Goal: Contribute content: Contribute content

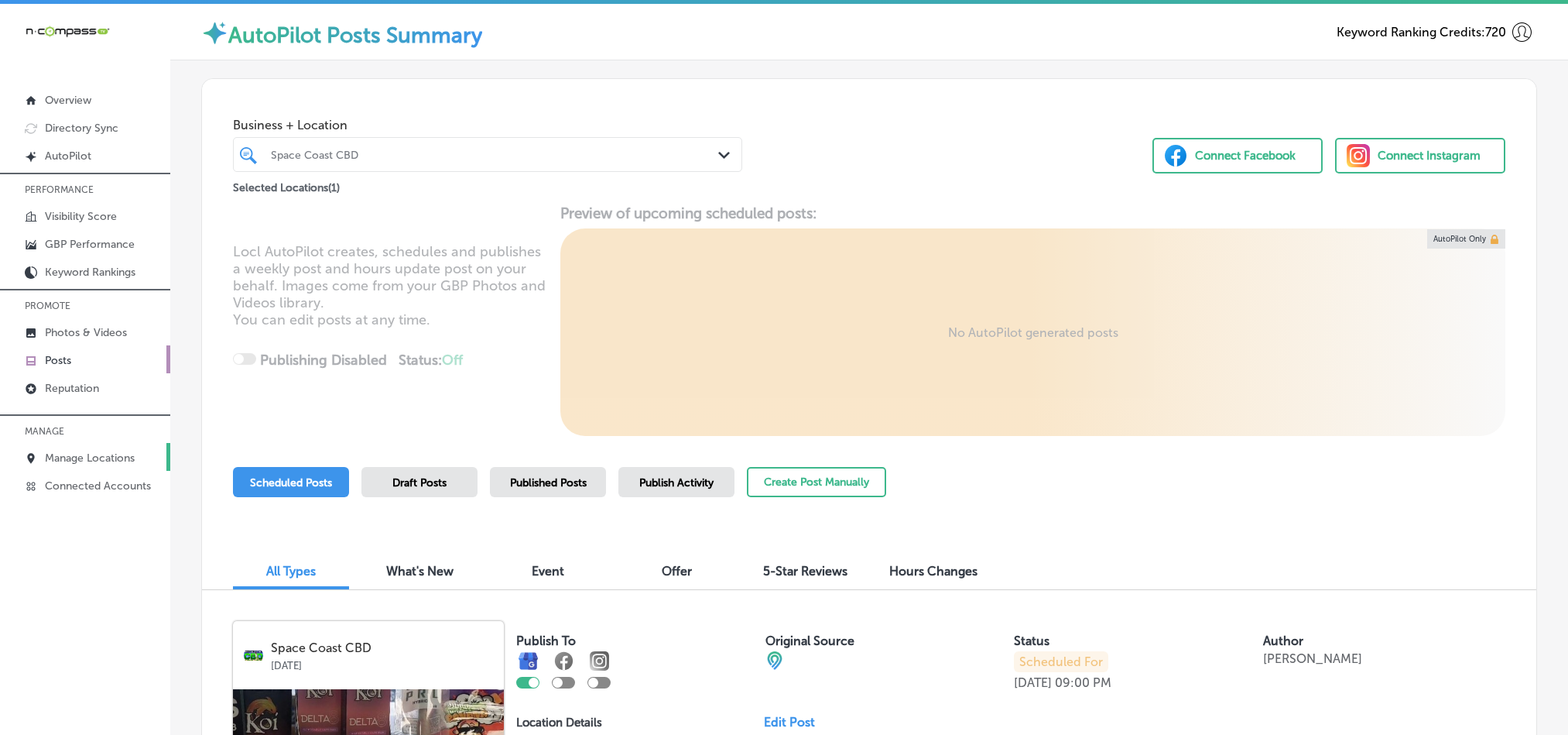
click at [86, 461] on p "Manage Locations" at bounding box center [89, 458] width 90 height 13
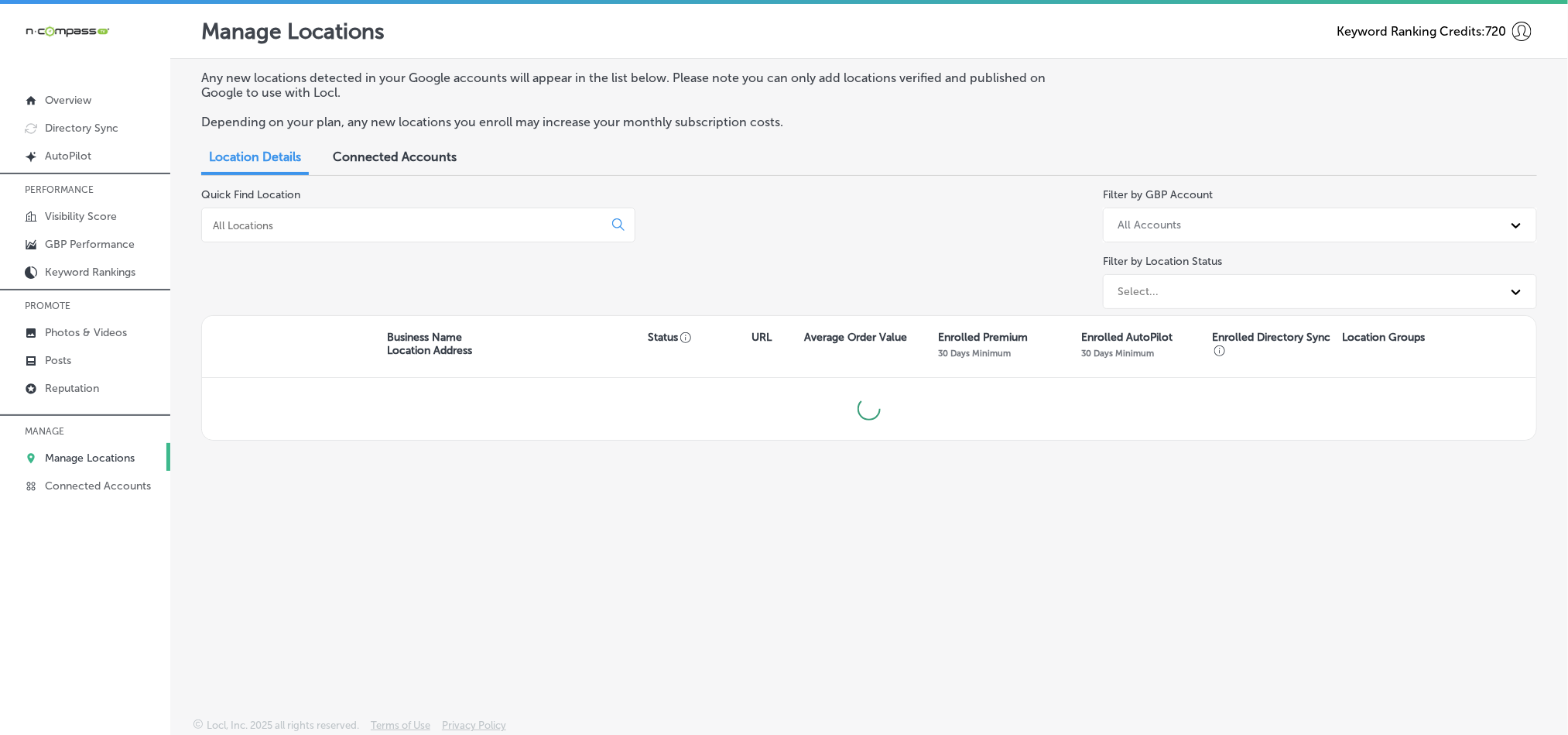
click at [405, 233] on div at bounding box center [418, 224] width 434 height 35
click at [407, 232] on input at bounding box center [406, 225] width 389 height 14
type input "w"
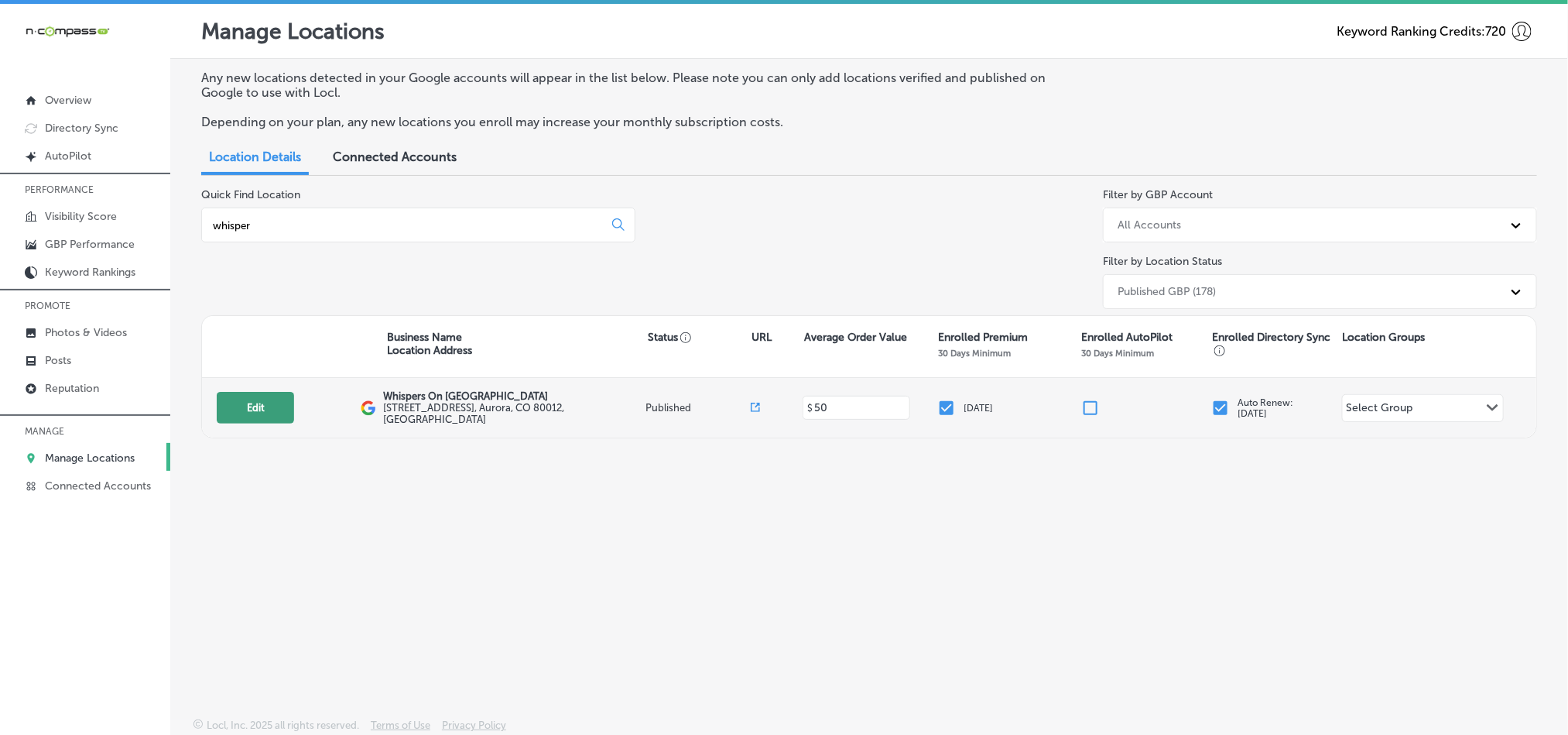
type input "whisper"
click at [263, 416] on button "Edit" at bounding box center [256, 407] width 77 height 32
select select "US"
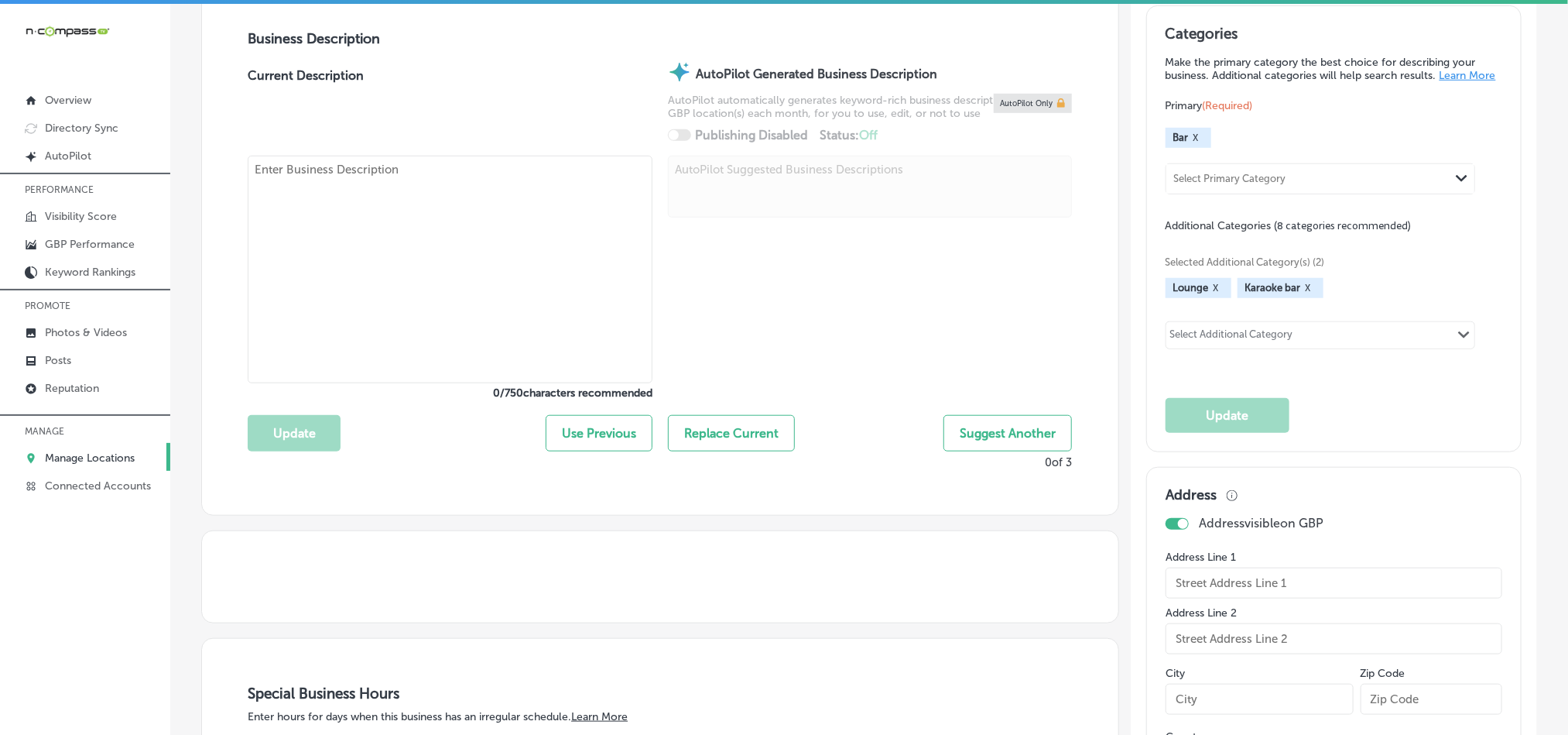
type input "Whispers On [GEOGRAPHIC_DATA]"
type input "[STREET_ADDRESS]"
type input "Aurora"
type input "80012"
type input "US"
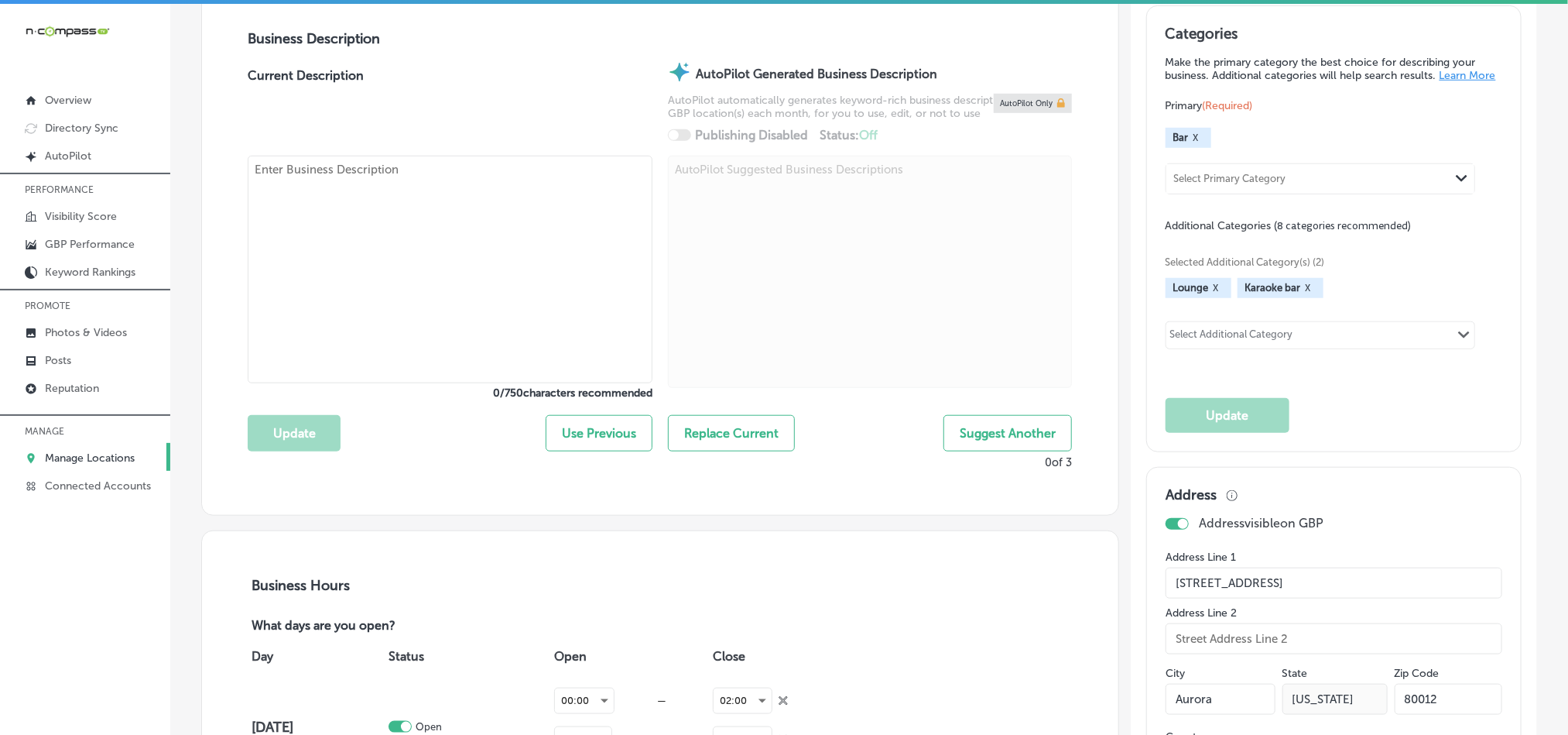
type textarea "Whispers on [GEOGRAPHIC_DATA] is your friendly and inviting karaoke bar in [GEO…"
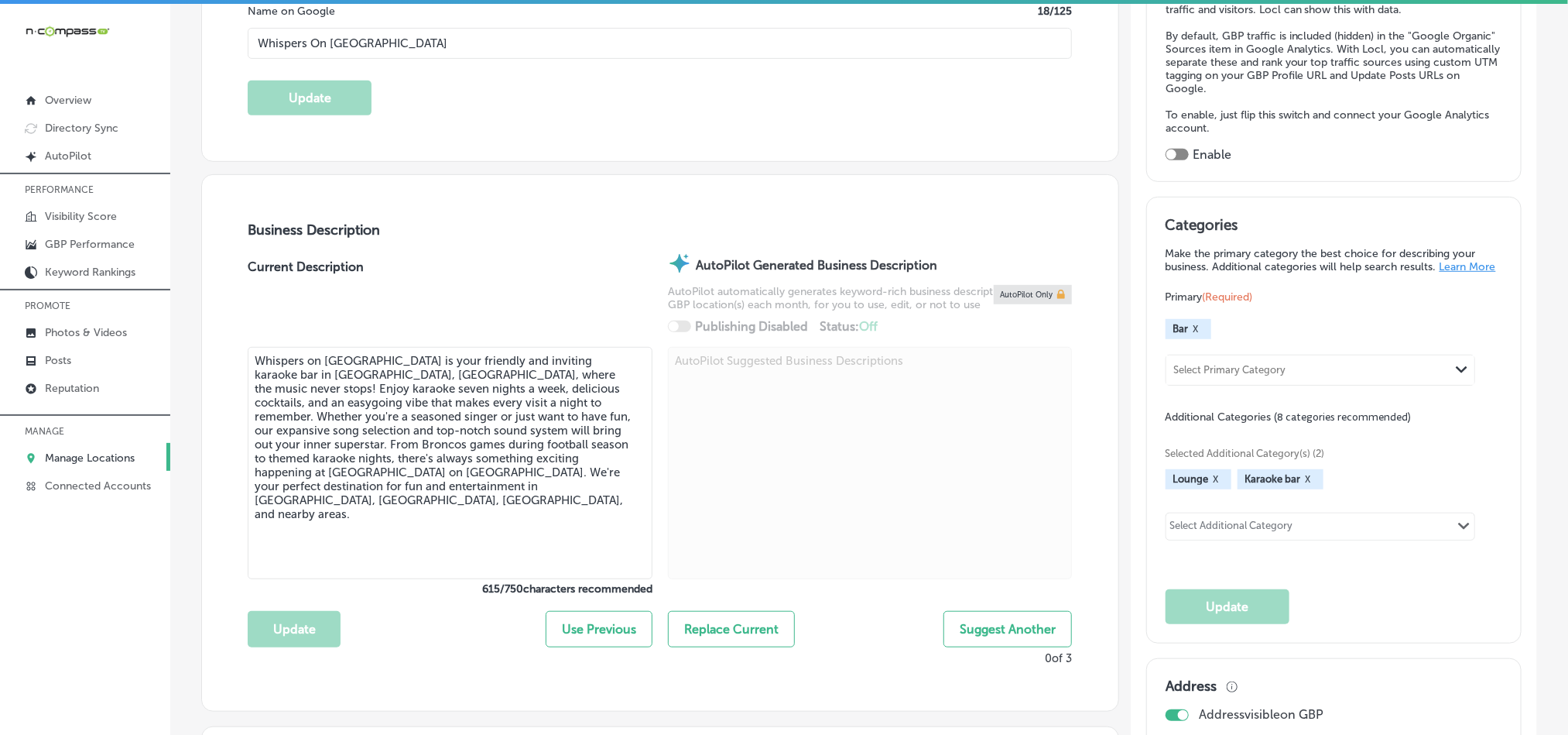
checkbox input "true"
type input "[URL][DOMAIN_NAME]"
type input "[PHONE_NUMBER]"
click at [72, 328] on p "Photos & Videos" at bounding box center [85, 333] width 82 height 13
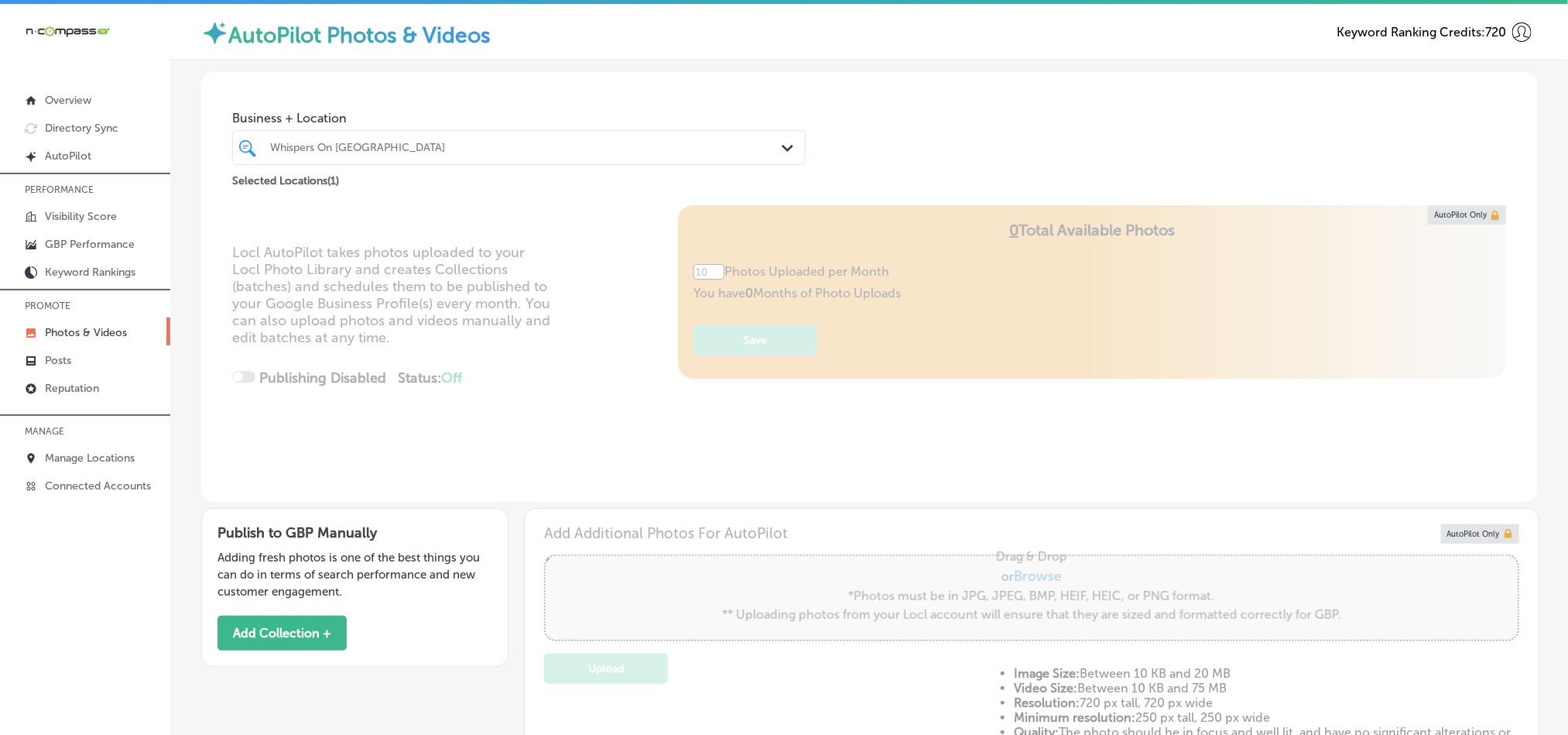
type input "5"
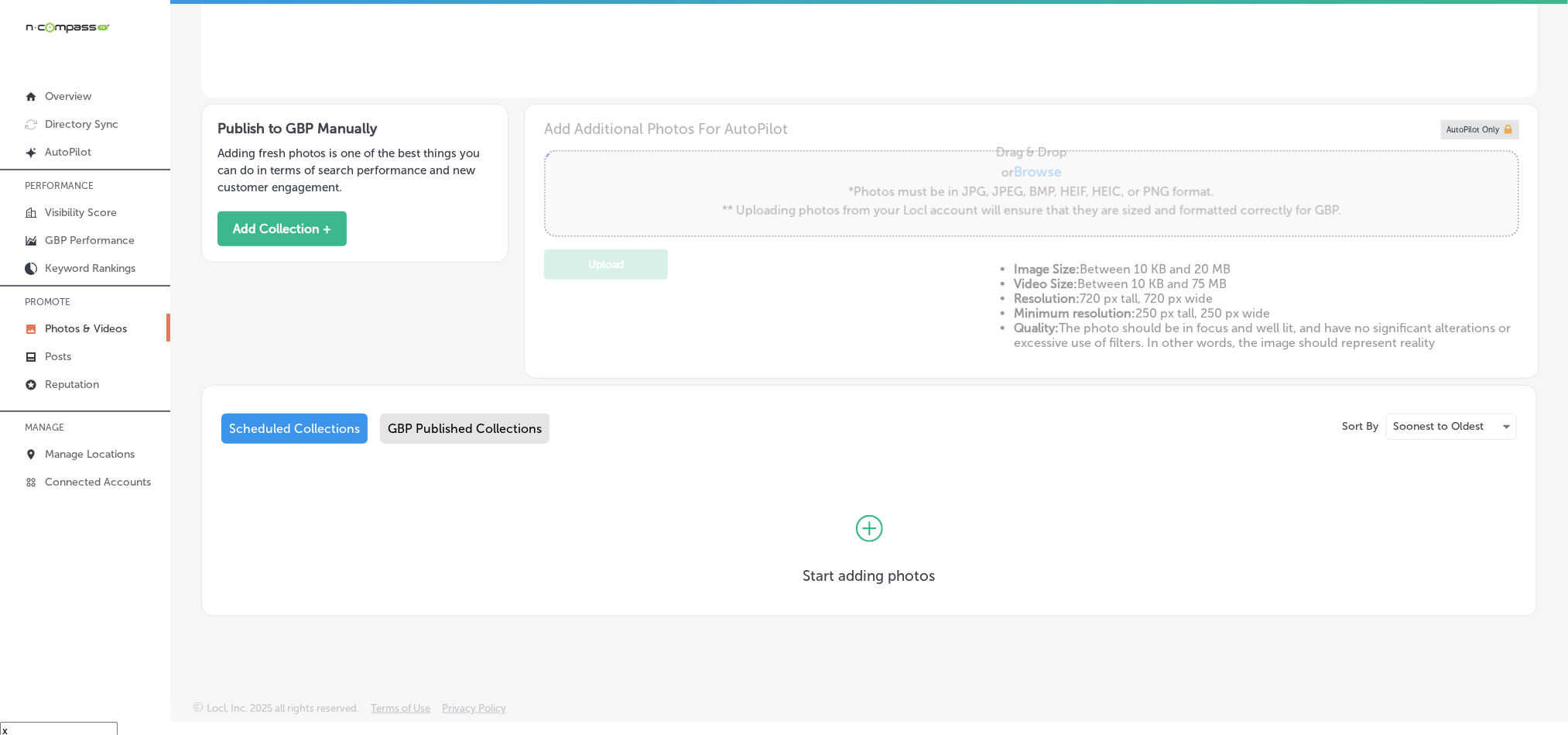
scroll to position [22, 0]
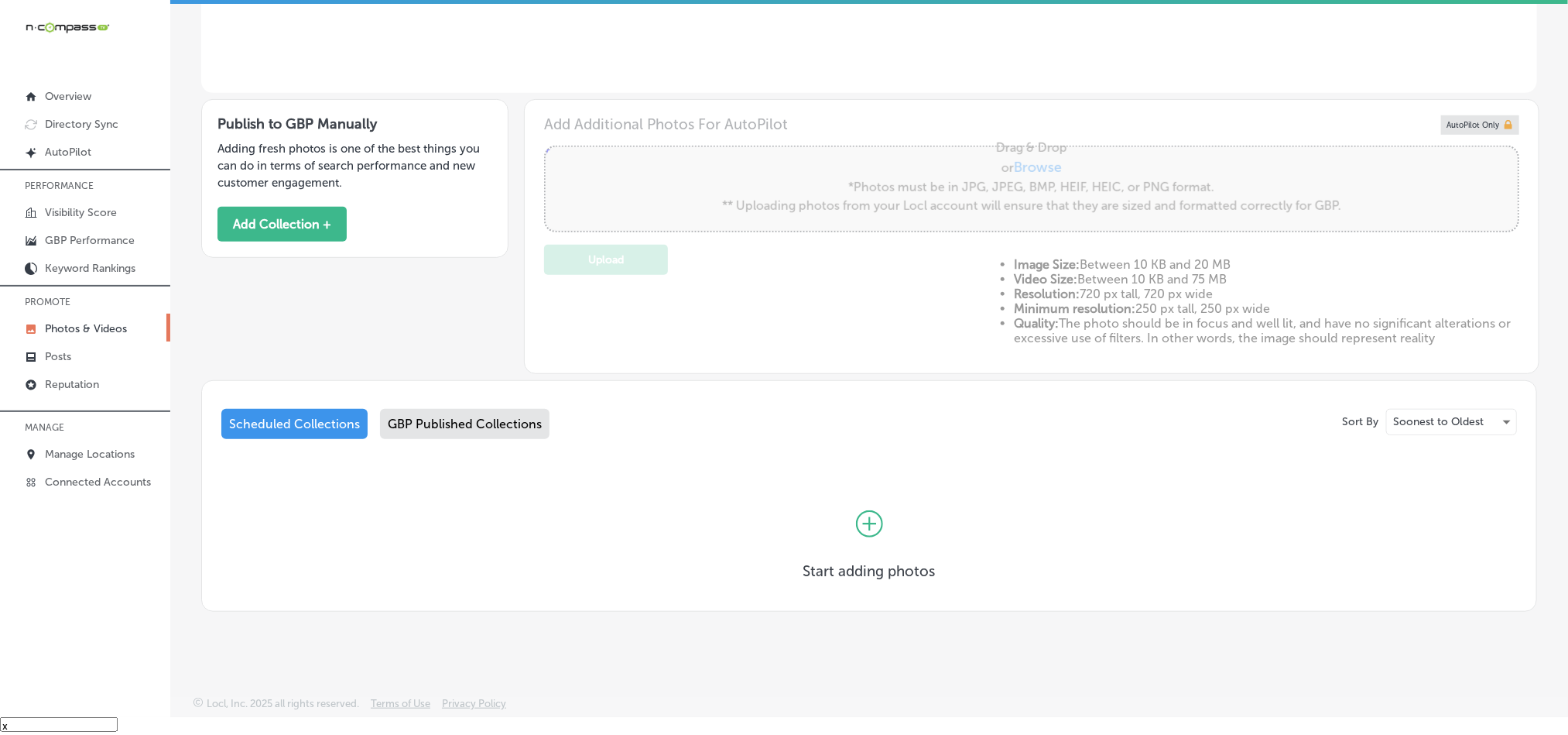
click at [1023, 554] on div "Start adding photos" at bounding box center [869, 532] width 1296 height 125
click at [261, 211] on button "Add Collection +" at bounding box center [282, 224] width 130 height 35
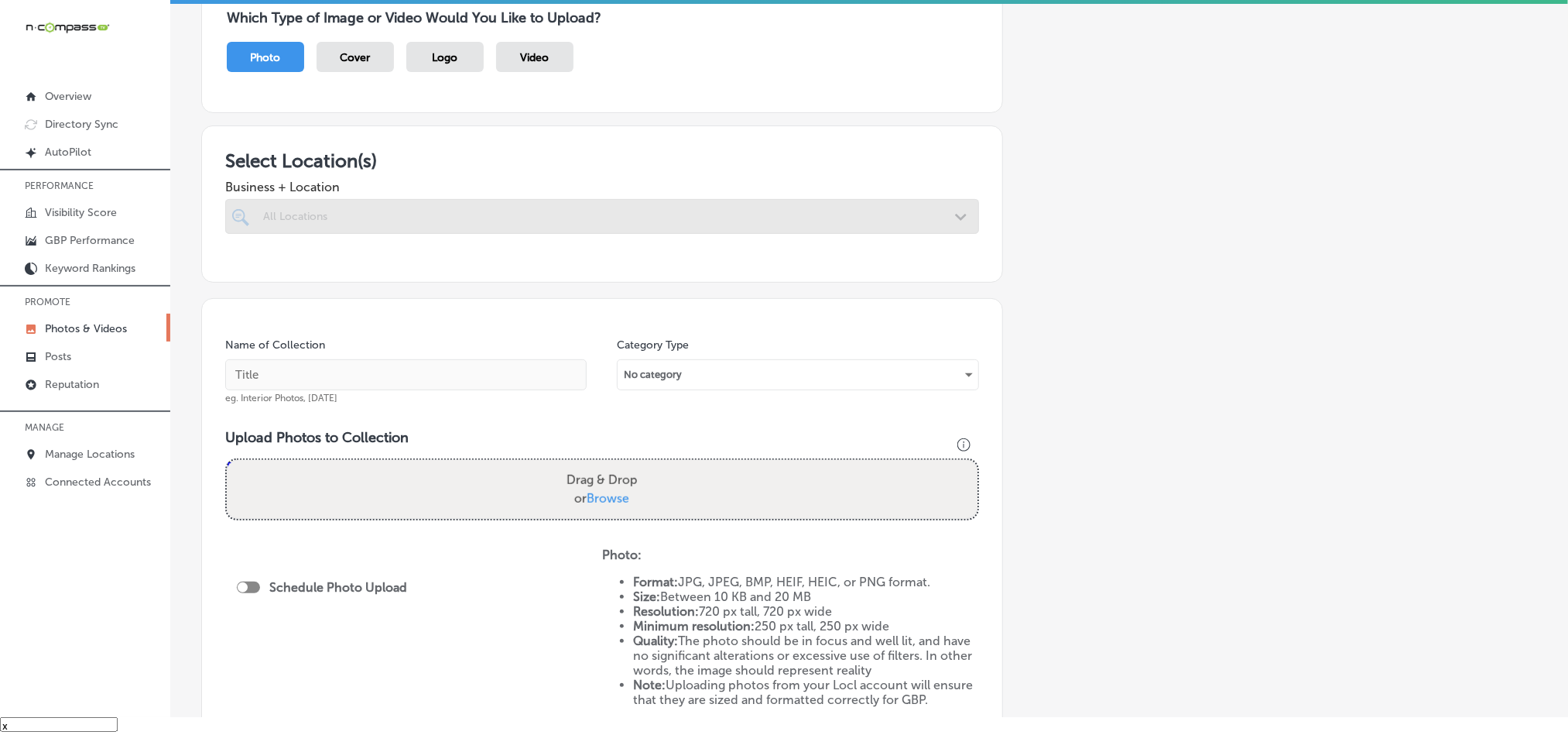
scroll to position [194, 0]
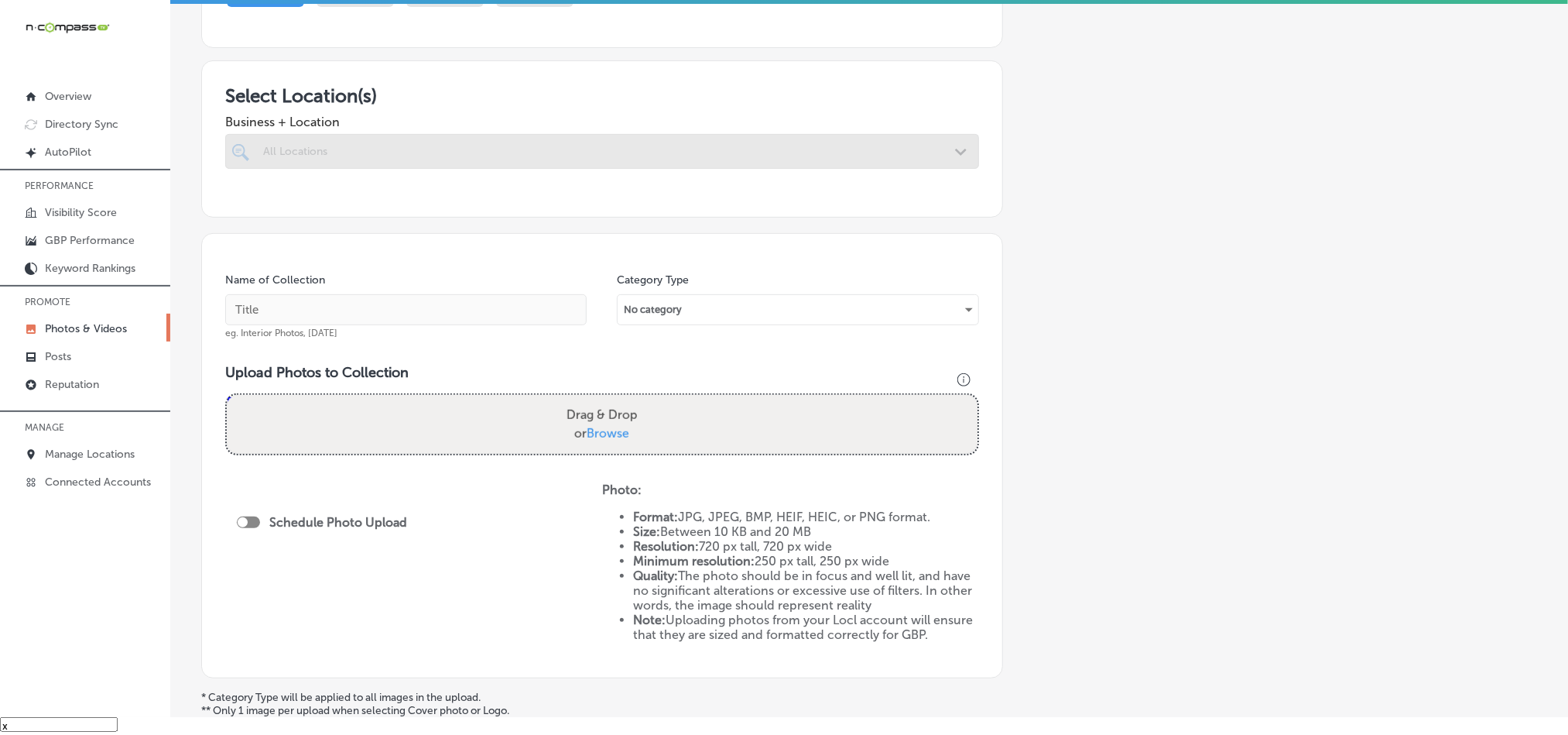
click at [882, 151] on div at bounding box center [603, 151] width 754 height 35
click at [946, 145] on div at bounding box center [603, 151] width 754 height 35
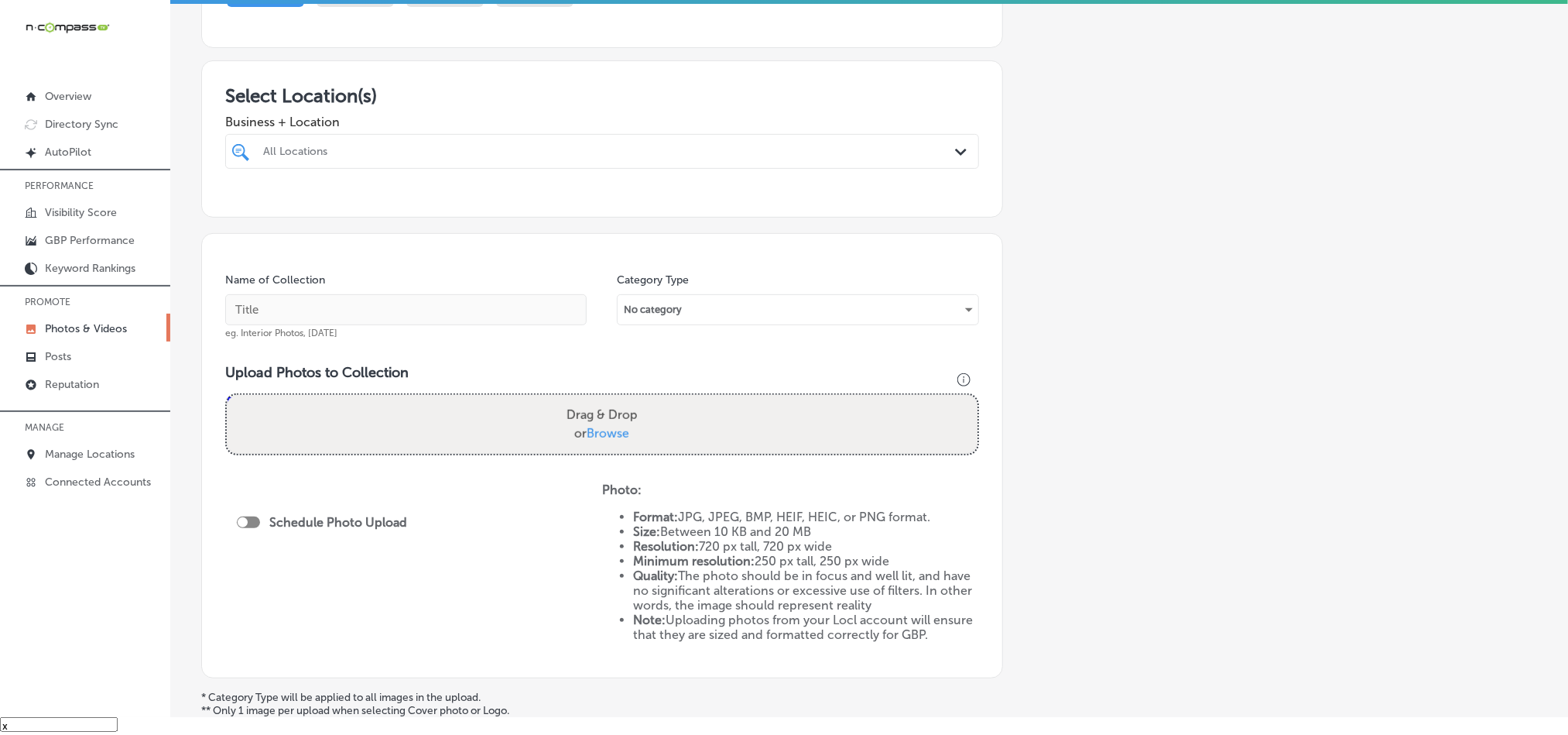
click at [955, 145] on div "Path Created with Sketch." at bounding box center [964, 152] width 17 height 17
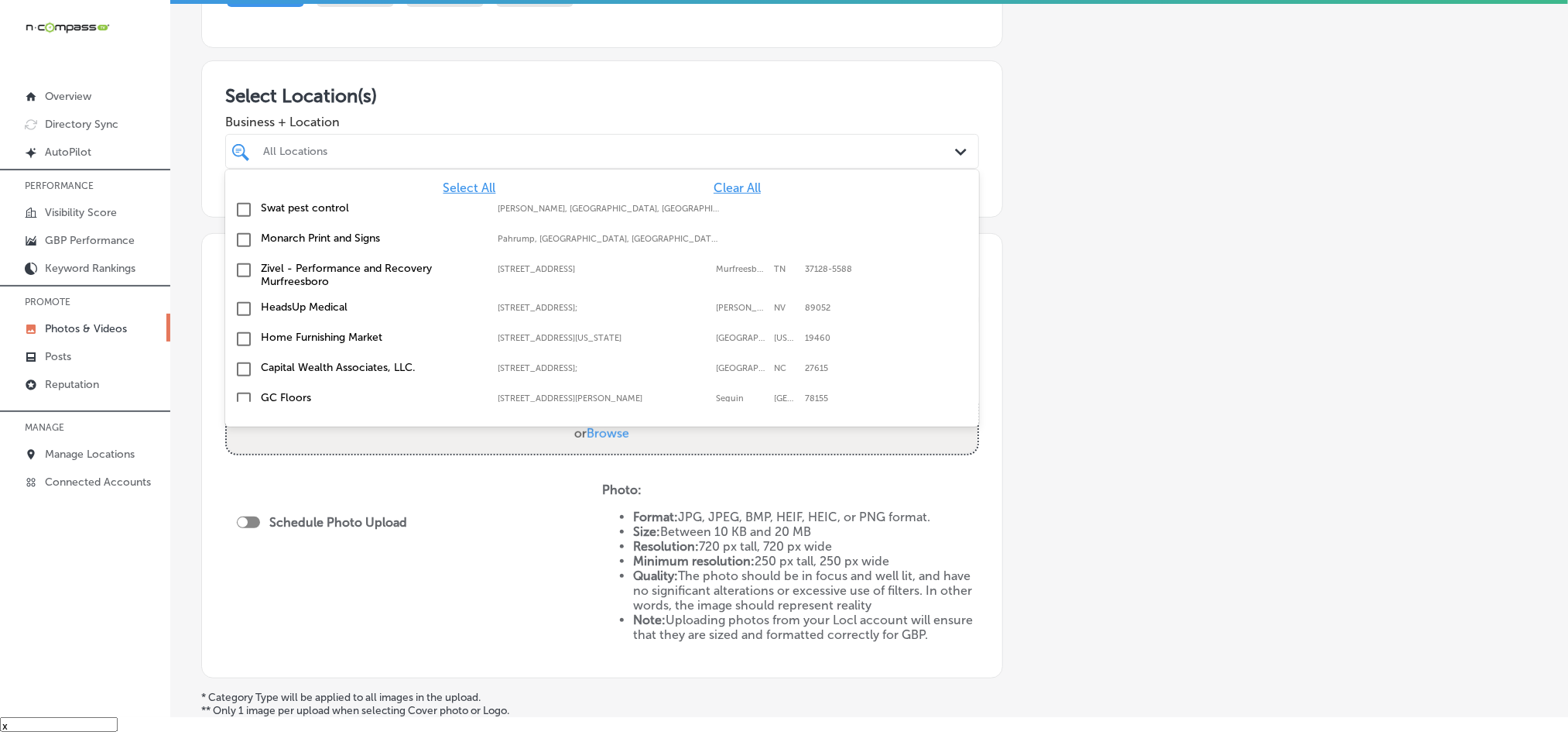
click at [873, 136] on div "All Locations Path Created with Sketch." at bounding box center [603, 151] width 754 height 35
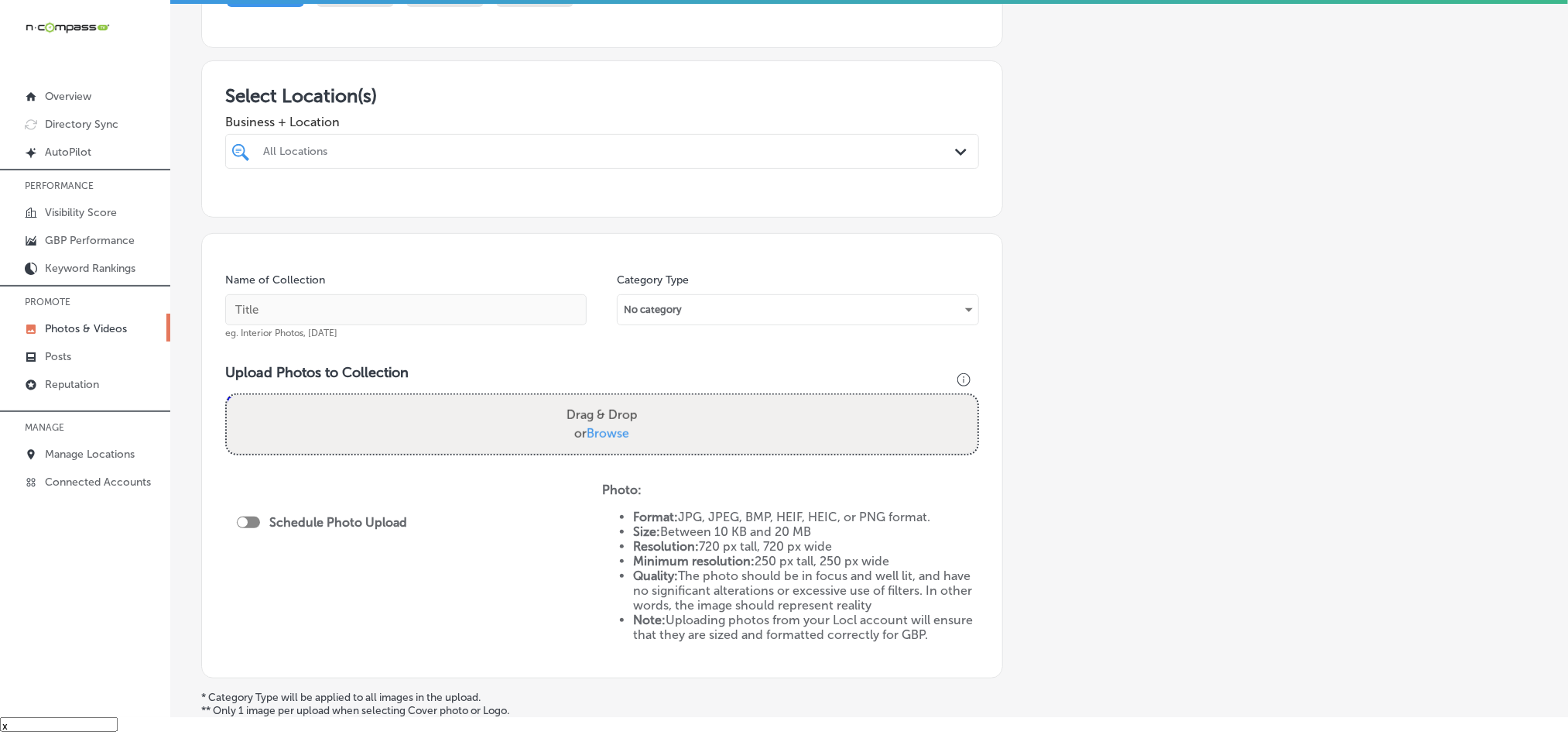
click at [878, 147] on div "All Locations" at bounding box center [610, 152] width 694 height 13
click at [939, 154] on div "All Locations Path Created with Sketch." at bounding box center [603, 152] width 752 height 24
click at [955, 146] on div "Path Created with Sketch." at bounding box center [964, 152] width 17 height 17
click at [934, 156] on div "All Locations" at bounding box center [610, 152] width 694 height 13
click at [955, 154] on icon "Path Created with Sketch." at bounding box center [961, 152] width 12 height 7
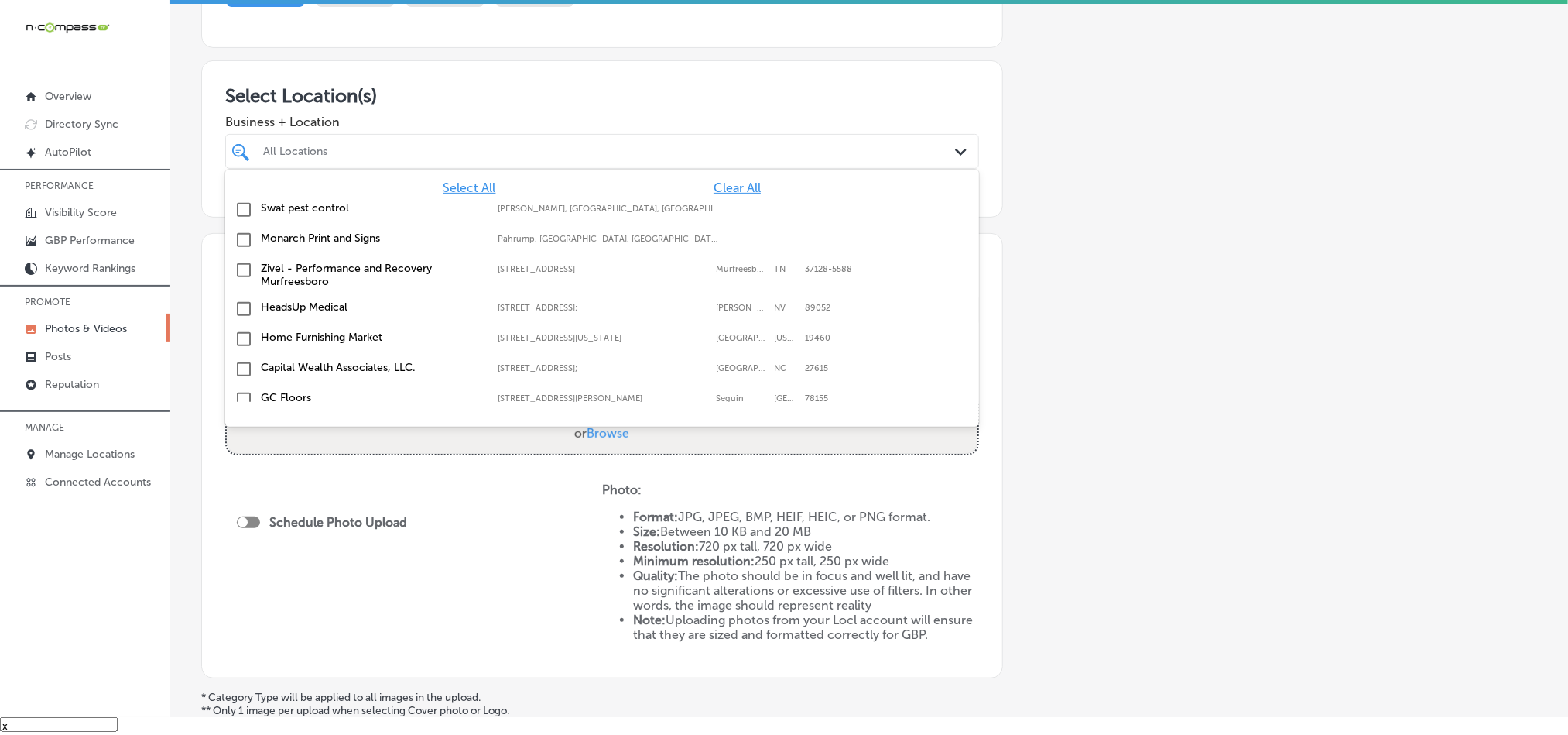
click at [732, 187] on span "Clear All" at bounding box center [737, 187] width 47 height 14
click at [741, 151] on div "All Locations" at bounding box center [610, 152] width 694 height 13
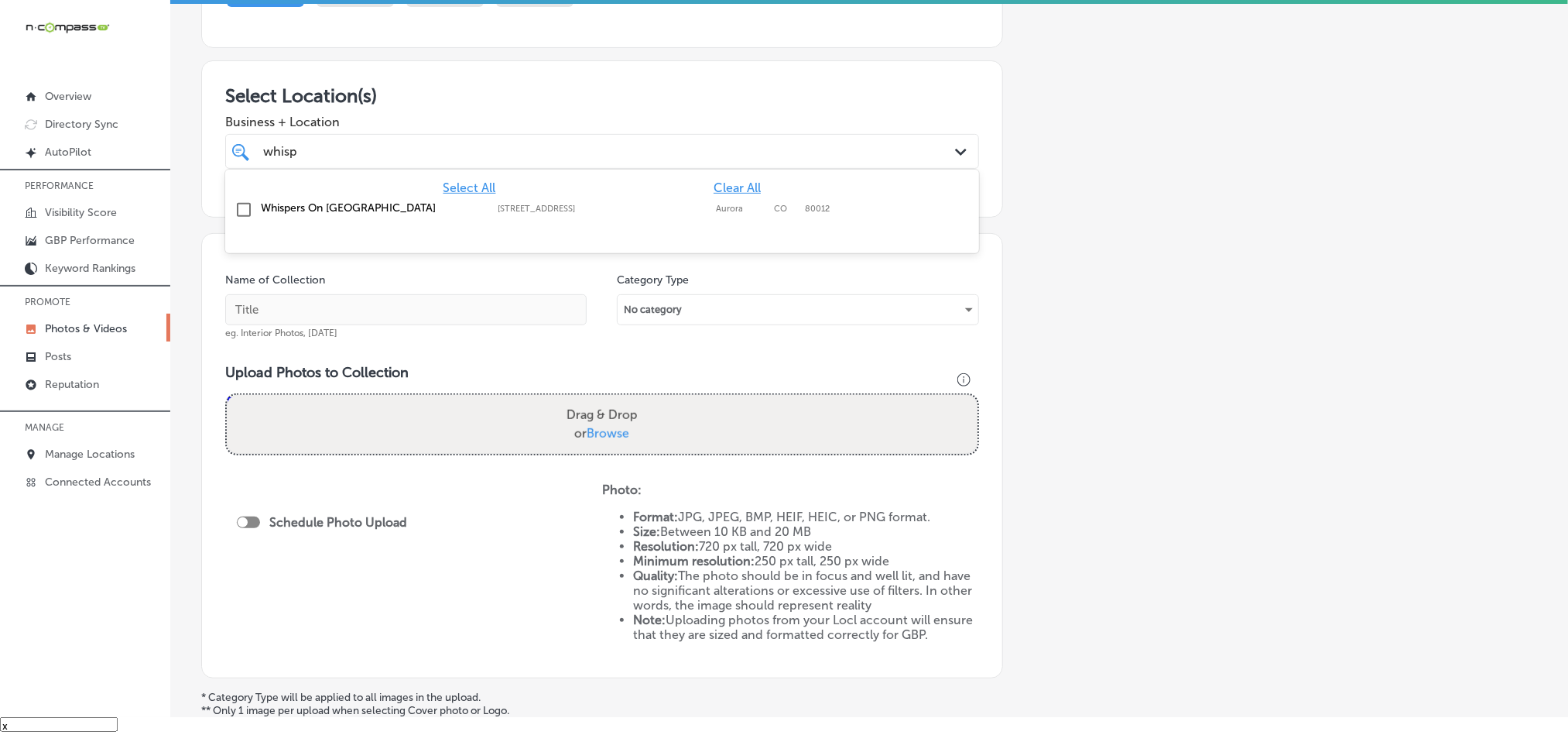
click at [244, 205] on input "checkbox" at bounding box center [244, 210] width 19 height 19
type input "whisp"
click at [632, 67] on div "Select Location(s) Business + Location option [STREET_ADDRESS]. option [STREET_…" at bounding box center [602, 139] width 802 height 157
click at [328, 312] on input "text" at bounding box center [407, 309] width 362 height 31
paste input "Whispers-on-[GEOGRAPHIC_DATA]-[GEOGRAPHIC_DATA]-[DATE]-[GEOGRAPHIC_DATA]"
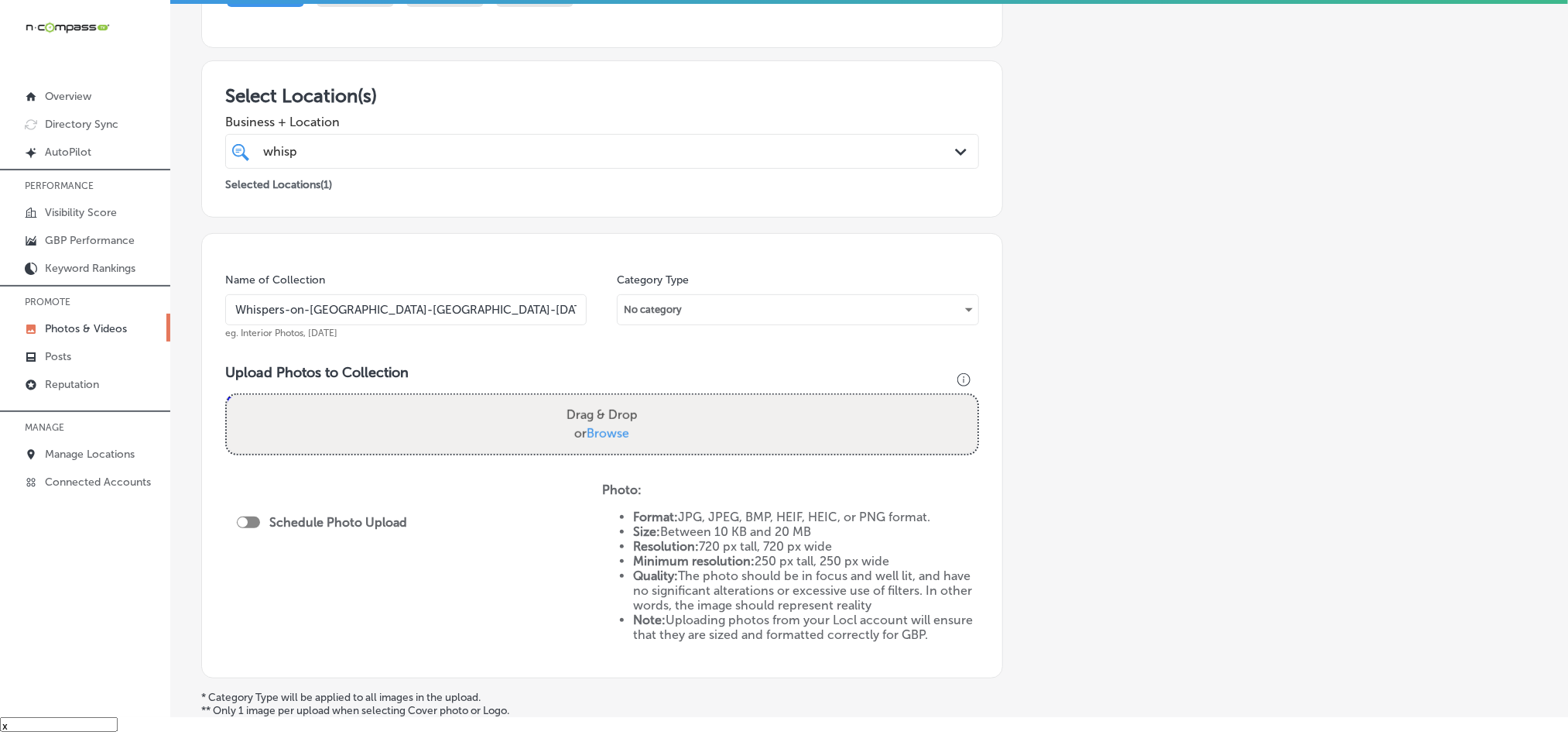
type input "Whispers-on-[GEOGRAPHIC_DATA]-[GEOGRAPHIC_DATA]-[DATE]-[GEOGRAPHIC_DATA]"
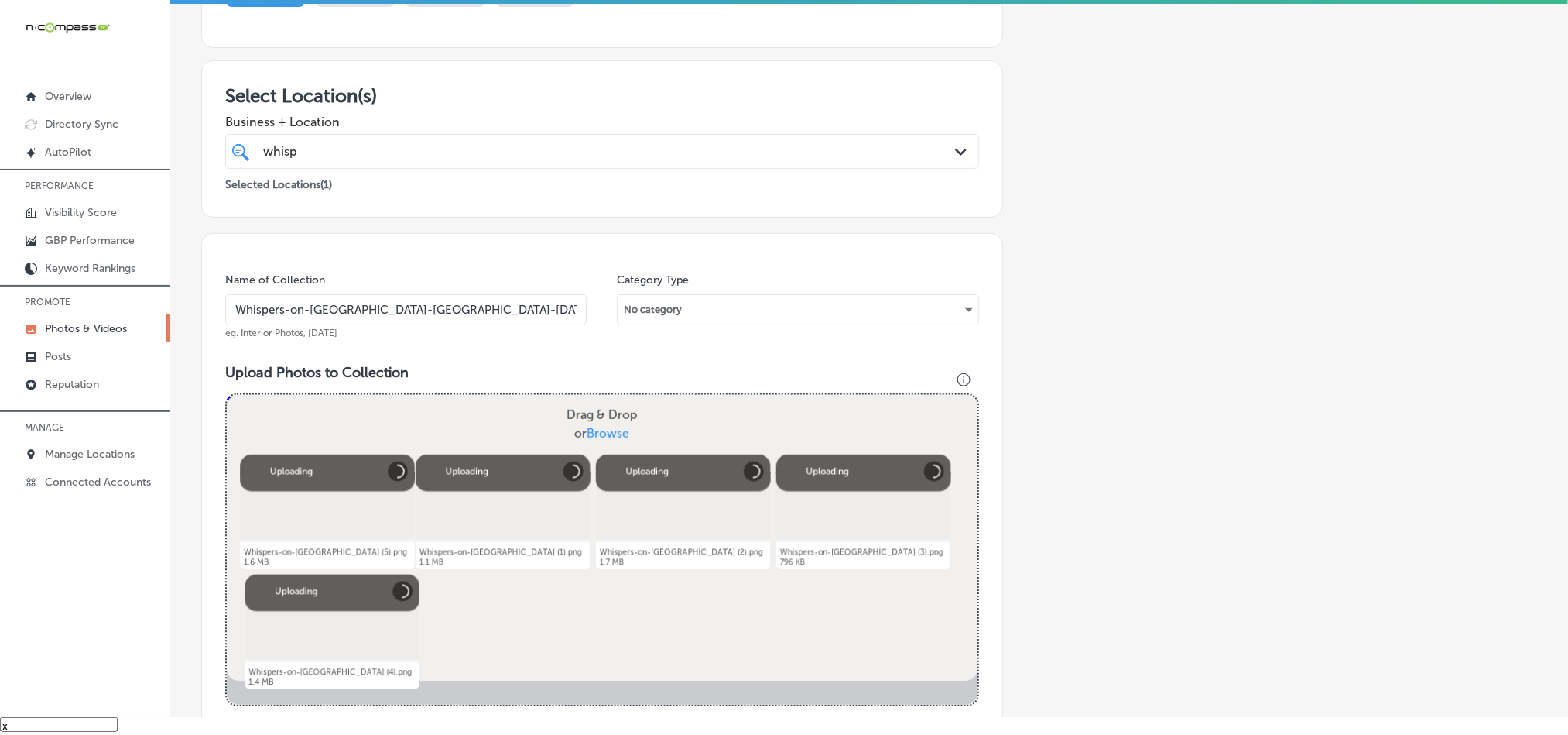
scroll to position [334, 0]
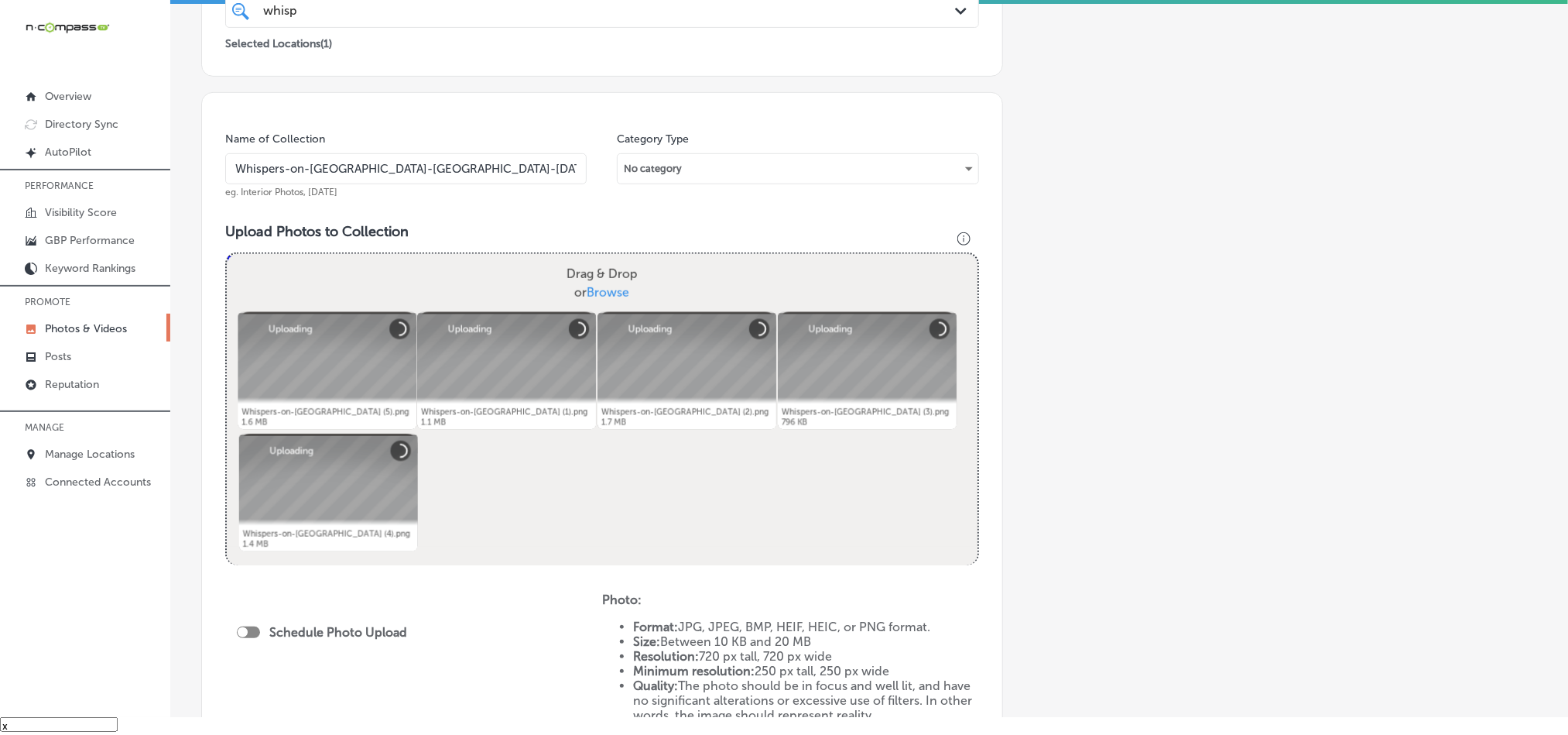
click at [258, 626] on div at bounding box center [248, 632] width 24 height 12
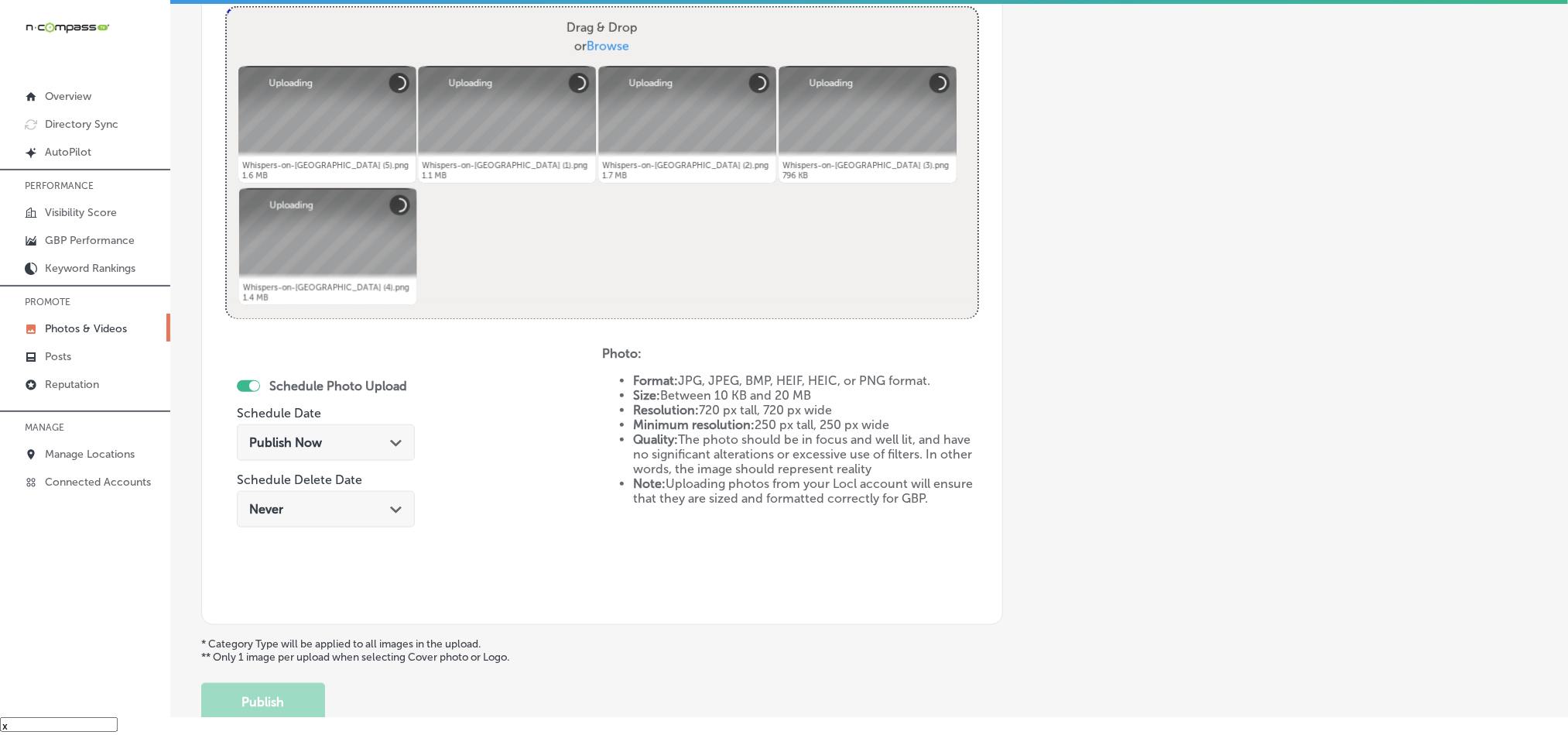
checkbox input "true"
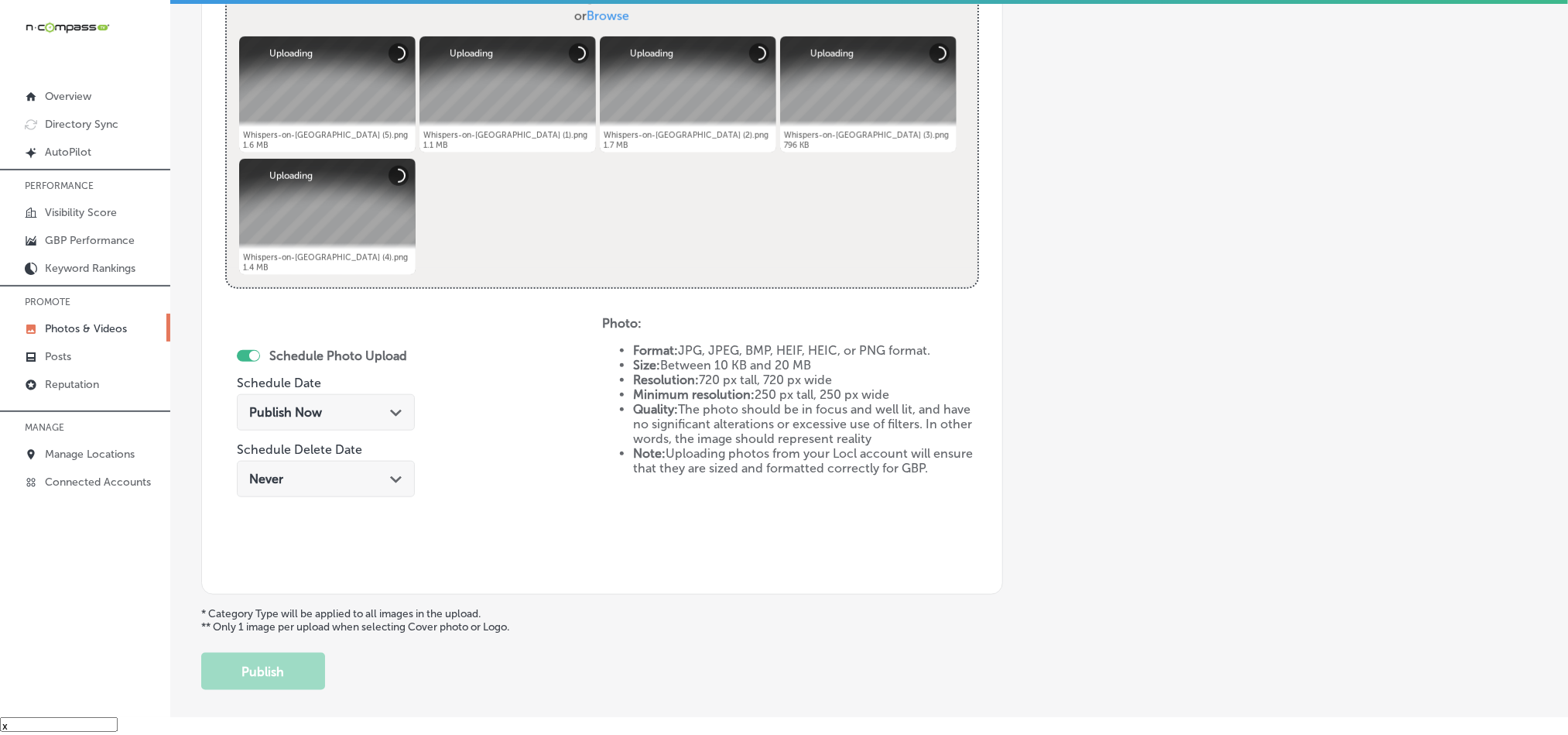
scroll to position [619, 0]
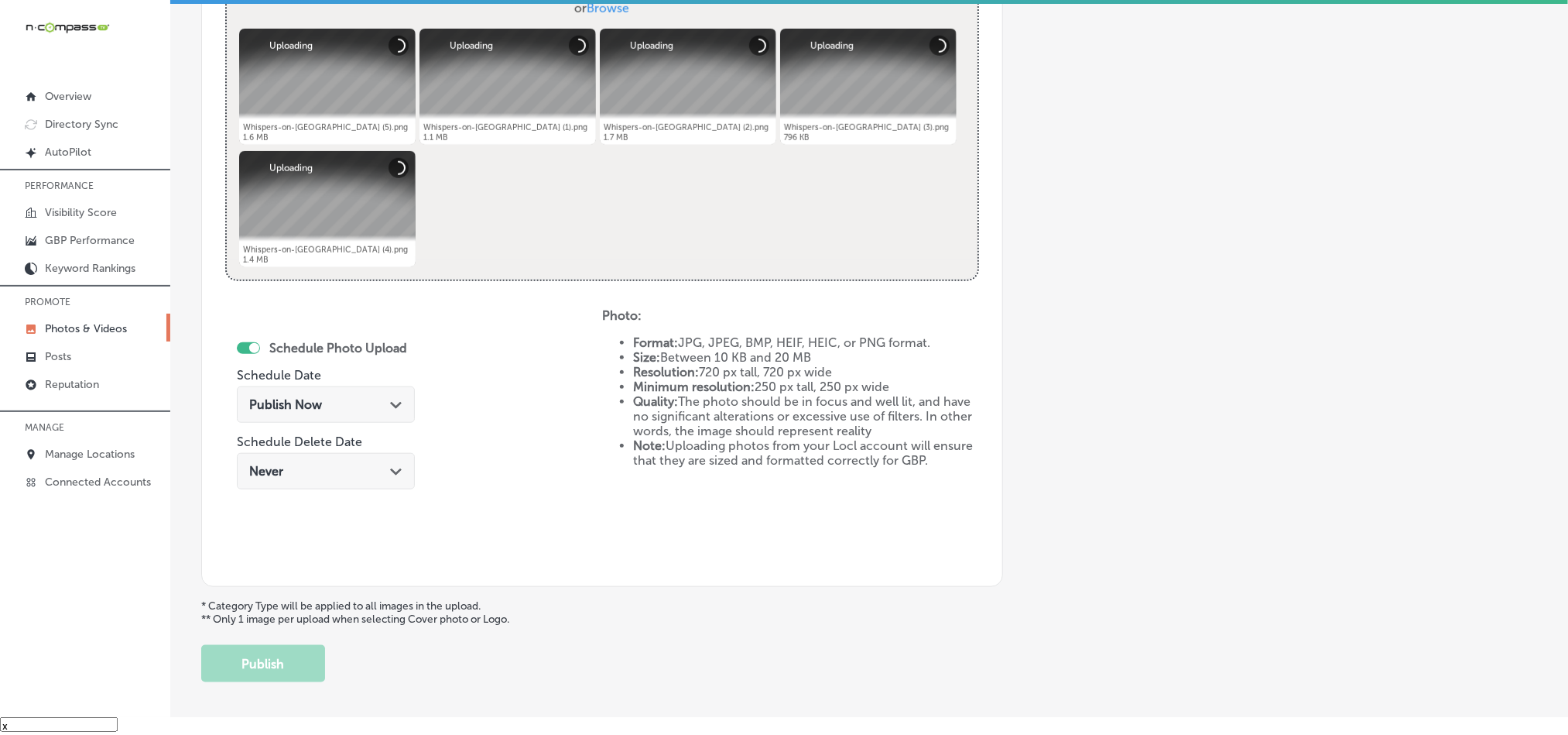
click at [400, 407] on div "Path Created with Sketch." at bounding box center [396, 403] width 13 height 13
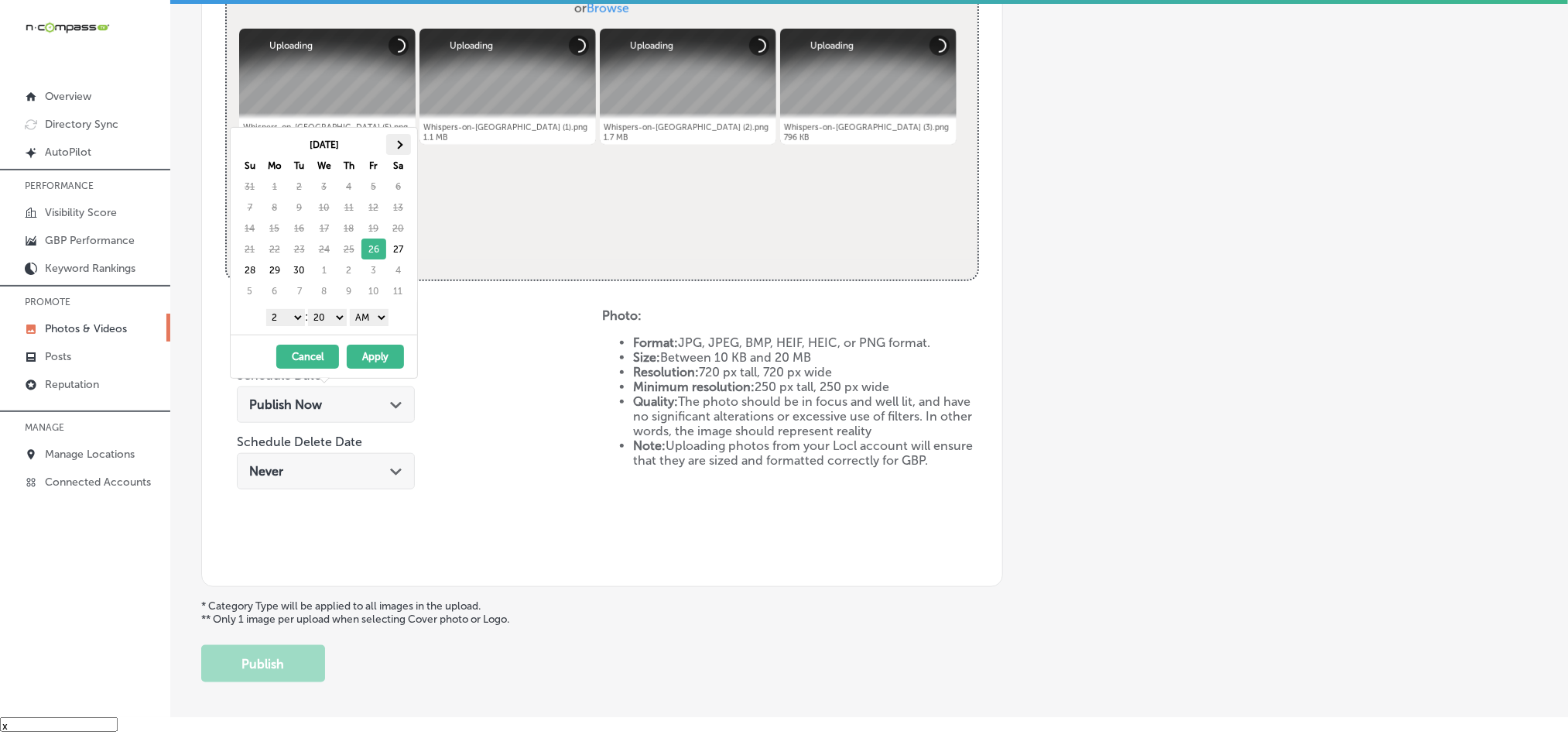
click at [400, 141] on span at bounding box center [398, 144] width 8 height 8
click at [249, 144] on span at bounding box center [250, 144] width 8 height 8
click at [286, 326] on select "1 2 3 4 5 6 7 8 9 10 11 12" at bounding box center [285, 317] width 39 height 17
click at [331, 318] on select "00 10 20 30 40 50" at bounding box center [327, 317] width 39 height 17
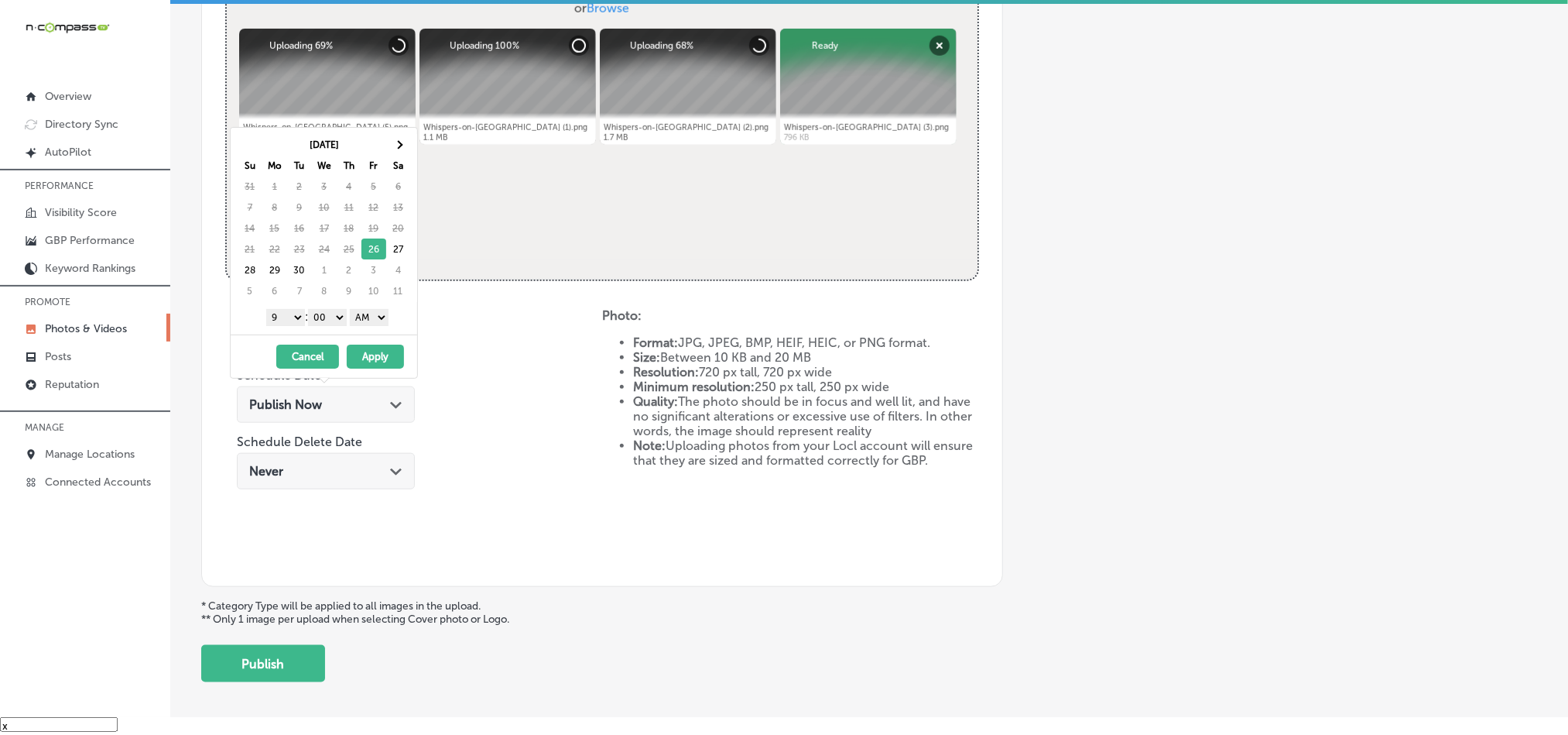
drag, startPoint x: 376, startPoint y: 317, endPoint x: 375, endPoint y: 326, distance: 9.1
click at [376, 317] on select "AM PM" at bounding box center [369, 317] width 39 height 17
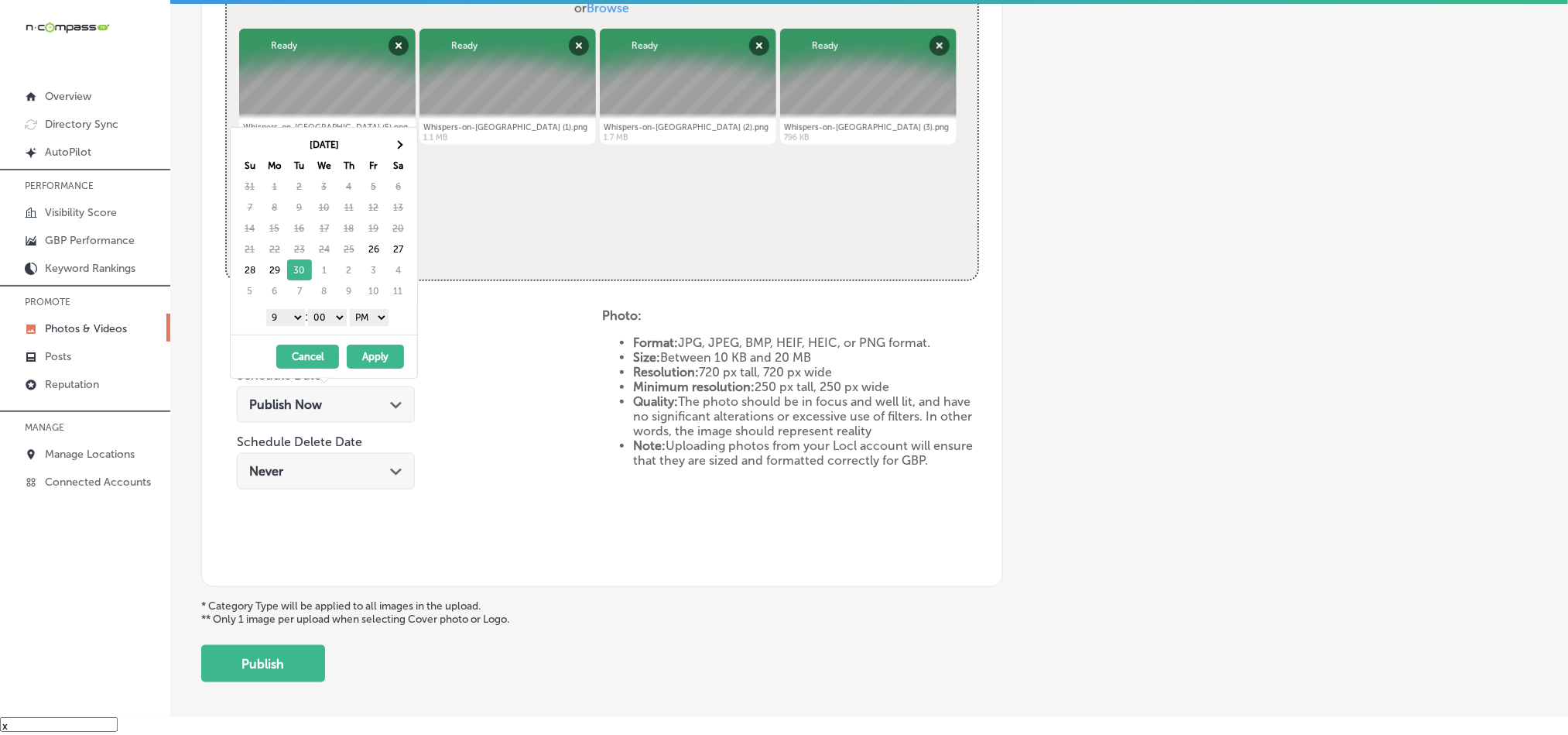
click at [367, 354] on button "Apply" at bounding box center [375, 356] width 57 height 24
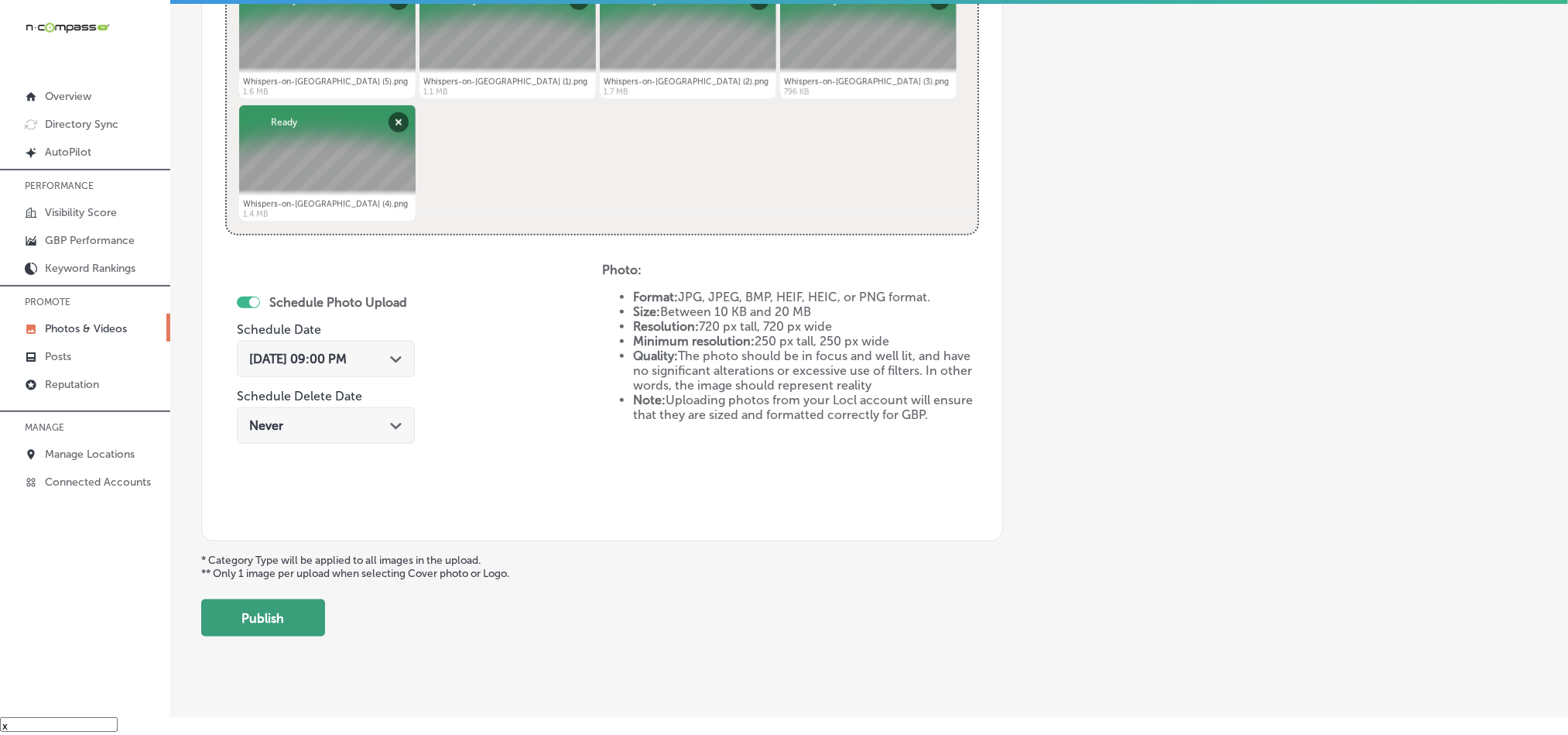
scroll to position [693, 0]
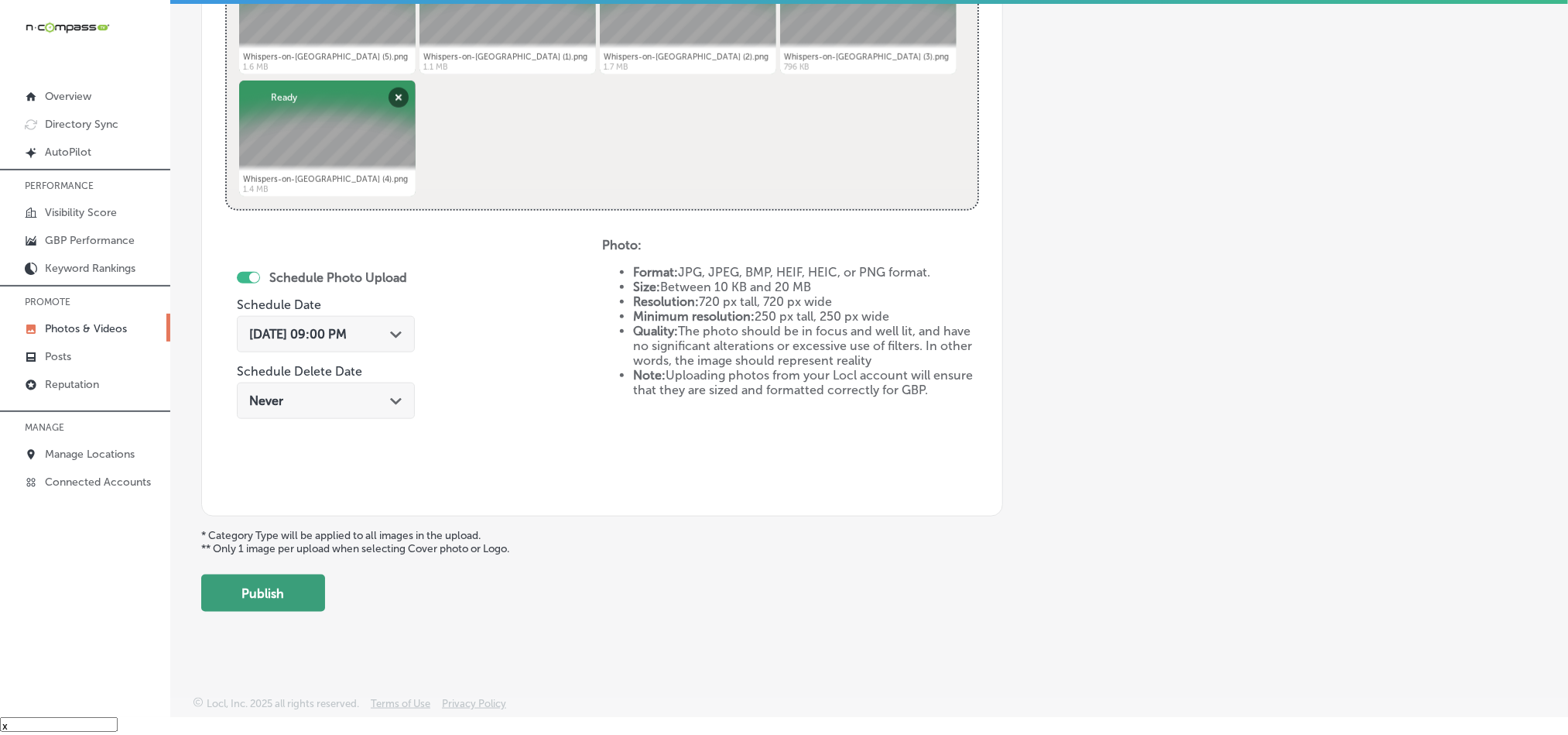
click at [297, 593] on button "Publish" at bounding box center [263, 593] width 124 height 37
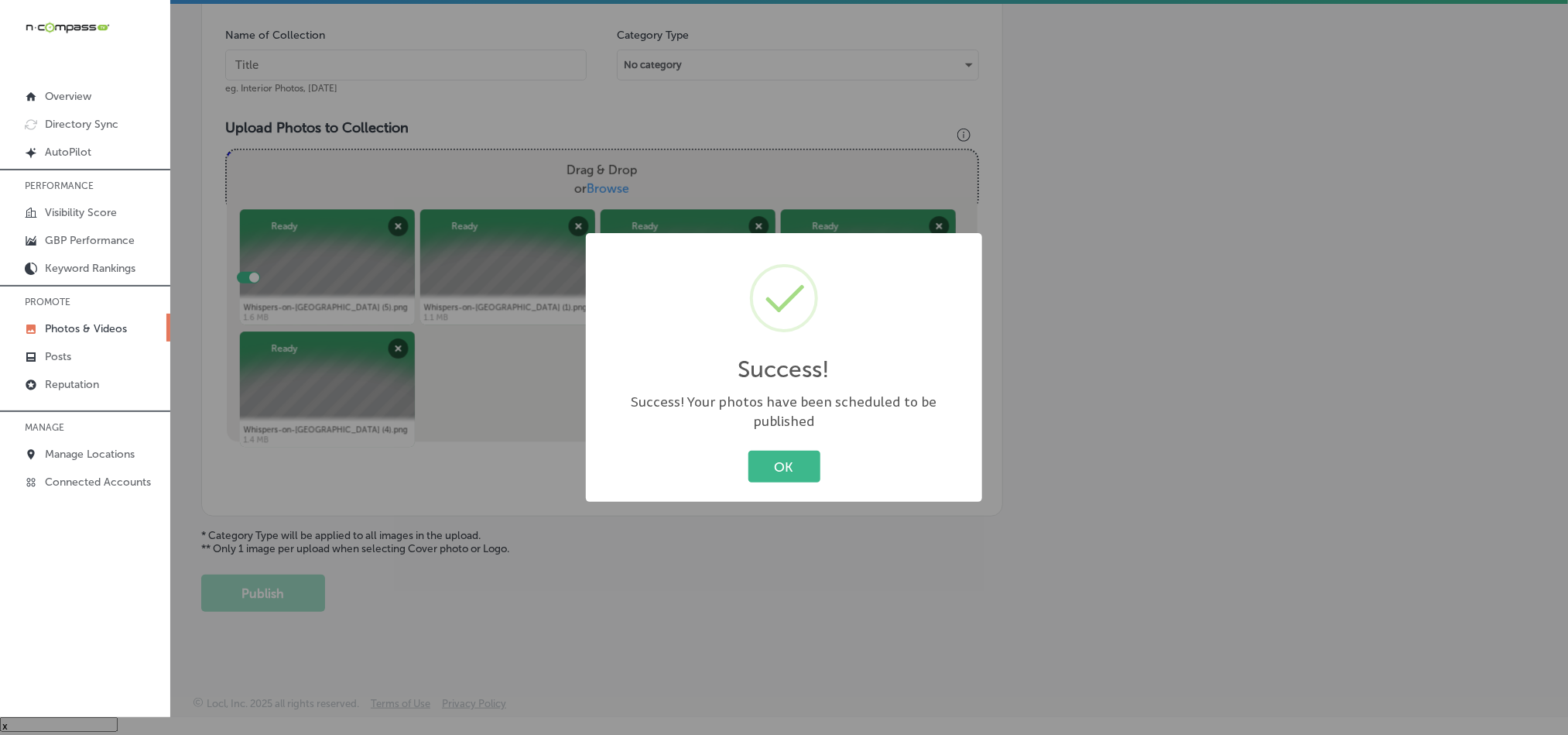
scroll to position [442, 0]
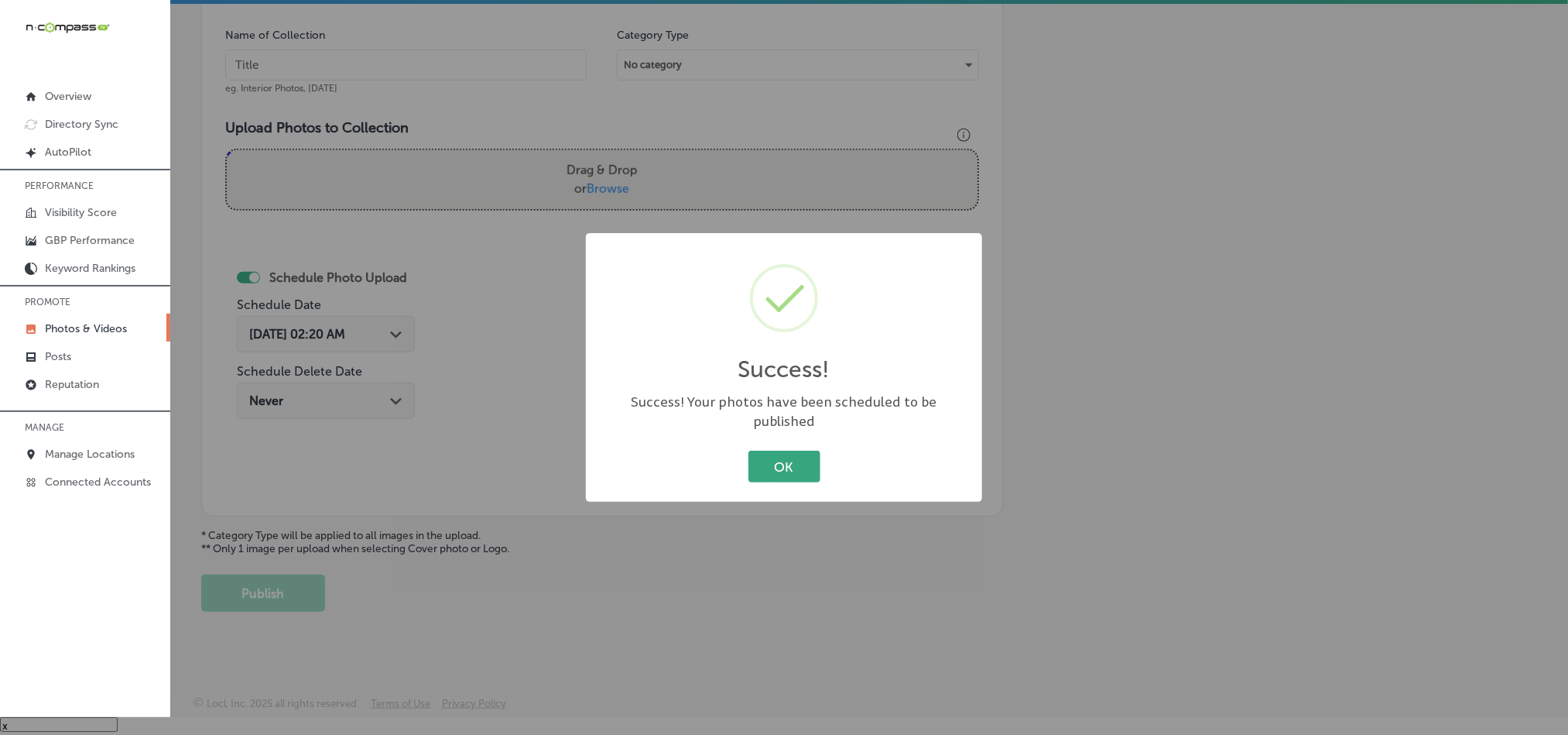
click at [787, 450] on button "OK" at bounding box center [784, 466] width 72 height 32
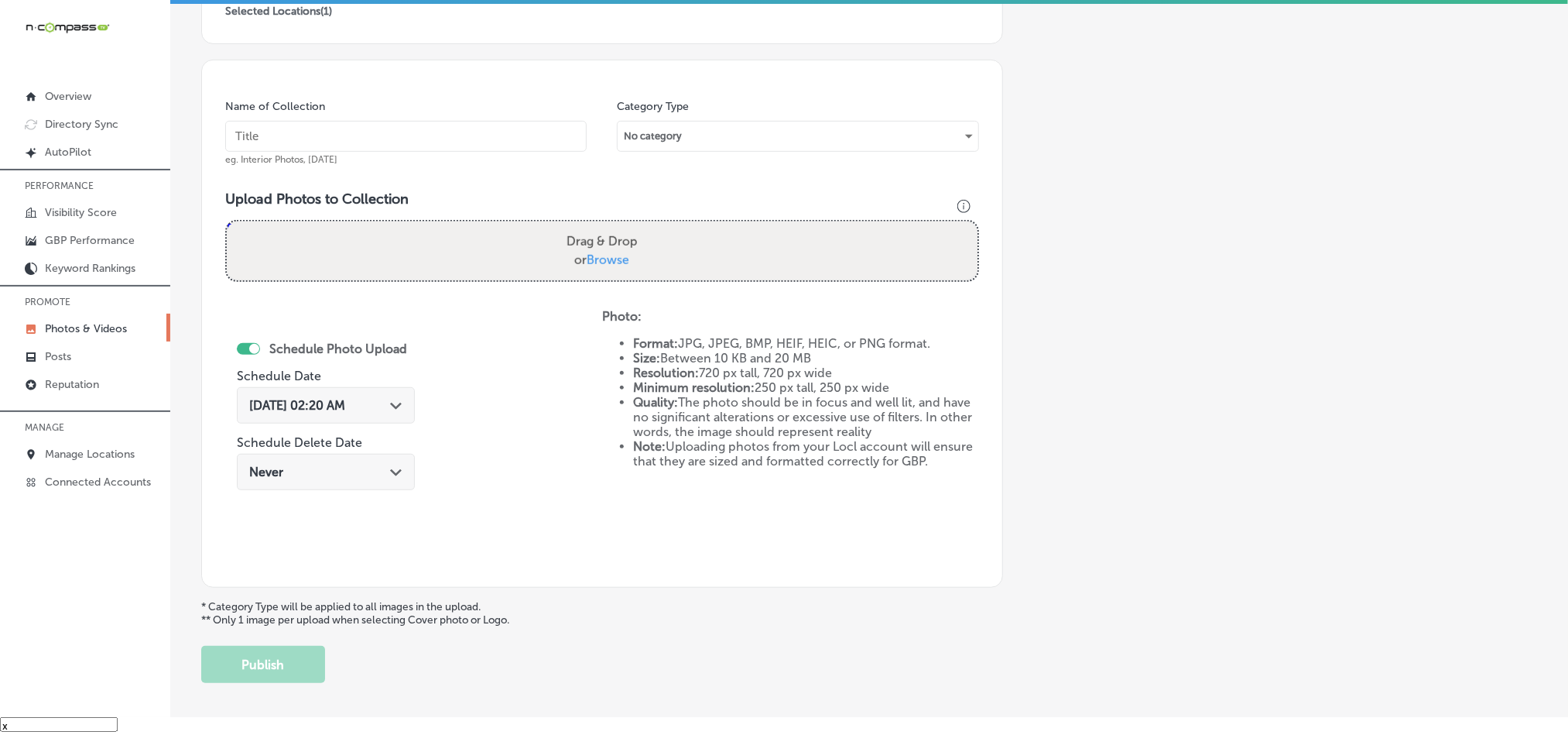
scroll to position [365, 0]
click at [401, 125] on input "text" at bounding box center [407, 138] width 362 height 31
paste input "Whispers-on-[GEOGRAPHIC_DATA]-[GEOGRAPHIC_DATA]-nights"
type input "Whispers-on-[GEOGRAPHIC_DATA]-[GEOGRAPHIC_DATA]-nights"
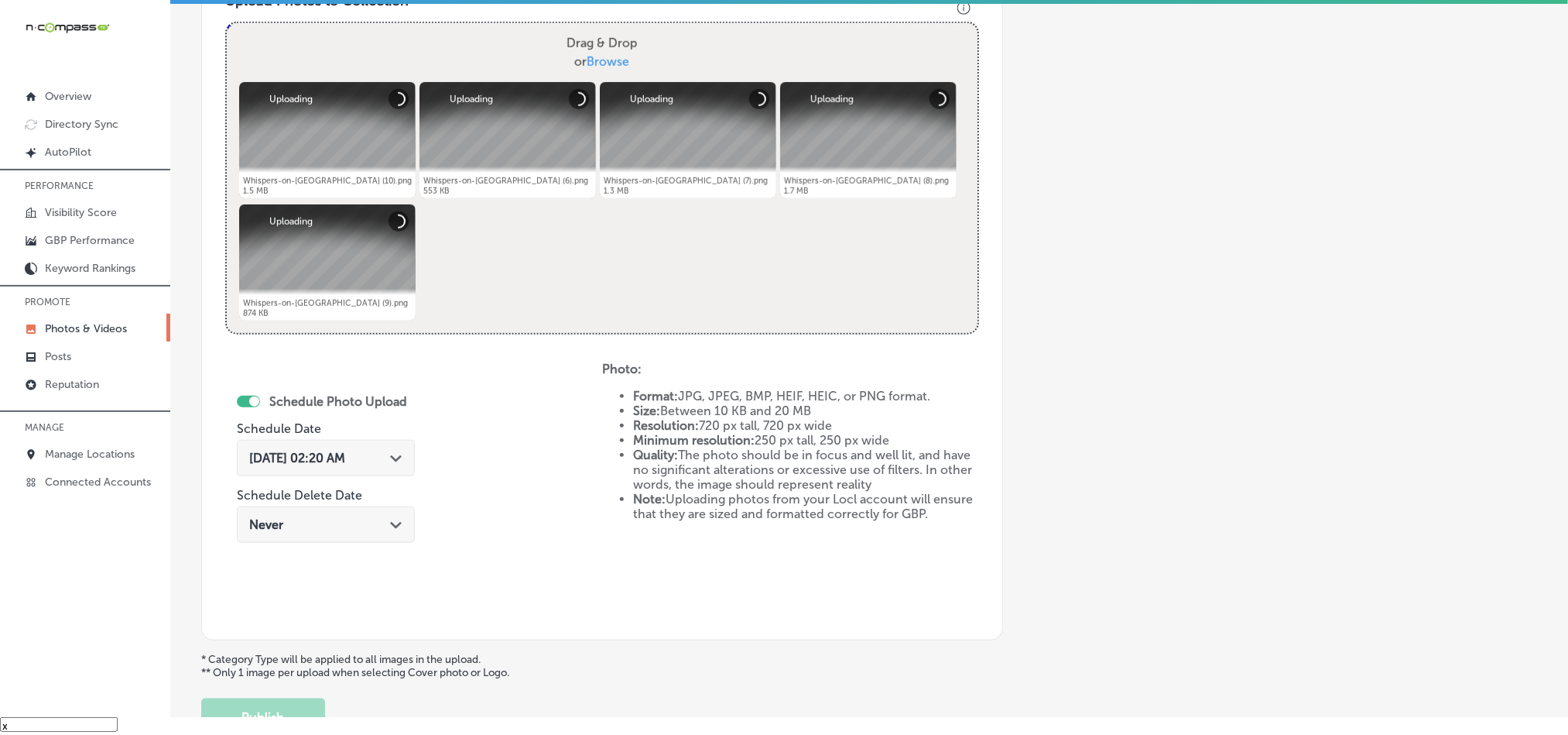
scroll to position [674, 0]
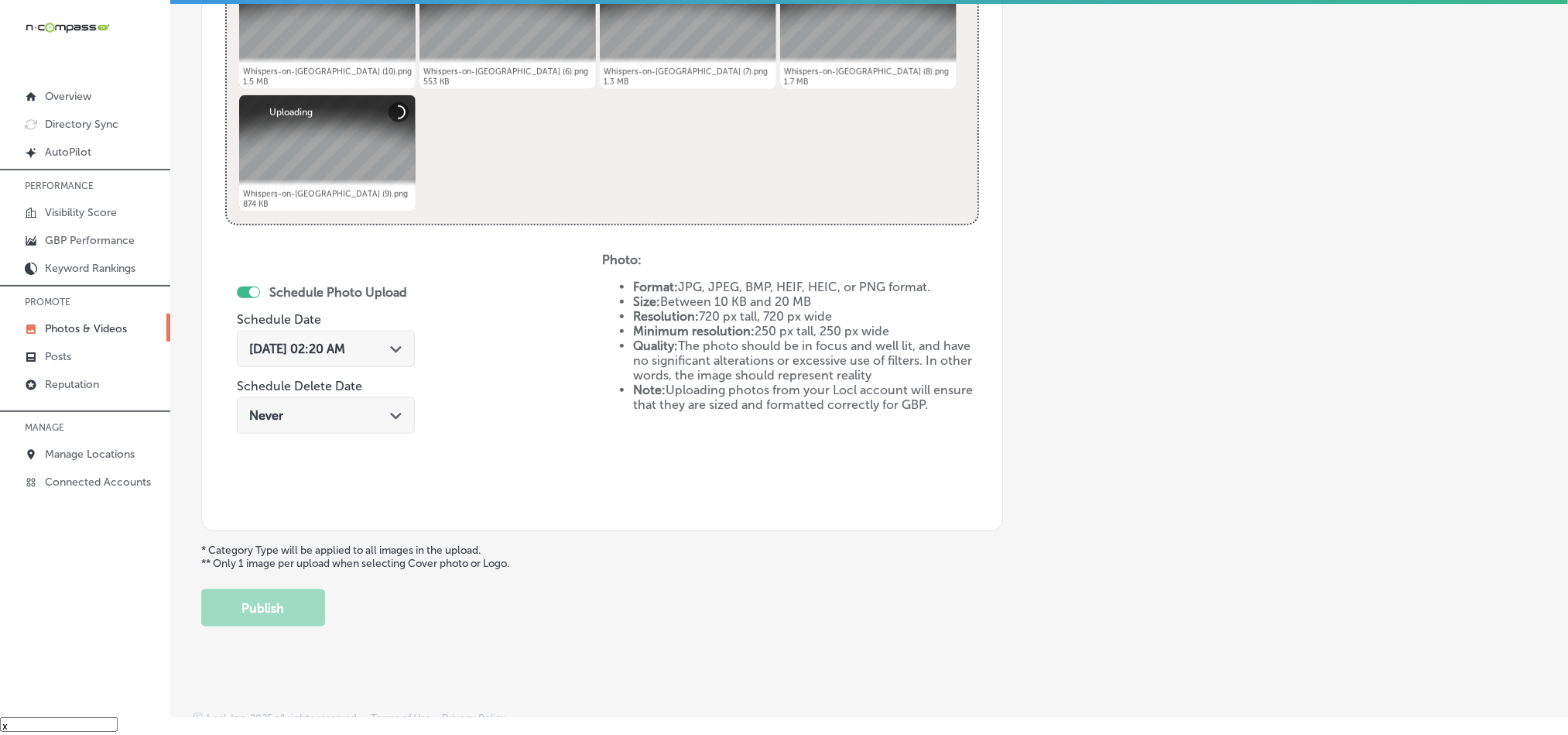
click at [396, 352] on icon "Path Created with Sketch." at bounding box center [396, 349] width 12 height 7
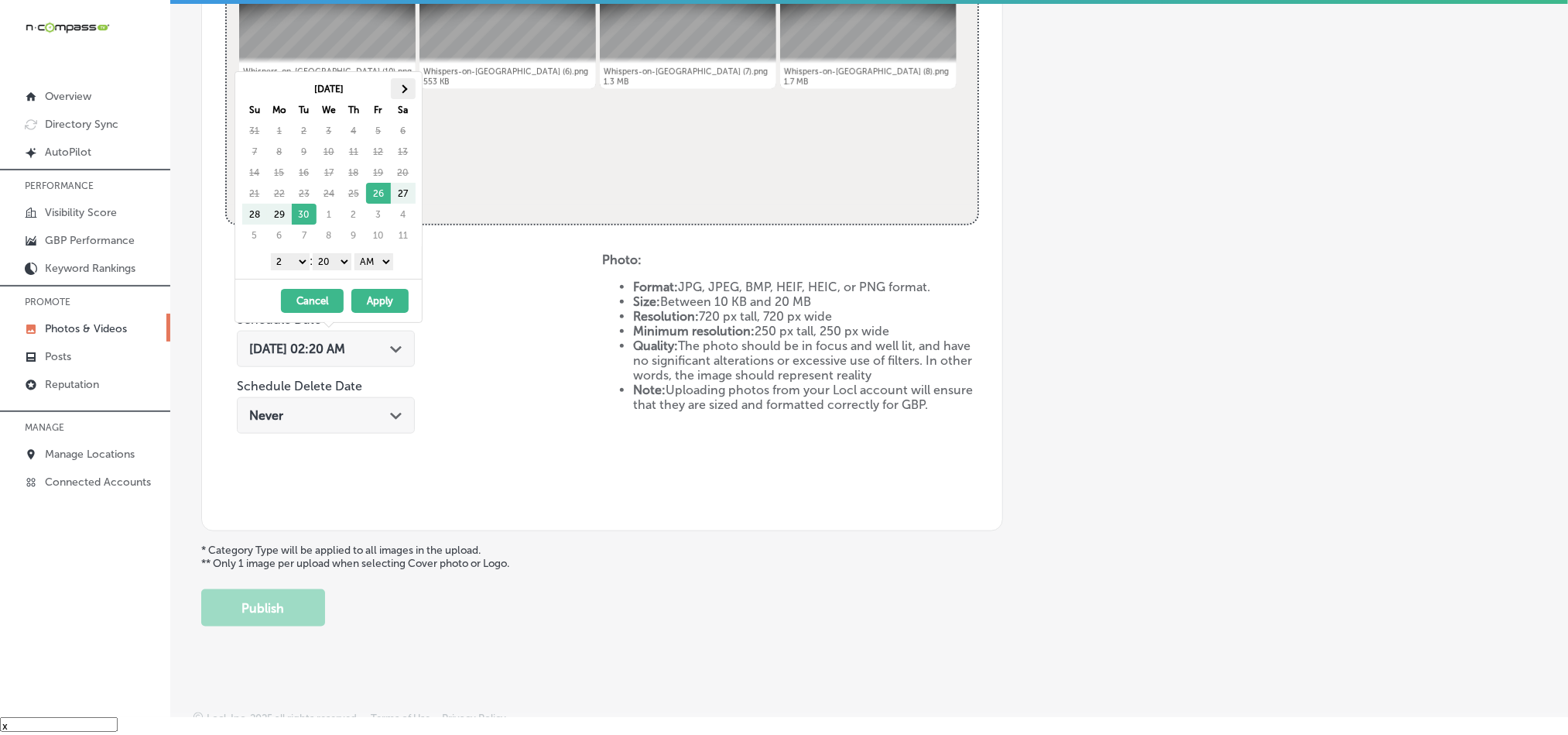
click at [407, 87] on th at bounding box center [402, 88] width 24 height 21
click at [295, 258] on select "1 2 3 4 5 6 7 8 9 10 11 12" at bounding box center [290, 262] width 39 height 17
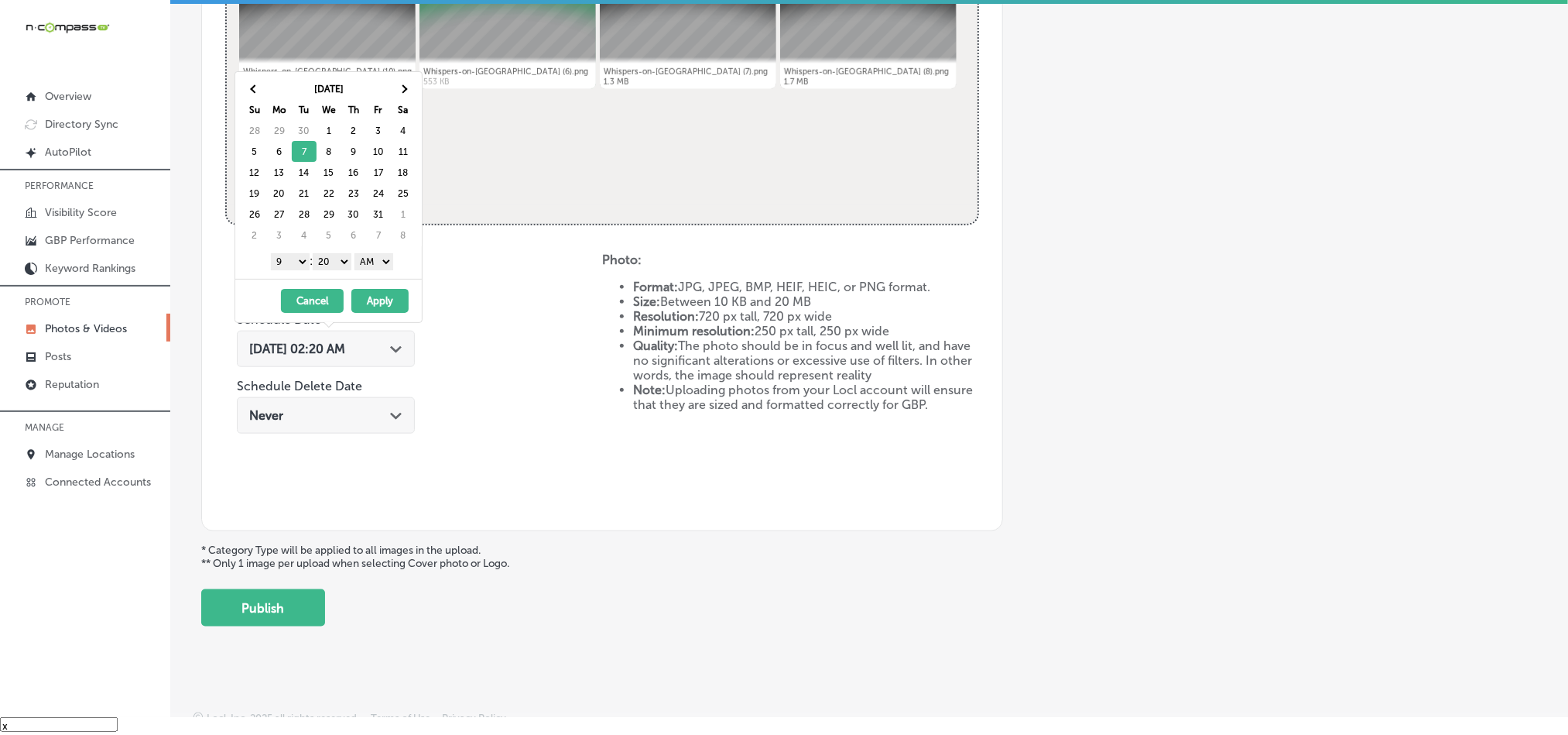
click at [328, 254] on select "00 10 20 30 40 50" at bounding box center [332, 262] width 39 height 17
click at [367, 264] on select "AM PM" at bounding box center [374, 262] width 39 height 17
click at [375, 310] on button "Apply" at bounding box center [380, 301] width 57 height 24
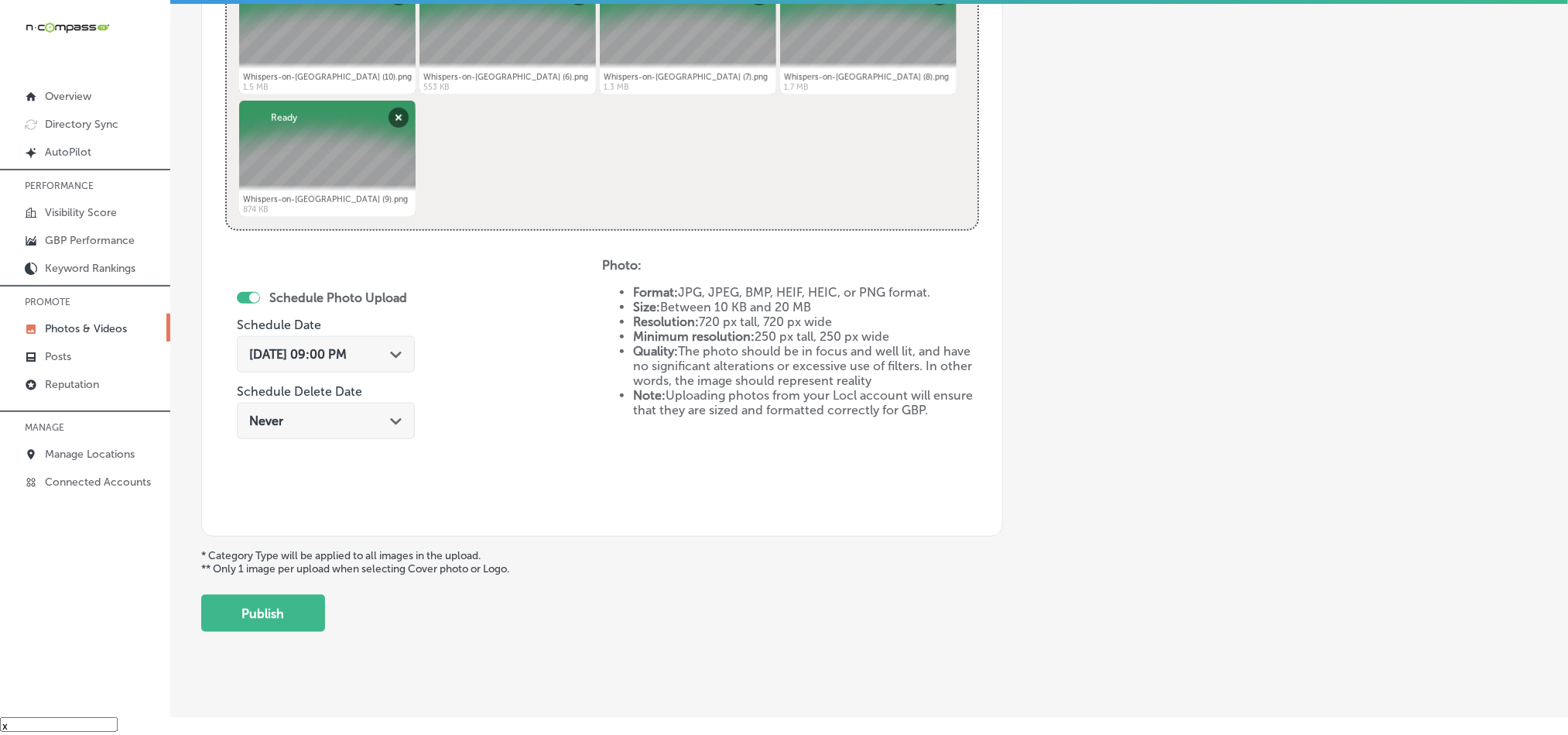
scroll to position [693, 0]
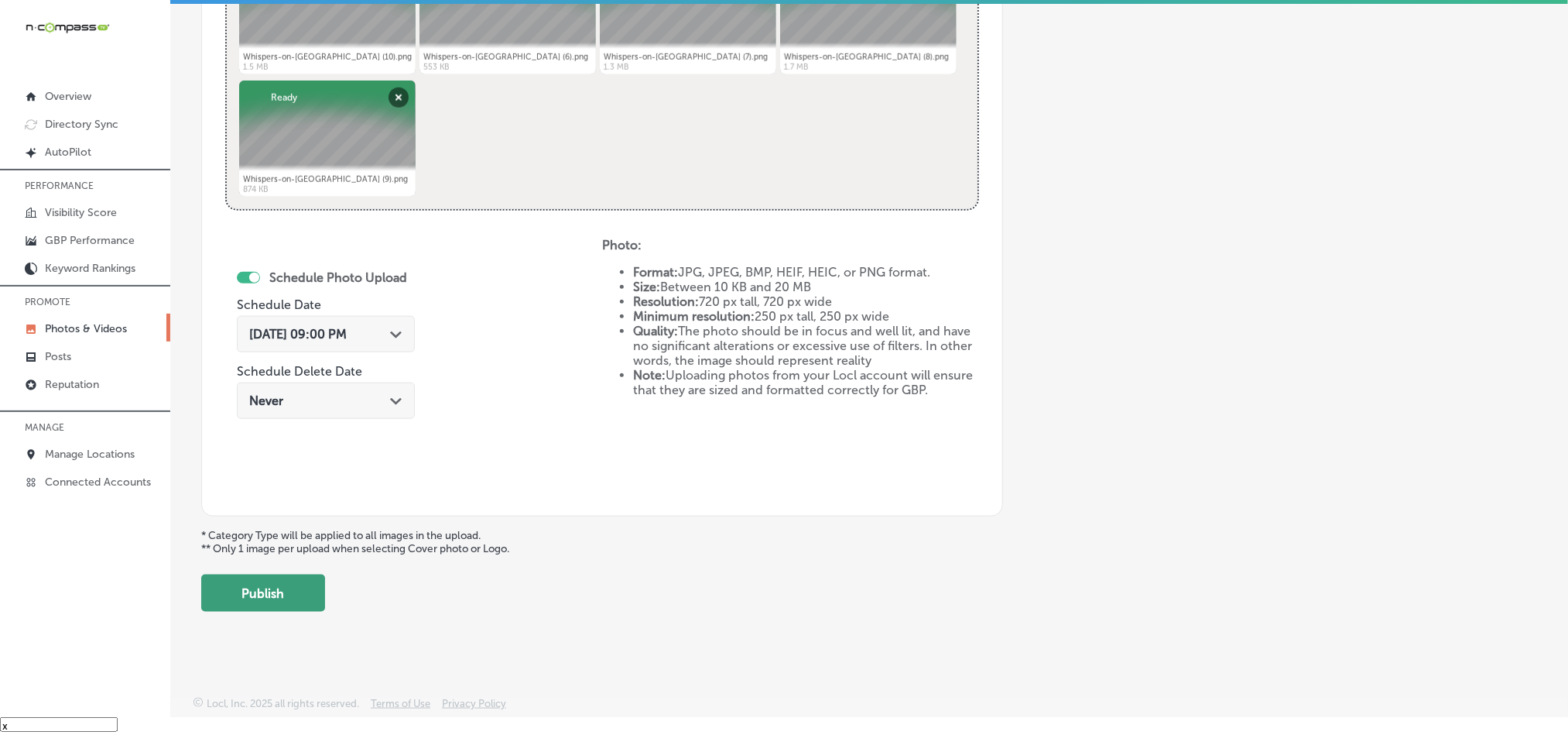
click at [297, 585] on button "Publish" at bounding box center [263, 593] width 124 height 37
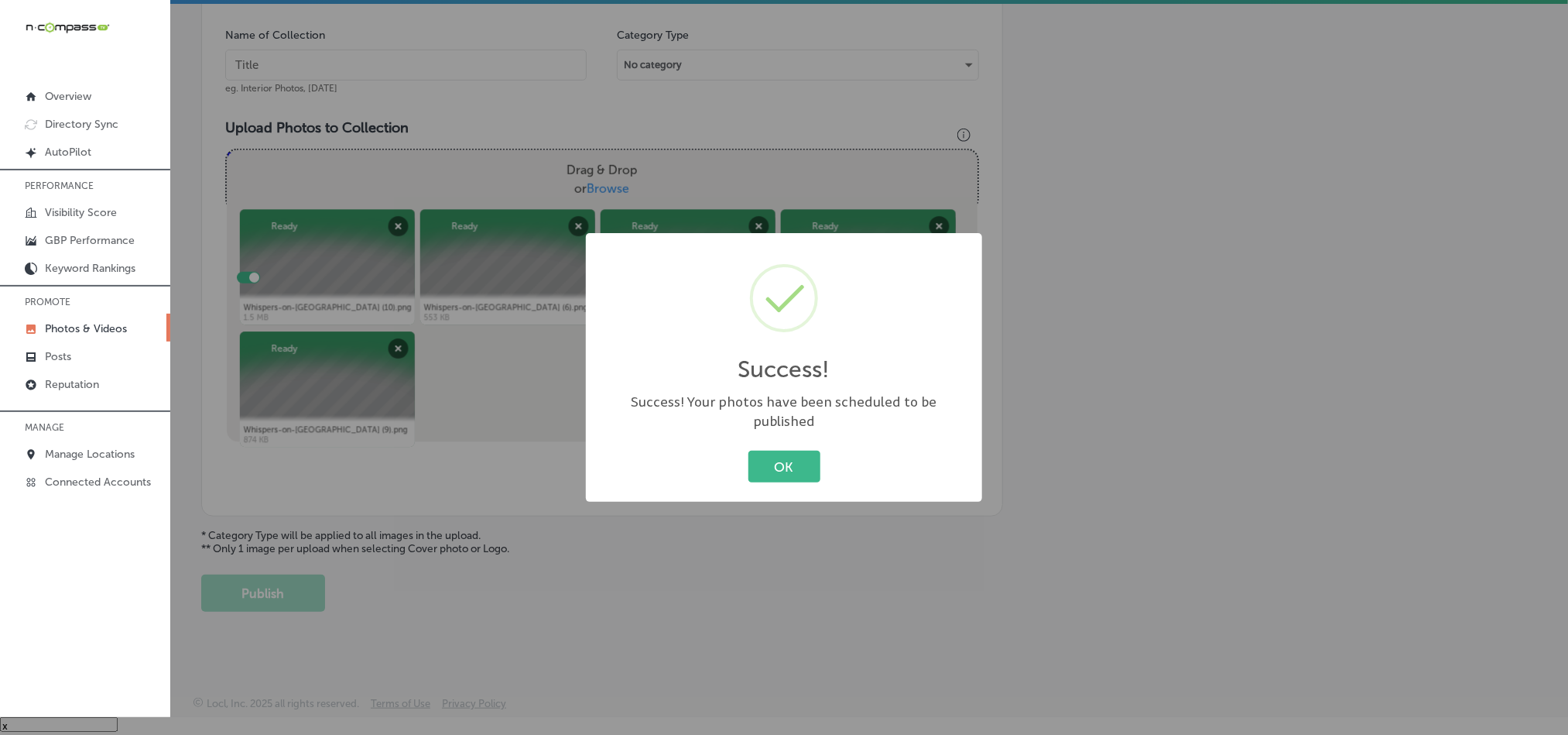
scroll to position [442, 0]
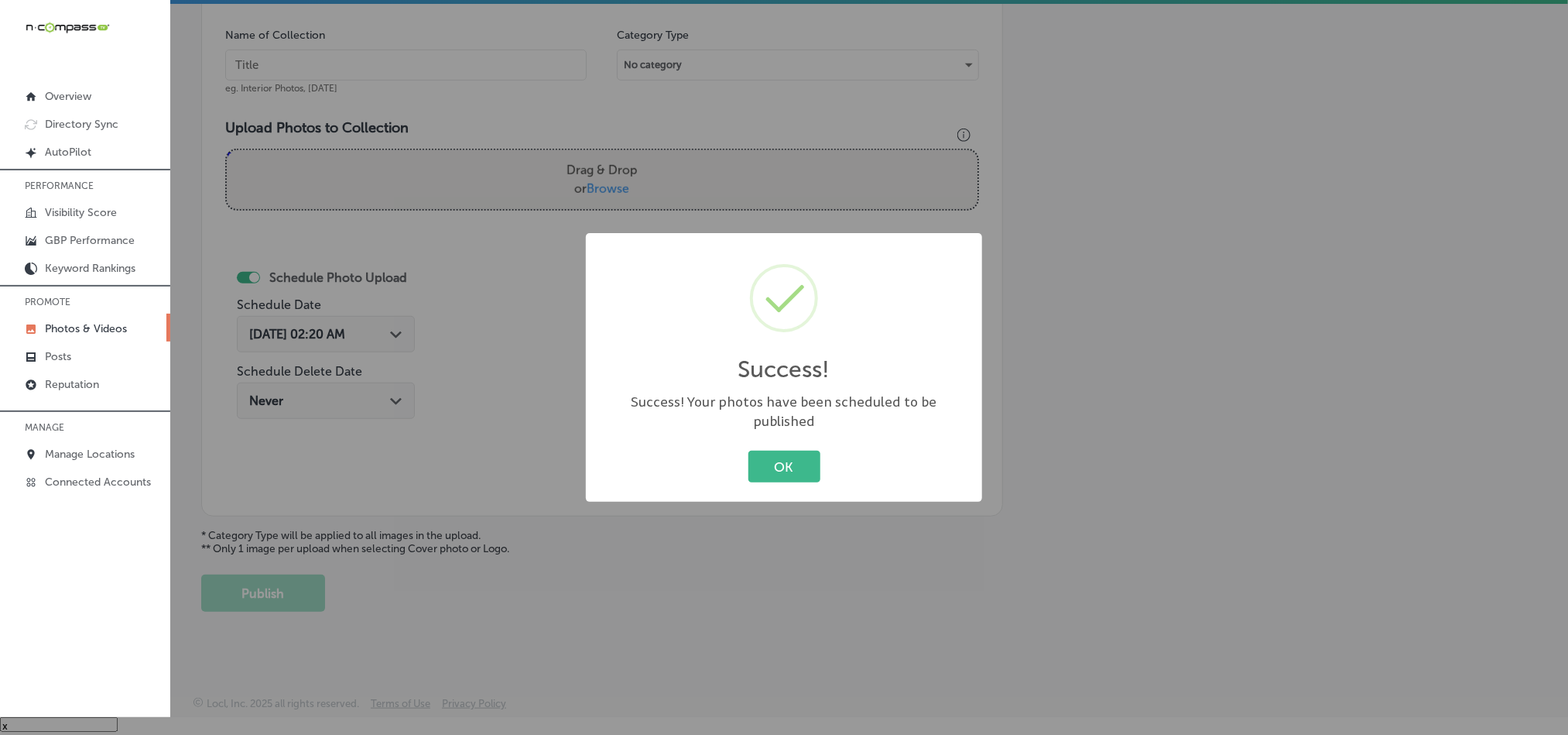
click at [800, 447] on div "OK Cancel" at bounding box center [784, 467] width 365 height 40
click at [799, 453] on button "OK" at bounding box center [784, 466] width 72 height 32
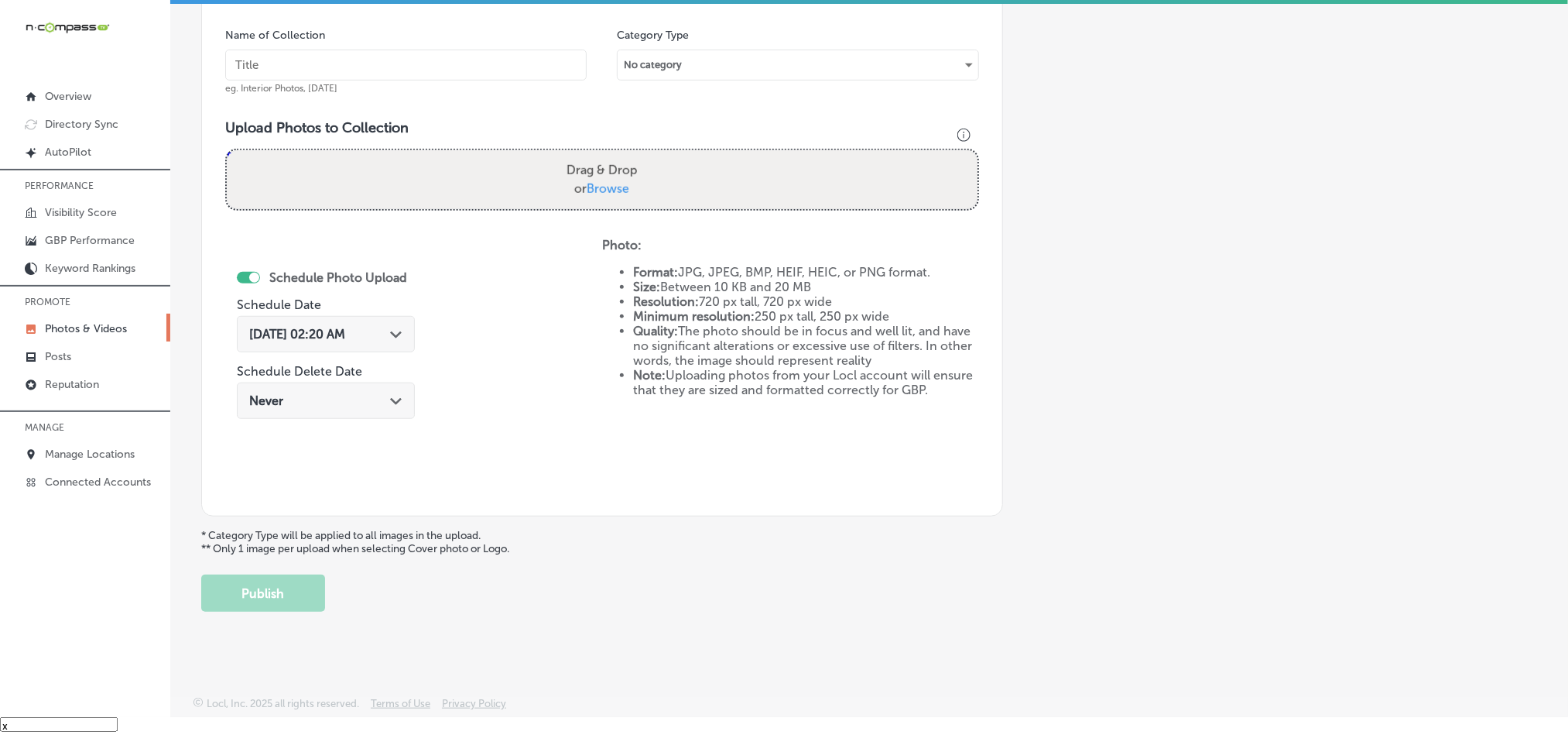
click at [438, 62] on input "text" at bounding box center [407, 65] width 362 height 31
paste input "Whispers-on-Havana-Weekly-karaoke"
type input "Whispers-on-Havana-Weekly-karaoke"
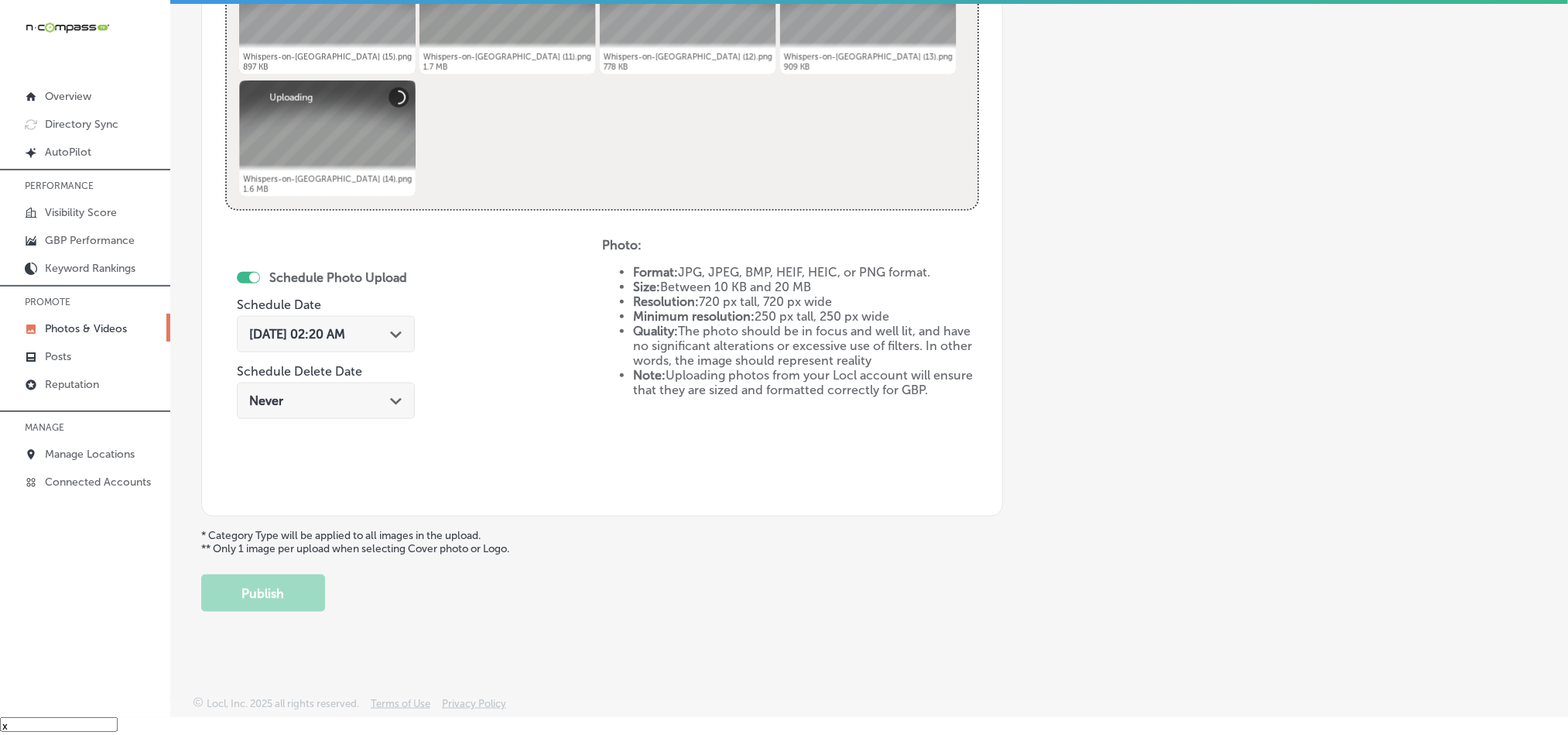
scroll to position [693, 0]
click at [345, 333] on span "[DATE] 02:20 AM" at bounding box center [297, 333] width 96 height 14
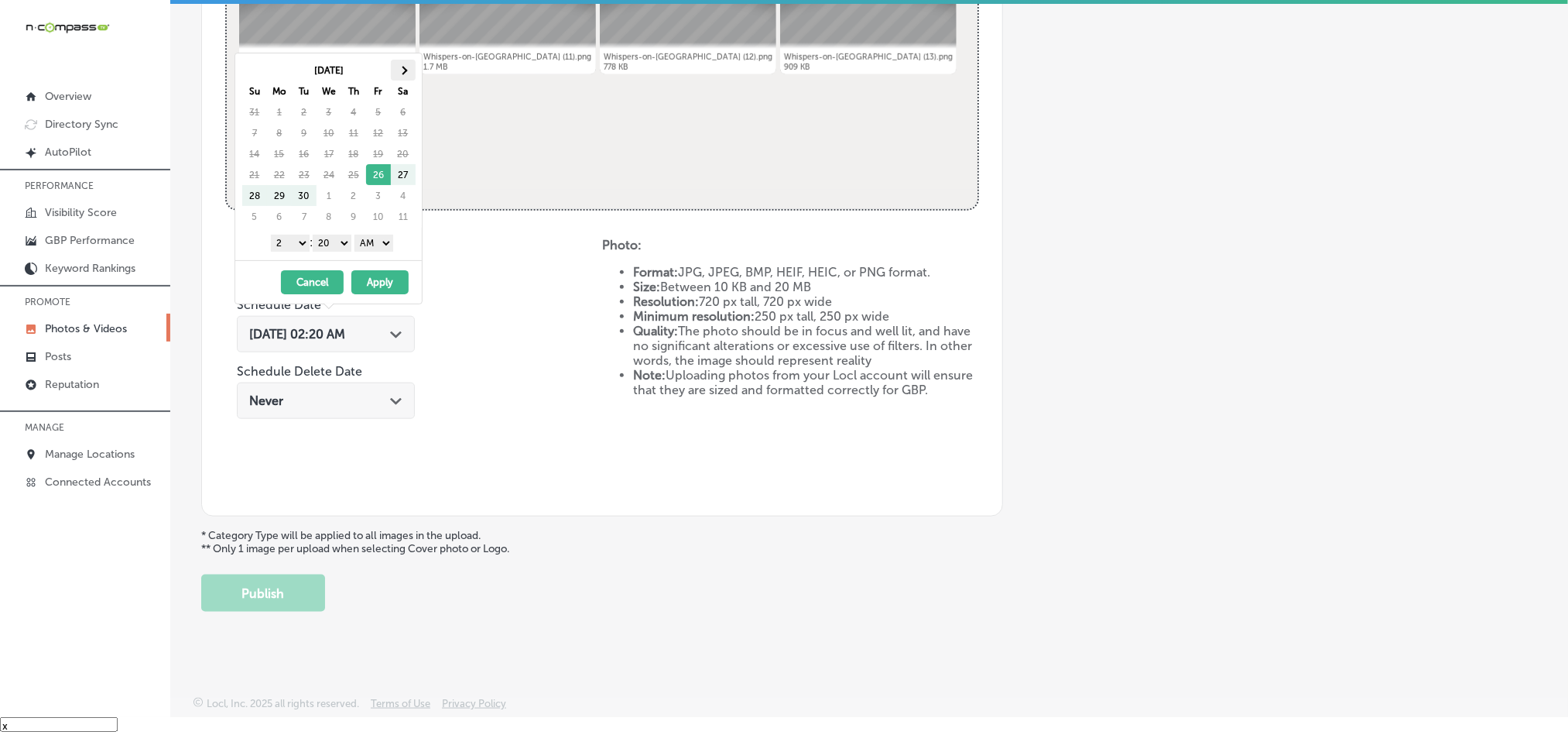
click at [397, 61] on th at bounding box center [402, 70] width 24 height 21
click at [295, 242] on select "1 2 3 4 5 6 7 8 9 10 11 12" at bounding box center [290, 243] width 39 height 17
click at [326, 242] on select "00 10 20 30 40 50" at bounding box center [332, 243] width 39 height 17
click at [371, 247] on select "AM PM" at bounding box center [374, 243] width 39 height 17
click at [379, 285] on button "Apply" at bounding box center [380, 282] width 57 height 24
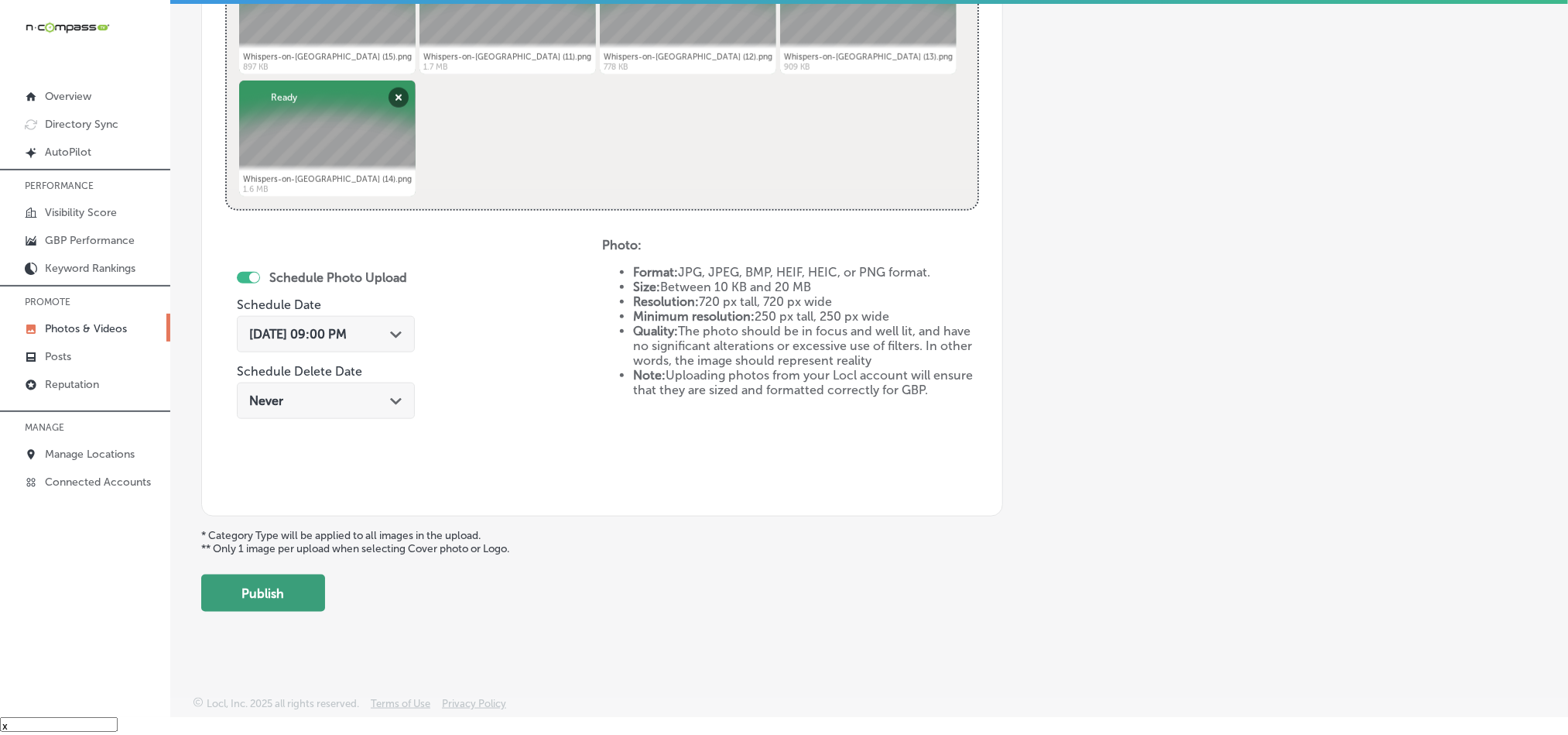
click at [267, 593] on button "Publish" at bounding box center [263, 593] width 124 height 37
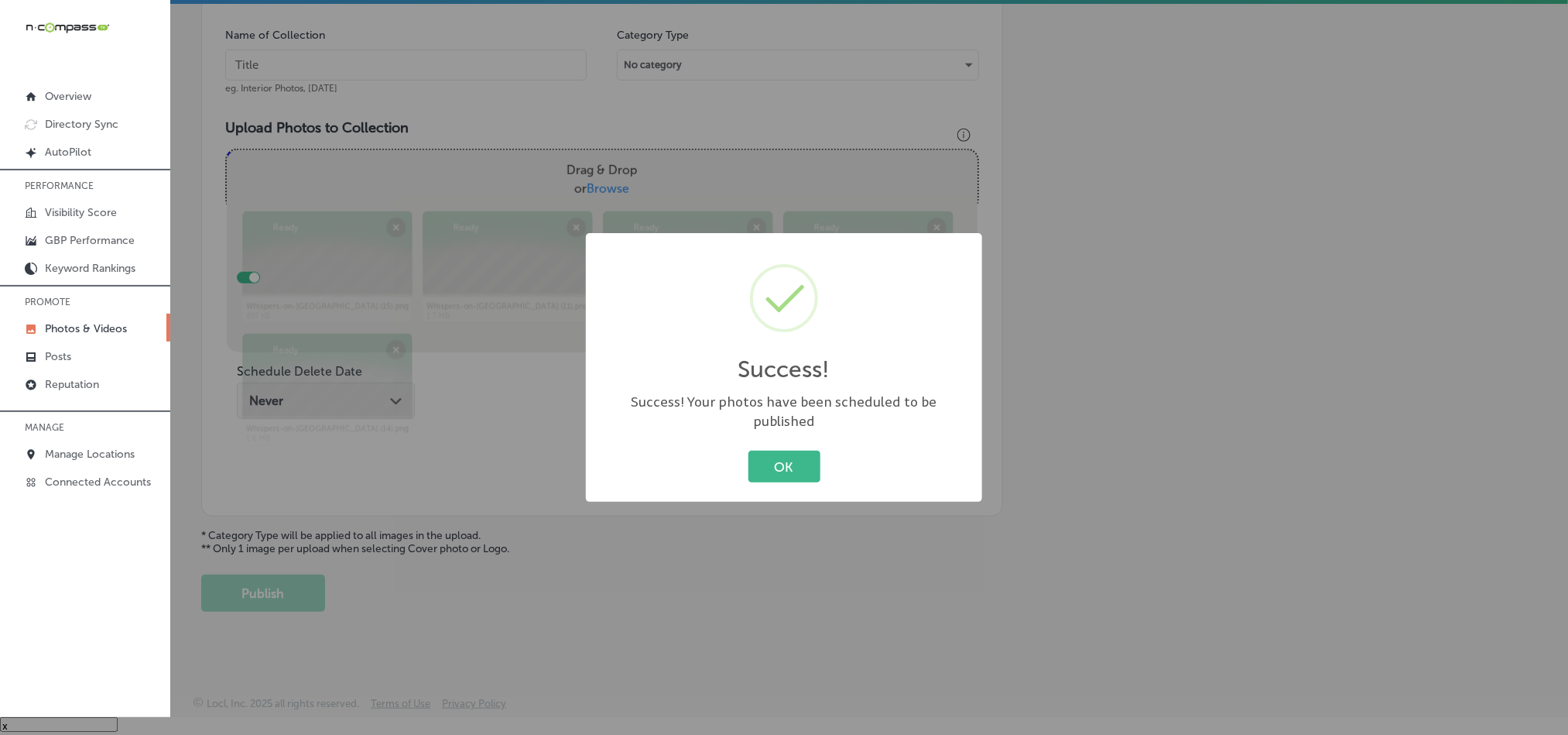
scroll to position [442, 0]
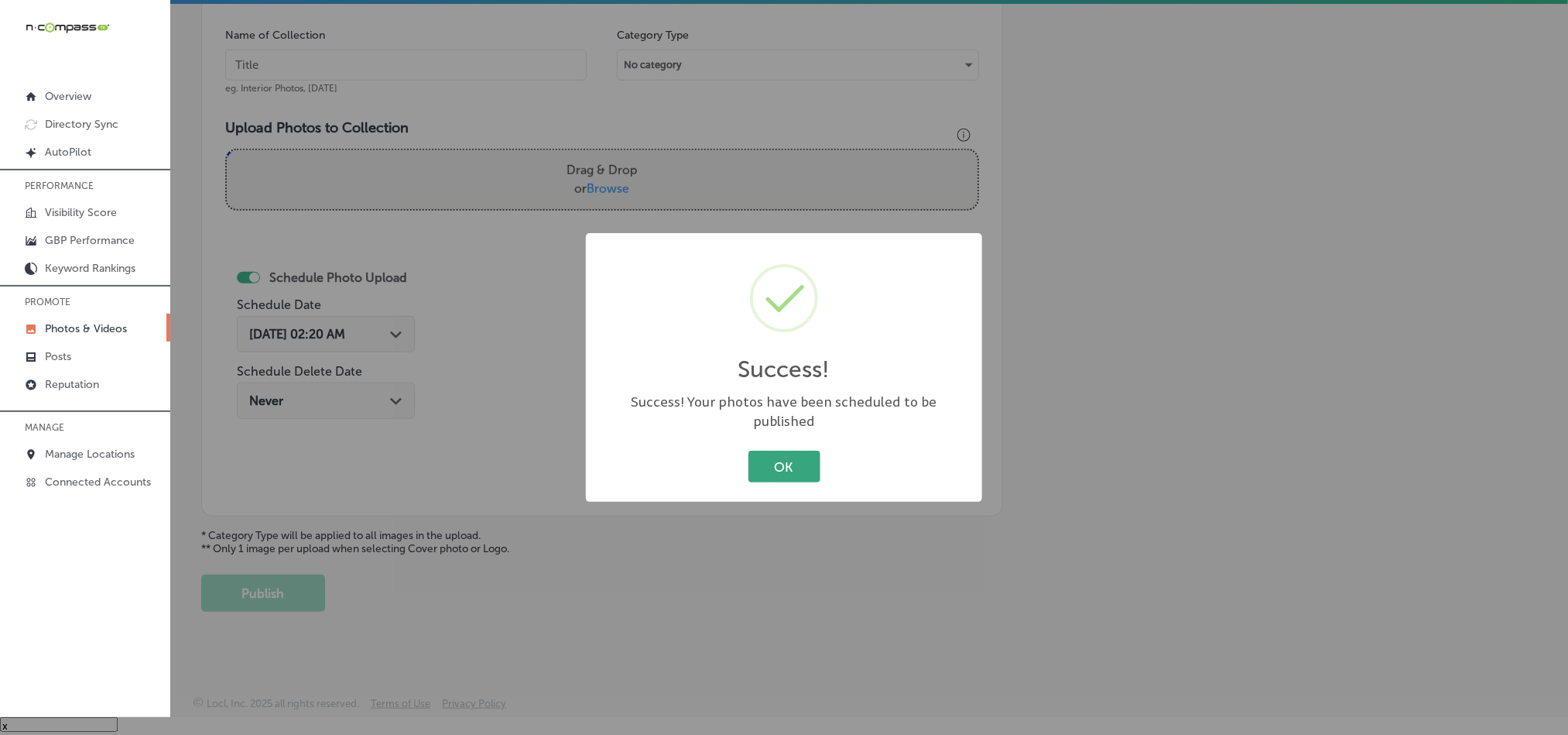
click at [776, 450] on button "OK" at bounding box center [784, 466] width 72 height 32
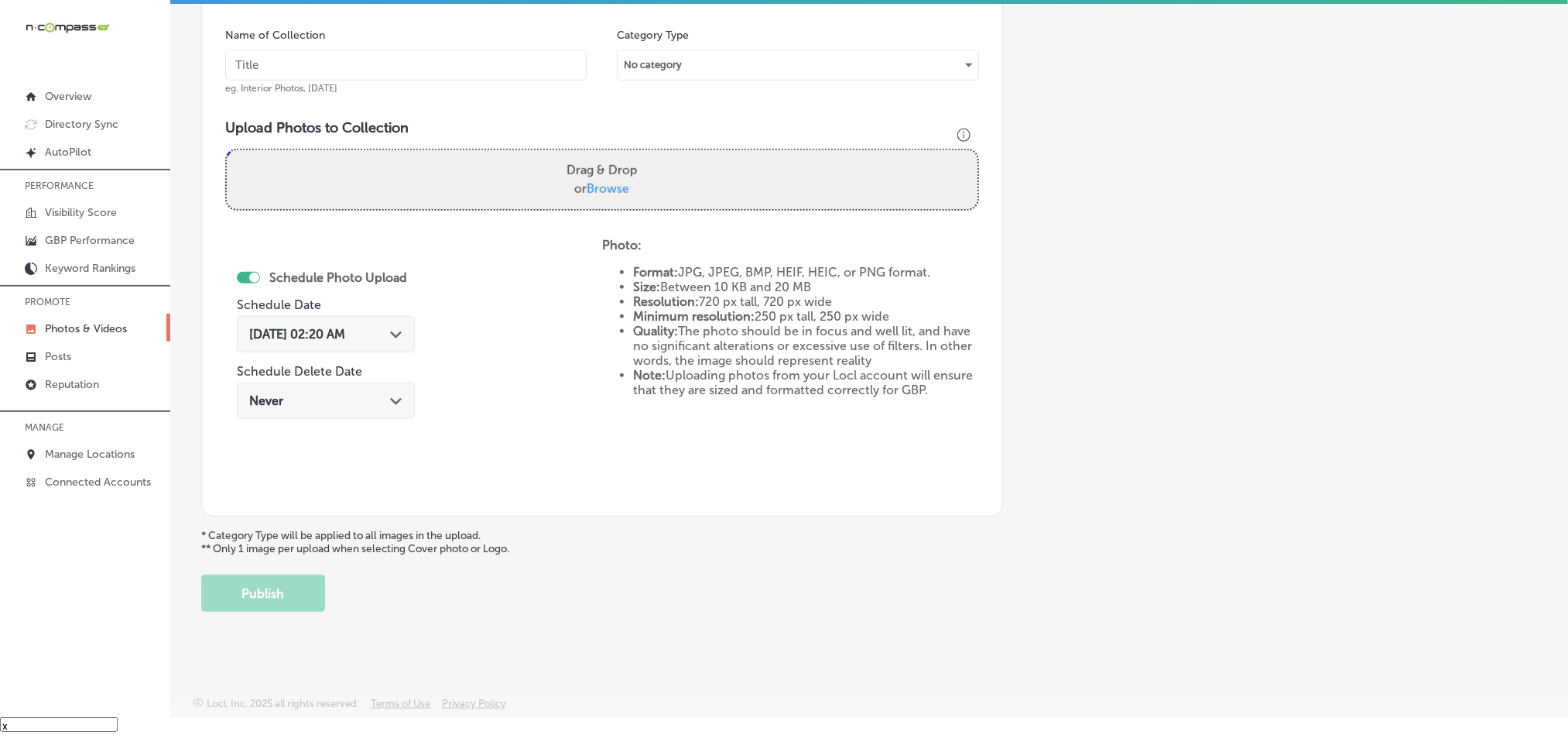
scroll to position [404, 0]
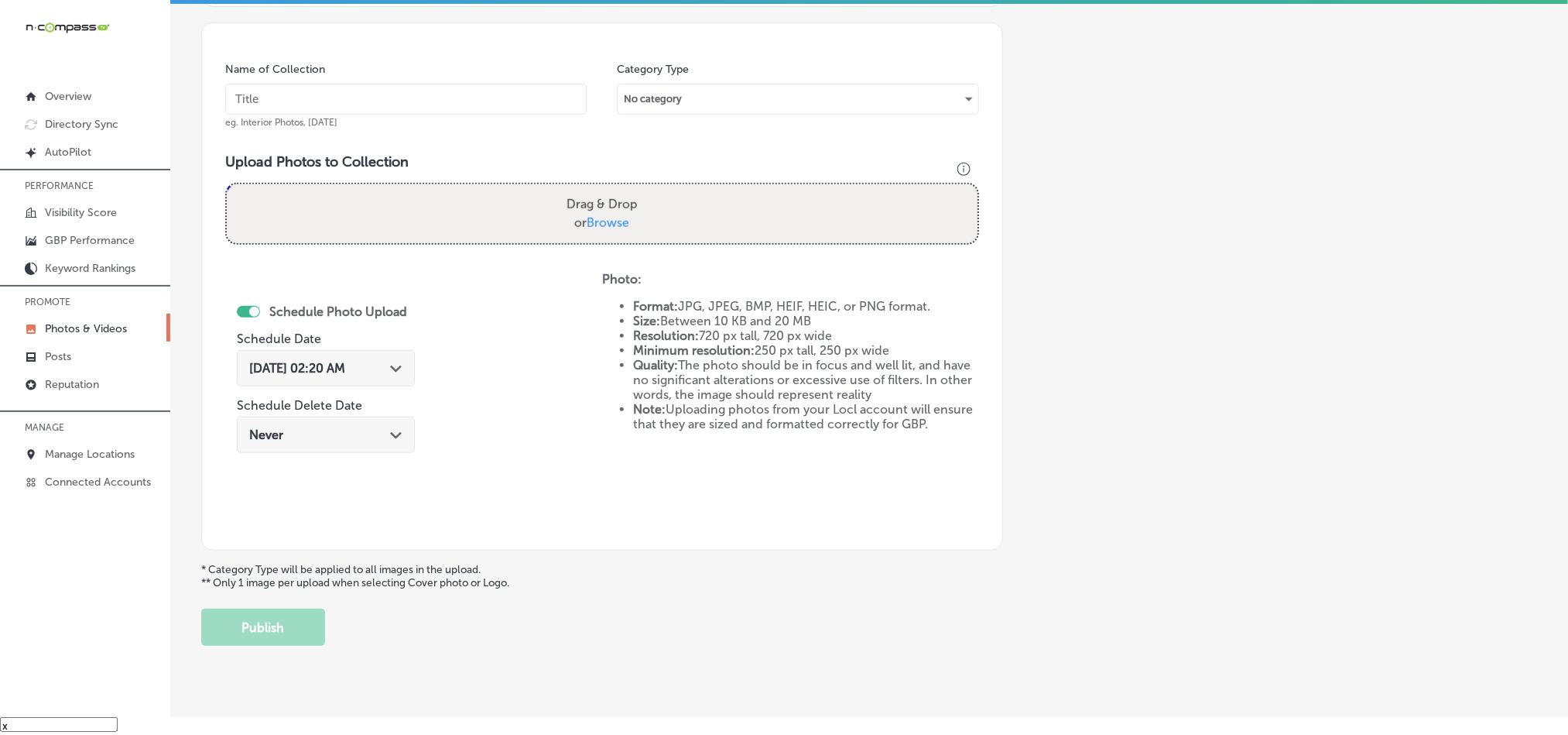
click at [392, 91] on input "text" at bounding box center [407, 99] width 362 height 31
paste input "Whispers-on-[GEOGRAPHIC_DATA]-[GEOGRAPHIC_DATA]-bar-near-me"
type input "Whispers-on-[GEOGRAPHIC_DATA]-[GEOGRAPHIC_DATA]-bar-near-me"
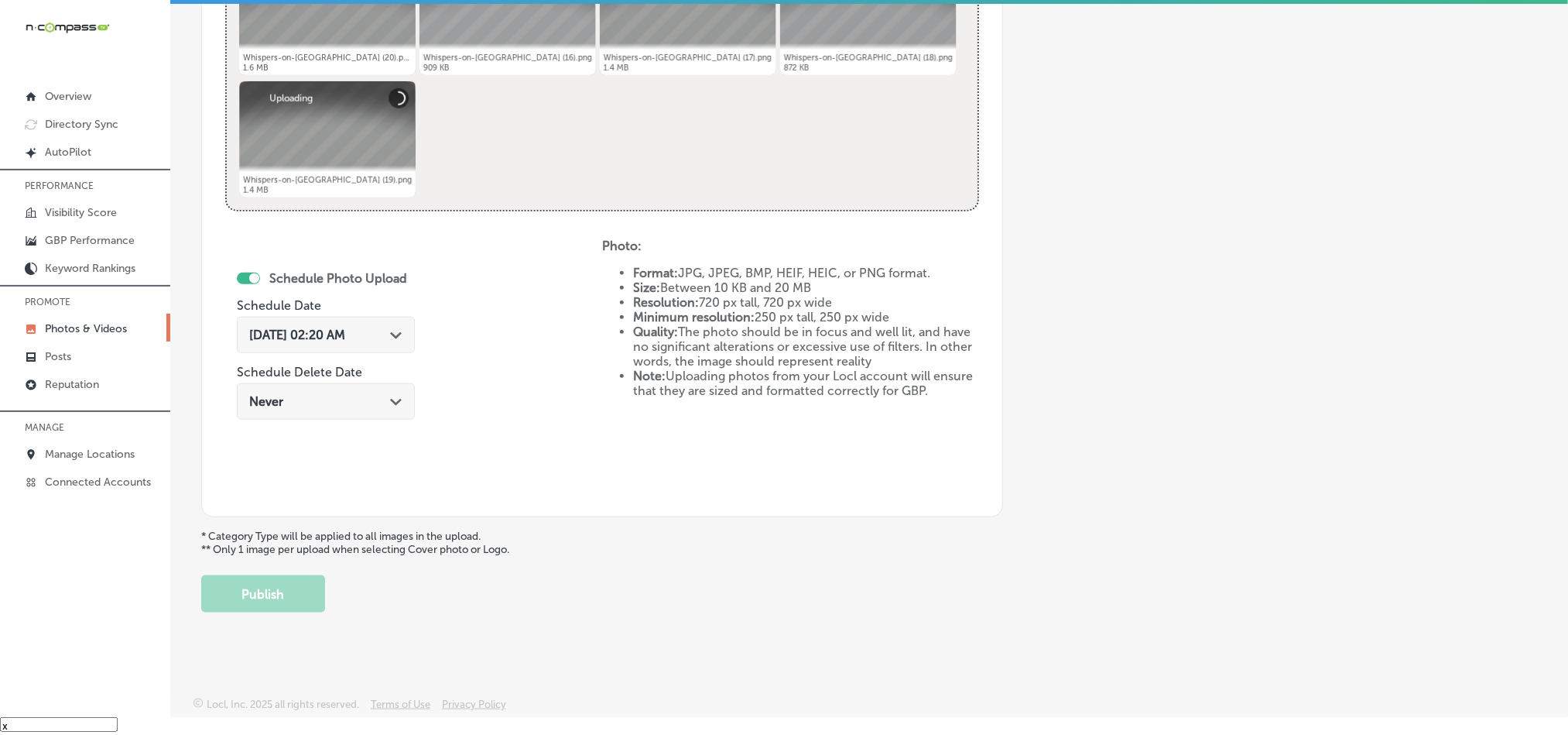
scroll to position [693, 0]
click at [401, 333] on icon "Path Created with Sketch." at bounding box center [396, 335] width 12 height 7
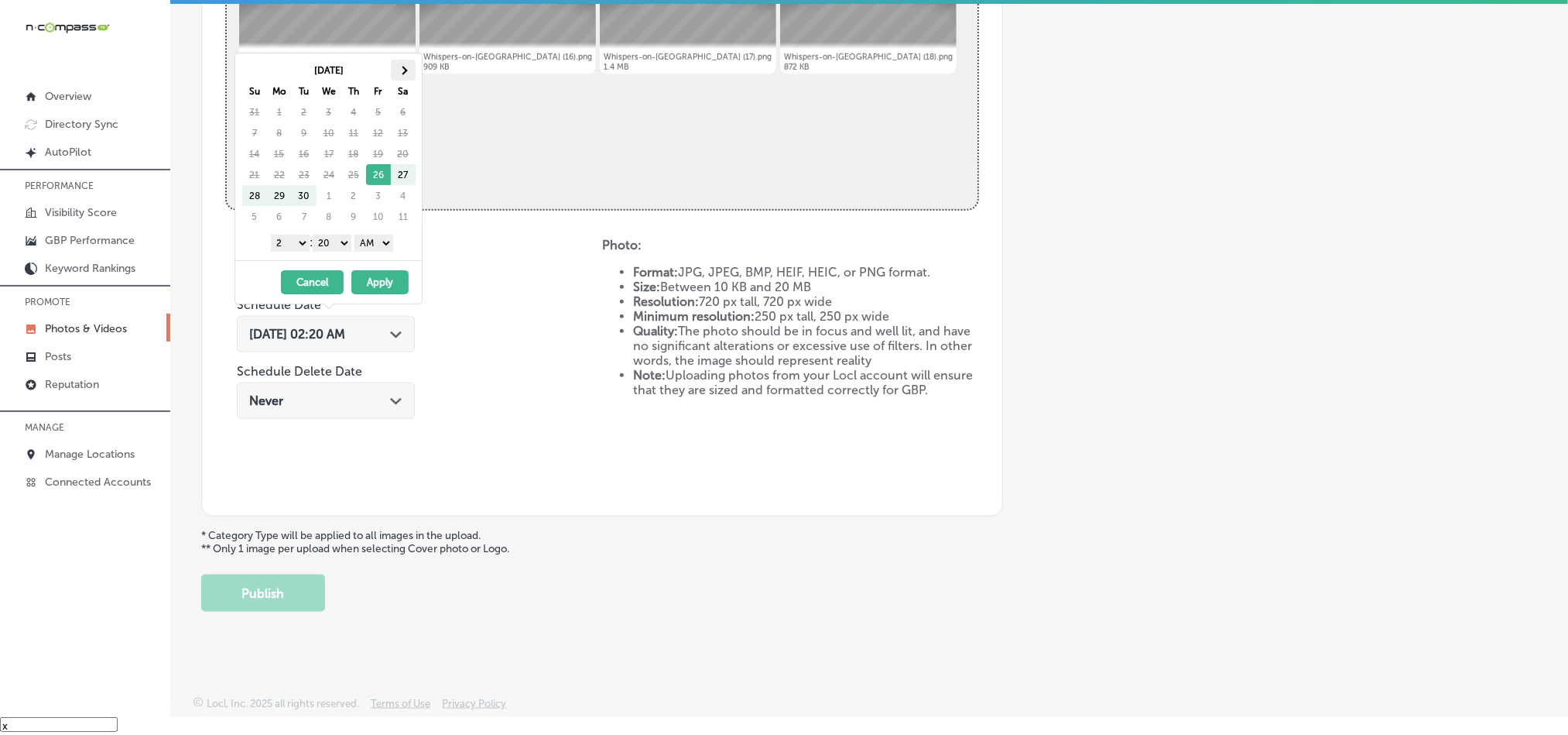
click at [402, 71] on span at bounding box center [403, 70] width 8 height 8
click at [293, 245] on select "1 2 3 4 5 6 7 8 9 10 11 12" at bounding box center [290, 243] width 39 height 17
click at [328, 242] on select "00 10 20 30 40 50" at bounding box center [332, 243] width 39 height 17
click at [376, 247] on select "AM PM" at bounding box center [374, 243] width 39 height 17
click at [375, 277] on button "Apply" at bounding box center [380, 282] width 57 height 24
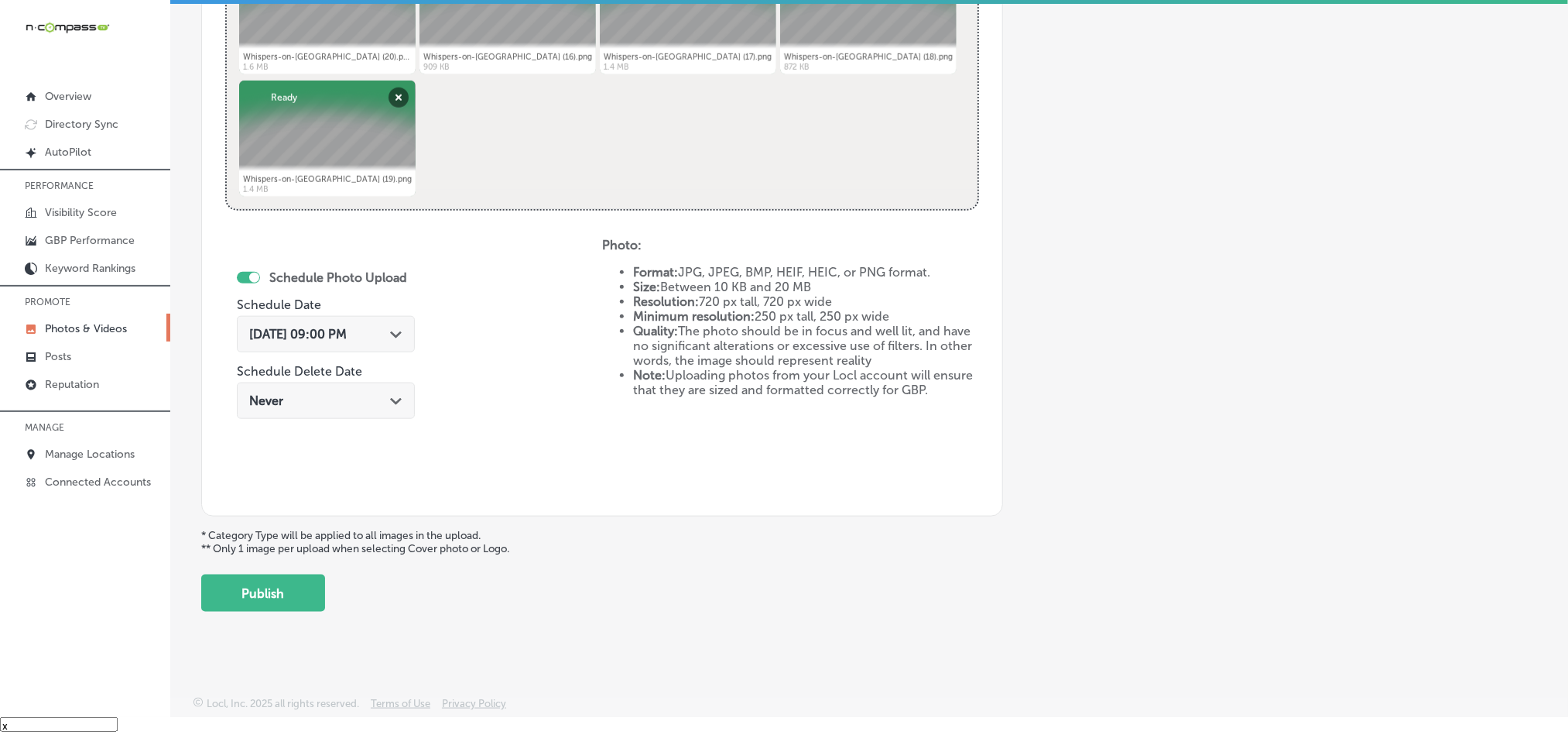
click at [260, 583] on button "Publish" at bounding box center [263, 593] width 124 height 37
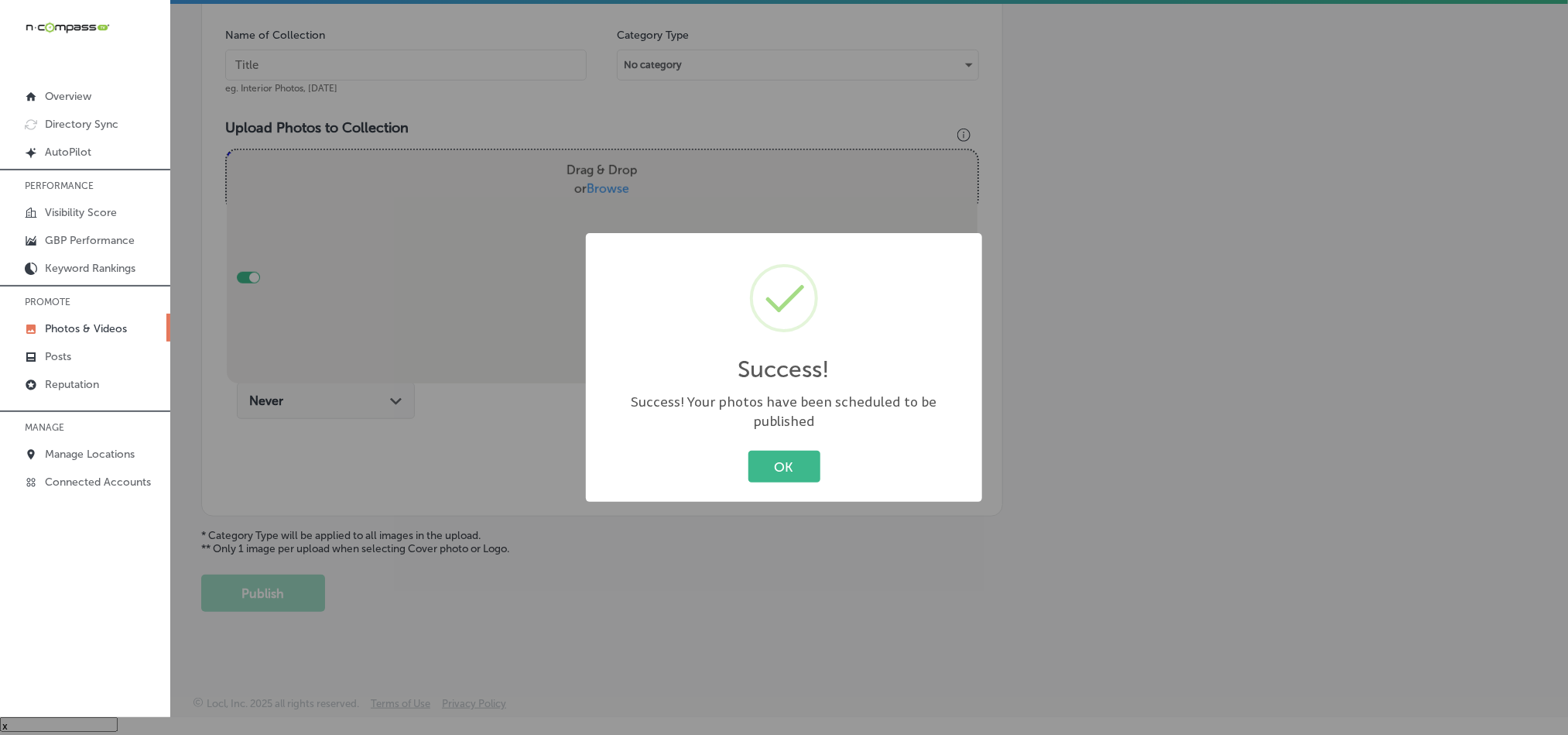
scroll to position [442, 0]
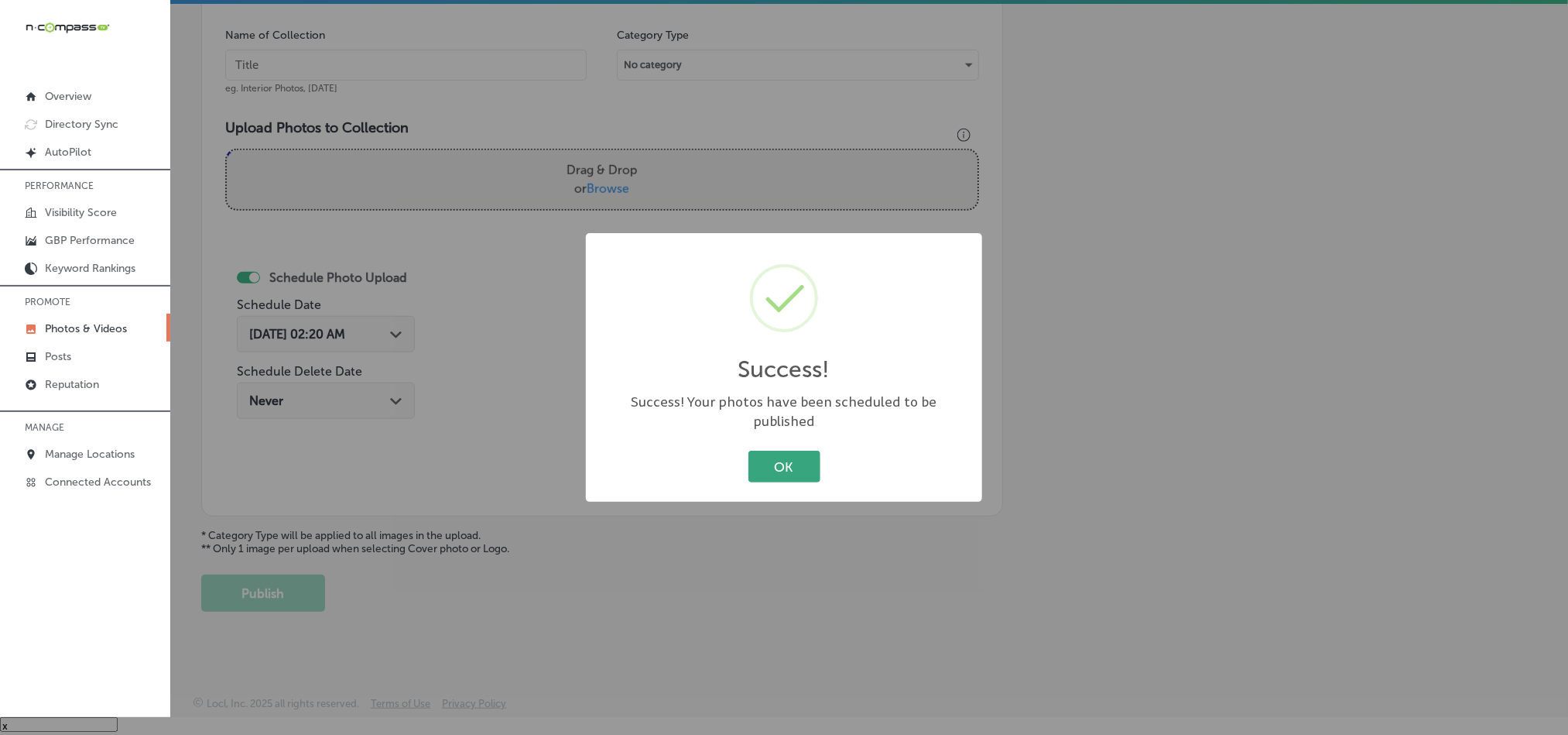
click at [796, 471] on button "OK" at bounding box center [784, 466] width 72 height 32
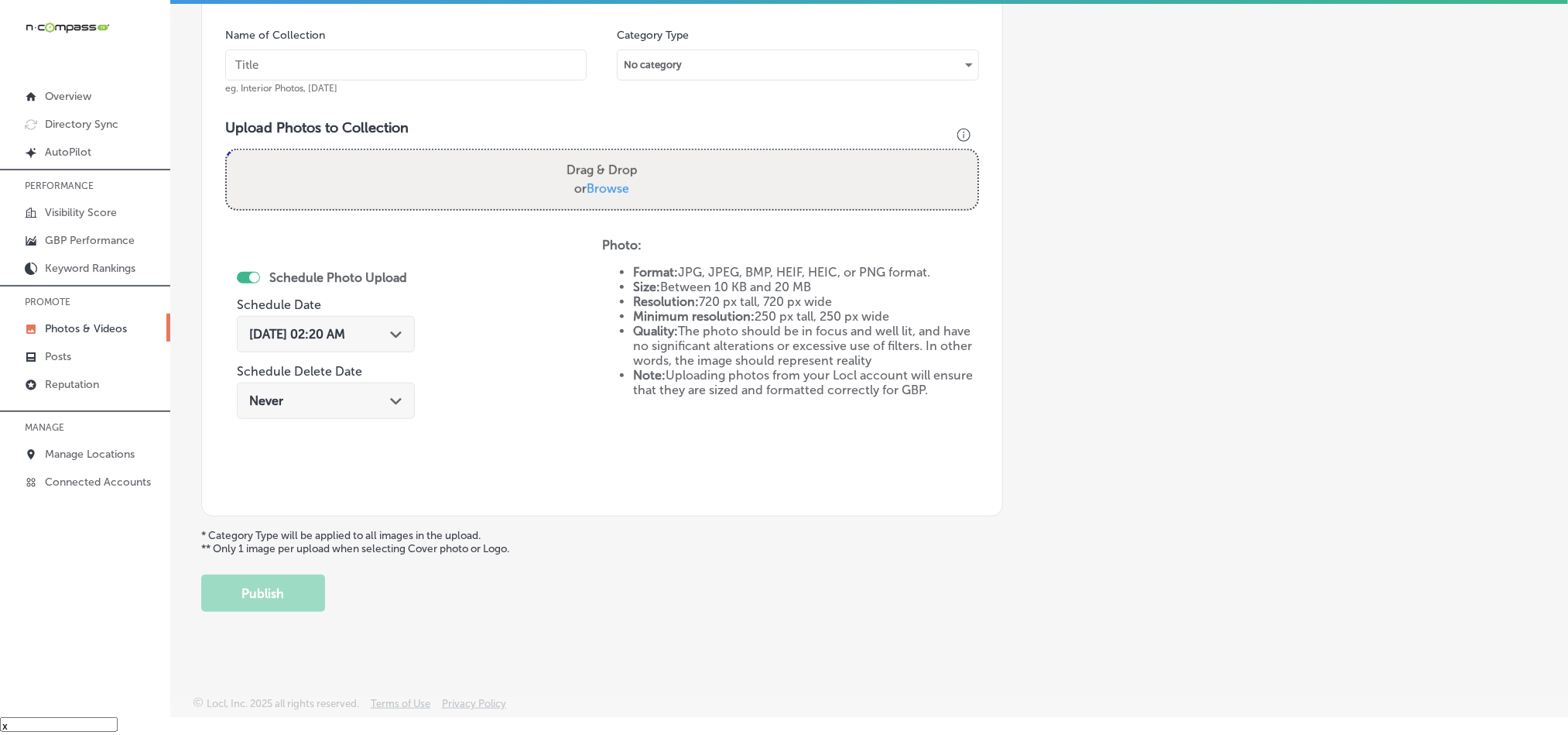
click at [367, 44] on div "Name of Collection eg. Interior Photos, [DATE]" at bounding box center [407, 61] width 362 height 67
click at [367, 54] on input "text" at bounding box center [407, 65] width 362 height 31
paste input "Whispers-on-[GEOGRAPHIC_DATA]-Karaoke-with-live-DJ"
type input "Whispers-on-[GEOGRAPHIC_DATA]-Karaoke-with-live-DJ"
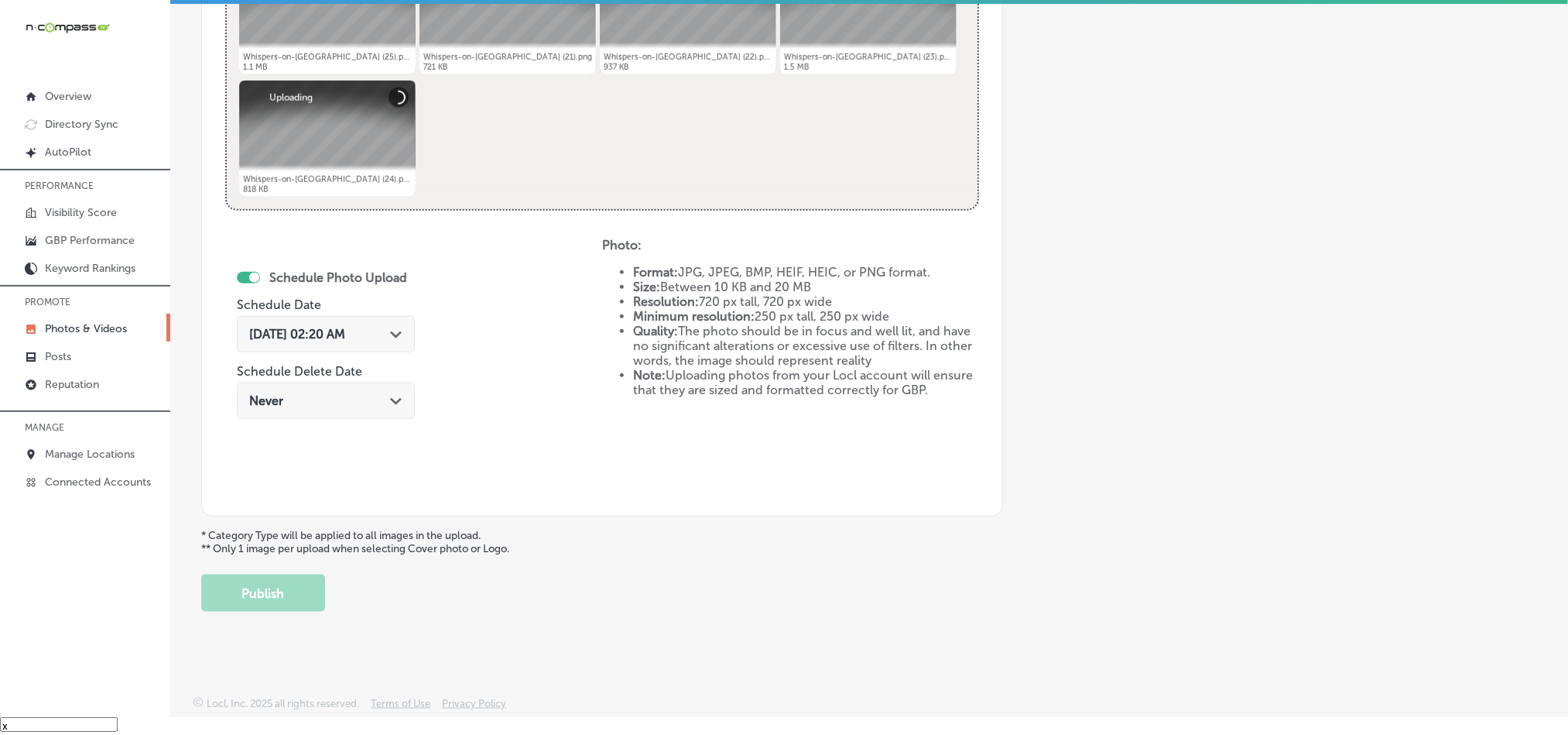
scroll to position [693, 0]
click at [391, 328] on div "[DATE] 02:20 AM Path Created with Sketch." at bounding box center [326, 333] width 153 height 14
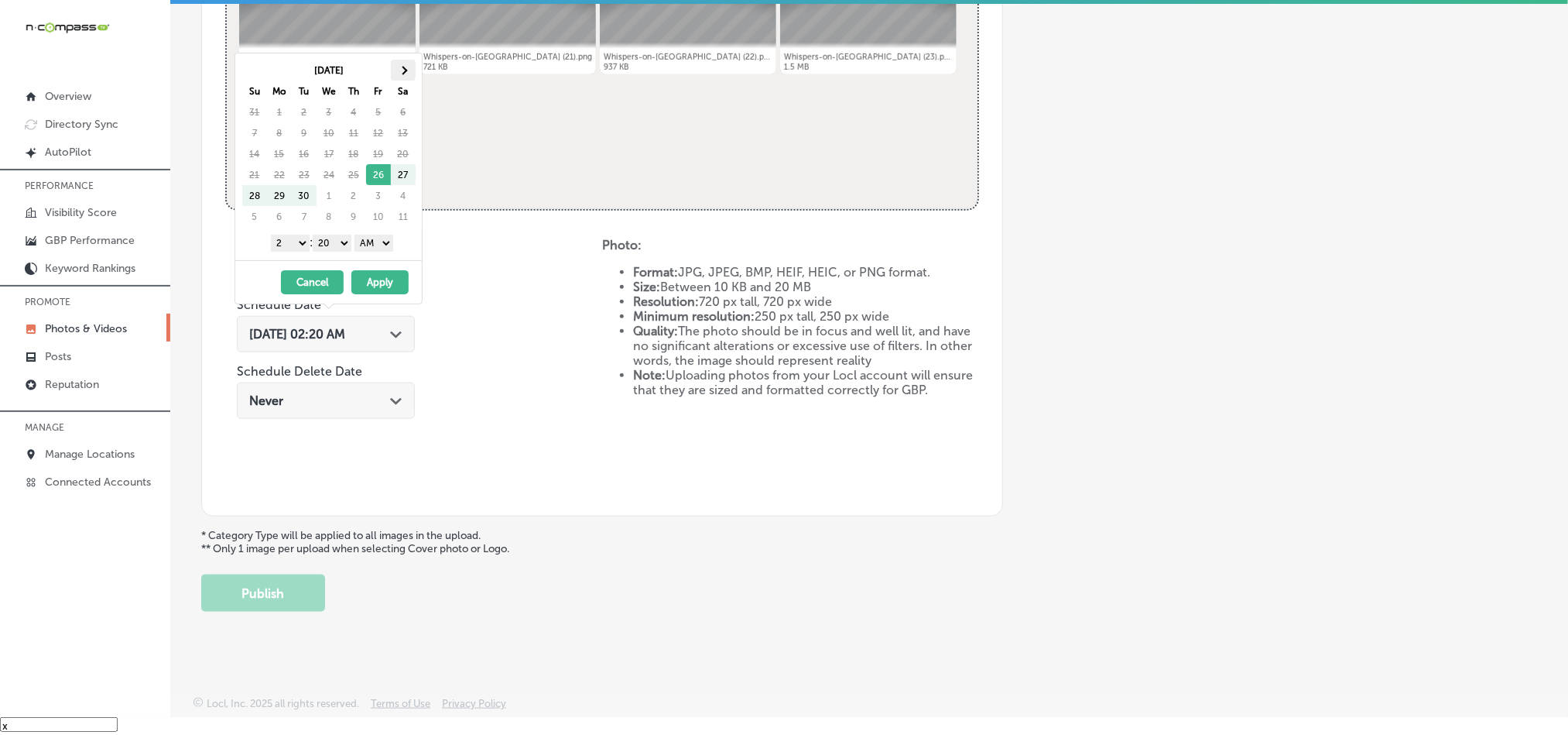
click at [407, 66] on th at bounding box center [402, 70] width 24 height 21
click at [252, 71] on span at bounding box center [254, 70] width 8 height 8
click at [285, 231] on div "[DATE] Su Mo Tu We Th Fr Sa 28 29 30 1 2 3 4 5 6 7 8 9 10 11 12 13 14 15 16 17 …" at bounding box center [329, 157] width 187 height 207
click at [288, 248] on select "1 2 3 4 5 6 7 8 9 10 11 12" at bounding box center [290, 243] width 39 height 17
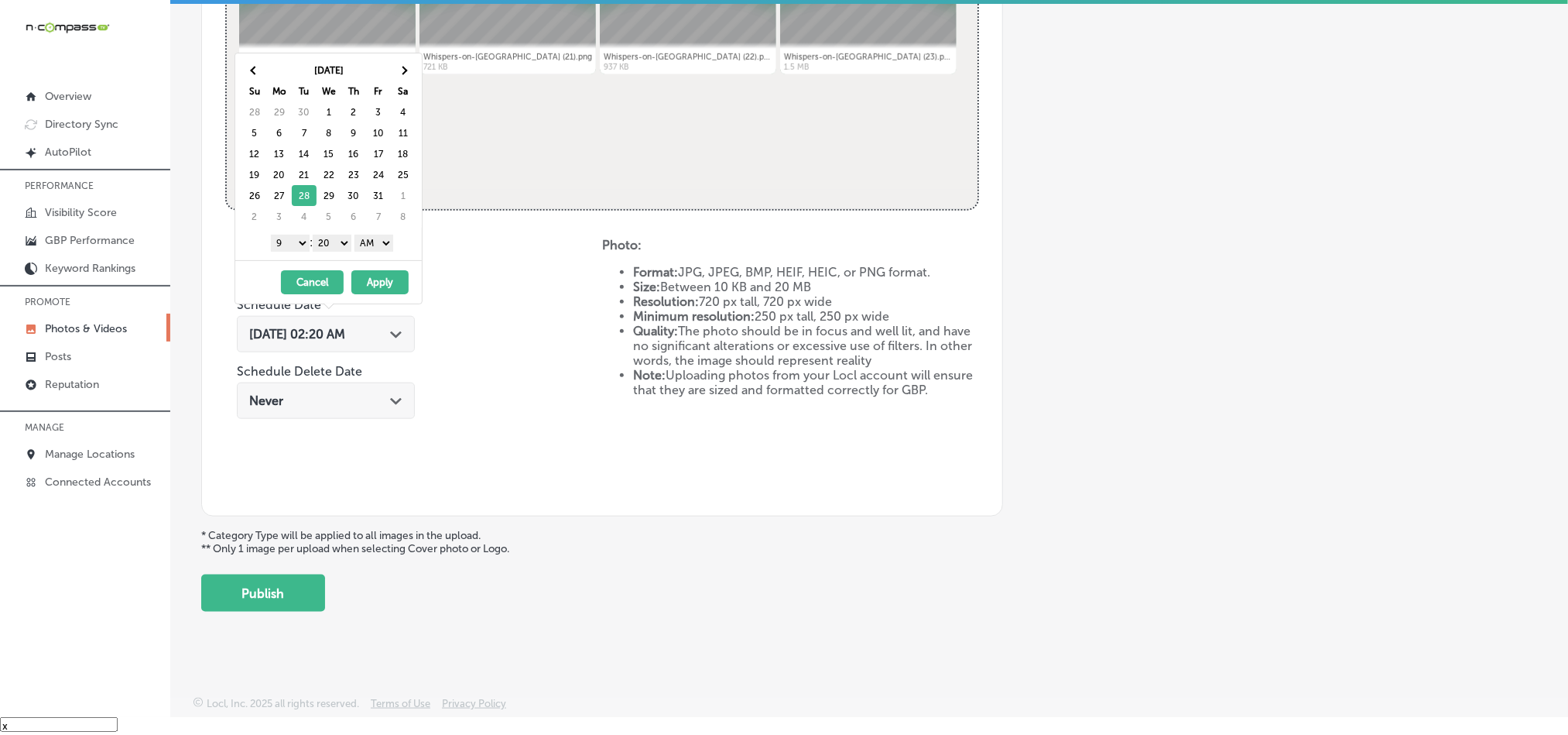
click at [328, 244] on select "00 10 20 30 40 50" at bounding box center [332, 243] width 39 height 17
click at [365, 247] on select "AM PM" at bounding box center [374, 243] width 39 height 17
click at [374, 294] on button "Apply" at bounding box center [380, 282] width 57 height 24
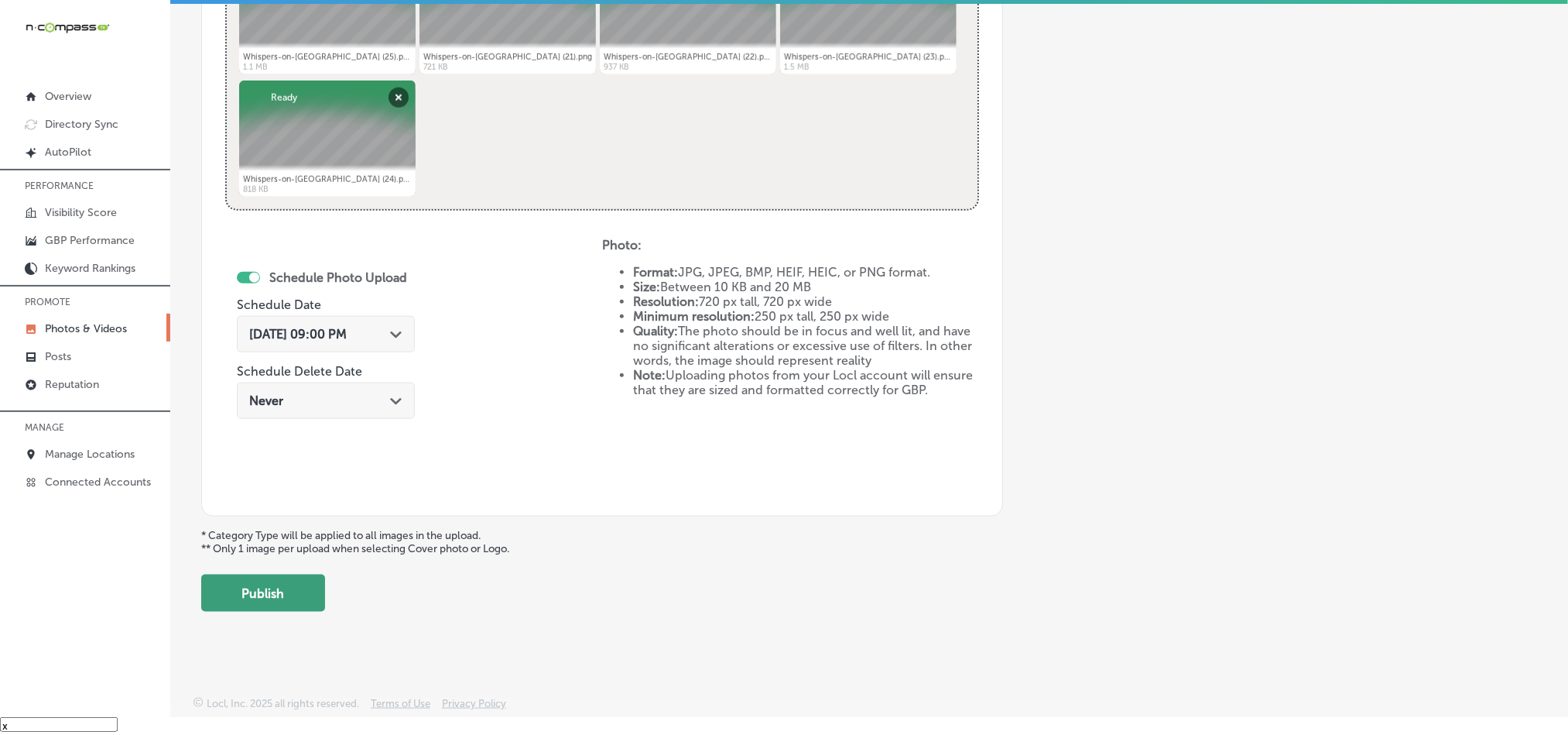
click at [281, 598] on button "Publish" at bounding box center [263, 593] width 124 height 37
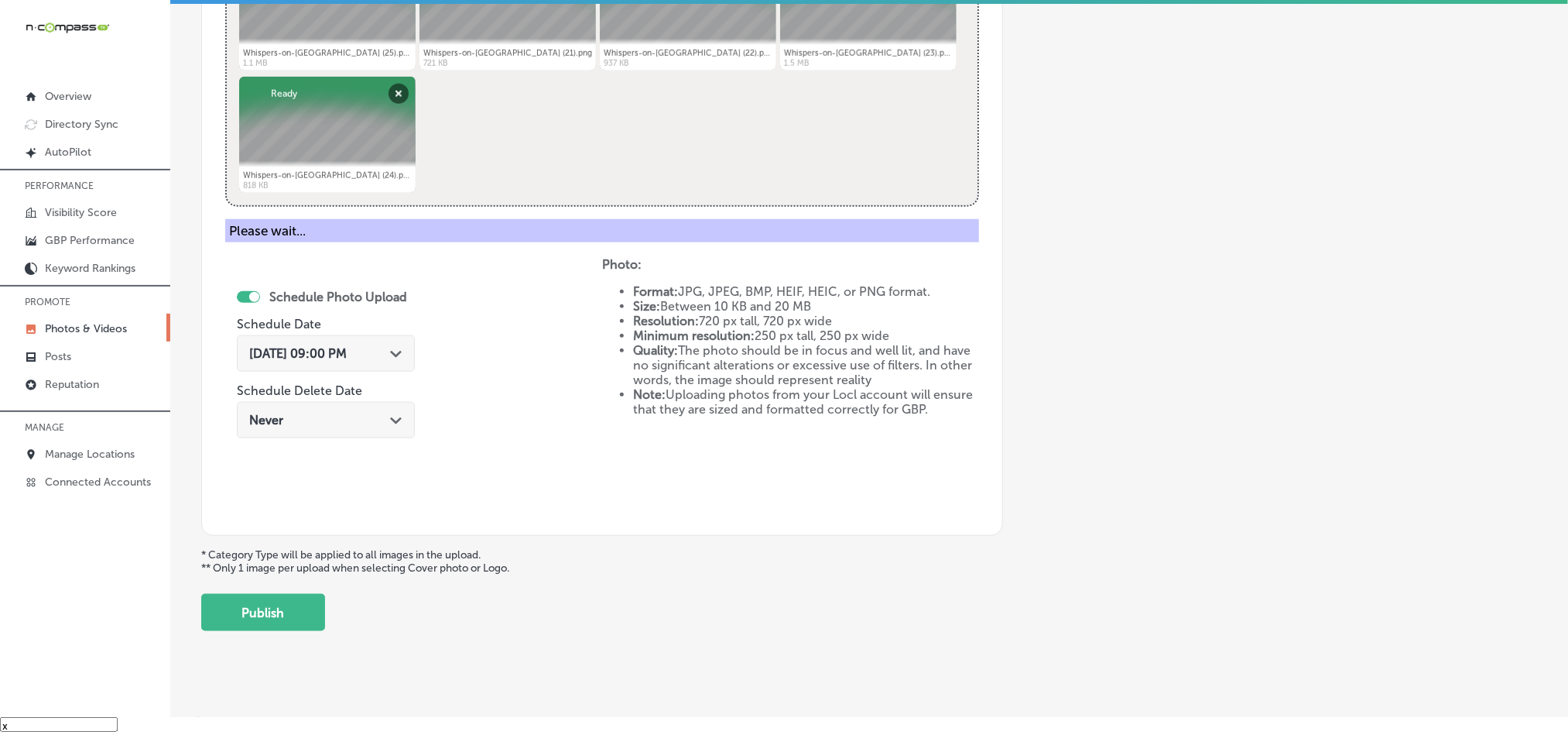
scroll to position [442, 0]
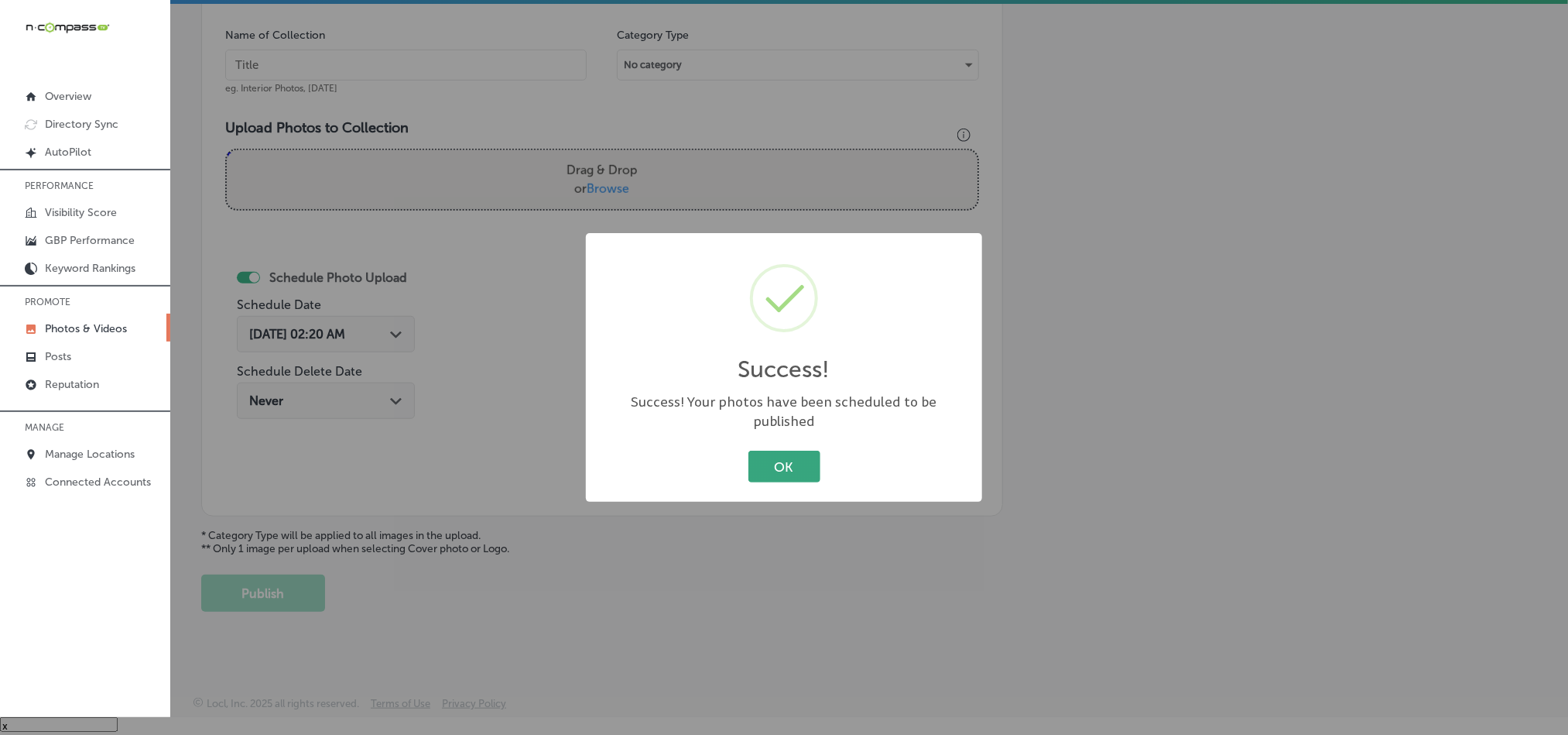
click at [773, 458] on button "OK" at bounding box center [784, 466] width 72 height 32
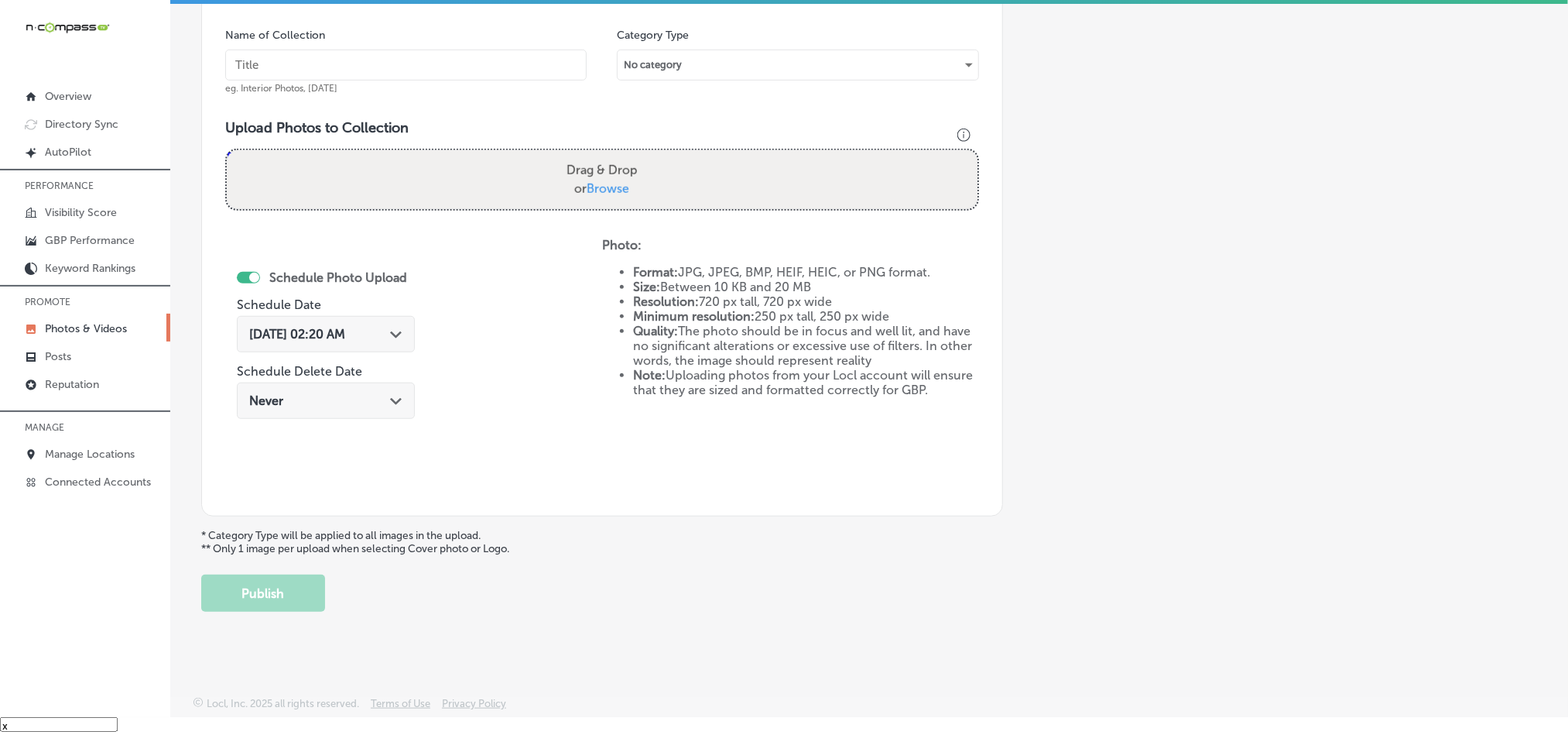
scroll to position [404, 0]
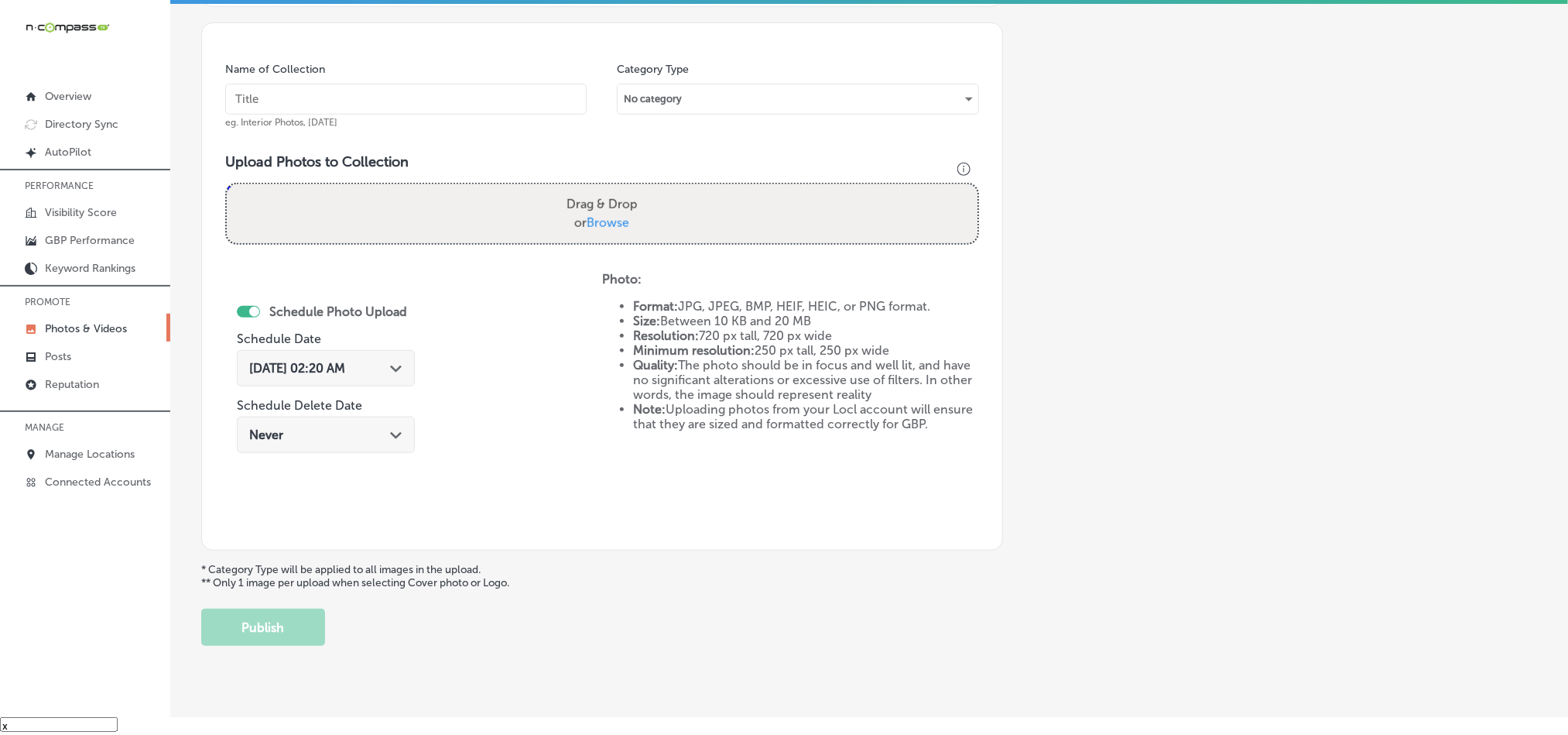
click at [334, 107] on input "text" at bounding box center [407, 99] width 362 height 31
paste input "Whispers-on-[GEOGRAPHIC_DATA]-Best-karaoke-nights"
type input "Whispers-on-[GEOGRAPHIC_DATA]-Best-karaoke-nights"
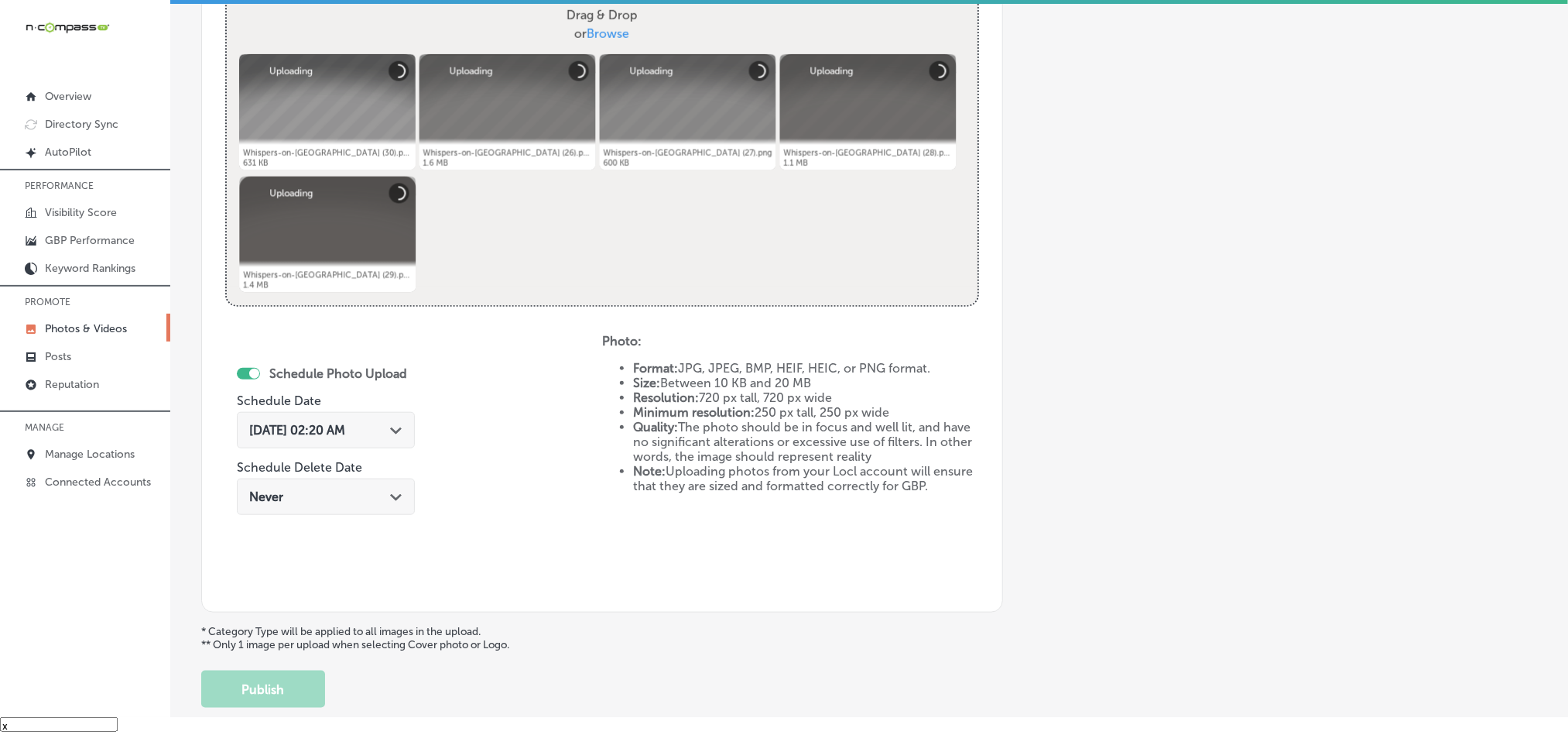
scroll to position [597, 0]
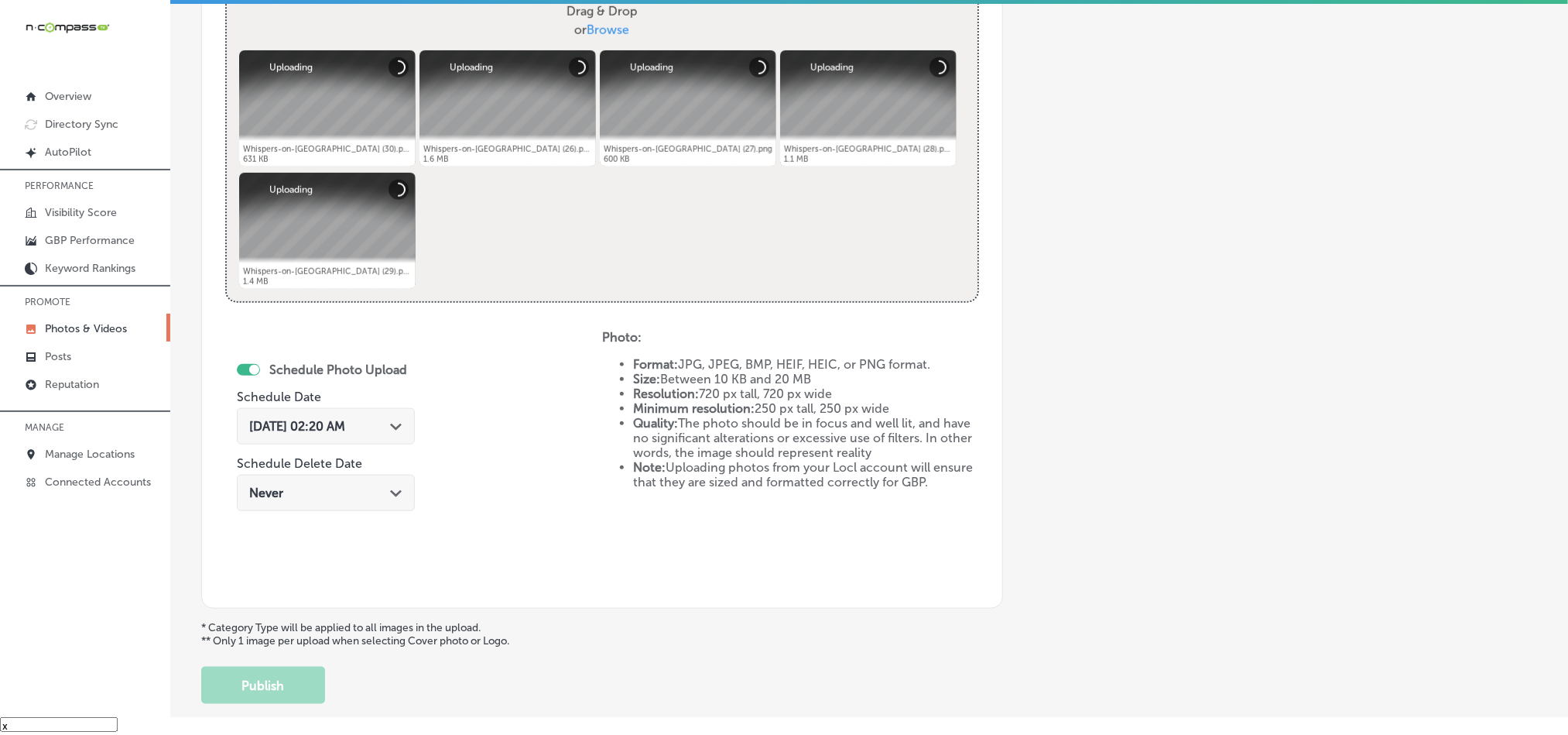
click at [391, 429] on div "[DATE] 02:20 AM Path Created with Sketch." at bounding box center [326, 426] width 153 height 14
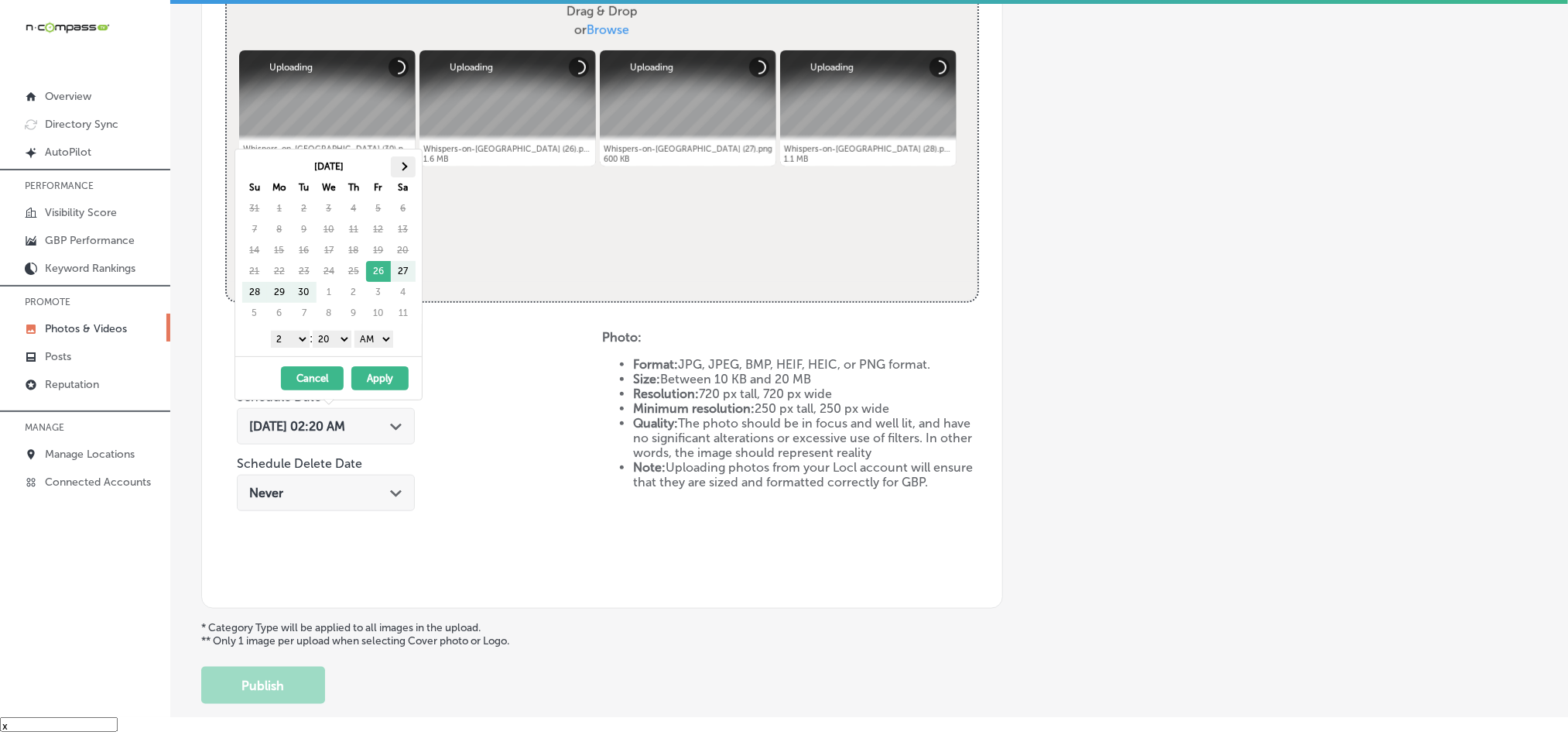
click at [404, 169] on span at bounding box center [403, 166] width 8 height 8
drag, startPoint x: 290, startPoint y: 337, endPoint x: 294, endPoint y: 349, distance: 12.6
click at [290, 337] on select "1 2 3 4 5 6 7 8 9 10 11 12" at bounding box center [290, 339] width 39 height 17
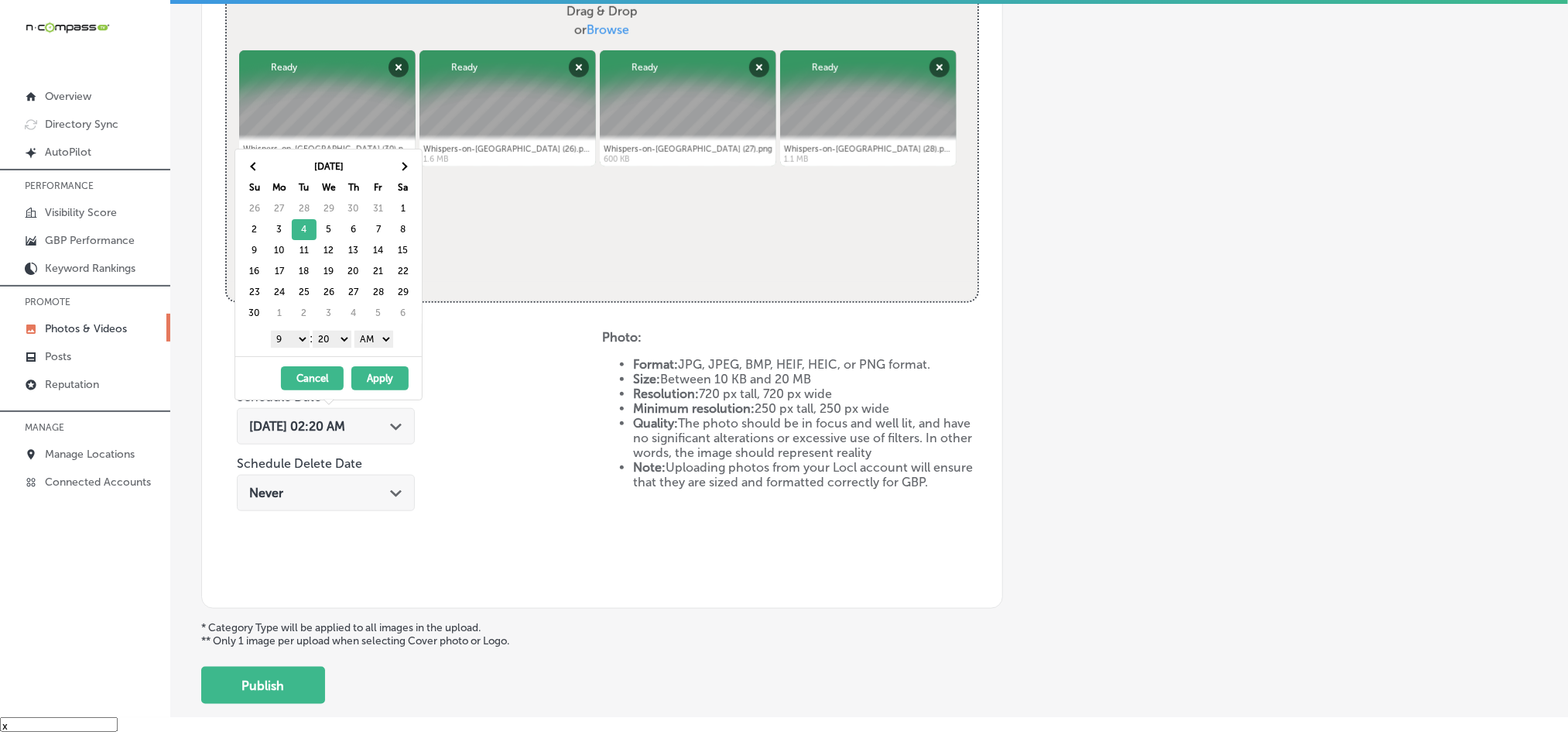
click at [332, 342] on select "00 10 20 30 40 50" at bounding box center [332, 339] width 39 height 17
click at [370, 342] on select "AM PM" at bounding box center [374, 339] width 39 height 17
click at [381, 381] on button "Apply" at bounding box center [380, 378] width 57 height 24
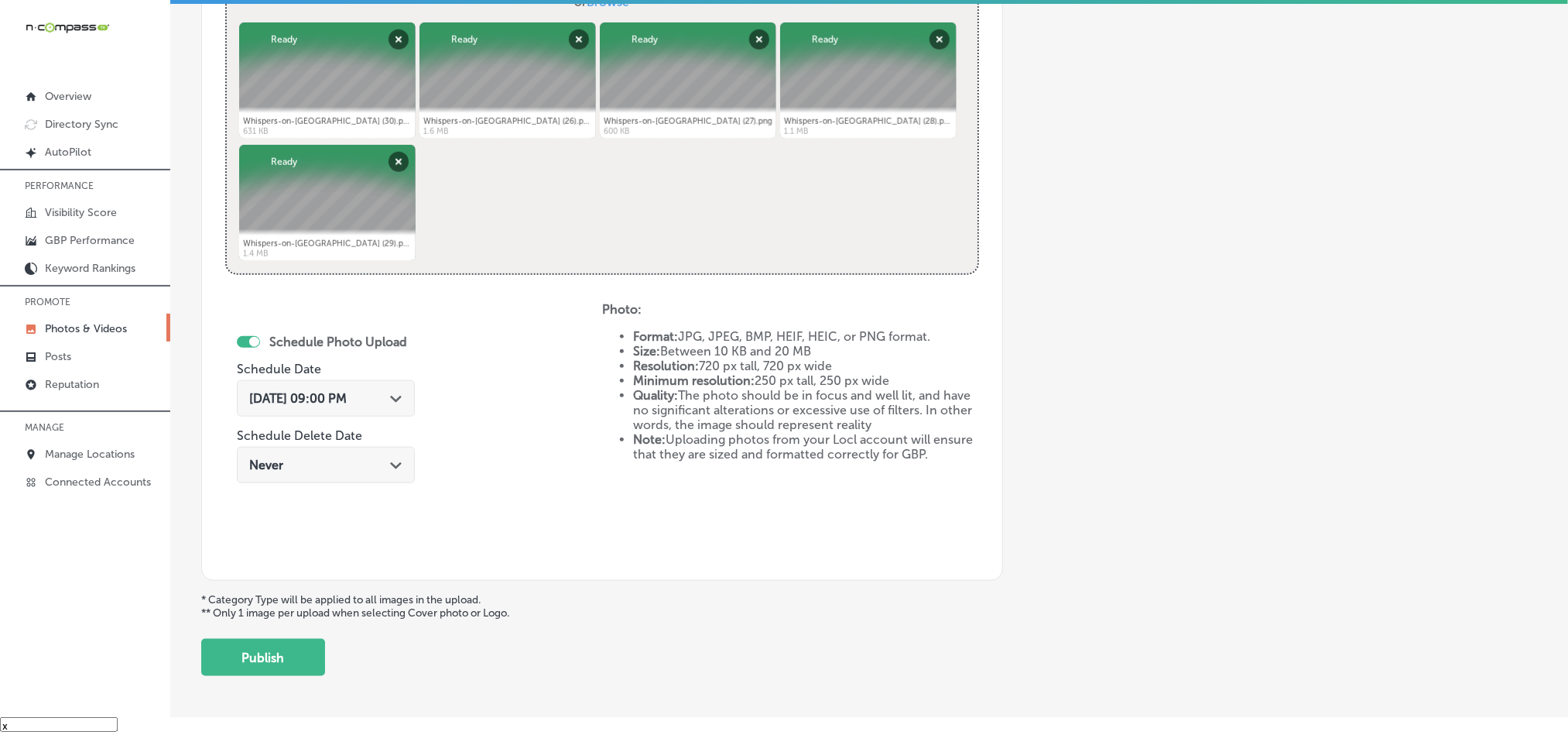
scroll to position [674, 0]
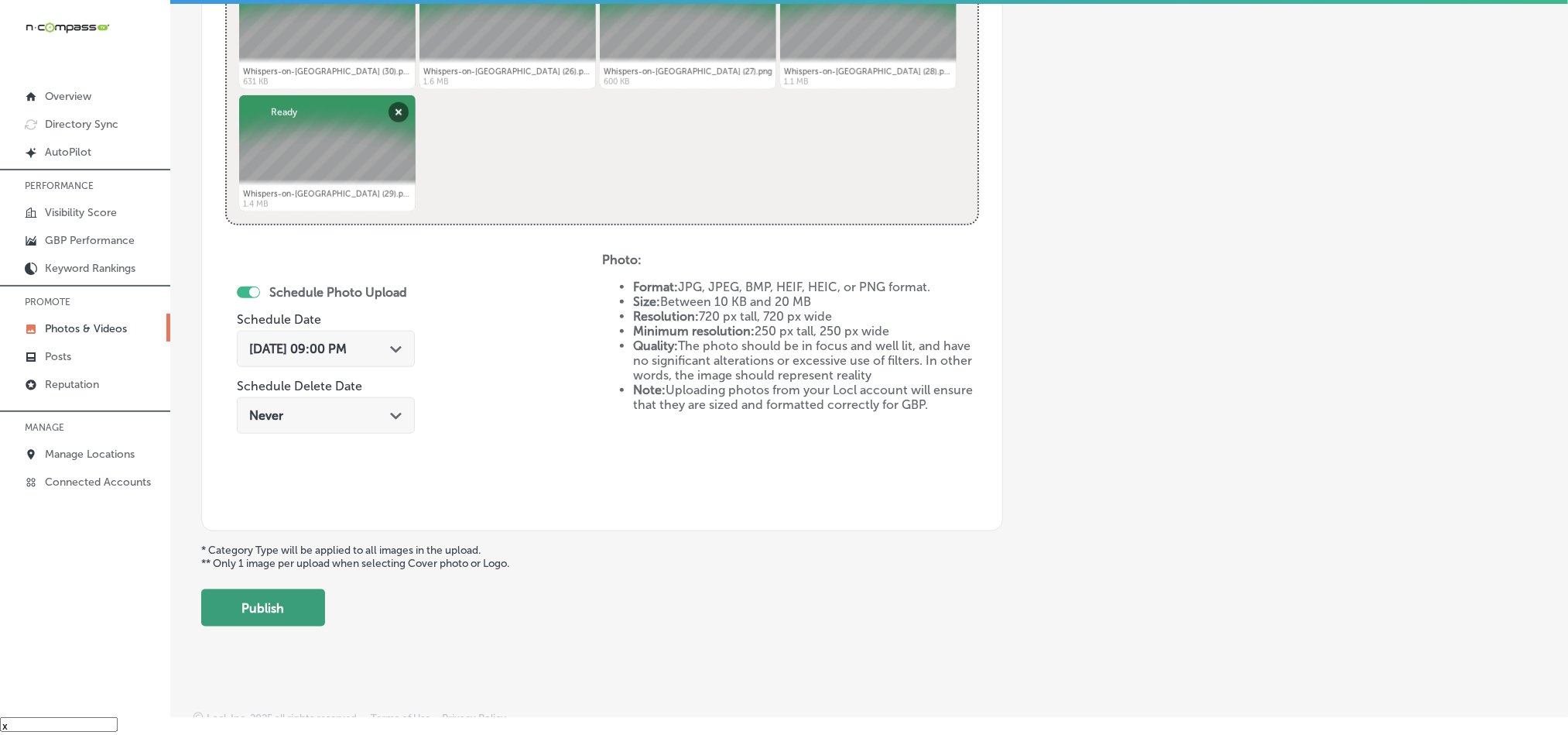
click at [274, 615] on button "Publish" at bounding box center [263, 608] width 124 height 37
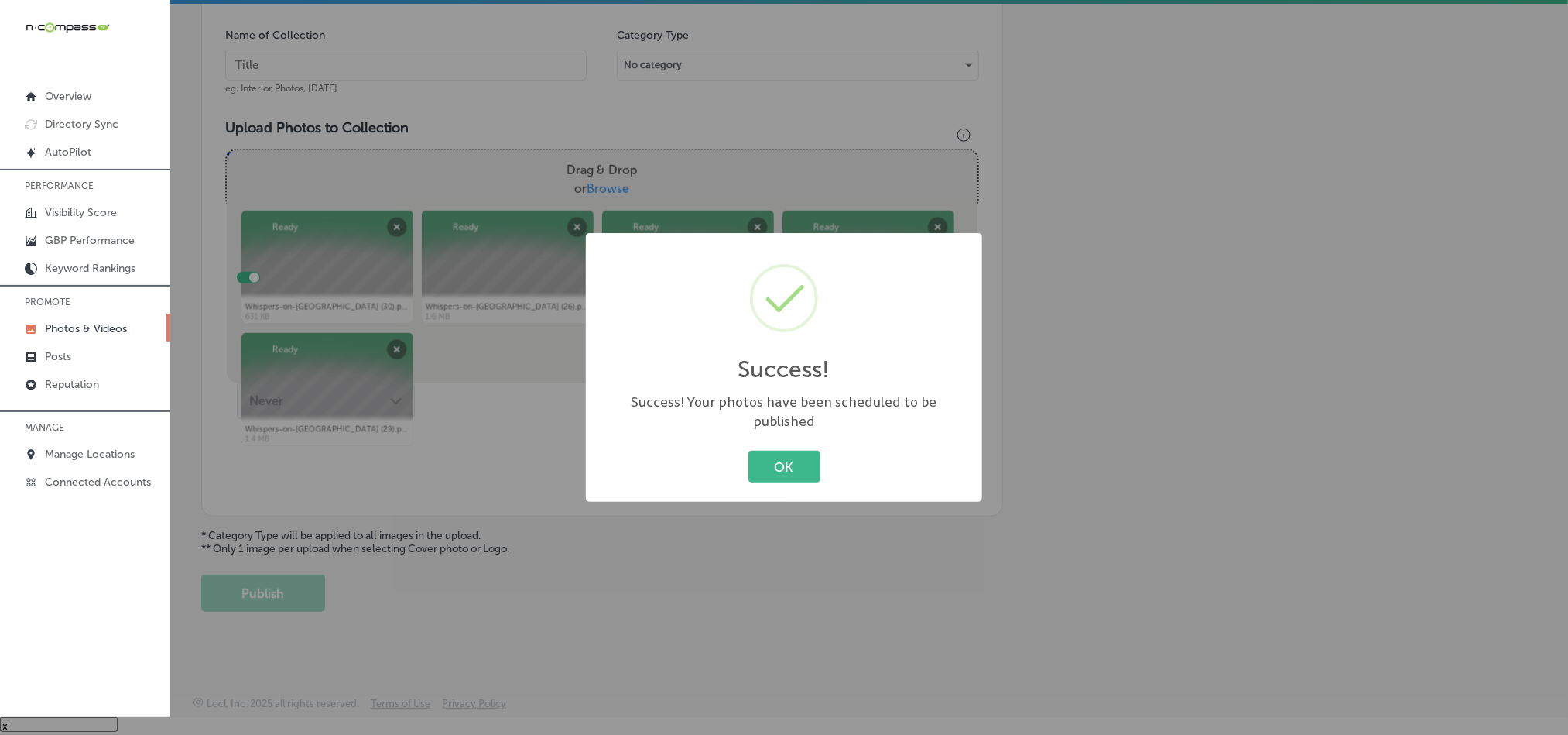
scroll to position [442, 0]
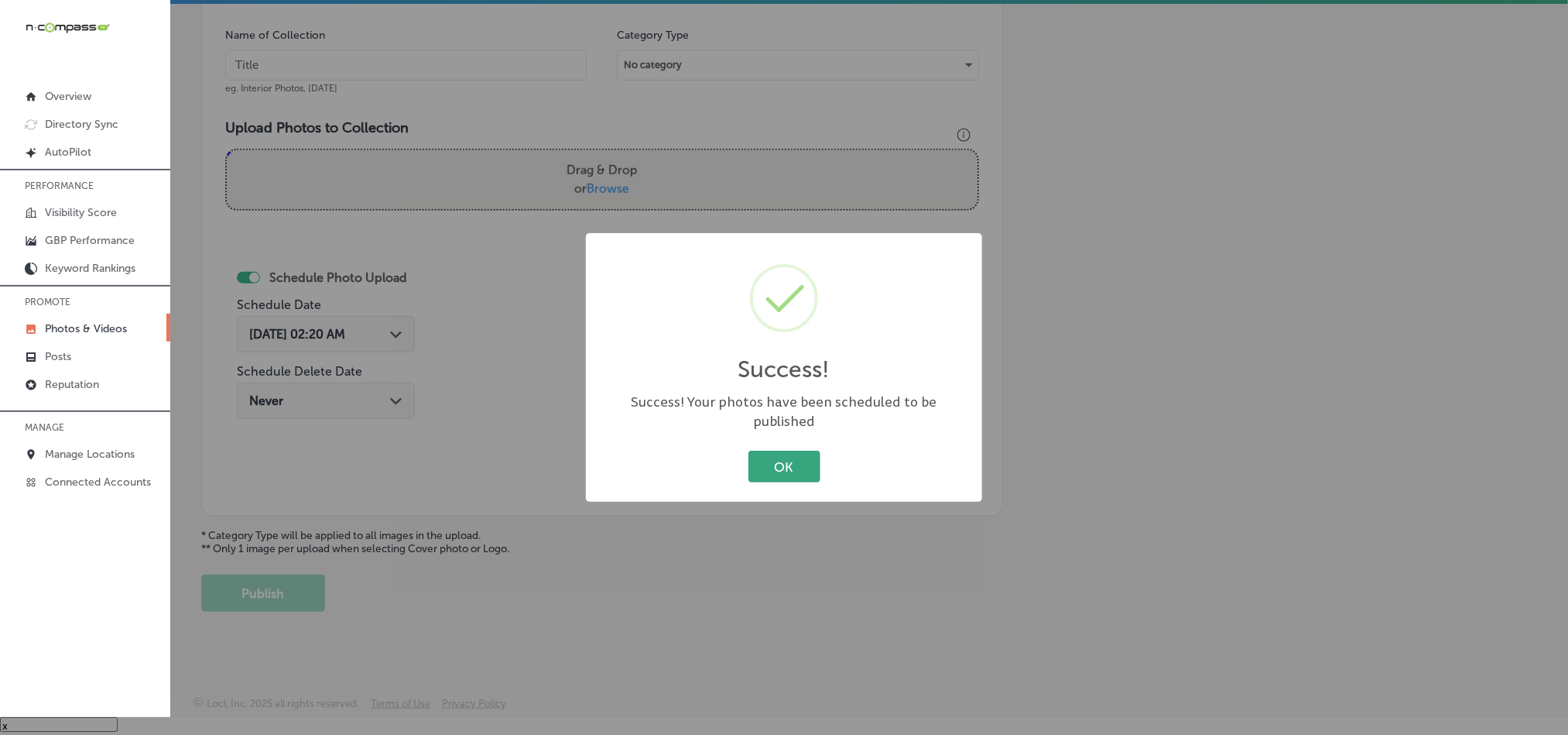
click at [802, 450] on button "OK" at bounding box center [784, 466] width 72 height 32
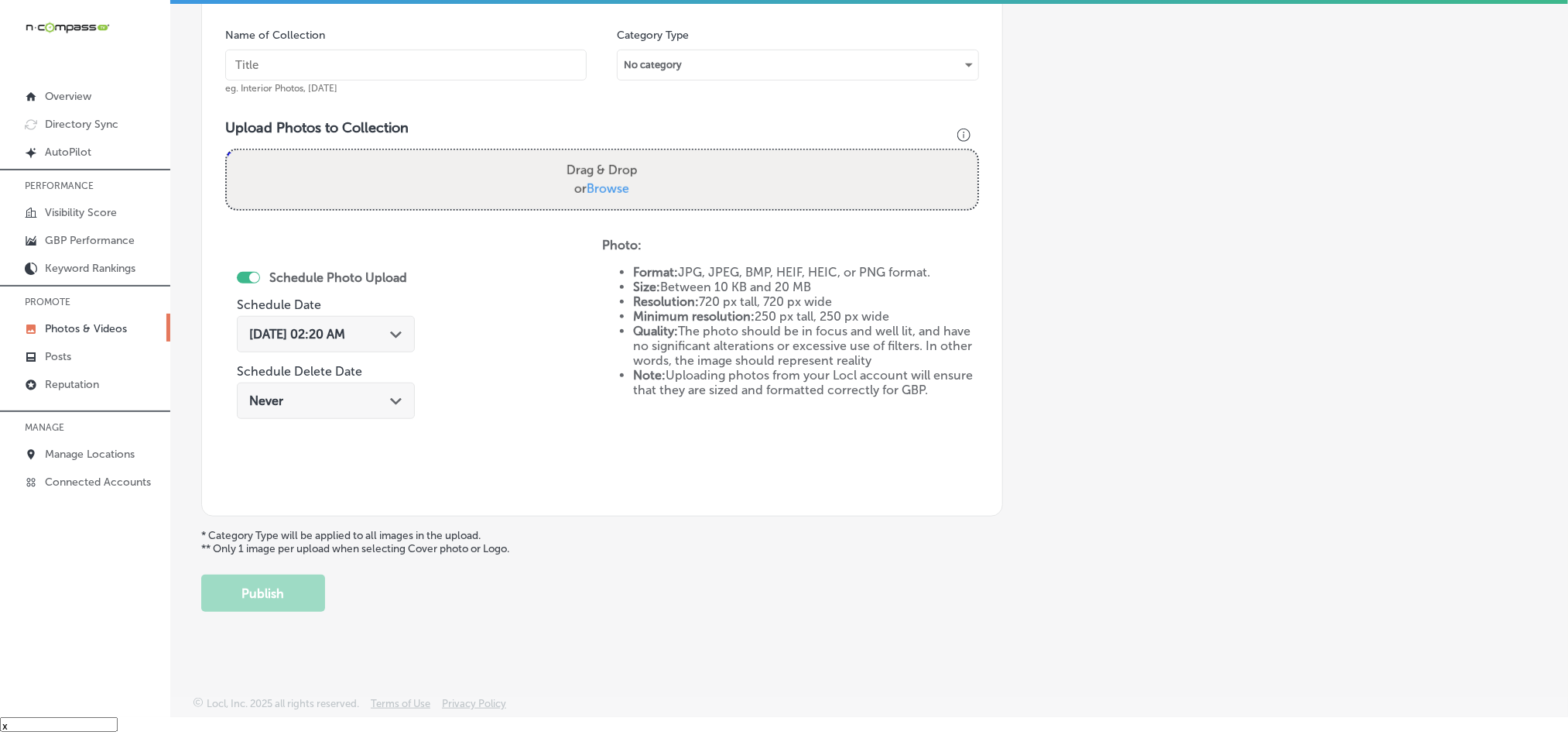
click at [418, 61] on input "text" at bounding box center [407, 65] width 362 height 31
paste input "Whispers-on-[GEOGRAPHIC_DATA]-[GEOGRAPHIC_DATA]-[DATE]-[GEOGRAPHIC_DATA]"
type input "Whispers-on-[GEOGRAPHIC_DATA]-[GEOGRAPHIC_DATA]-[DATE]-[GEOGRAPHIC_DATA]"
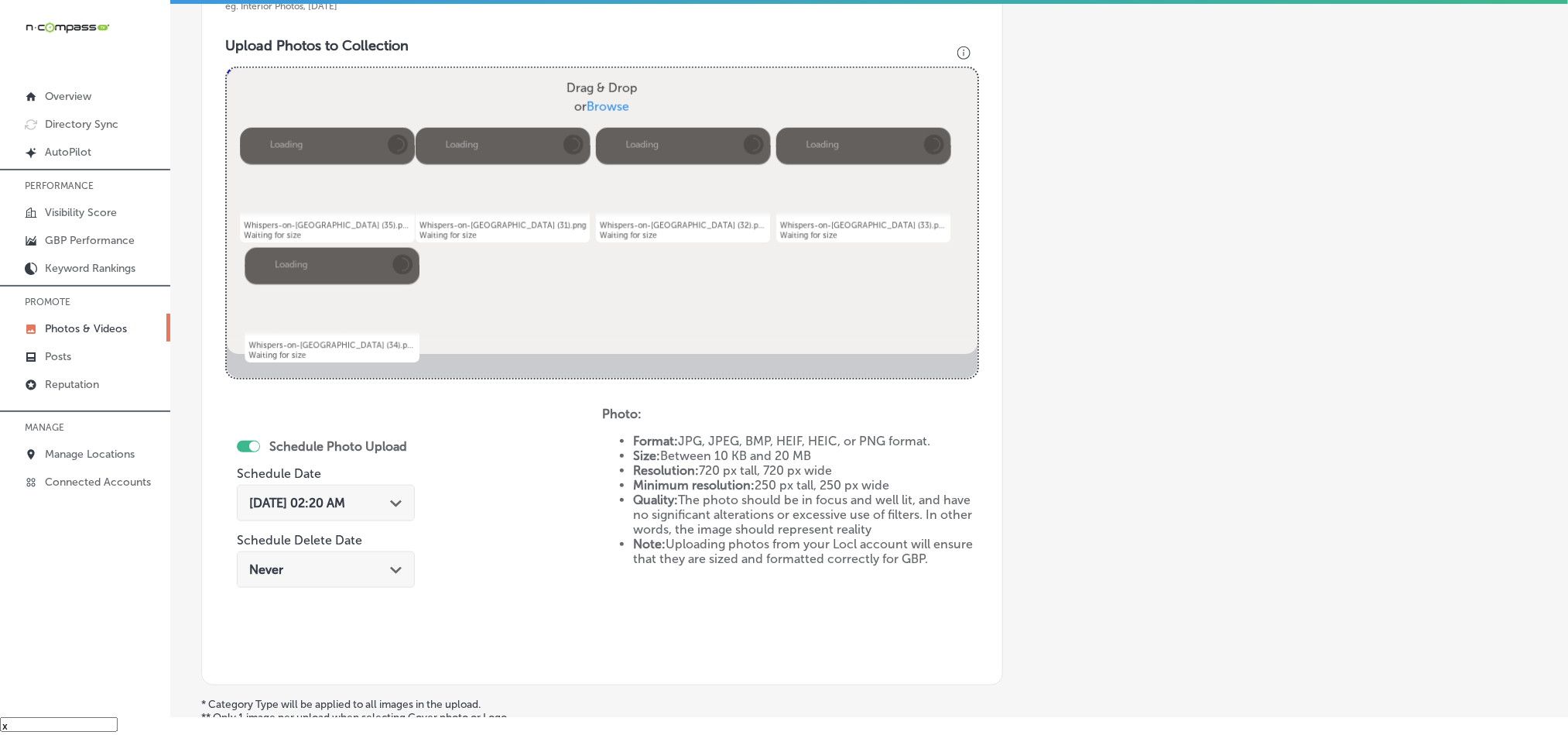
scroll to position [597, 0]
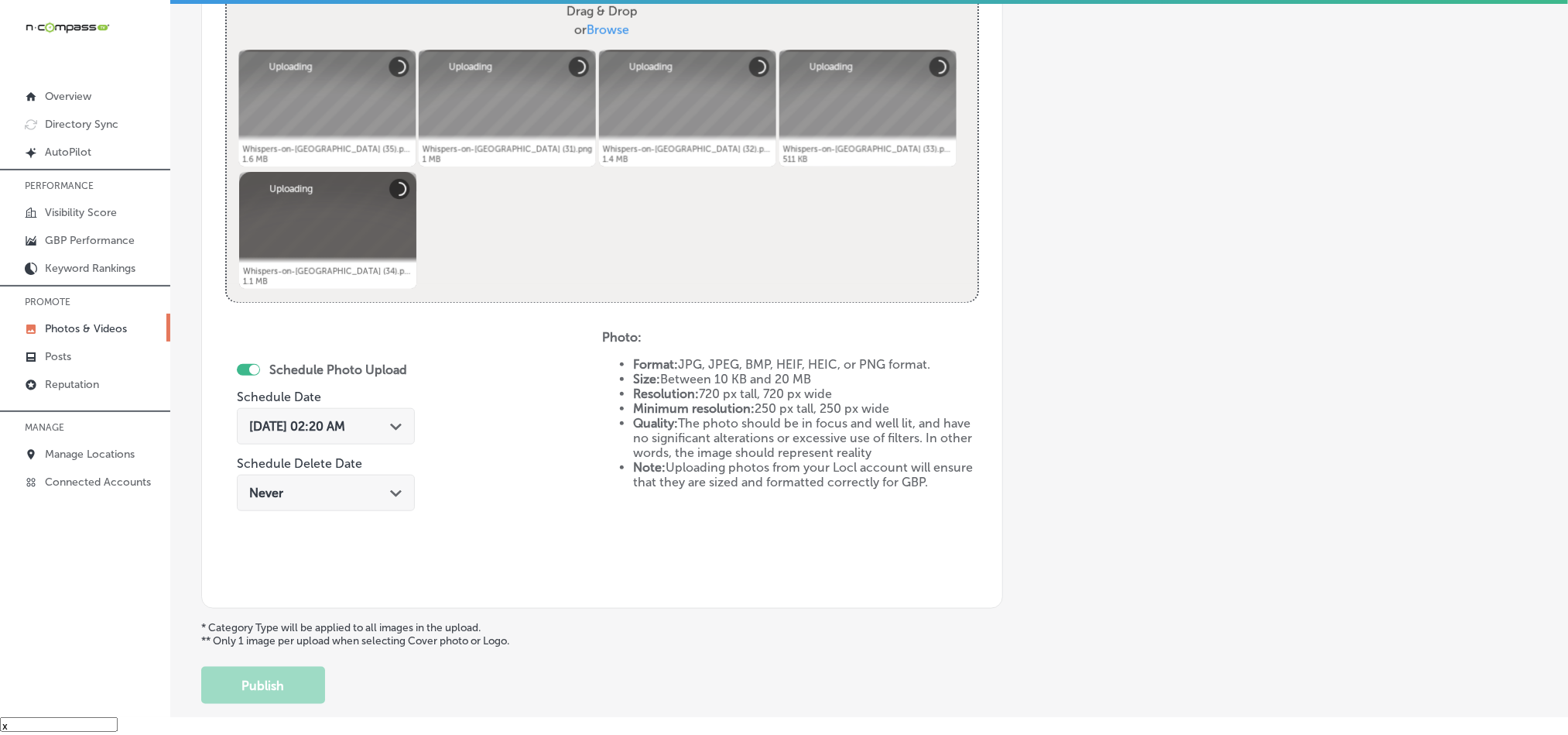
click at [389, 429] on div "[DATE] 02:20 AM Path Created with Sketch." at bounding box center [326, 426] width 153 height 14
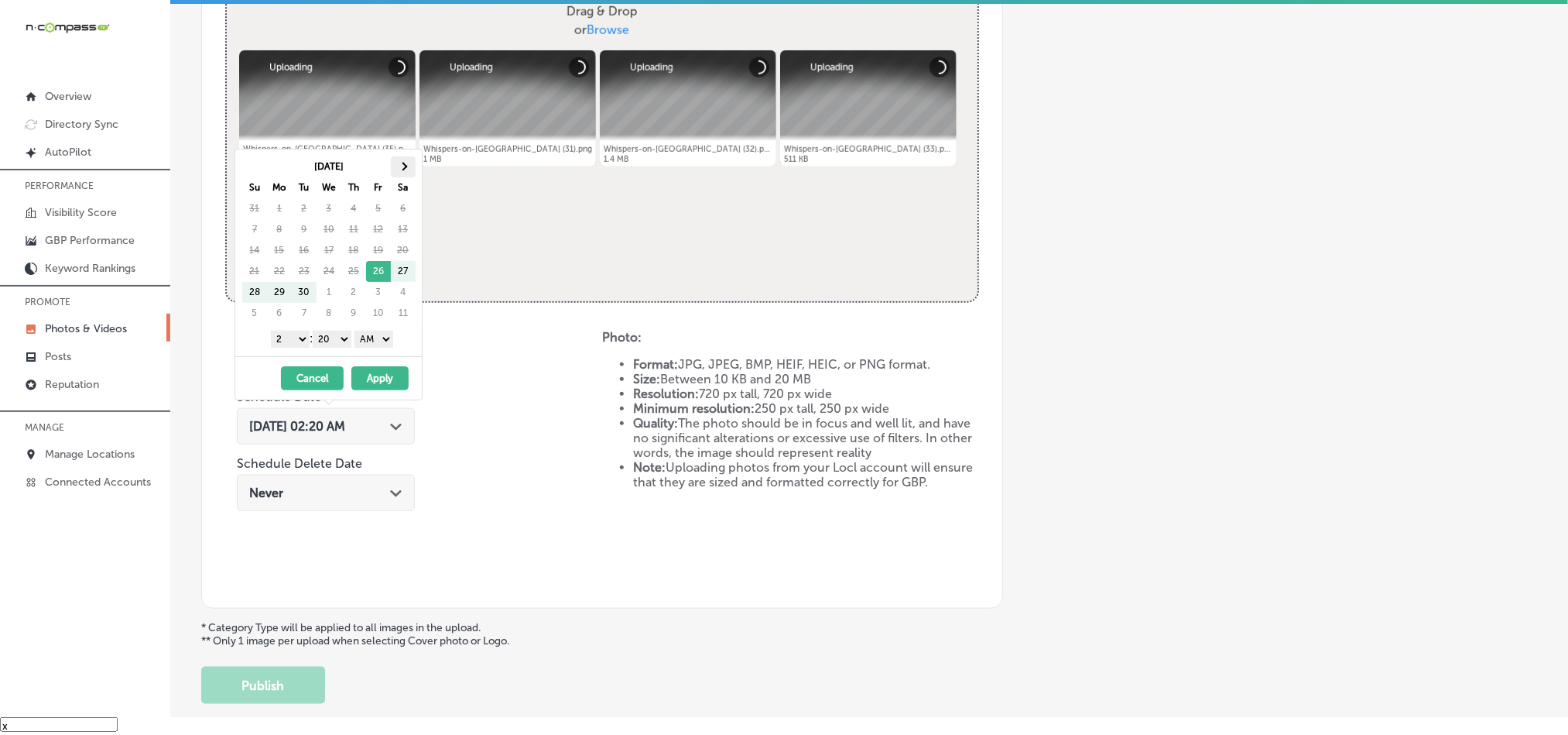
click at [412, 157] on th at bounding box center [402, 167] width 24 height 21
click at [405, 166] on span at bounding box center [403, 166] width 8 height 8
click at [289, 344] on select "1 2 3 4 5 6 7 8 9 10 11 12" at bounding box center [290, 339] width 39 height 17
click at [330, 333] on select "00 10 20 30 40 50" at bounding box center [332, 339] width 39 height 17
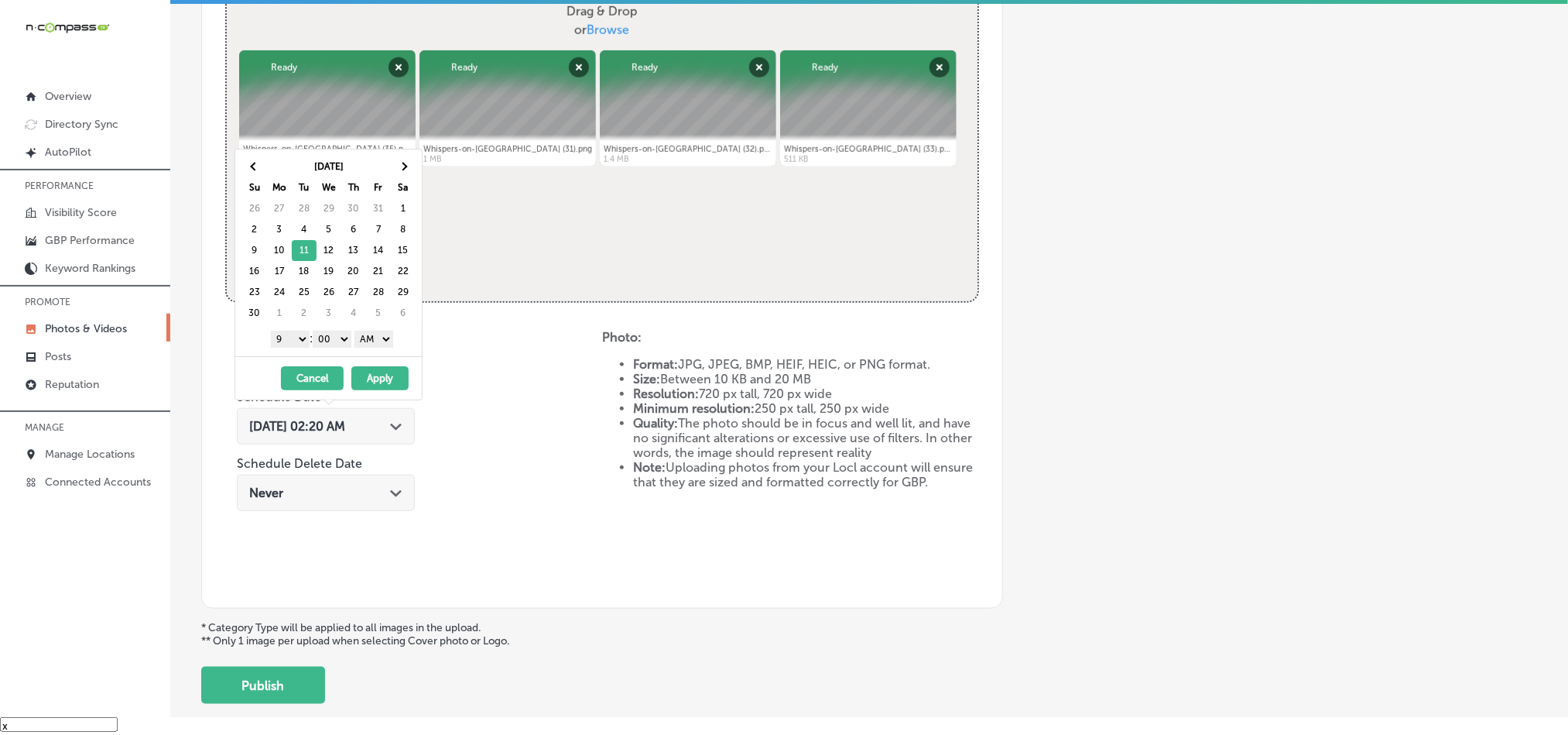
click at [368, 339] on select "AM PM" at bounding box center [374, 339] width 39 height 17
click at [376, 386] on button "Apply" at bounding box center [380, 378] width 57 height 24
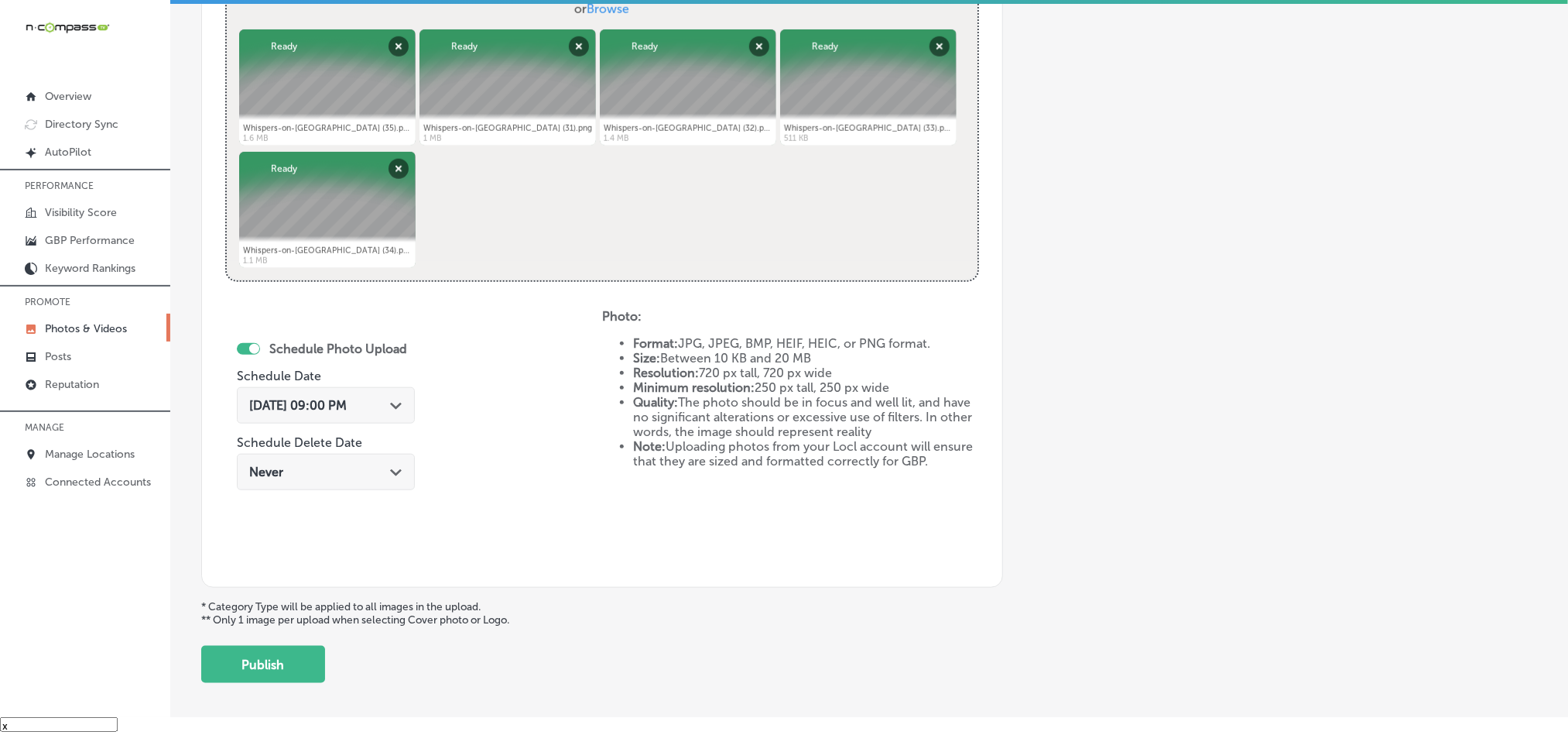
scroll to position [636, 0]
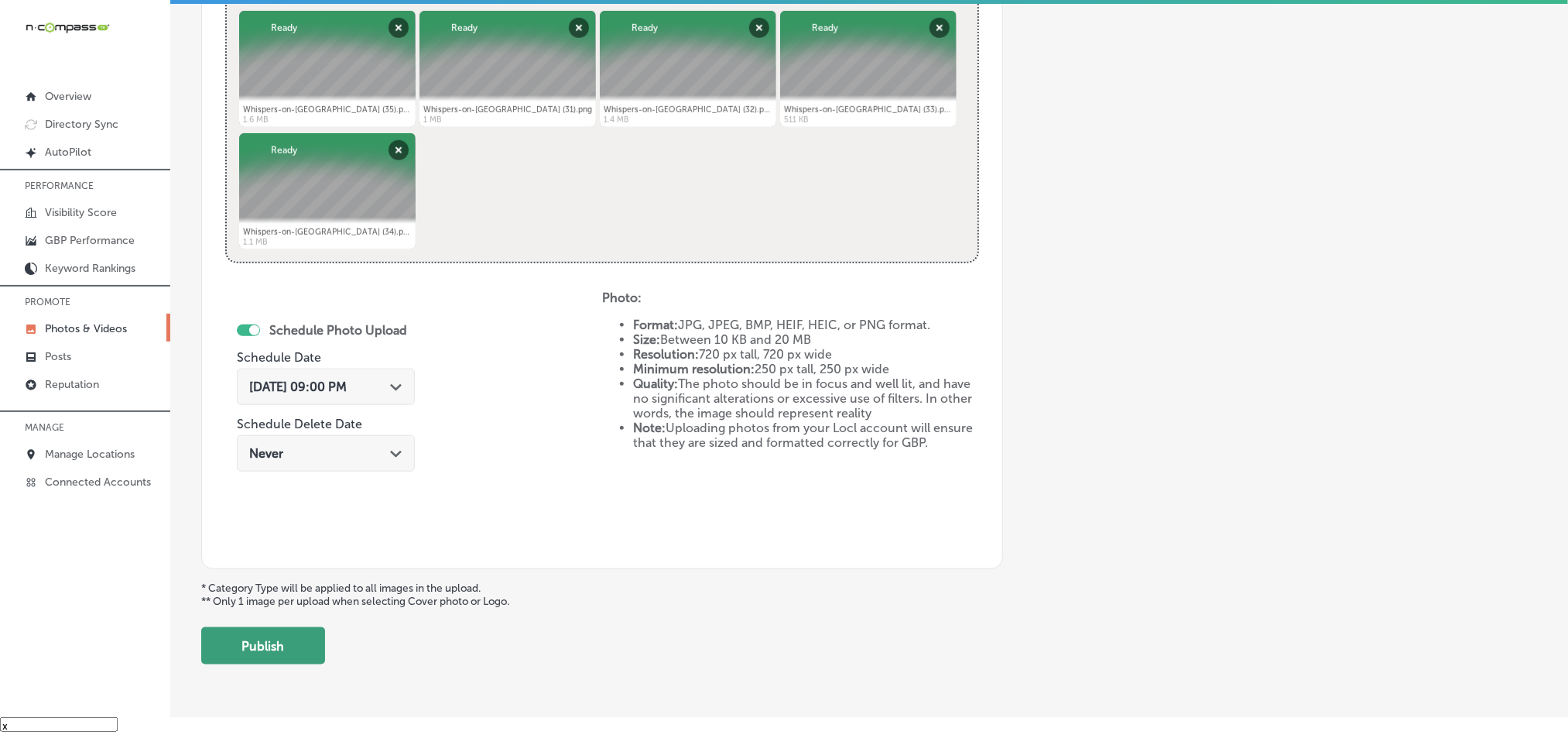
click at [277, 649] on button "Publish" at bounding box center [263, 646] width 124 height 37
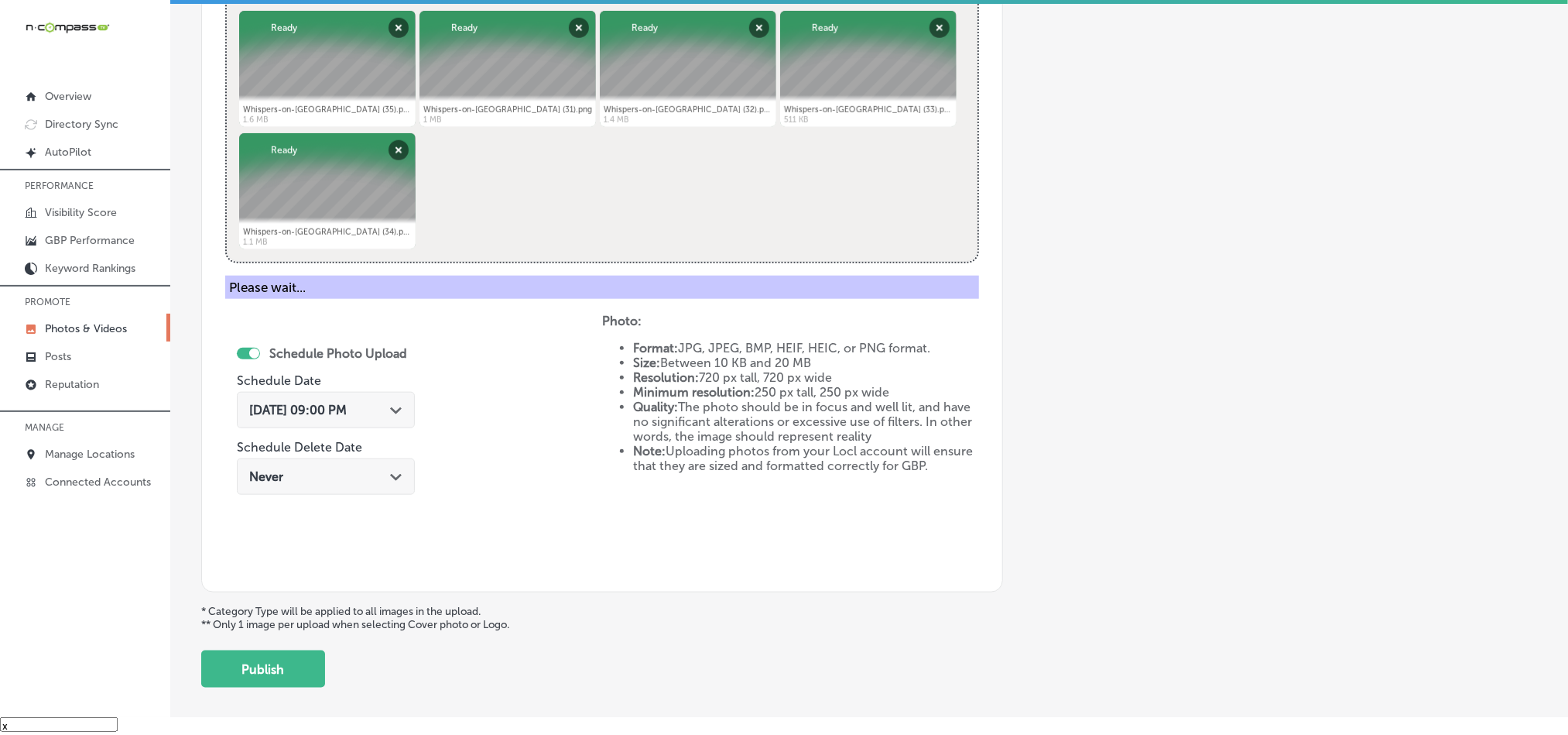
scroll to position [442, 0]
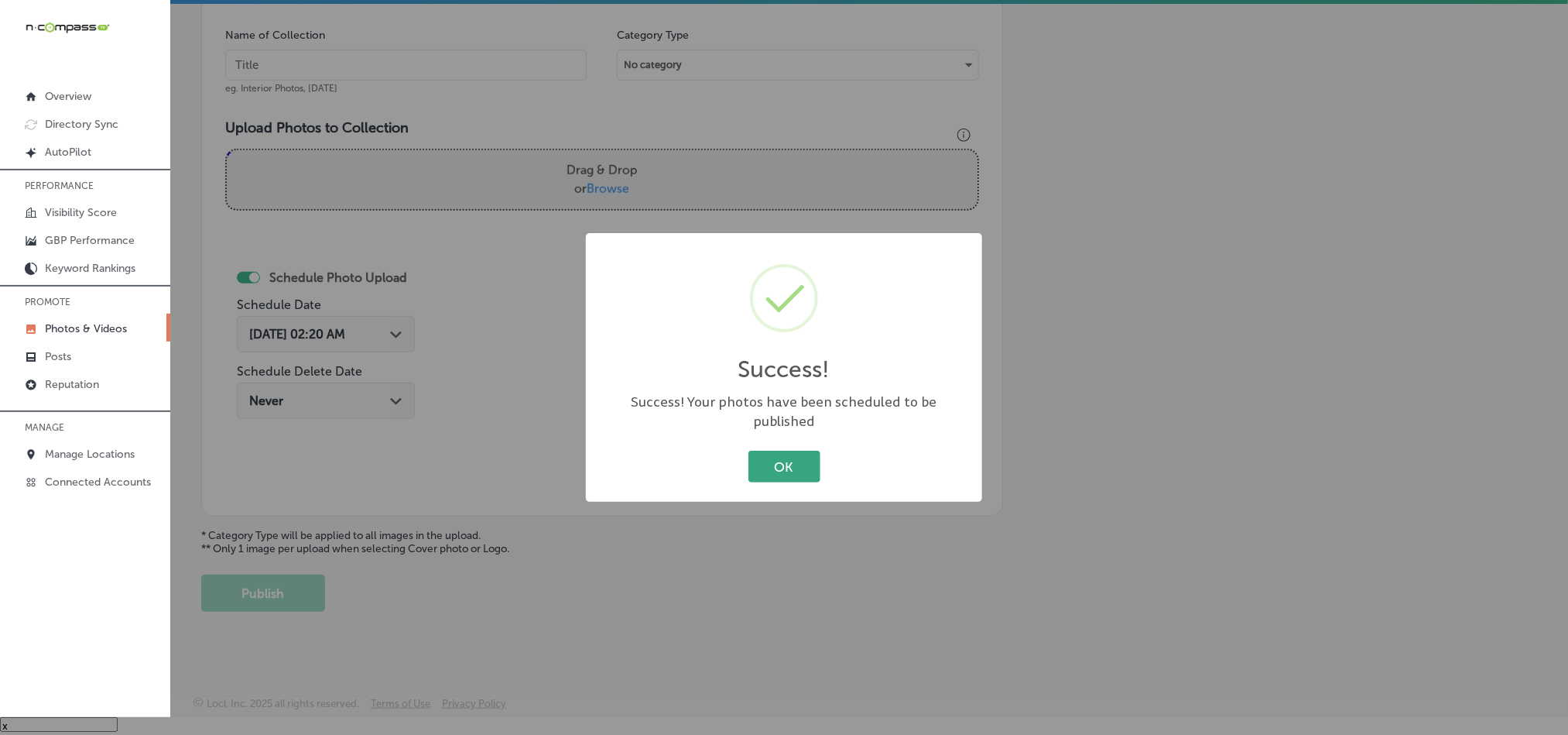
click at [772, 450] on button "OK" at bounding box center [784, 466] width 72 height 32
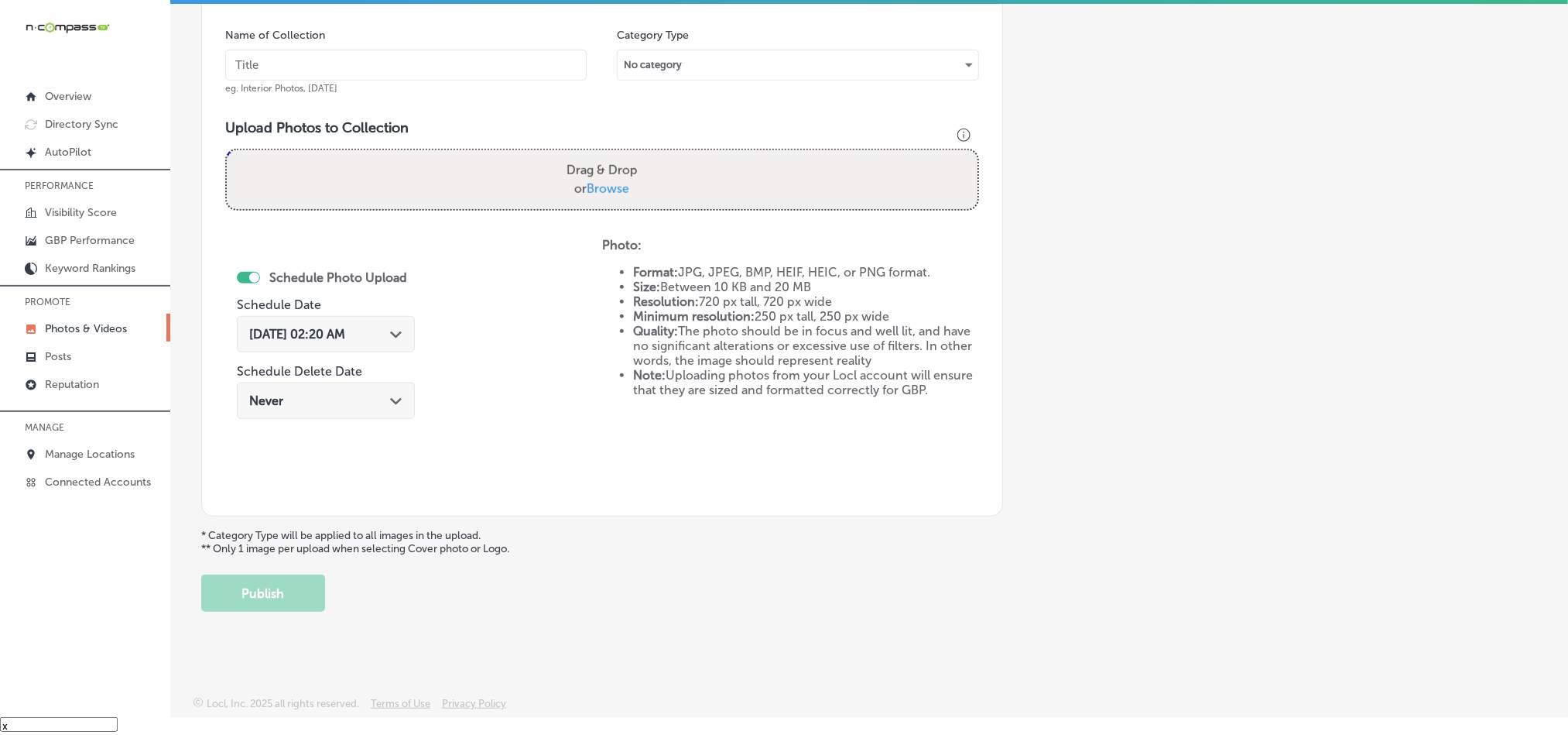
click at [481, 65] on input "text" at bounding box center [407, 65] width 362 height 31
paste input "Whispers-on-[GEOGRAPHIC_DATA]-[GEOGRAPHIC_DATA]-nights"
type input "Whispers-on-[GEOGRAPHIC_DATA]-[GEOGRAPHIC_DATA]-nights"
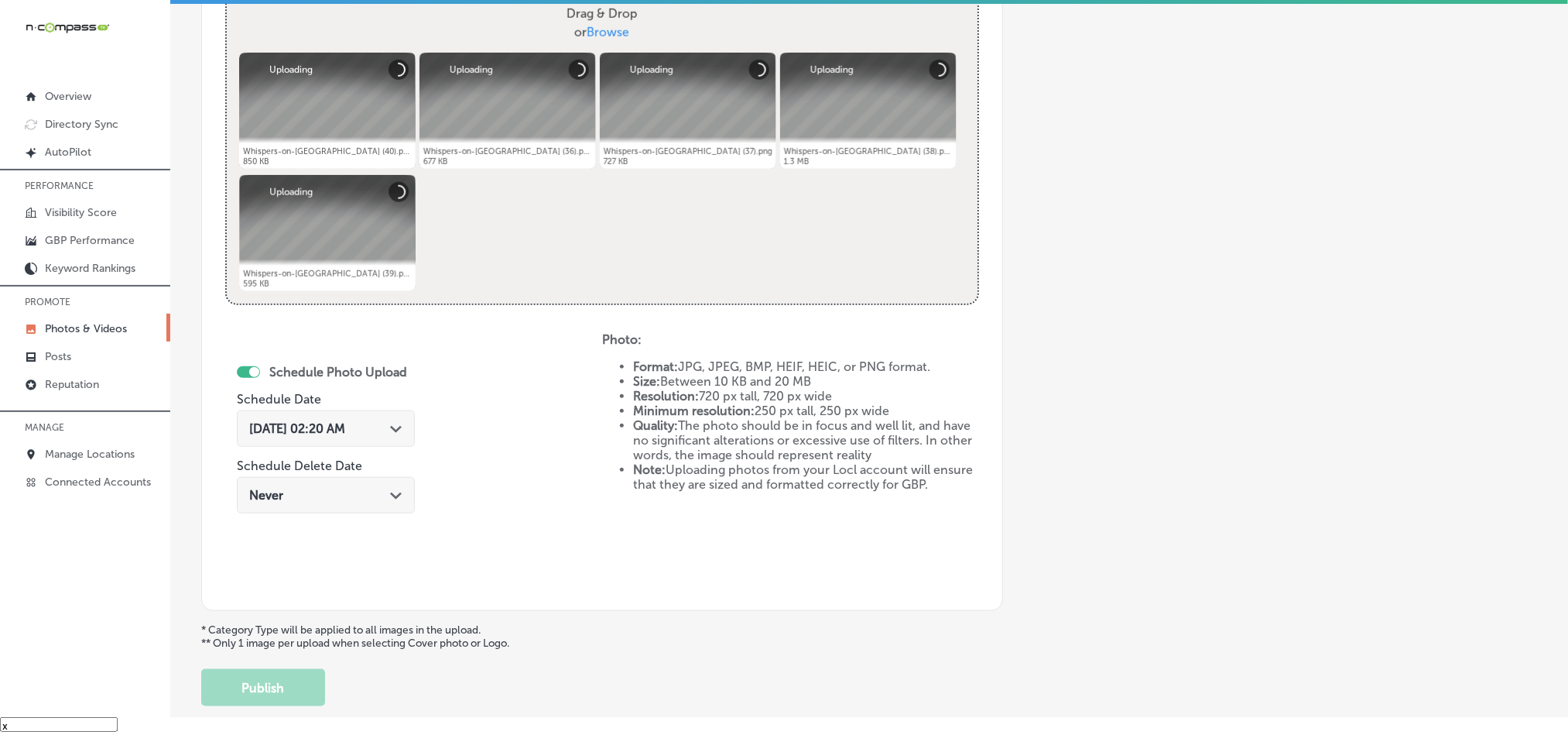
scroll to position [597, 0]
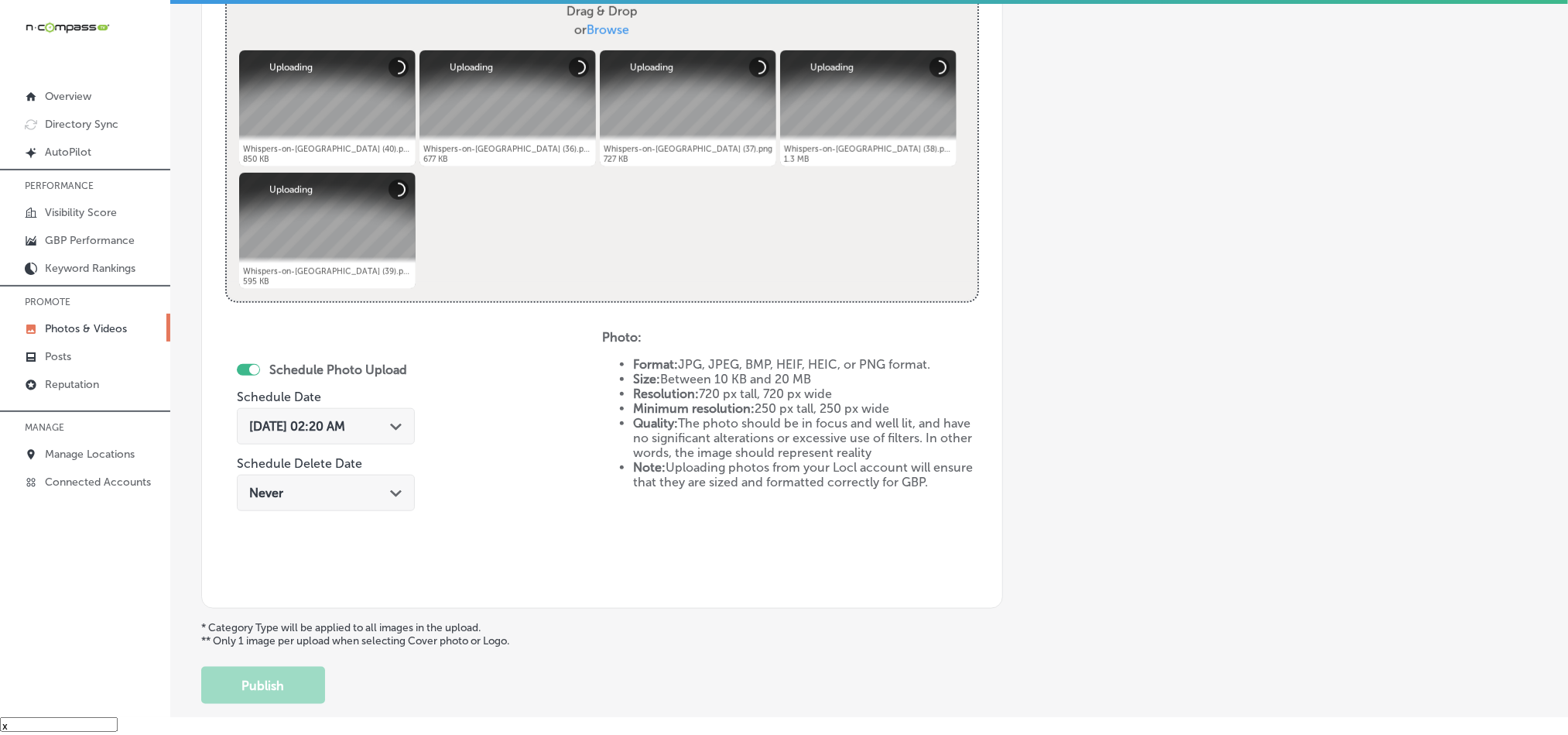
click at [398, 412] on div "[DATE] 02:20 AM Path Created with Sketch." at bounding box center [326, 426] width 178 height 36
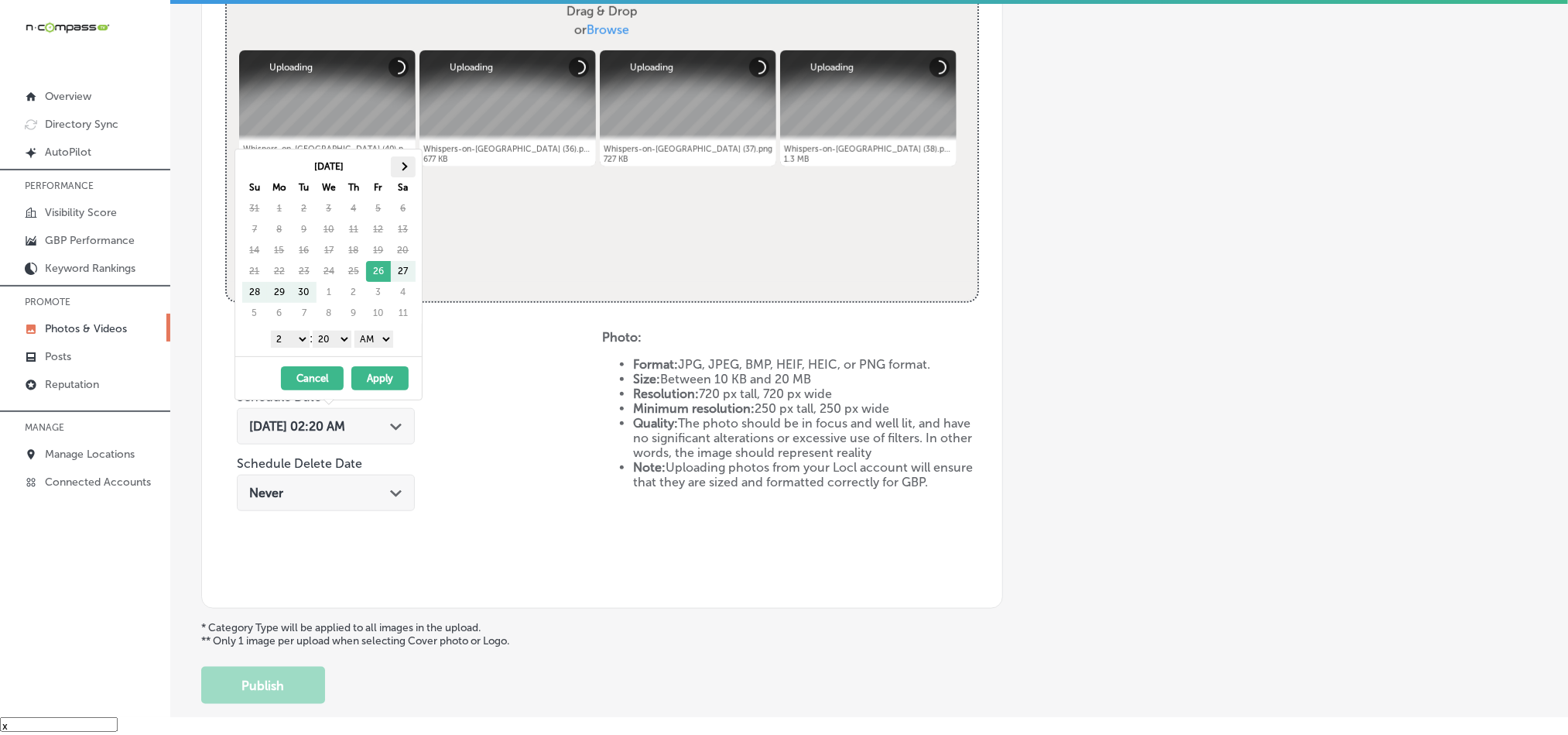
click at [402, 168] on span at bounding box center [403, 166] width 8 height 8
click at [294, 344] on select "1 2 3 4 5 6 7 8 9 10 11 12" at bounding box center [290, 339] width 39 height 17
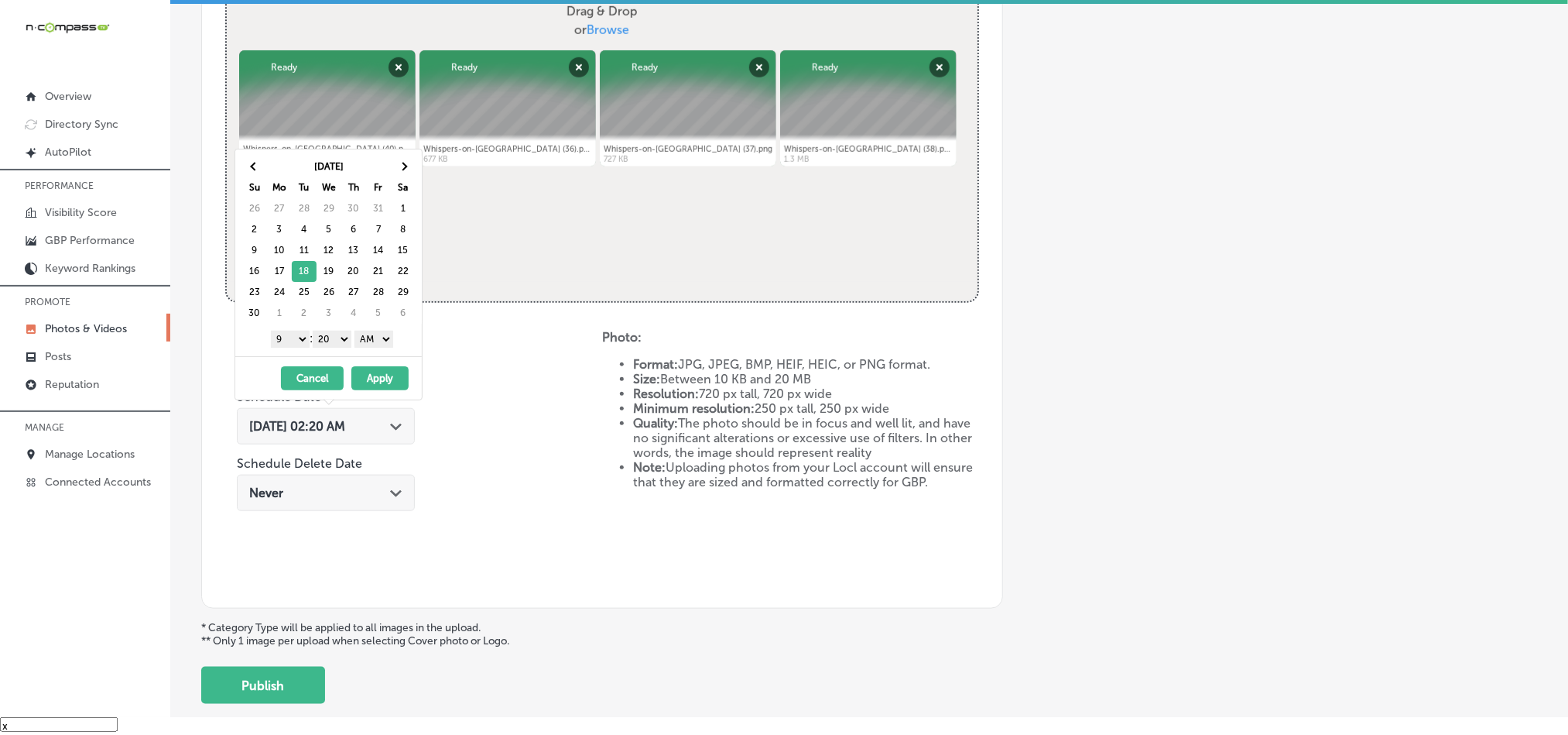
click at [343, 342] on select "00 10 20 30 40 50" at bounding box center [332, 339] width 39 height 17
click at [369, 342] on select "AM PM" at bounding box center [374, 339] width 39 height 17
click at [374, 386] on button "Apply" at bounding box center [380, 378] width 57 height 24
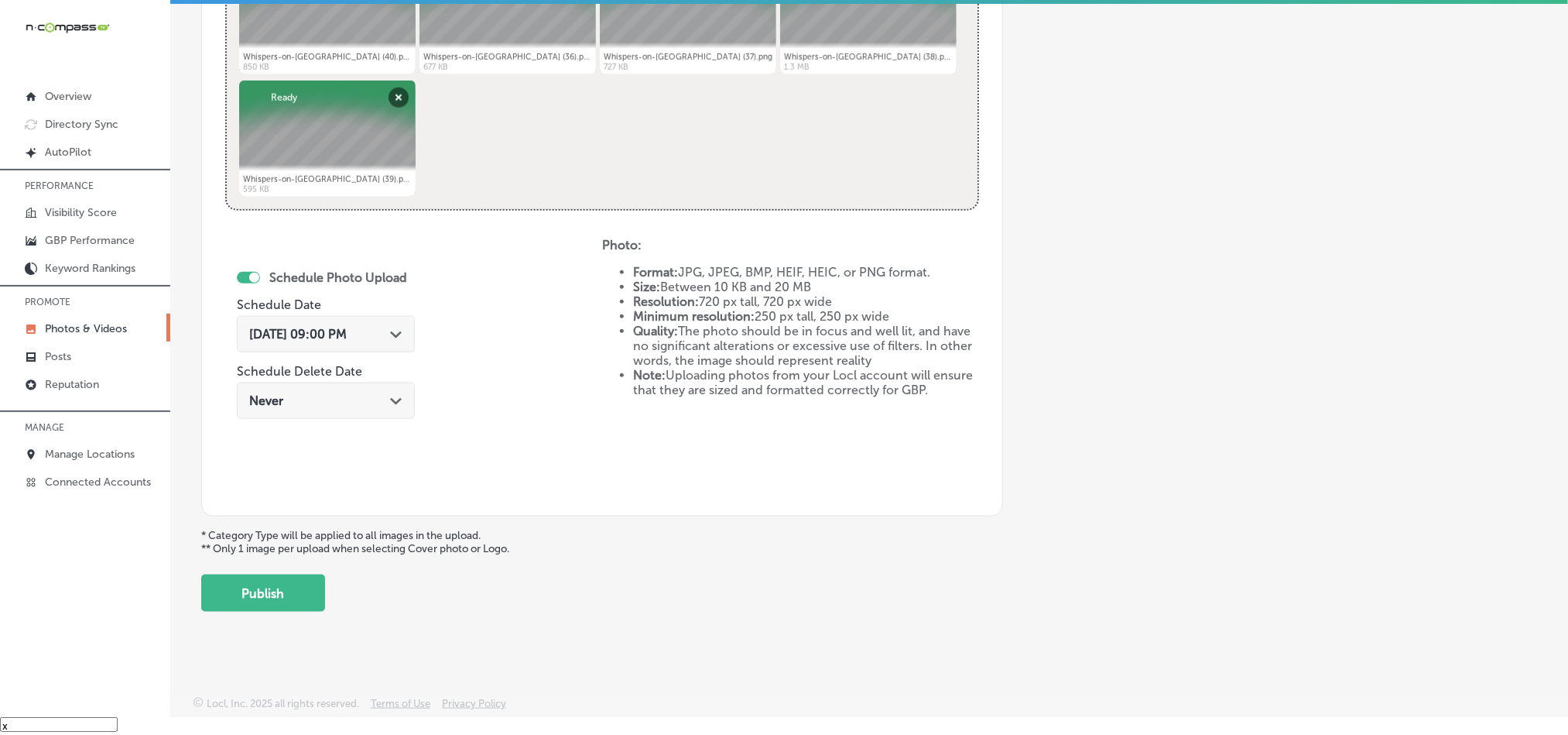
scroll to position [693, 0]
click at [295, 593] on button "Publish" at bounding box center [263, 593] width 124 height 37
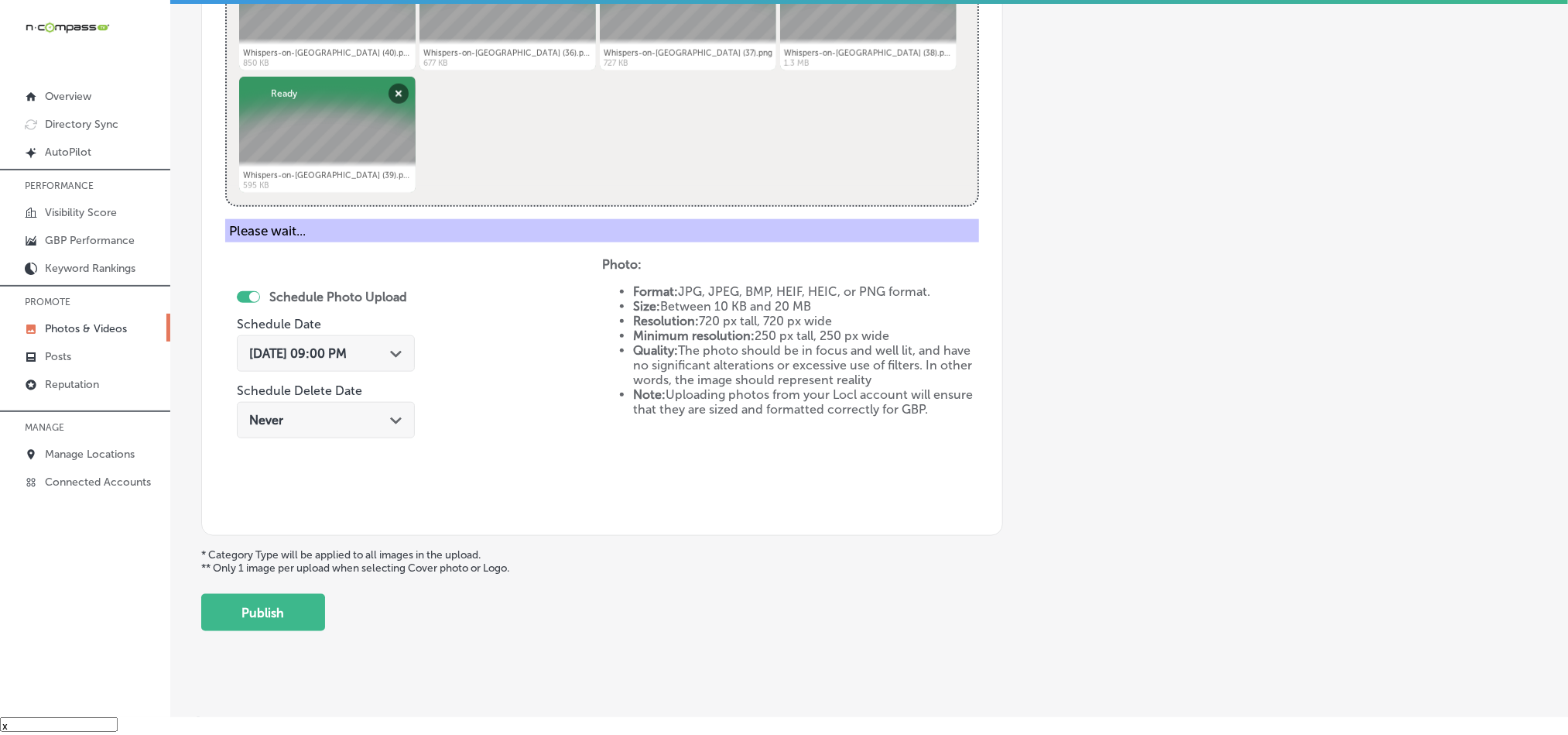
scroll to position [442, 0]
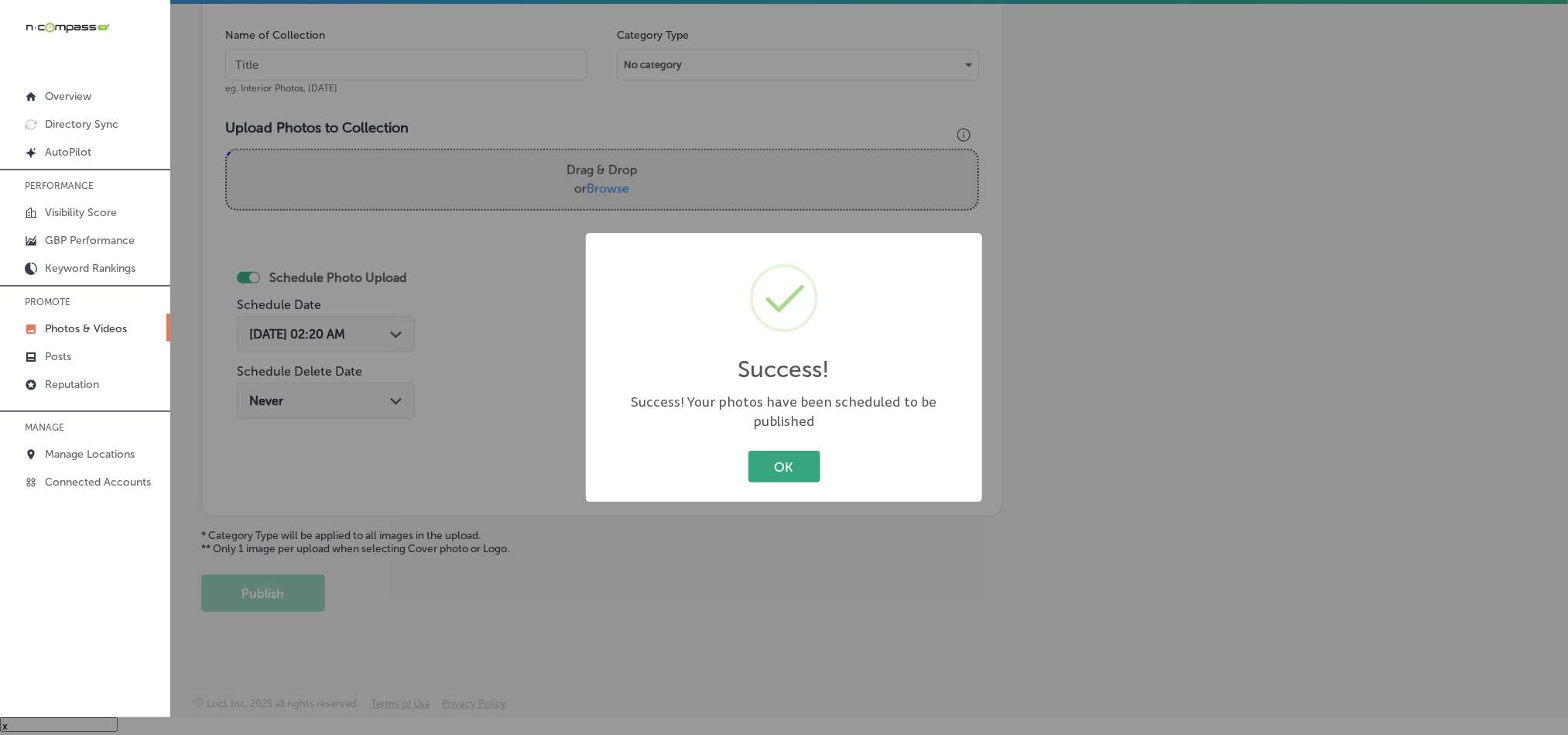
click at [769, 454] on button "OK" at bounding box center [784, 466] width 72 height 32
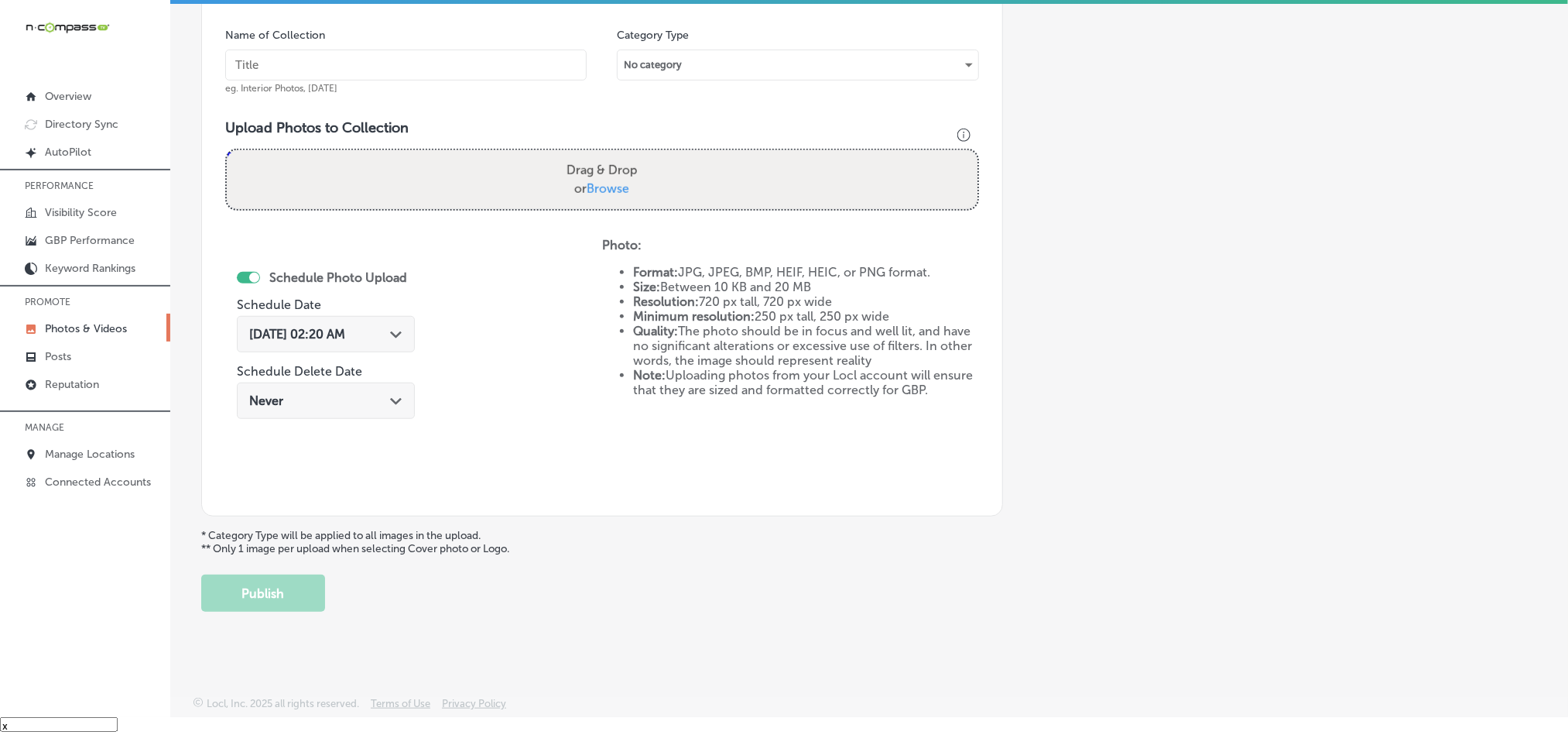
click at [392, 61] on input "text" at bounding box center [407, 65] width 362 height 31
paste input "Whispers-on-Havana-Weekly-karaoke"
type input "Whispers-on-Havana-Weekly-karaoke"
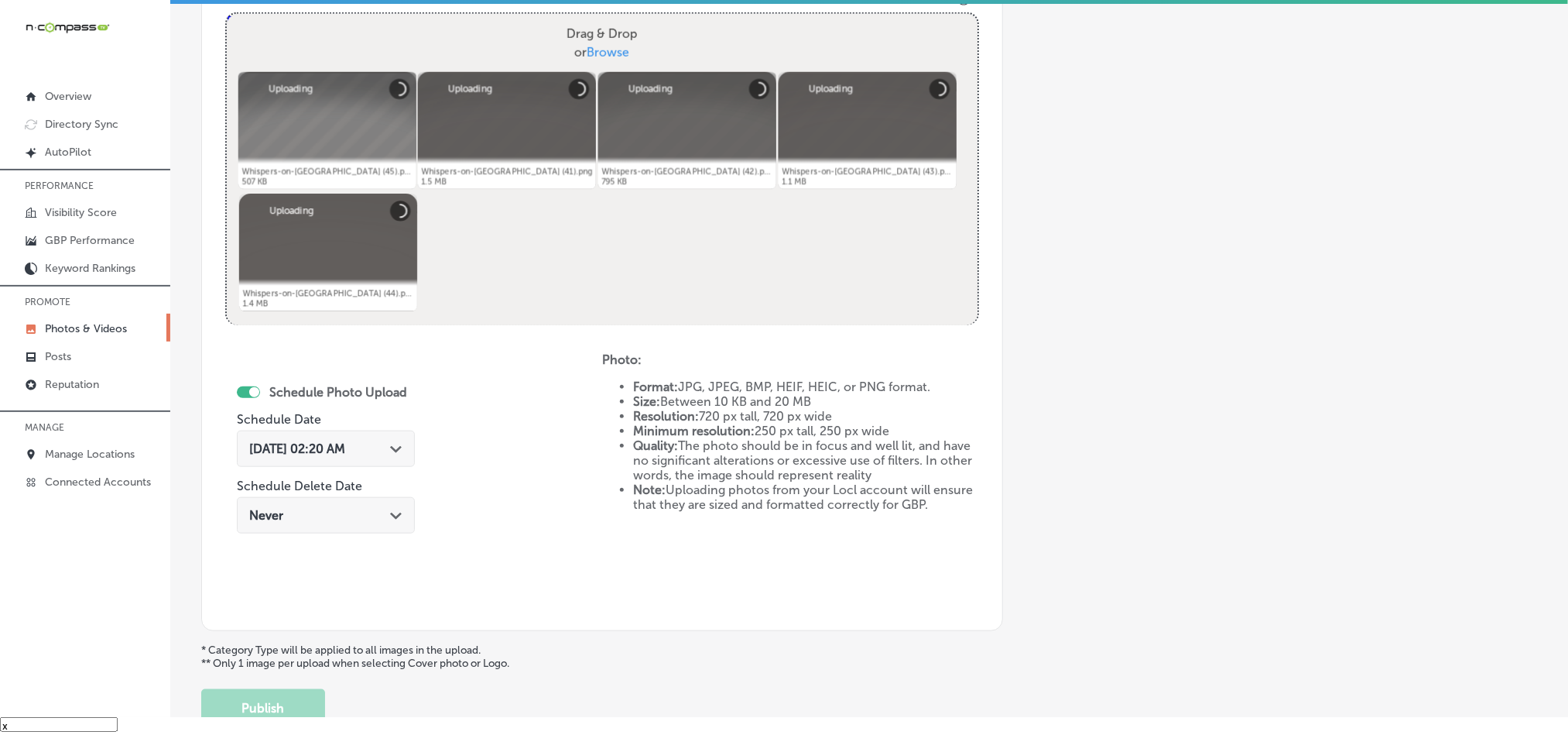
scroll to position [597, 0]
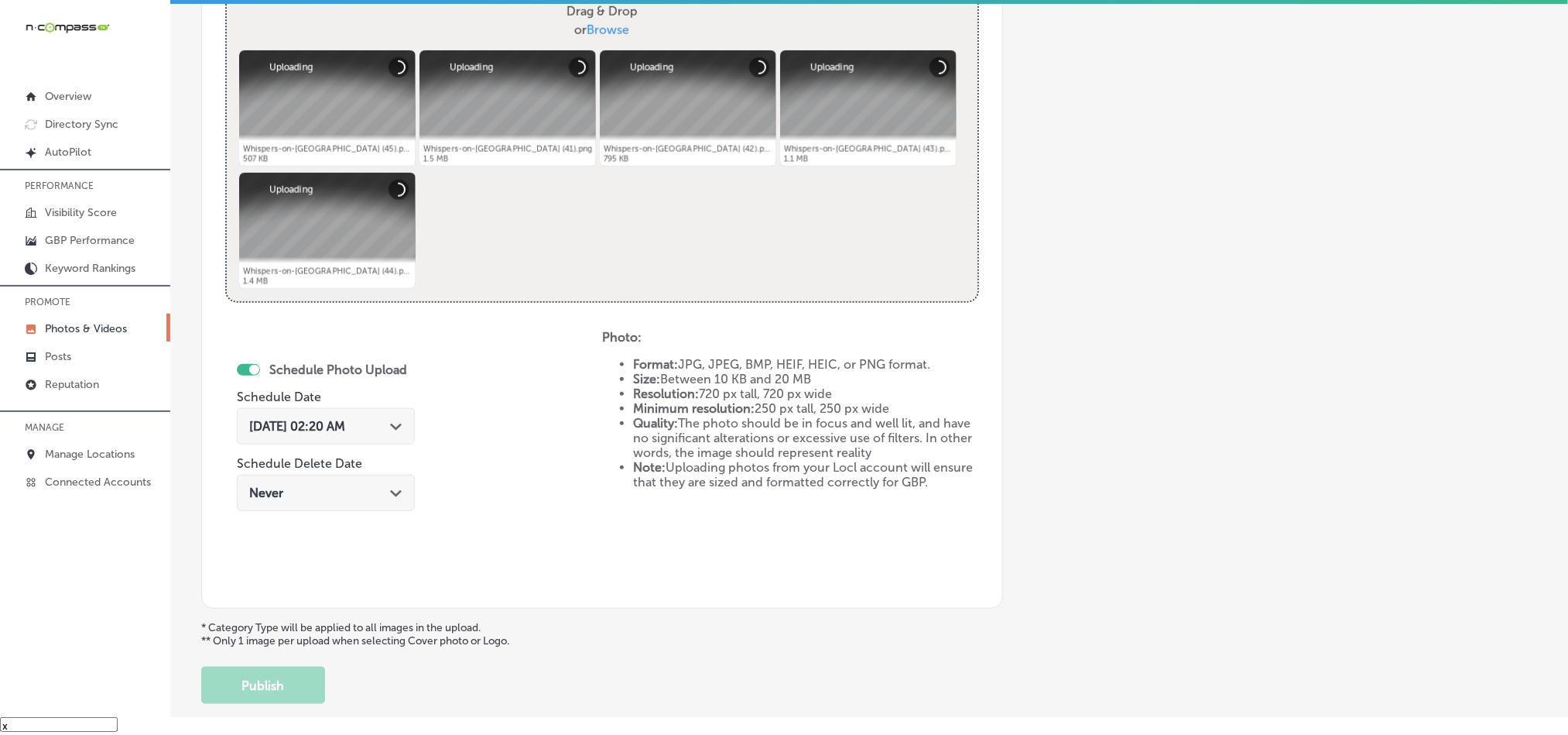
click at [385, 429] on div "[DATE] 02:20 AM Path Created with Sketch." at bounding box center [326, 426] width 153 height 14
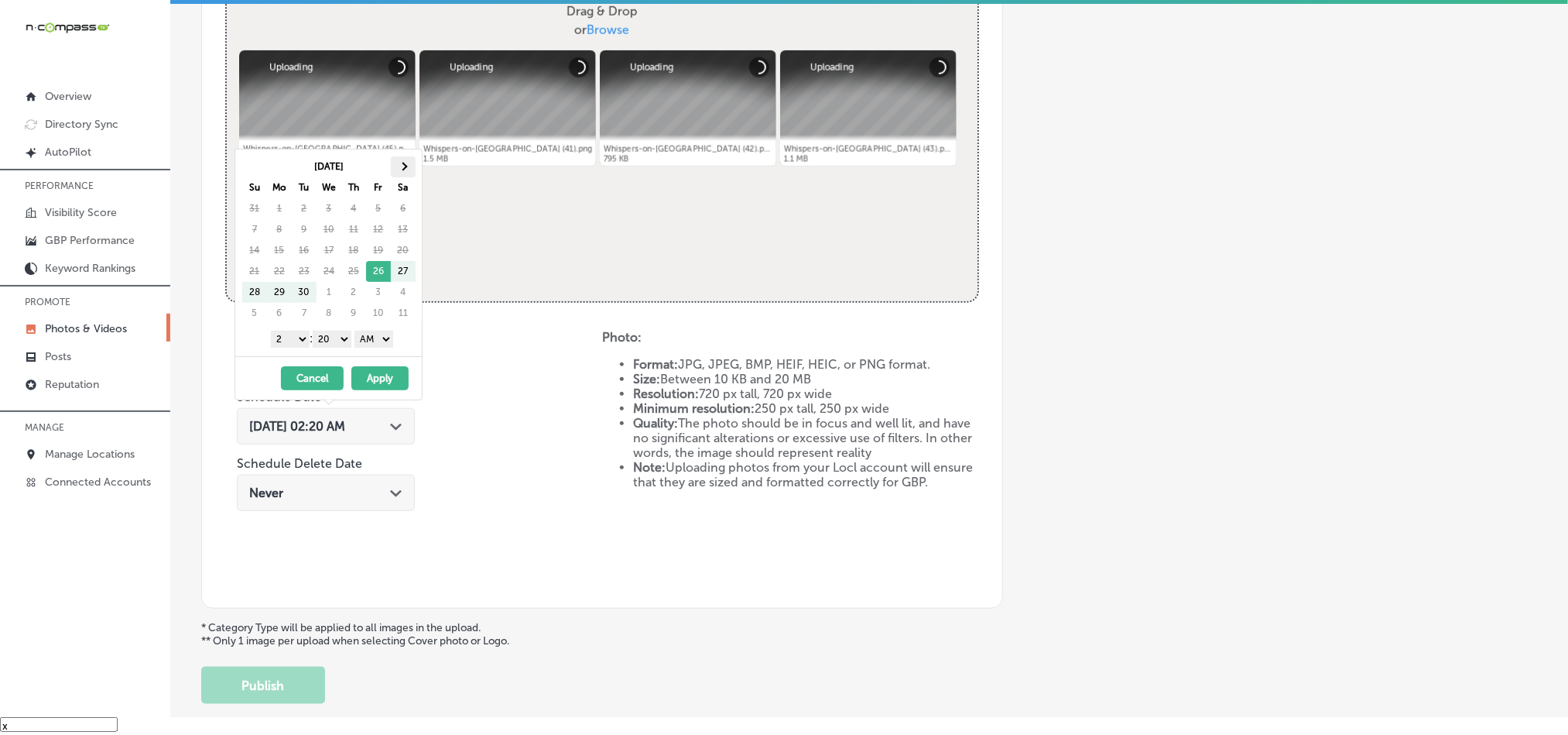
click at [400, 168] on span at bounding box center [403, 166] width 8 height 8
click at [402, 168] on span at bounding box center [403, 166] width 8 height 8
click at [294, 340] on select "1 2 3 4 5 6 7 8 9 10 11 12" at bounding box center [290, 339] width 39 height 17
click at [331, 344] on select "00 10 20 30 40 50" at bounding box center [332, 339] width 39 height 17
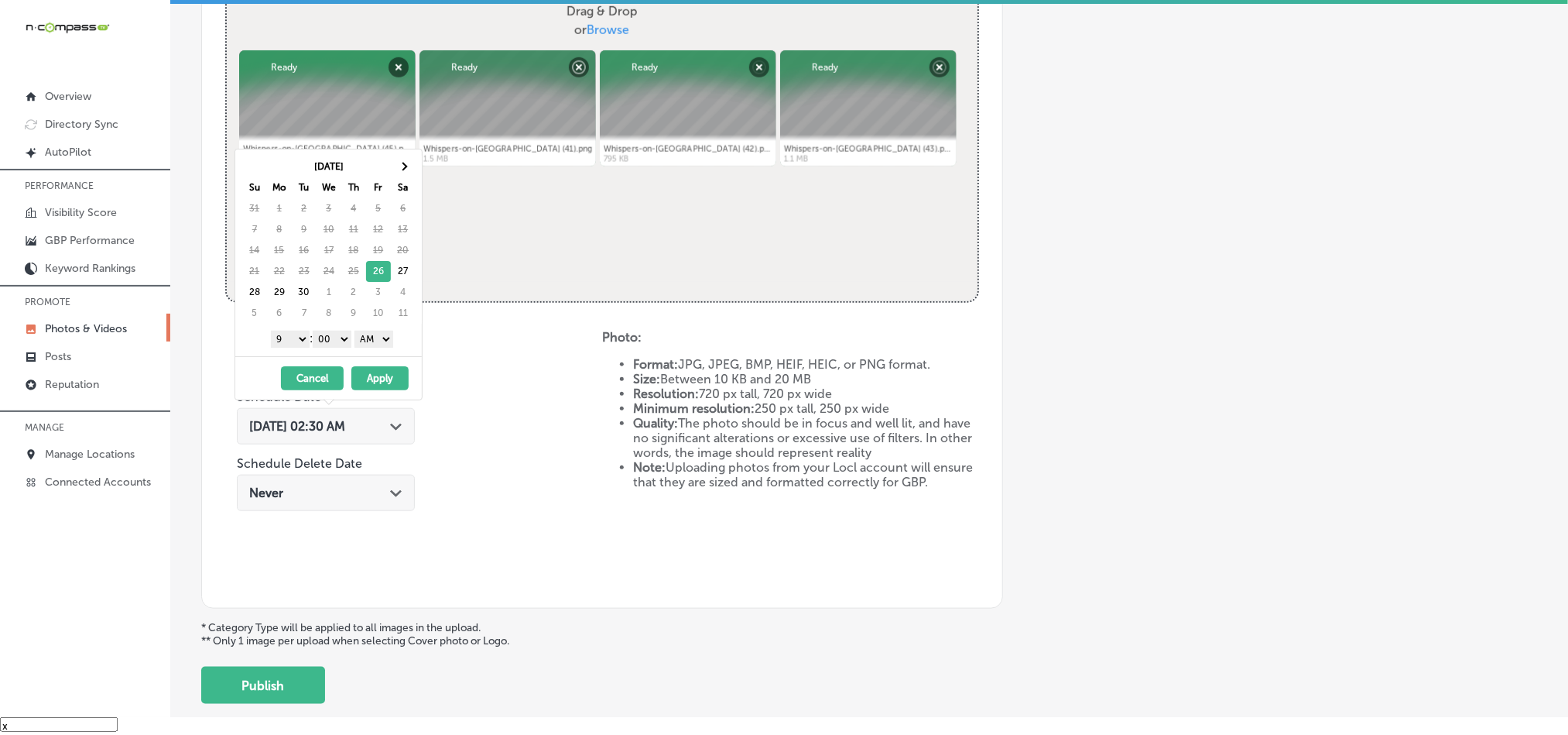
click at [370, 334] on select "AM PM" at bounding box center [374, 339] width 39 height 17
click at [400, 166] on span at bounding box center [403, 166] width 8 height 8
click at [555, 270] on div "Powered by PQINA Drag & Drop or Browse Whispers-on-[GEOGRAPHIC_DATA] (45).png A…" at bounding box center [602, 146] width 751 height 310
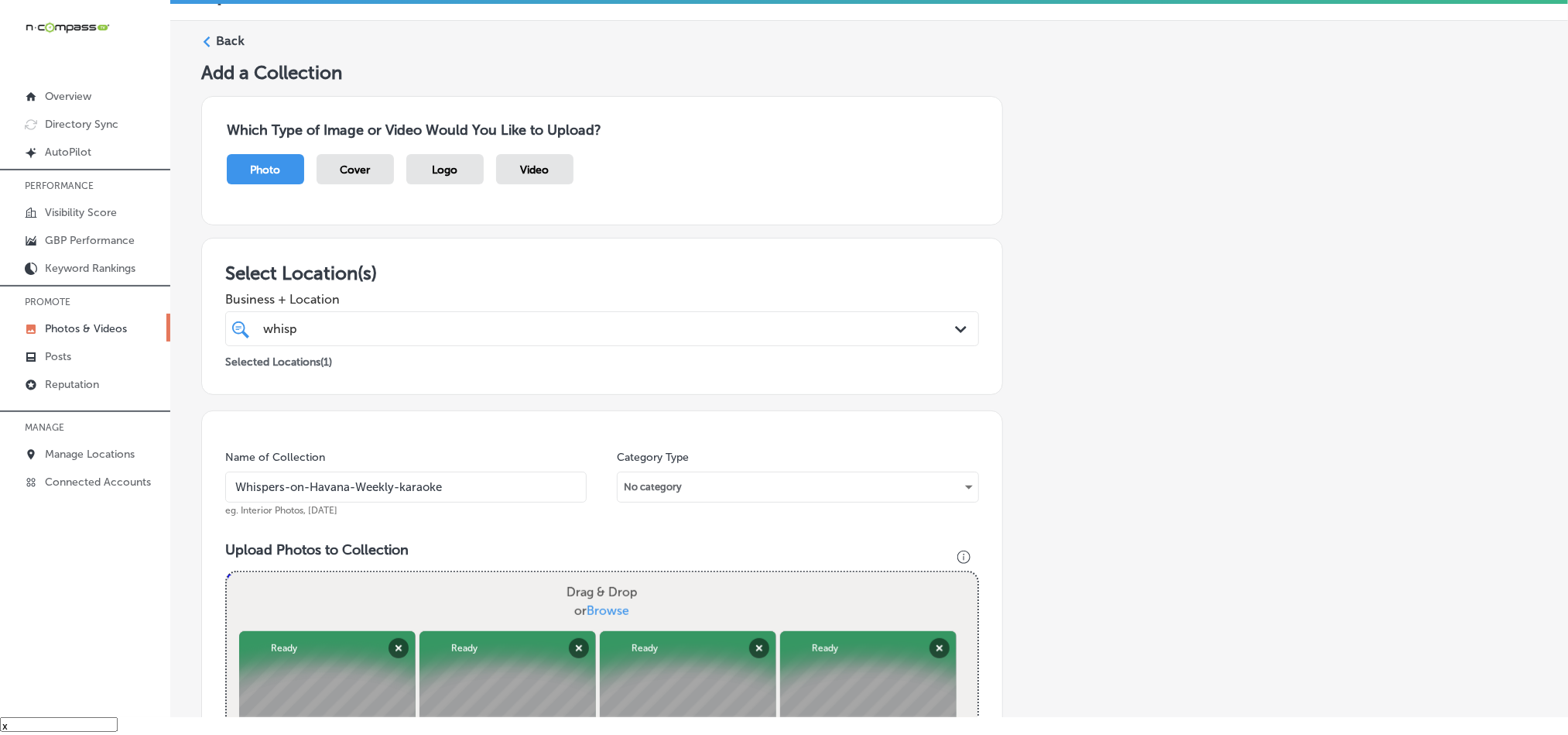
scroll to position [0, 0]
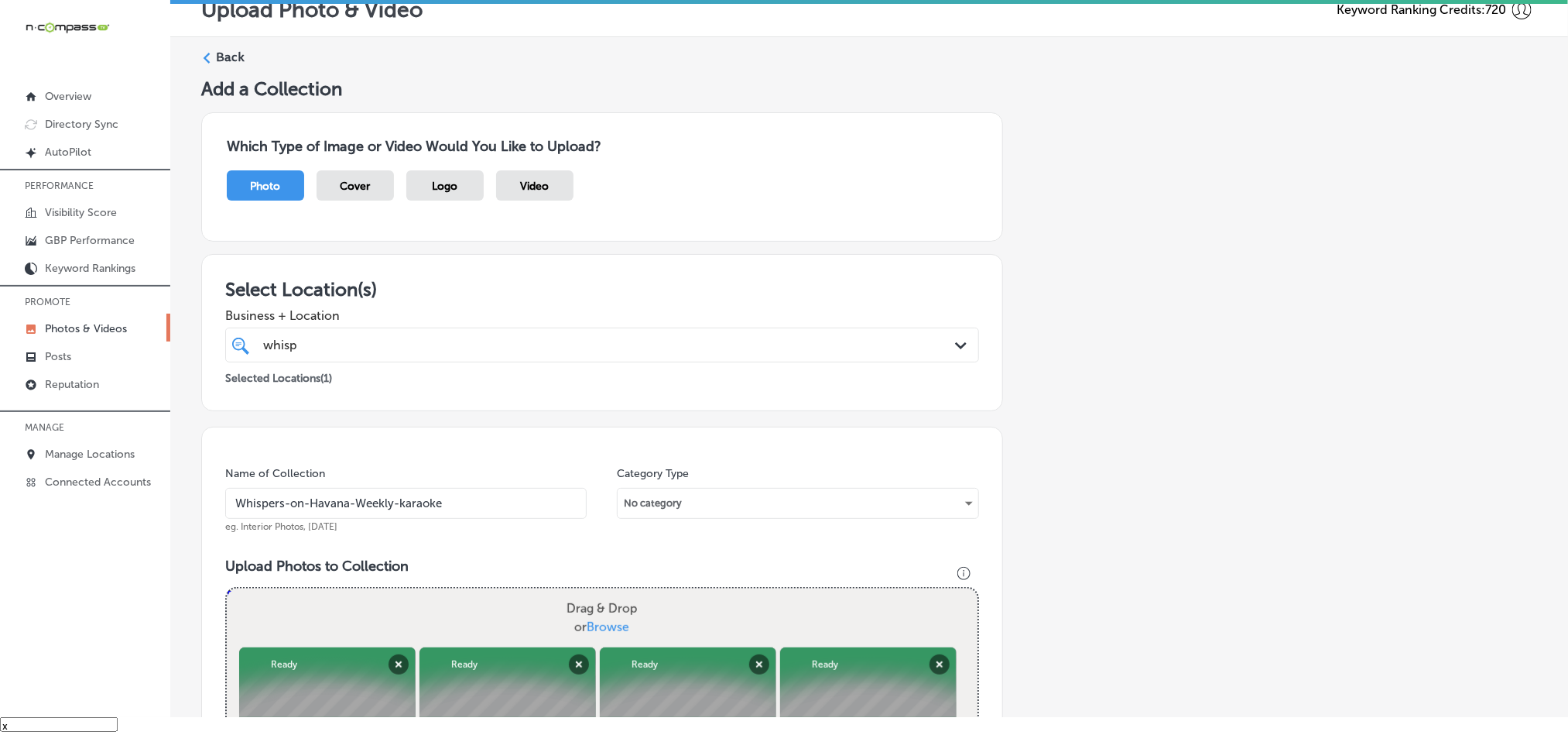
click at [218, 58] on label "Back" at bounding box center [231, 57] width 29 height 17
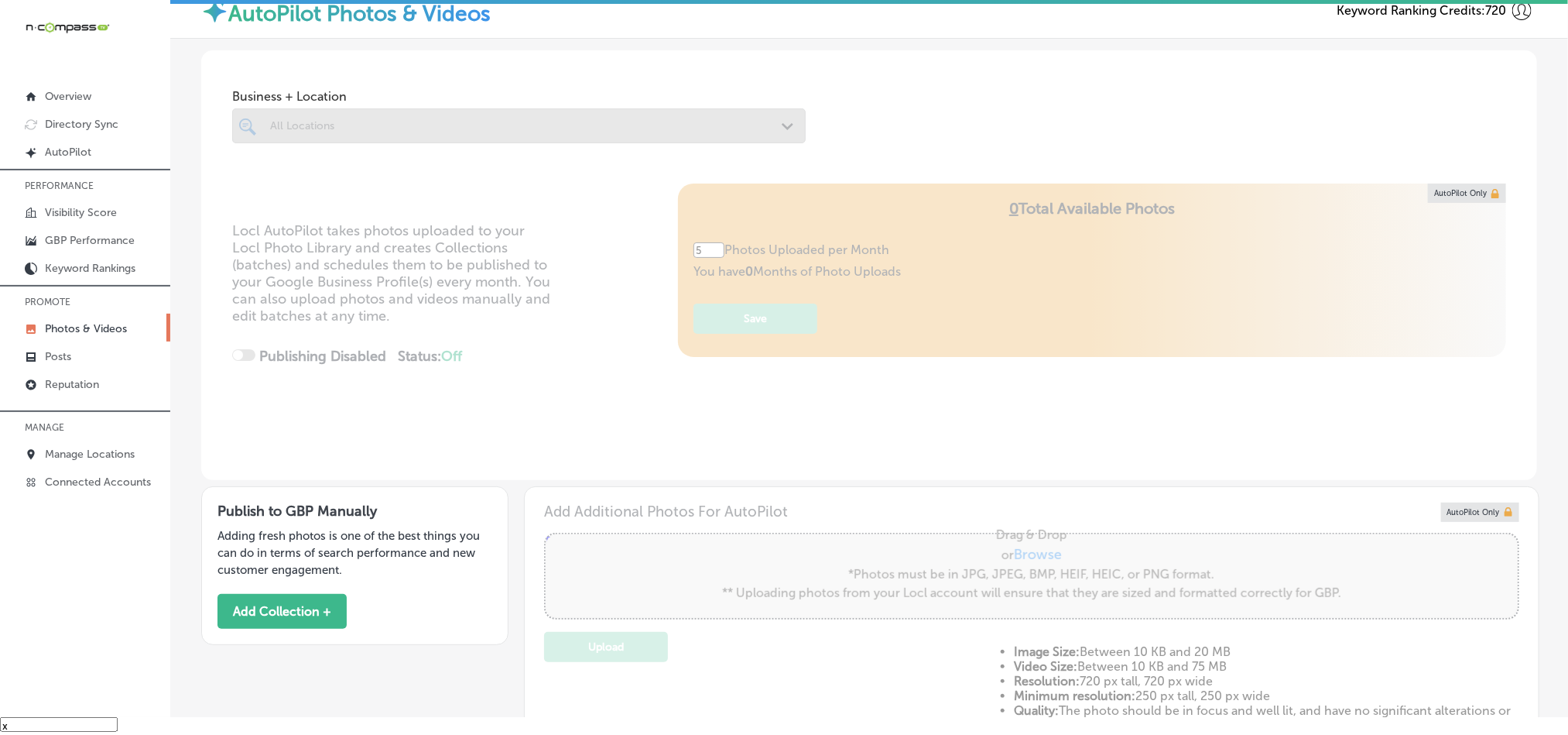
type input "0"
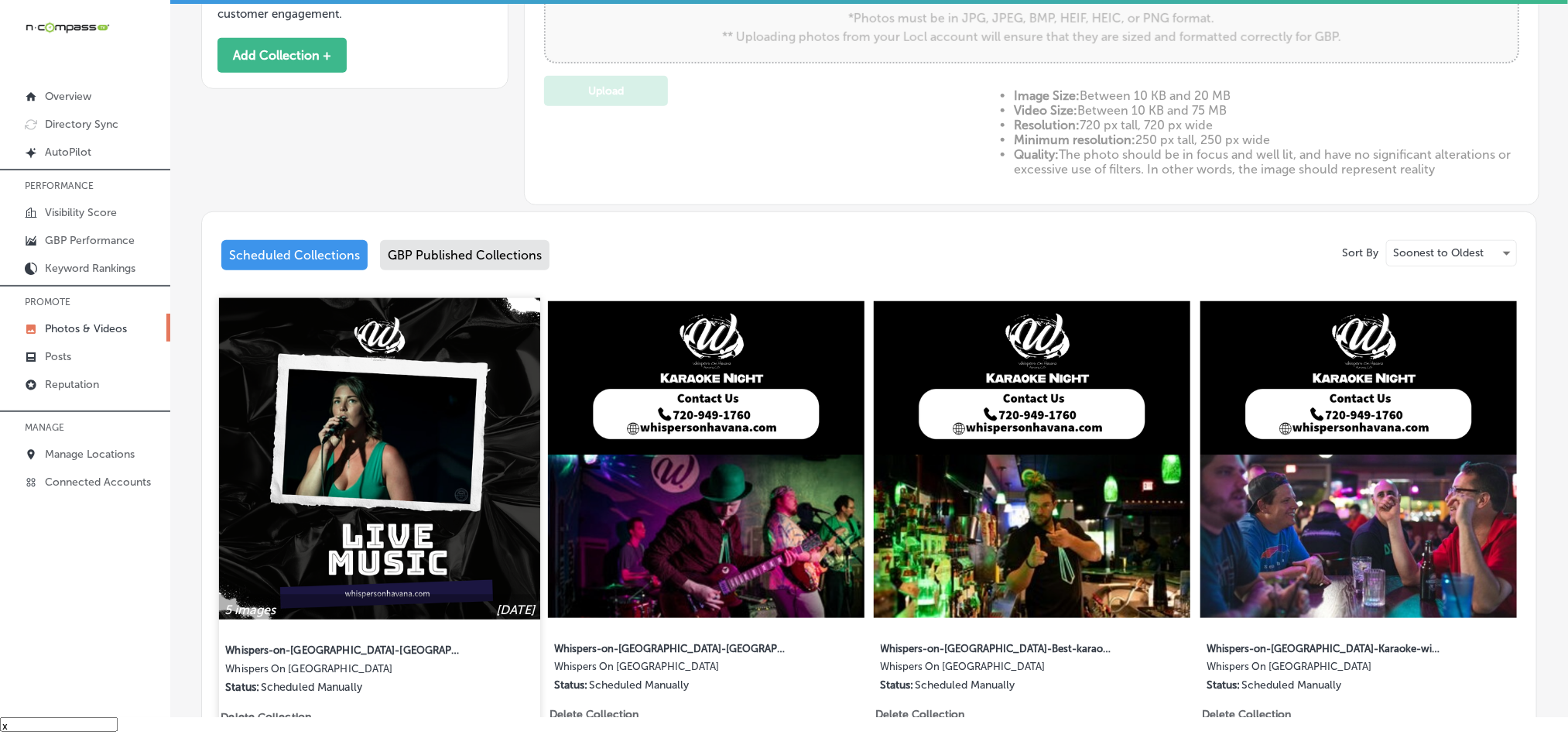
scroll to position [542, 0]
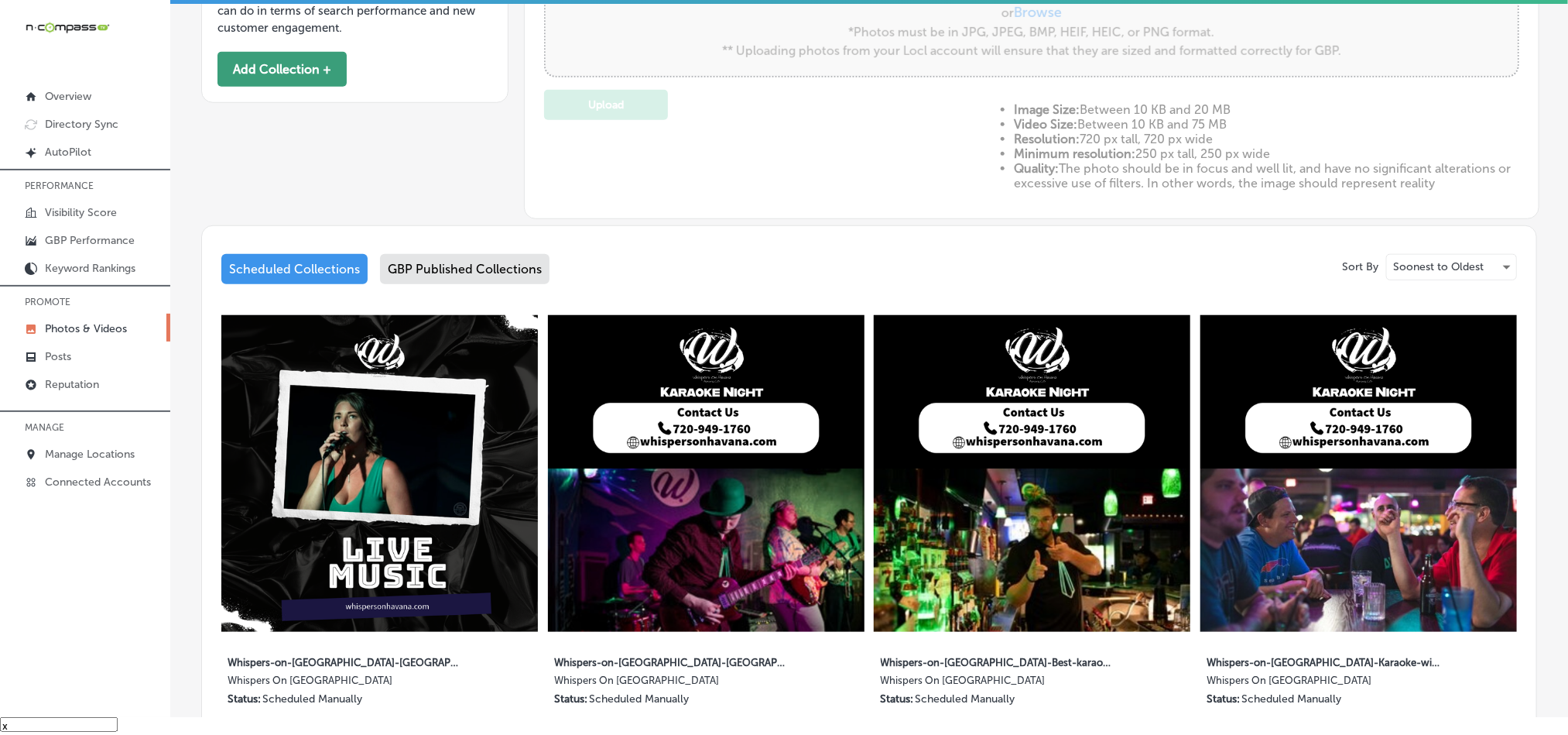
click at [311, 61] on button "Add Collection +" at bounding box center [282, 69] width 130 height 35
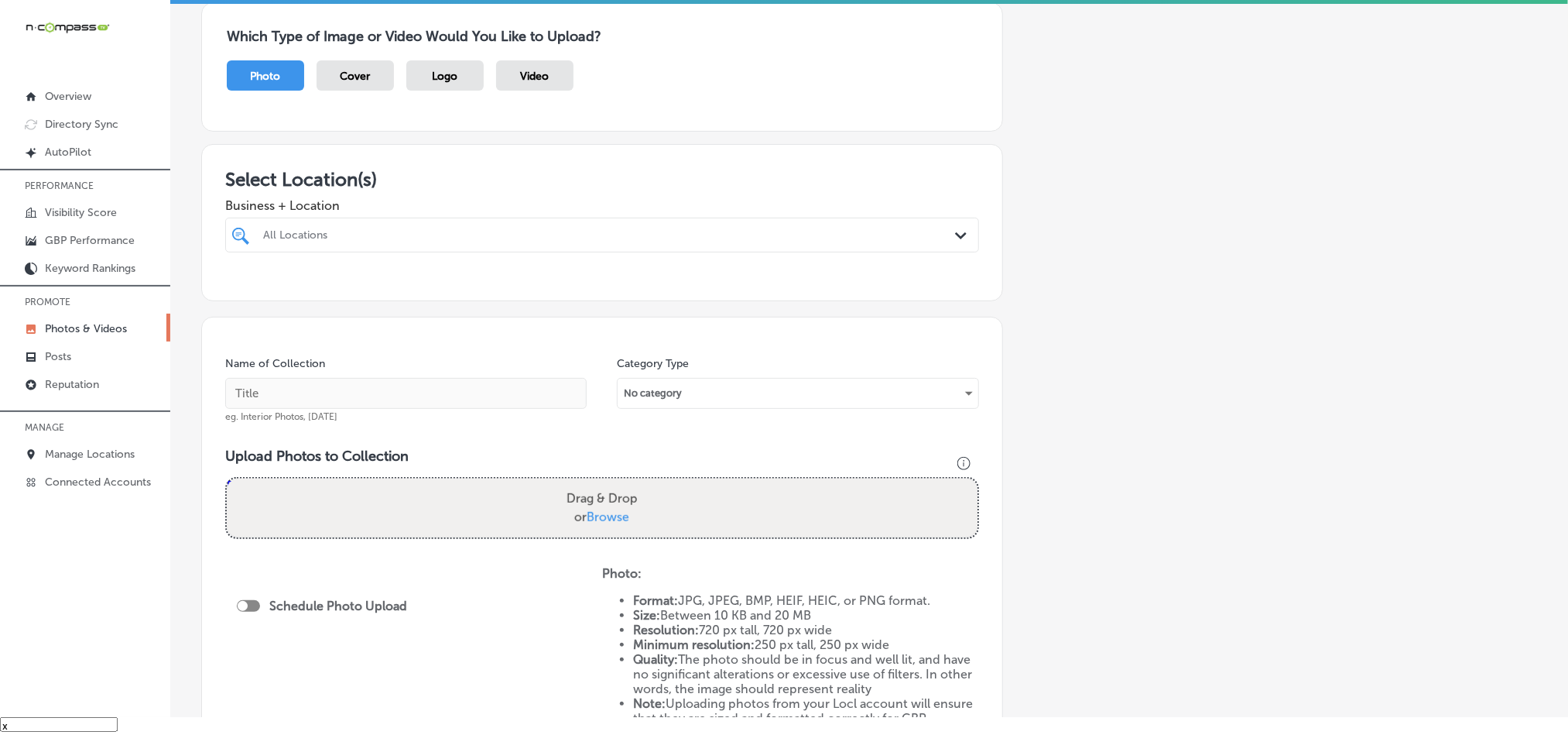
scroll to position [116, 0]
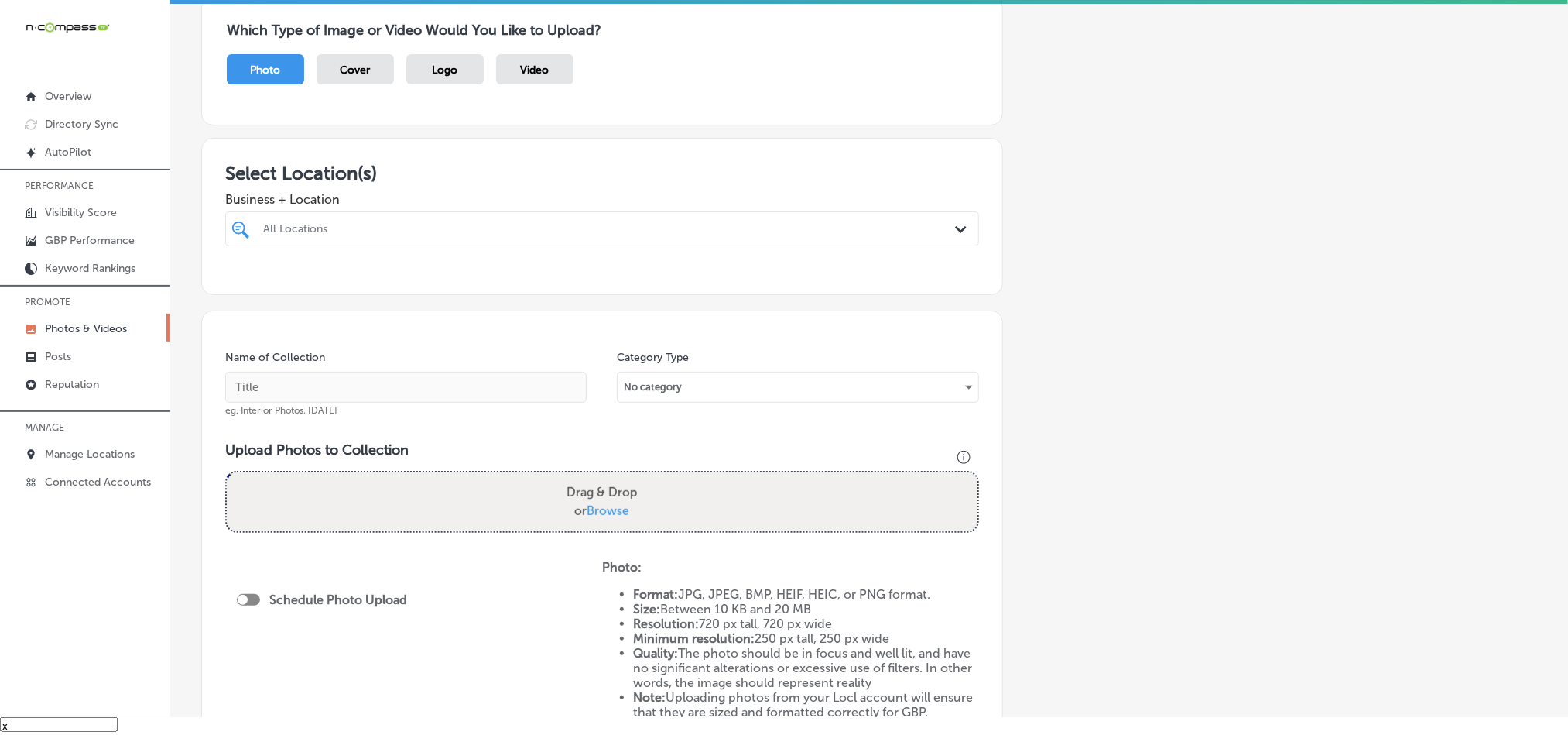
click at [781, 237] on div at bounding box center [568, 228] width 613 height 21
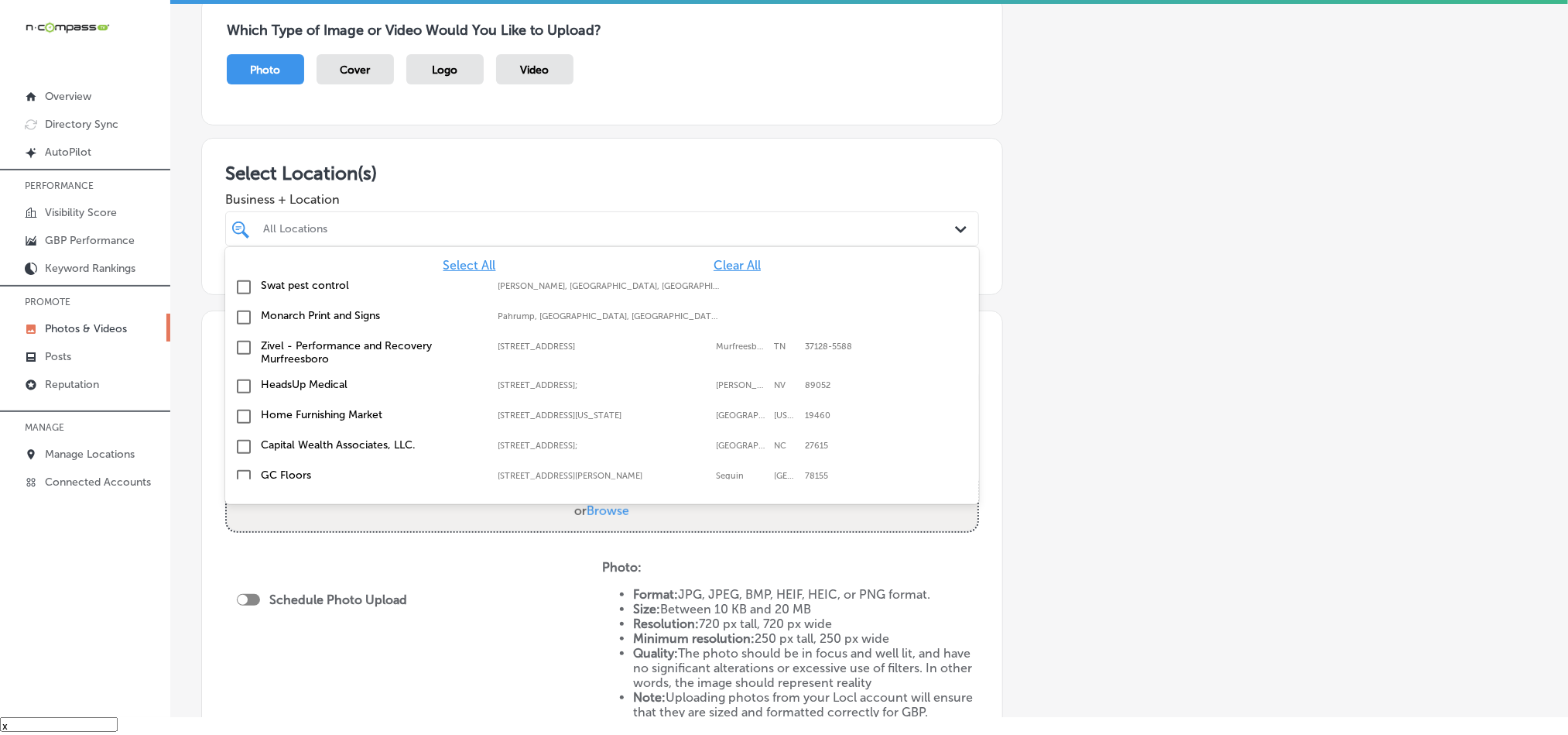
drag, startPoint x: 734, startPoint y: 267, endPoint x: 718, endPoint y: 237, distance: 34.0
click at [732, 267] on span "Clear All" at bounding box center [737, 264] width 47 height 14
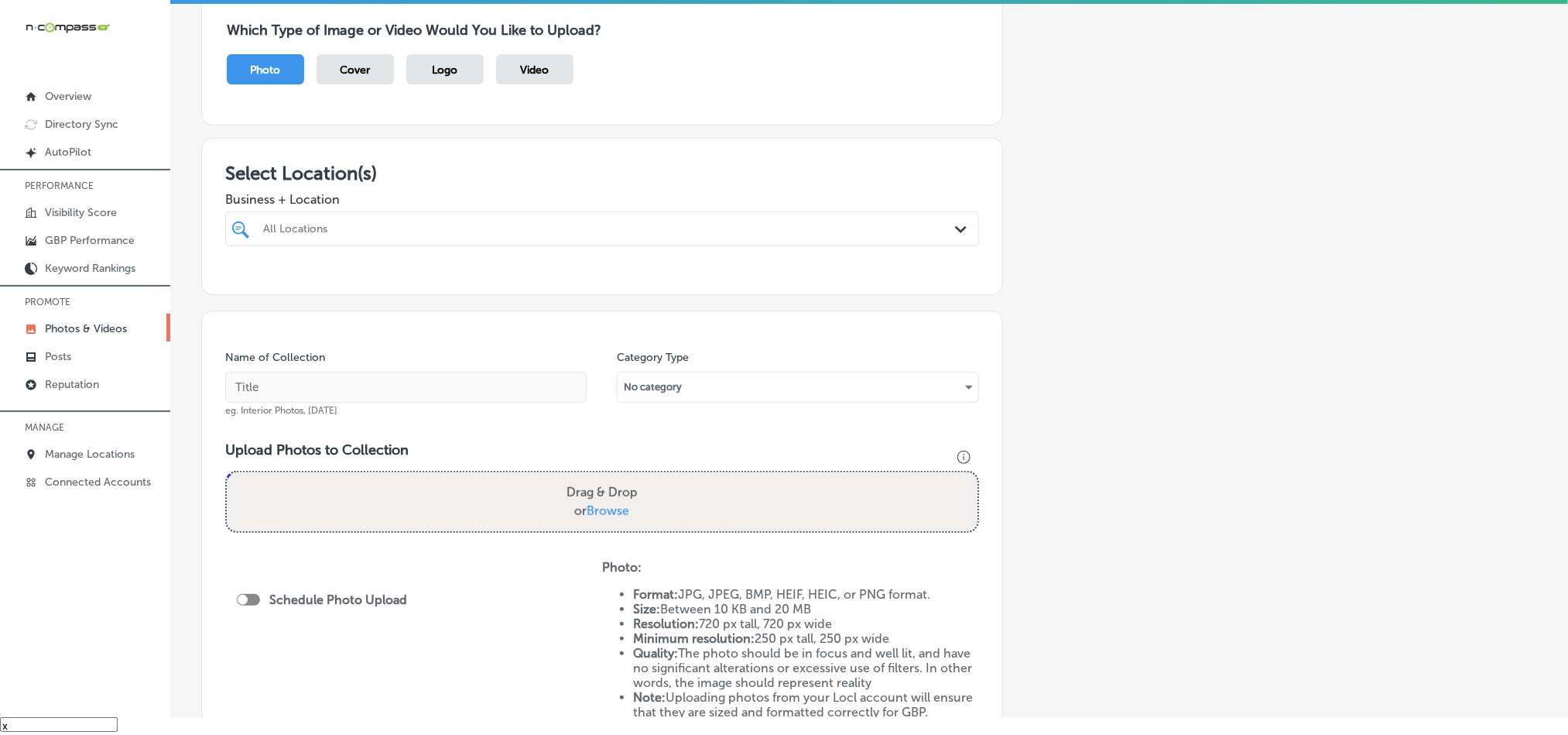
click at [718, 237] on div at bounding box center [568, 228] width 613 height 21
click at [240, 291] on input "checkbox" at bounding box center [244, 287] width 19 height 19
type input "whisp"
click at [612, 112] on div "Which Type of Image or Video Would You Like to Upload? Photo Cover Logo Video" at bounding box center [602, 61] width 802 height 130
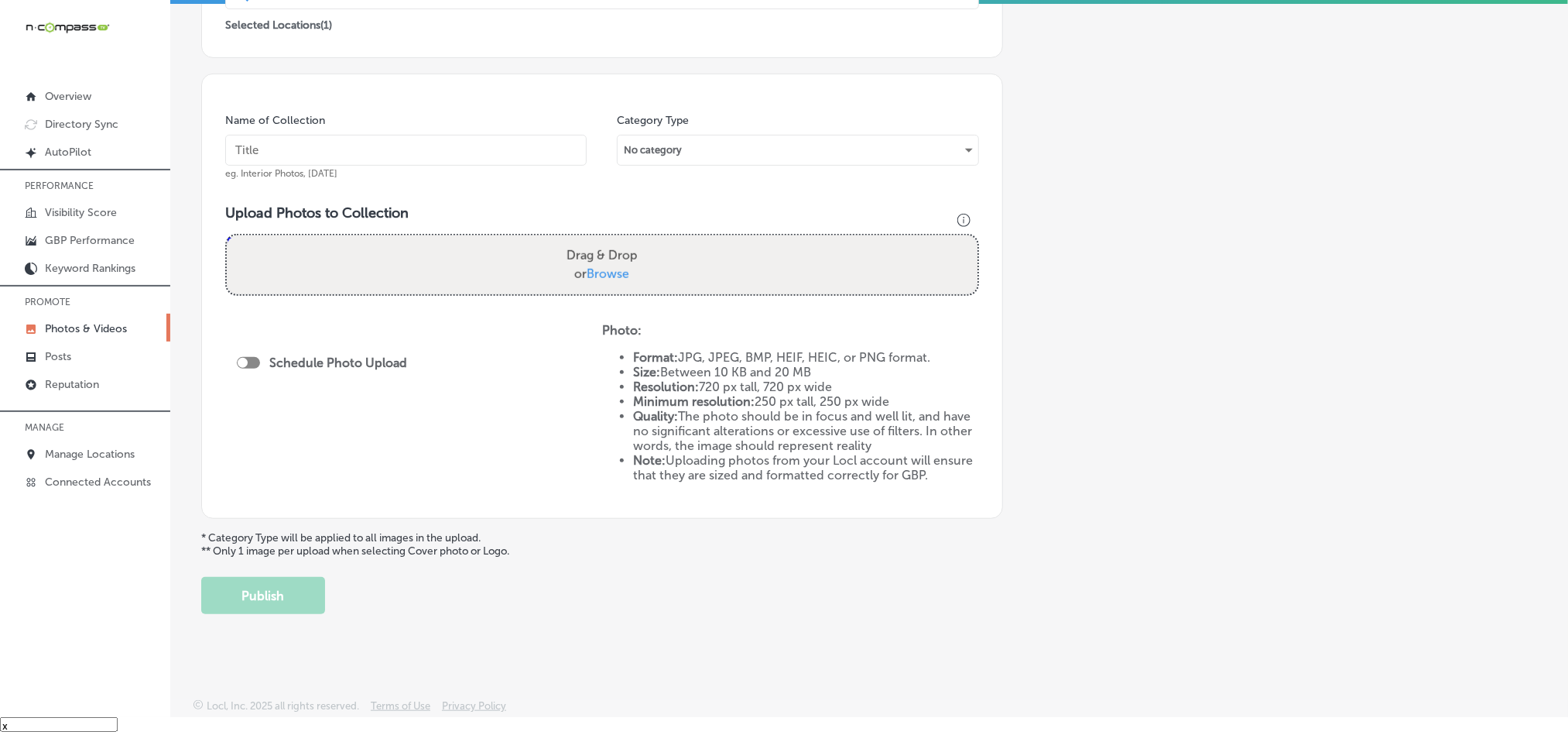
scroll to position [360, 0]
click at [438, 141] on input "text" at bounding box center [407, 147] width 362 height 31
paste input "Whispers-on-Havana-Weekly-karaoke"
type input "Whispers-on-Havana-Weekly-karaoke"
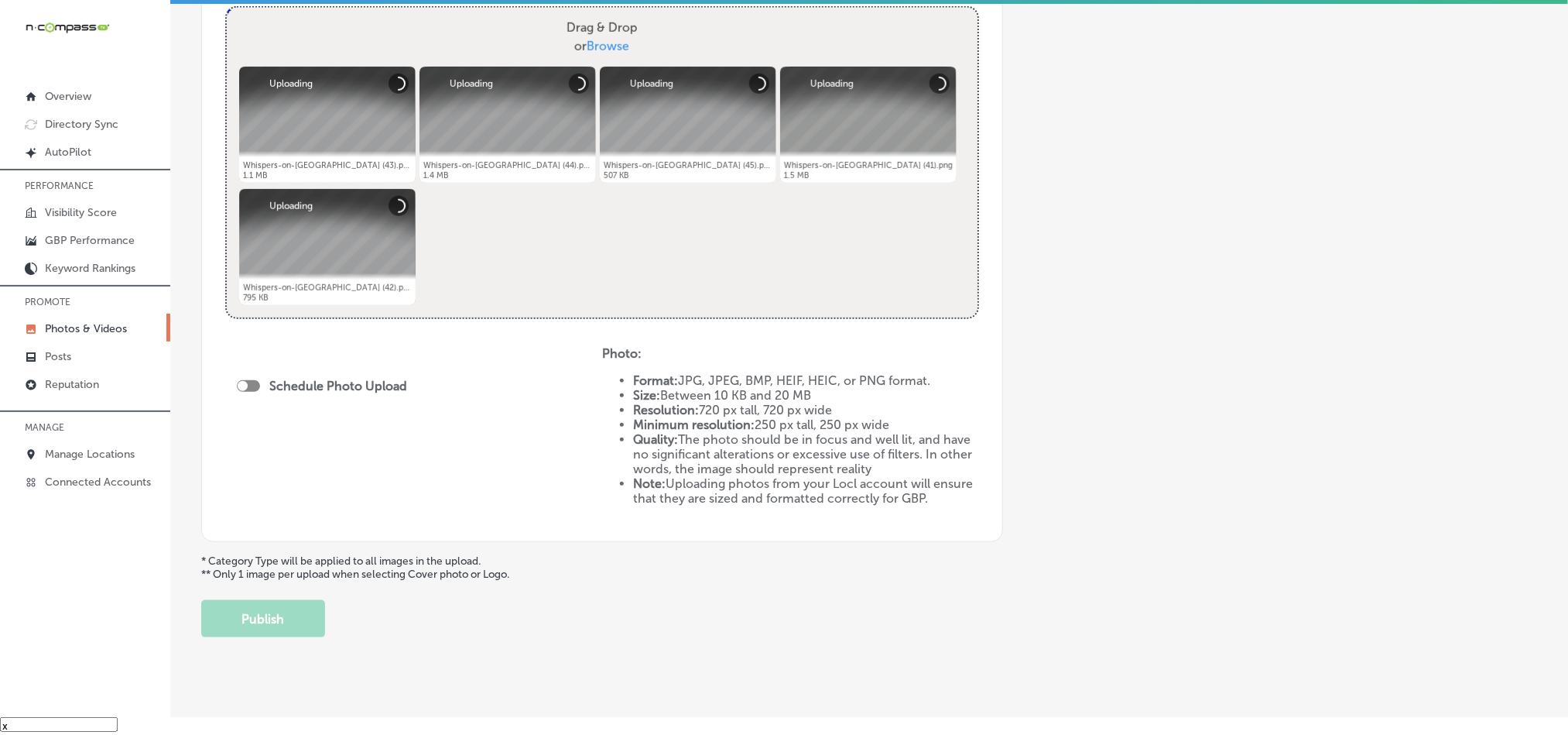
scroll to position [611, 0]
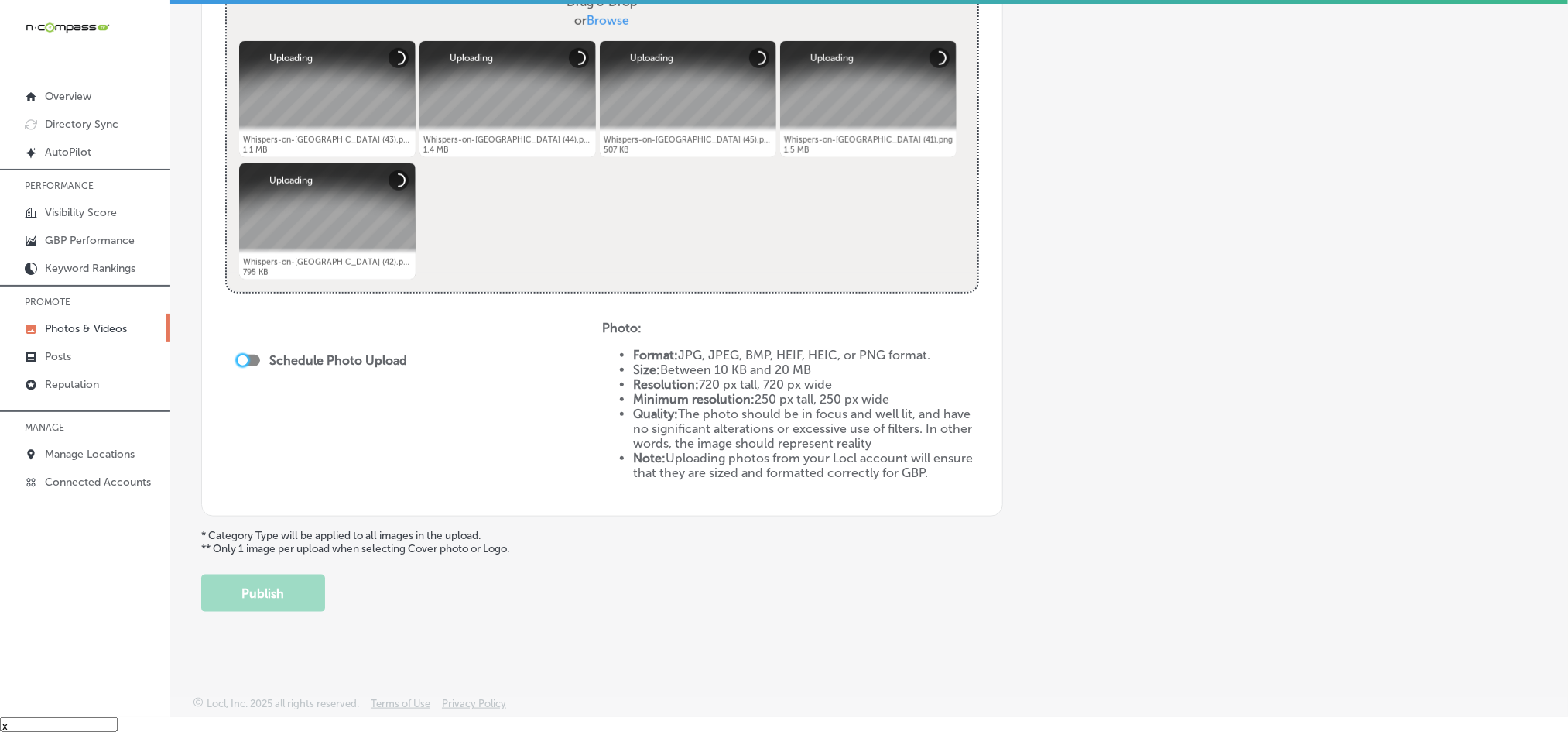
click at [246, 355] on div at bounding box center [242, 360] width 10 height 10
checkbox input "true"
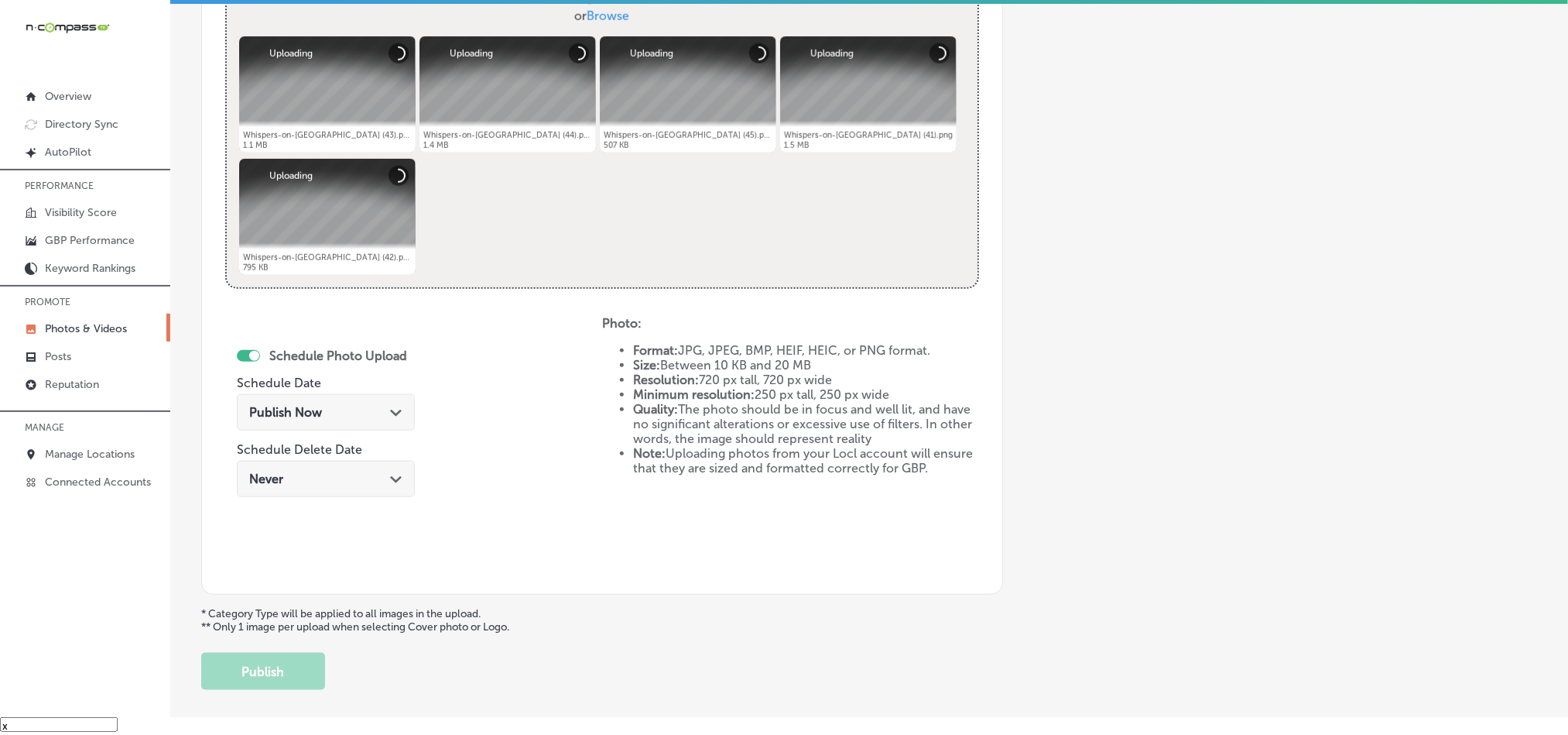
click at [379, 423] on div "Publish Now Path Created with Sketch." at bounding box center [326, 412] width 178 height 36
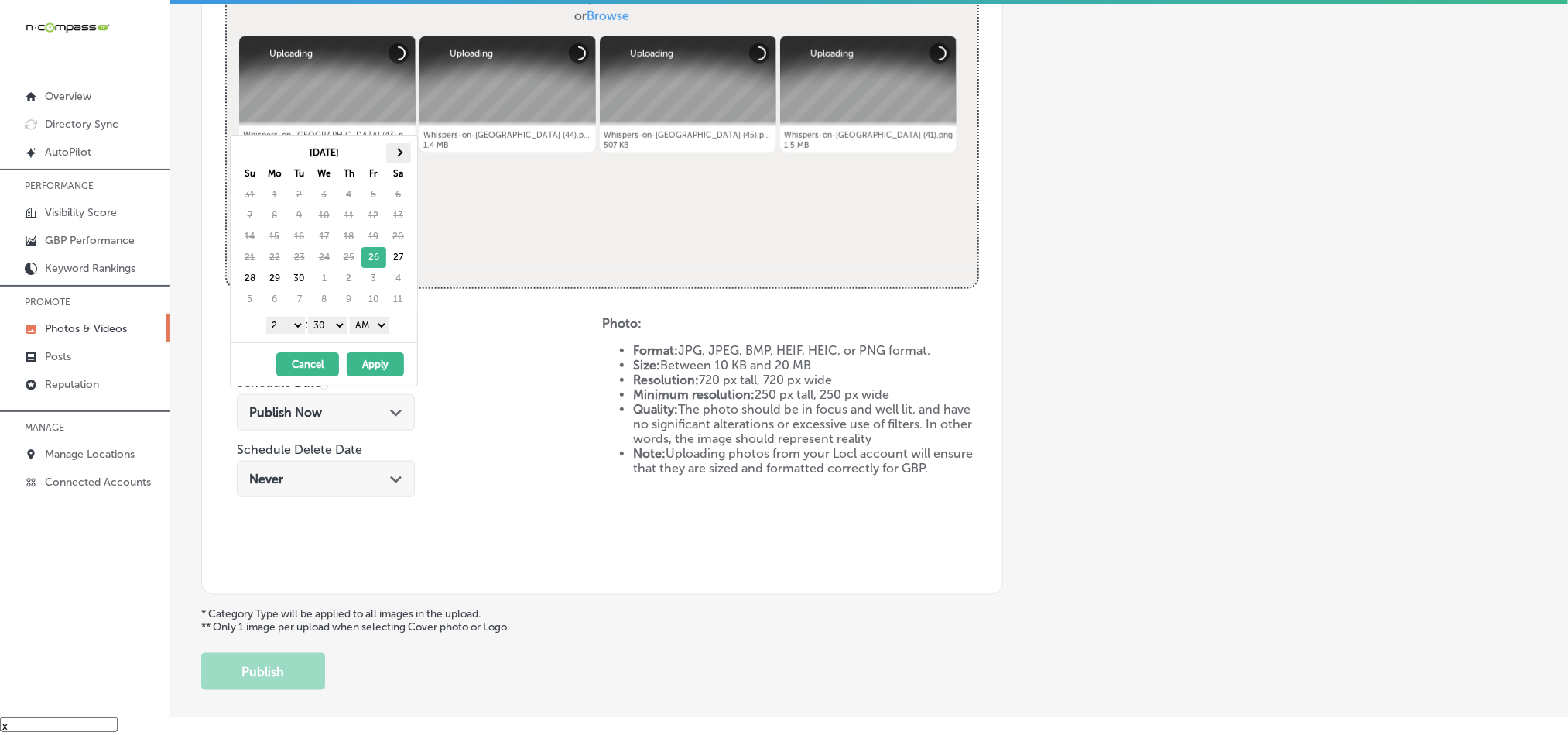
click at [391, 151] on th at bounding box center [398, 152] width 24 height 21
click at [398, 149] on th at bounding box center [398, 152] width 24 height 21
click at [276, 328] on select "1 2 3 4 5 6 7 8 9 10 11 12" at bounding box center [285, 325] width 39 height 17
click at [340, 328] on select "00 10 20 30 40 50" at bounding box center [327, 325] width 39 height 17
click at [380, 323] on select "AM PM" at bounding box center [369, 325] width 39 height 17
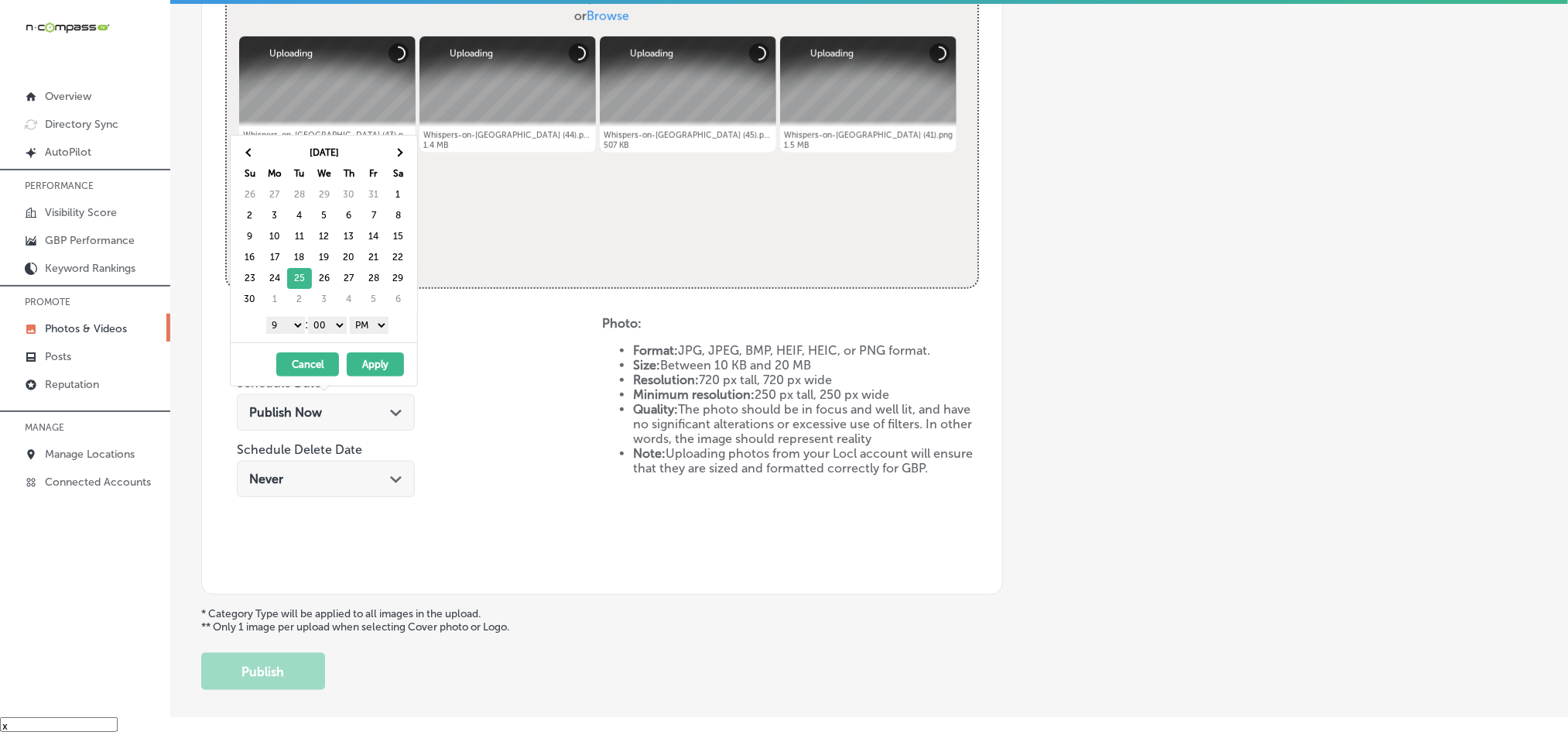
click at [372, 370] on button "Apply" at bounding box center [375, 364] width 57 height 24
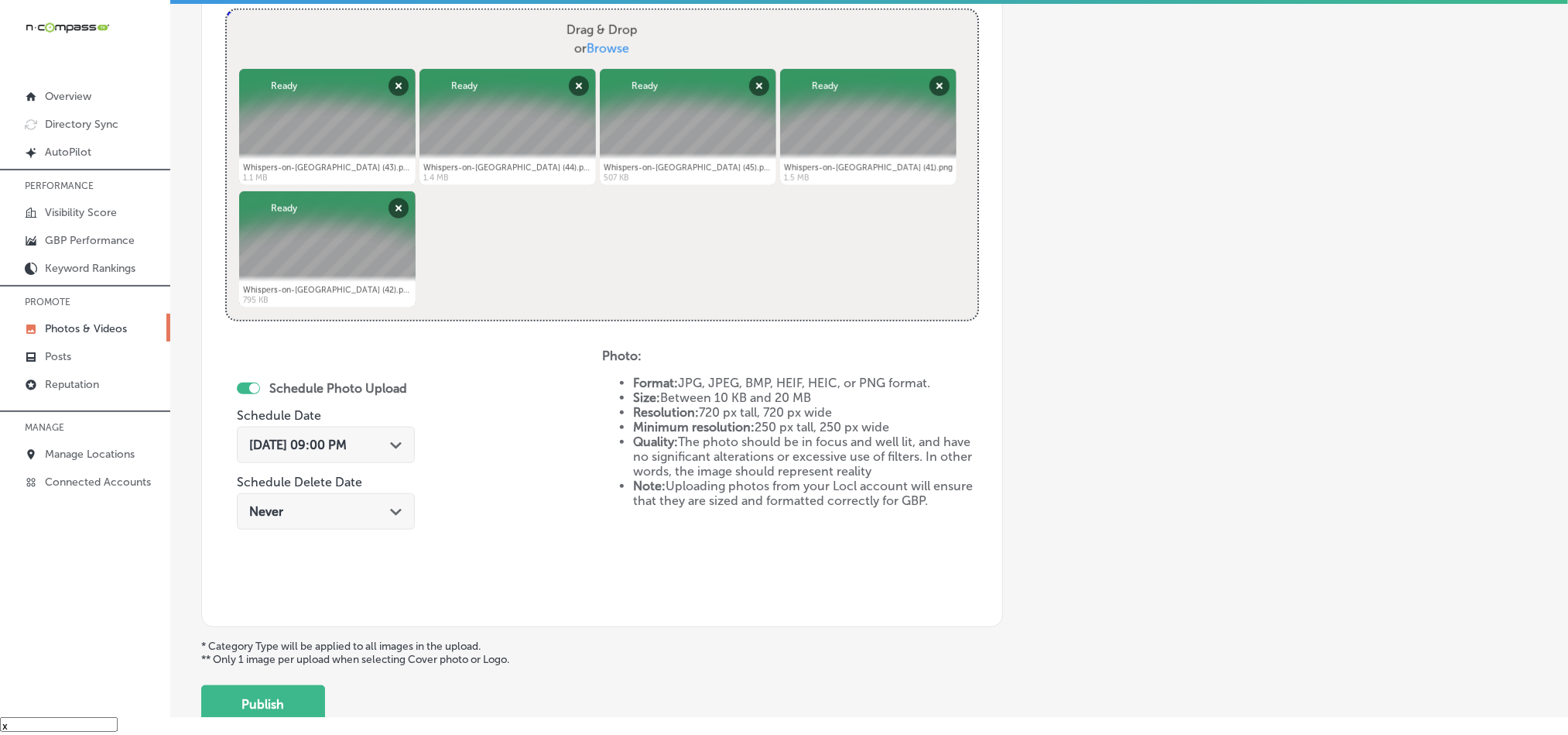
scroll to position [693, 0]
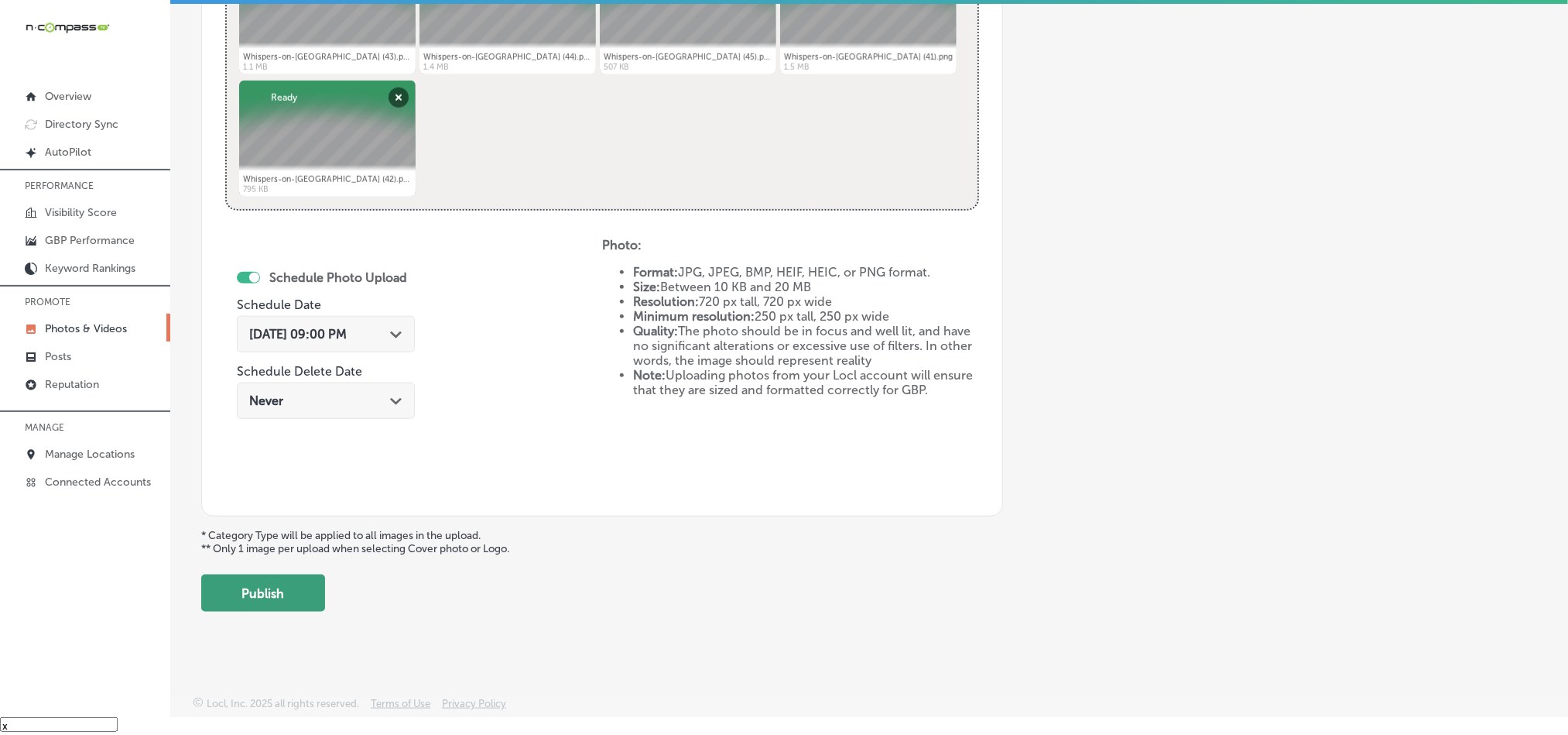
click at [289, 593] on button "Publish" at bounding box center [263, 593] width 124 height 37
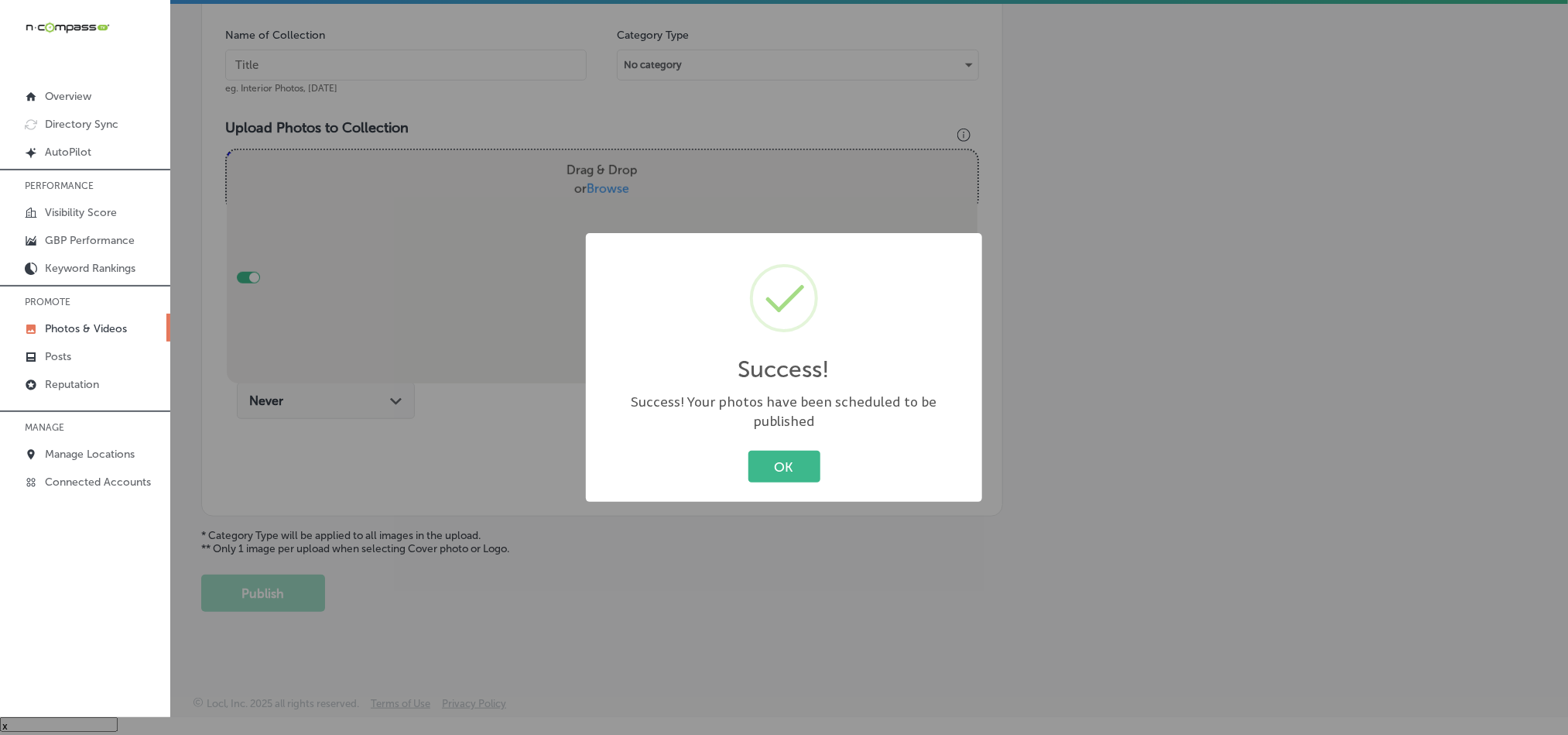
scroll to position [442, 0]
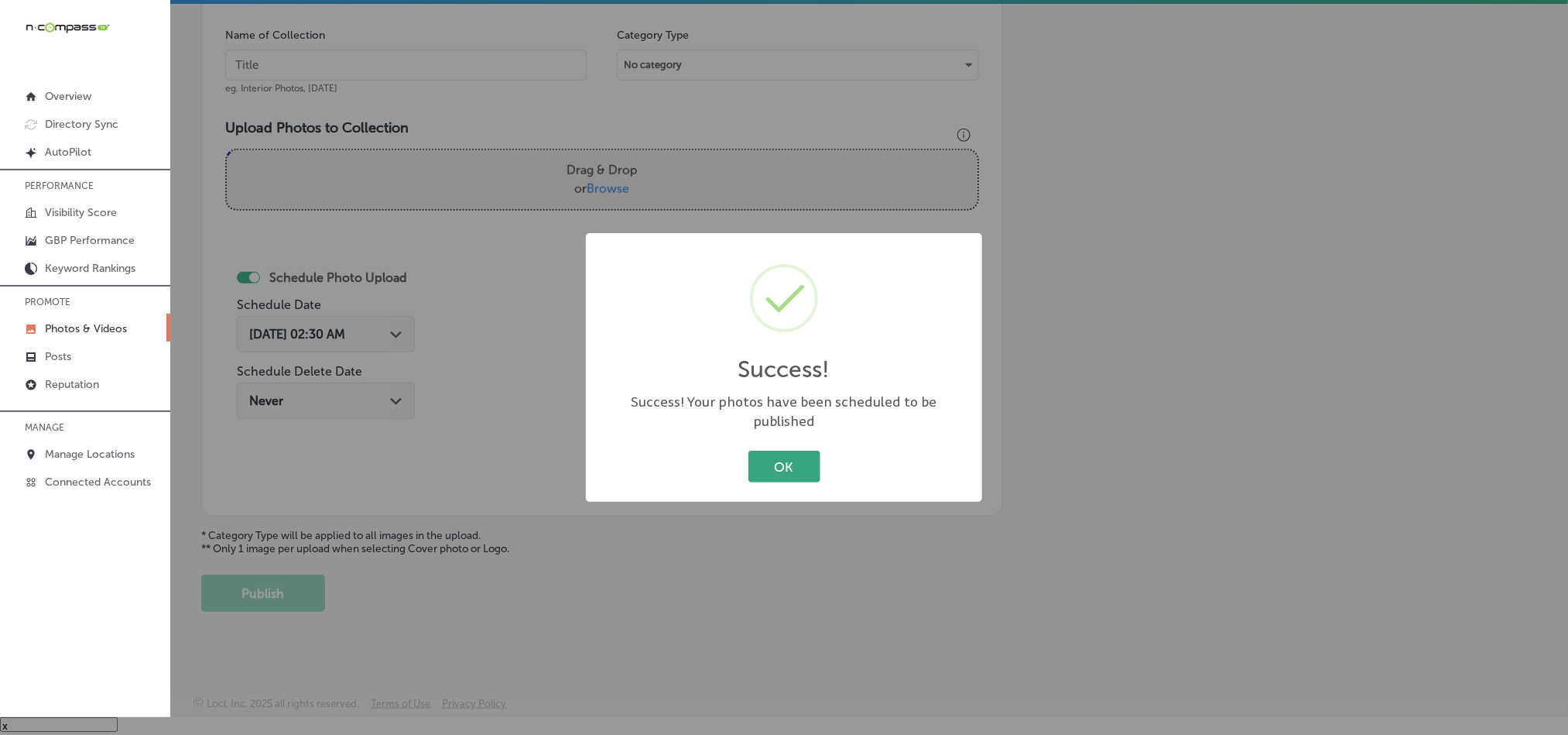
click at [753, 458] on button "OK" at bounding box center [784, 466] width 72 height 32
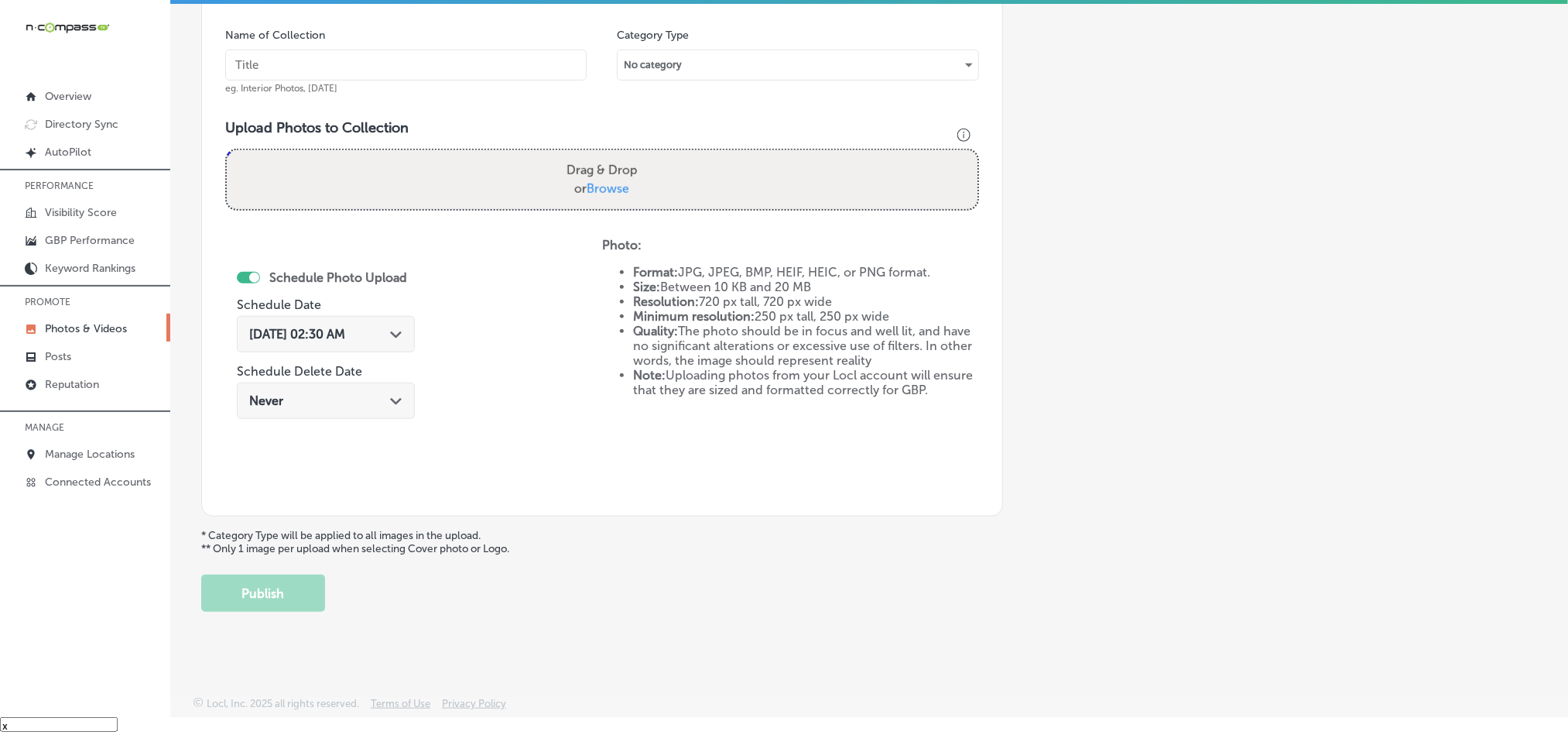
click at [353, 66] on input "text" at bounding box center [407, 65] width 362 height 31
paste input "Whispers-on-[GEOGRAPHIC_DATA]-[GEOGRAPHIC_DATA]-bar-near-me"
type input "Whispers-on-[GEOGRAPHIC_DATA]-[GEOGRAPHIC_DATA]-bar-near-me"
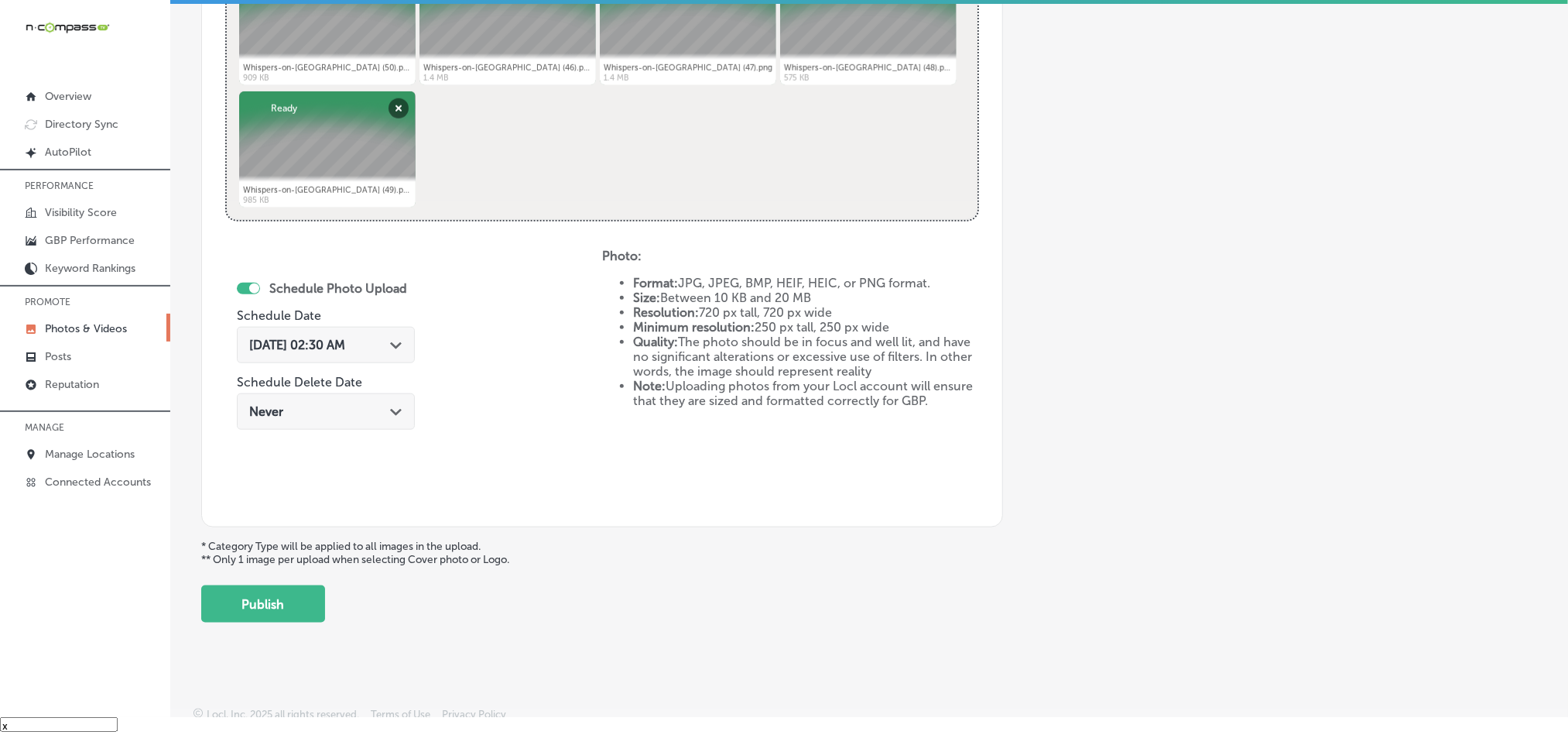
scroll to position [693, 0]
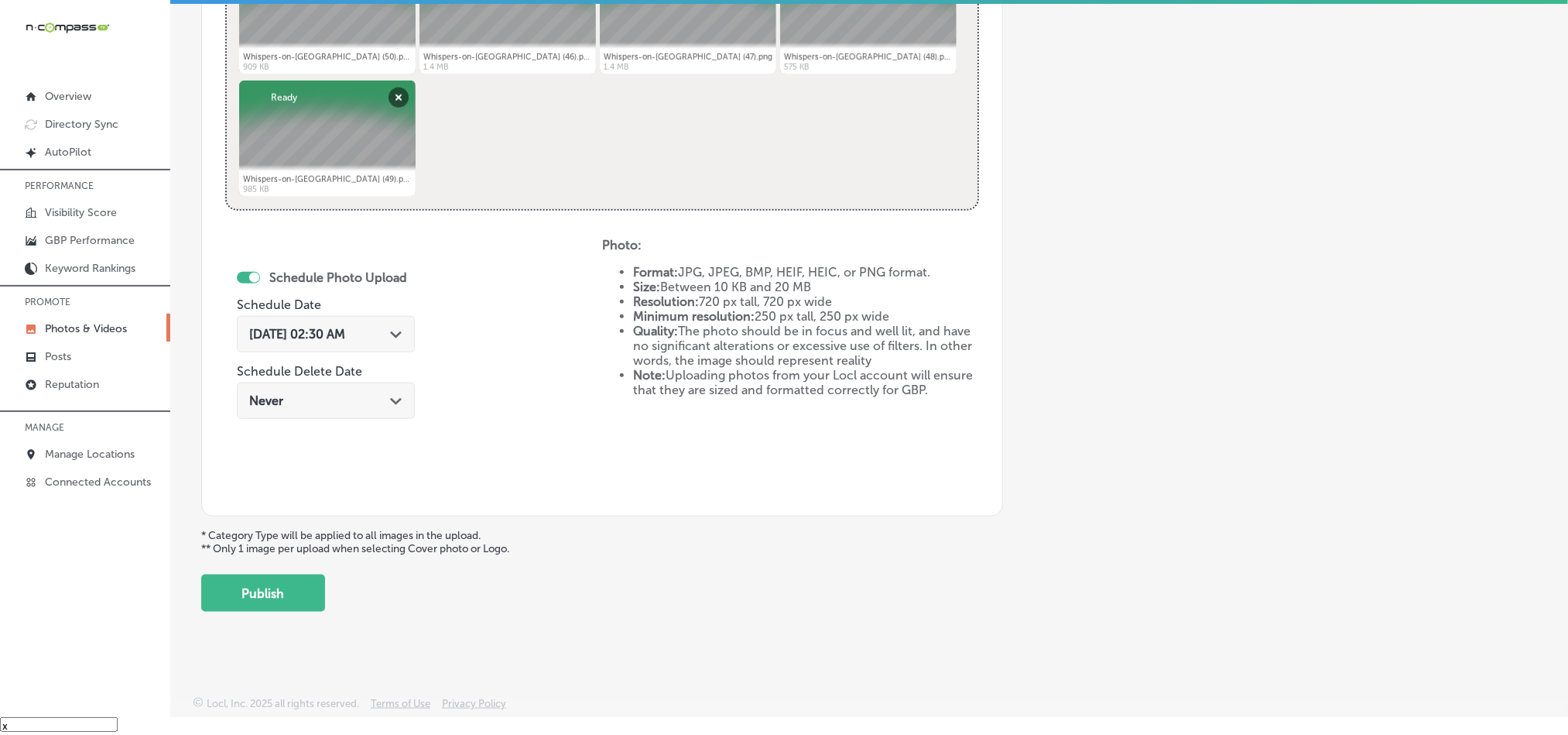
click at [330, 337] on span "[DATE] 02:30 AM" at bounding box center [297, 333] width 96 height 14
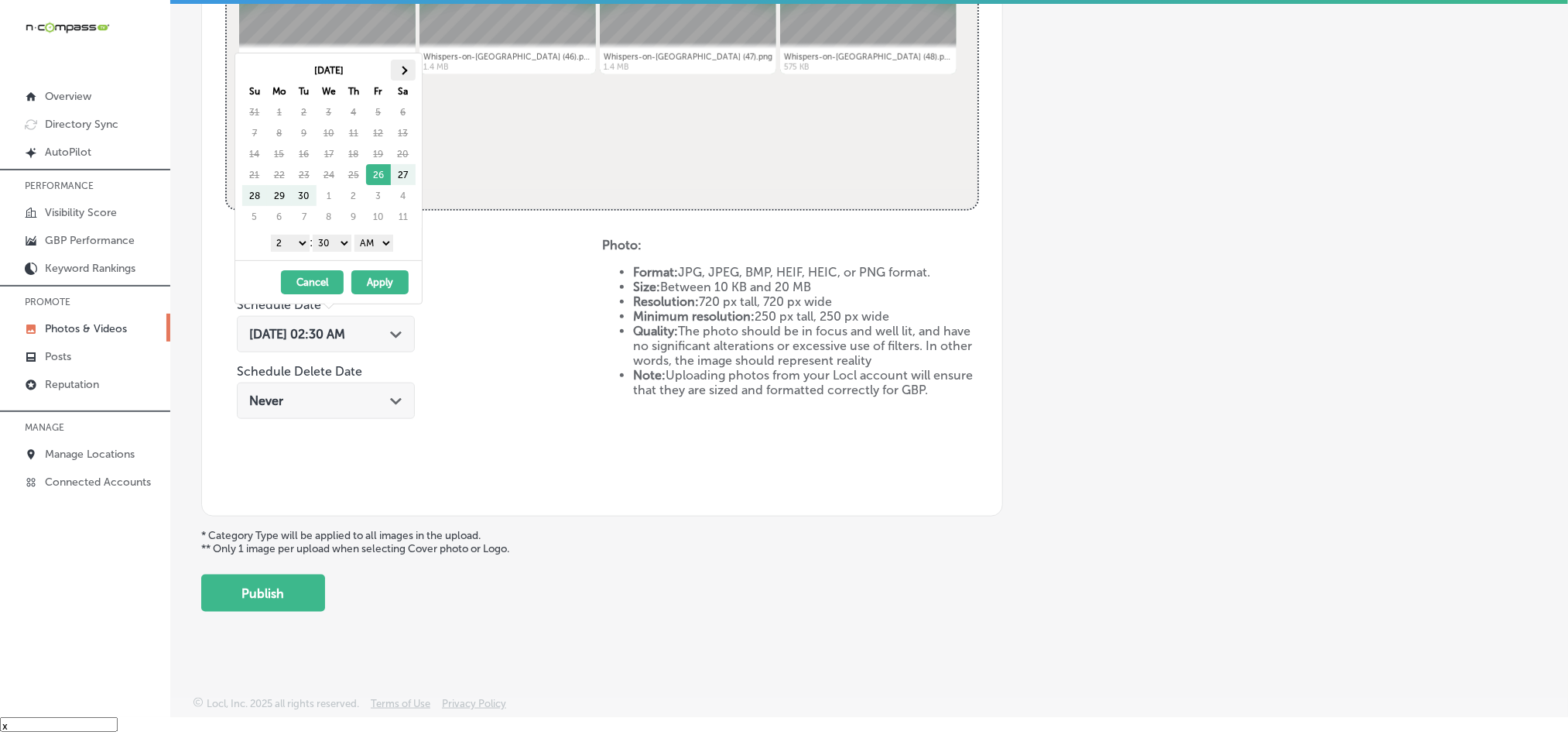
click at [397, 72] on th at bounding box center [402, 70] width 24 height 21
click at [285, 254] on div "1 2 3 4 5 6 7 8 9 10 11 12 : 00 10 20 30 40 50 AM PM" at bounding box center [332, 242] width 180 height 24
click at [285, 247] on select "1 2 3 4 5 6 7 8 9 10 11 12" at bounding box center [290, 243] width 39 height 17
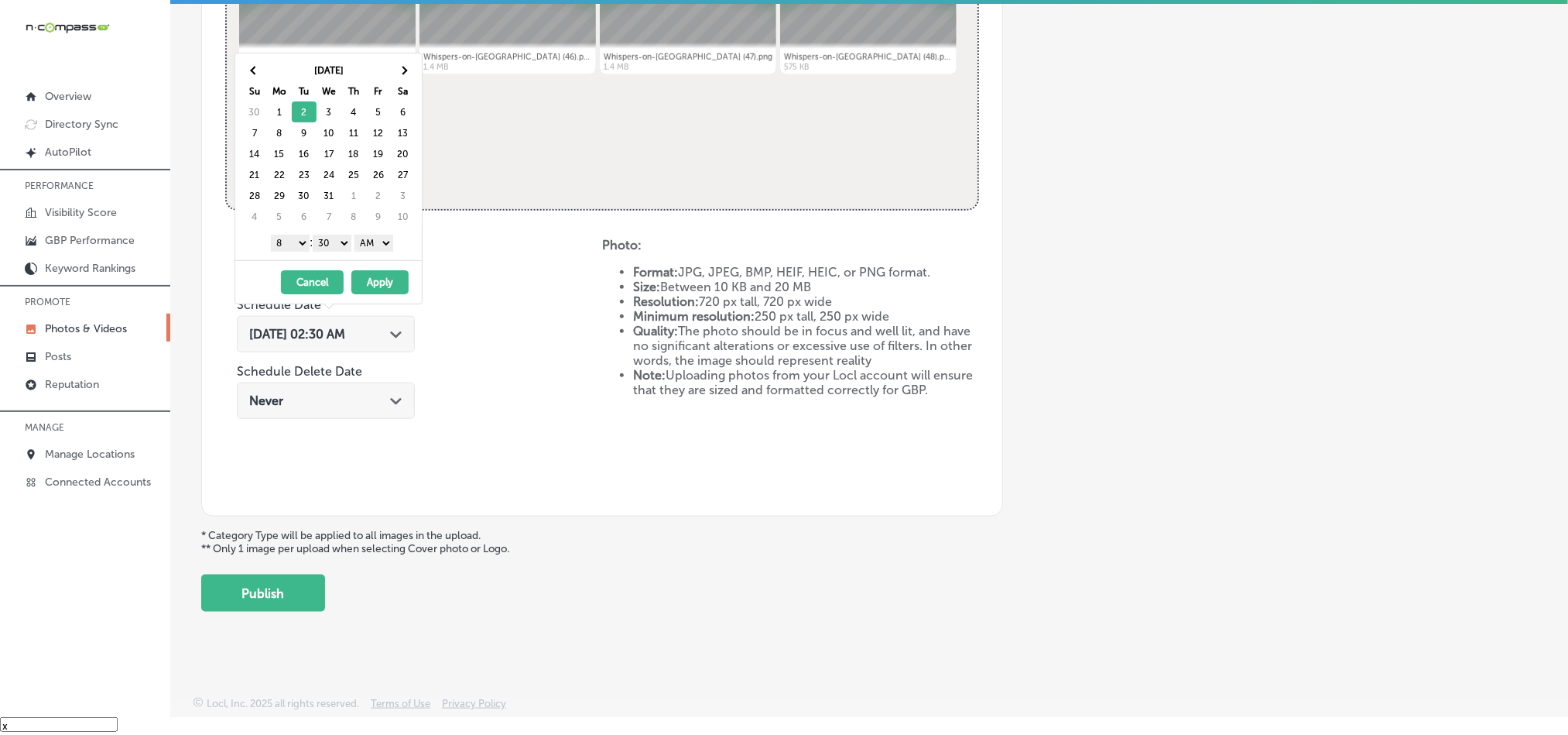
click at [290, 242] on select "1 2 3 4 5 6 7 8 9 10 11 12" at bounding box center [290, 243] width 39 height 17
click at [326, 240] on select "00 10 20 30 40 50" at bounding box center [332, 243] width 39 height 17
click at [368, 245] on select "AM PM" at bounding box center [374, 243] width 39 height 17
click at [386, 280] on button "Apply" at bounding box center [380, 282] width 57 height 24
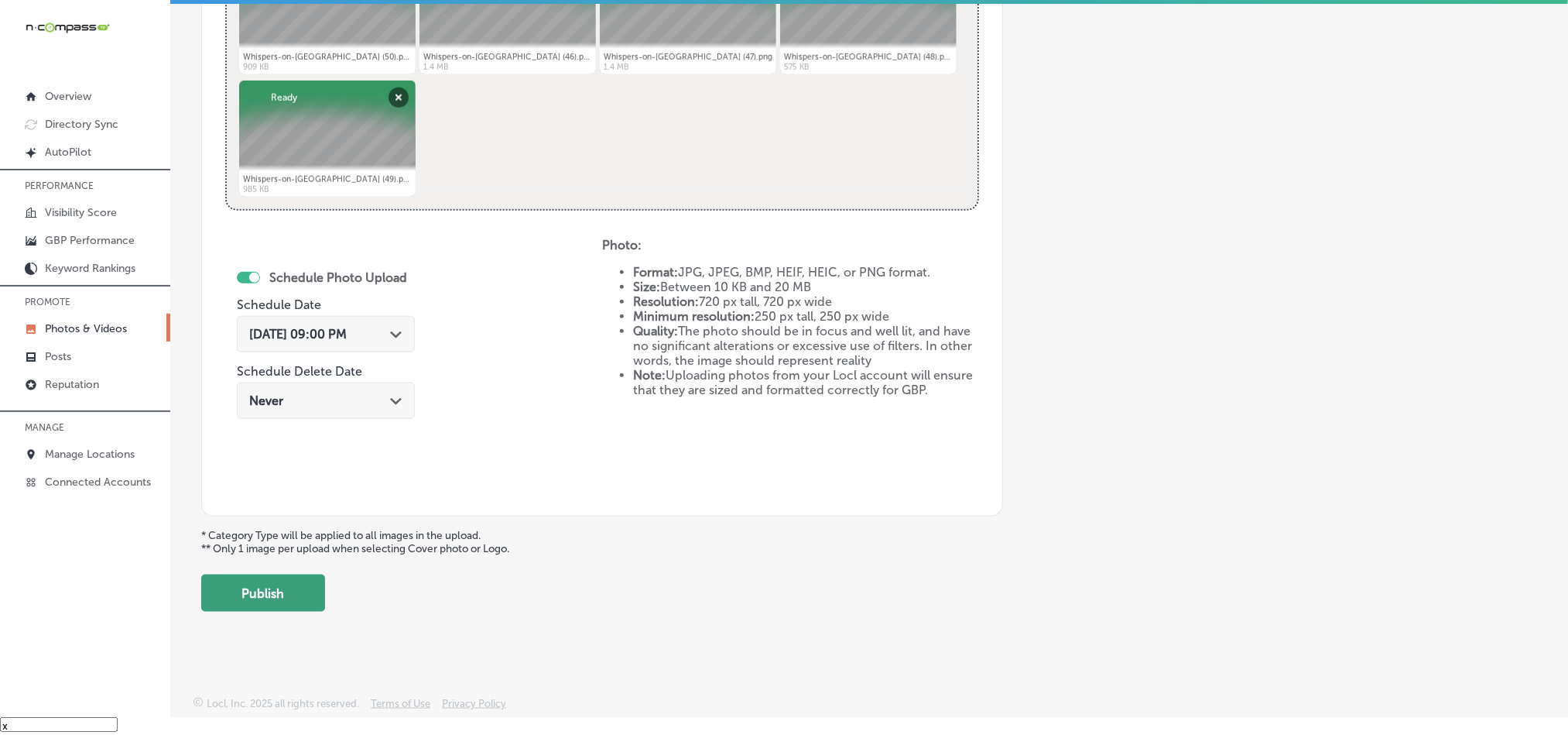
click at [310, 606] on button "Publish" at bounding box center [263, 593] width 124 height 37
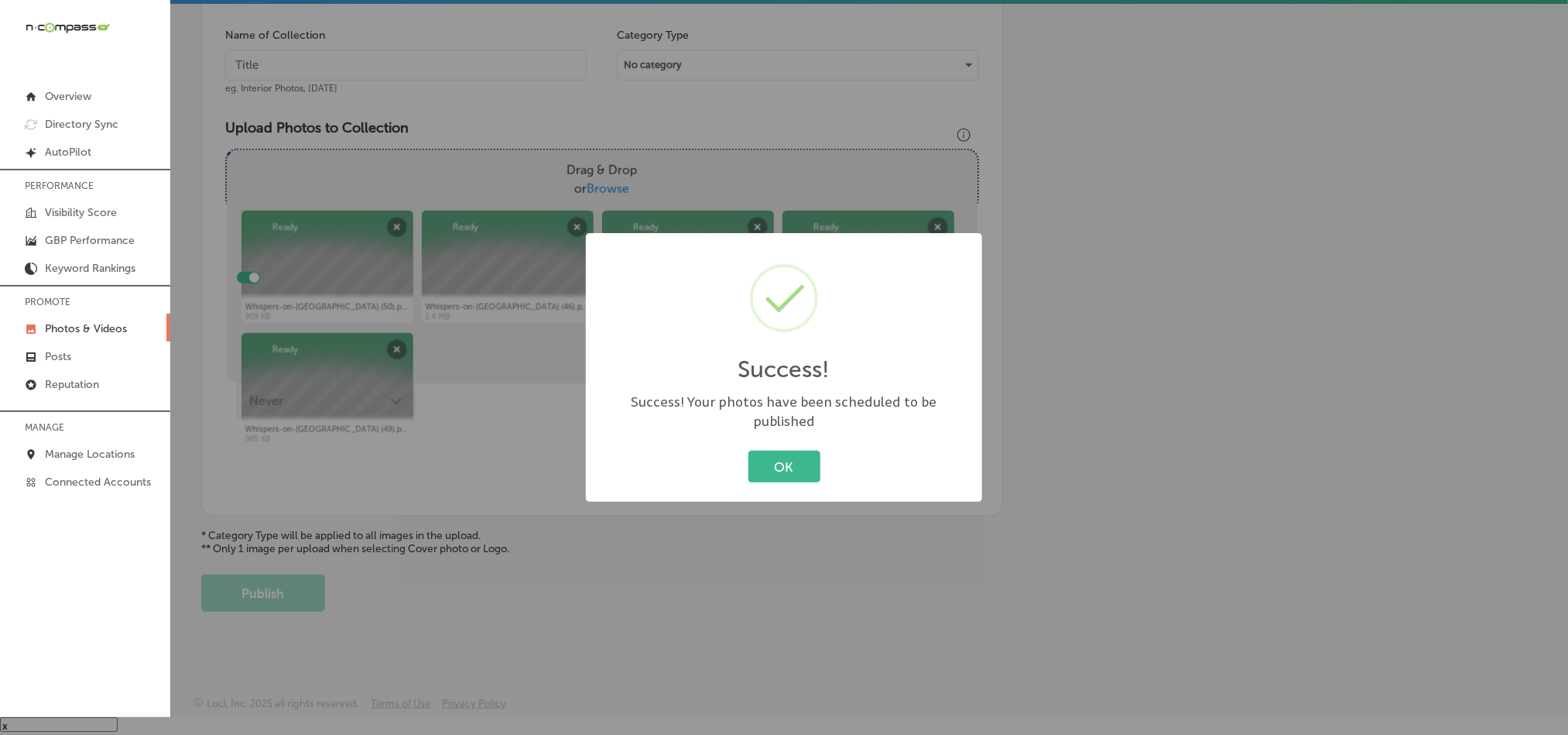
scroll to position [442, 0]
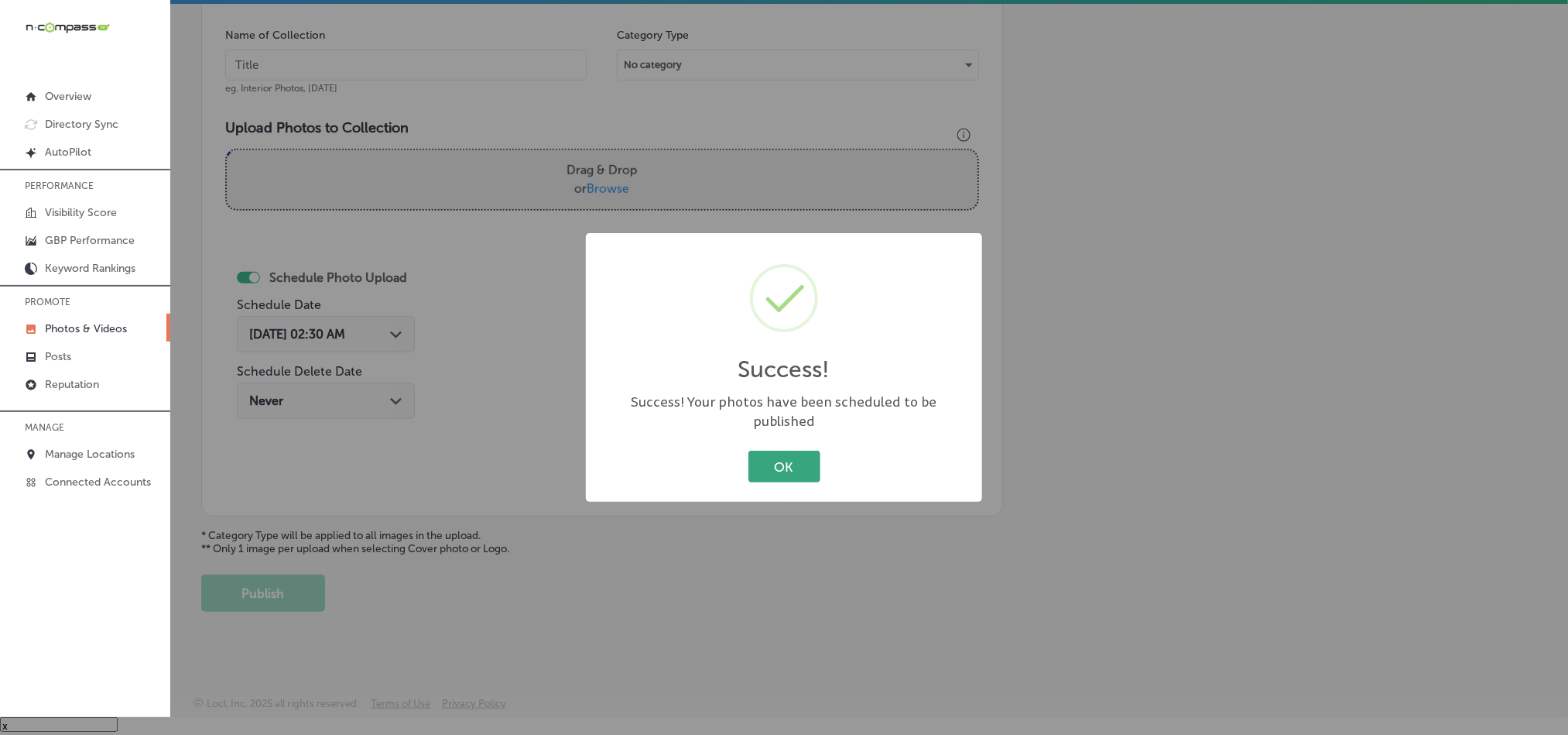
click at [774, 467] on button "OK" at bounding box center [784, 466] width 72 height 32
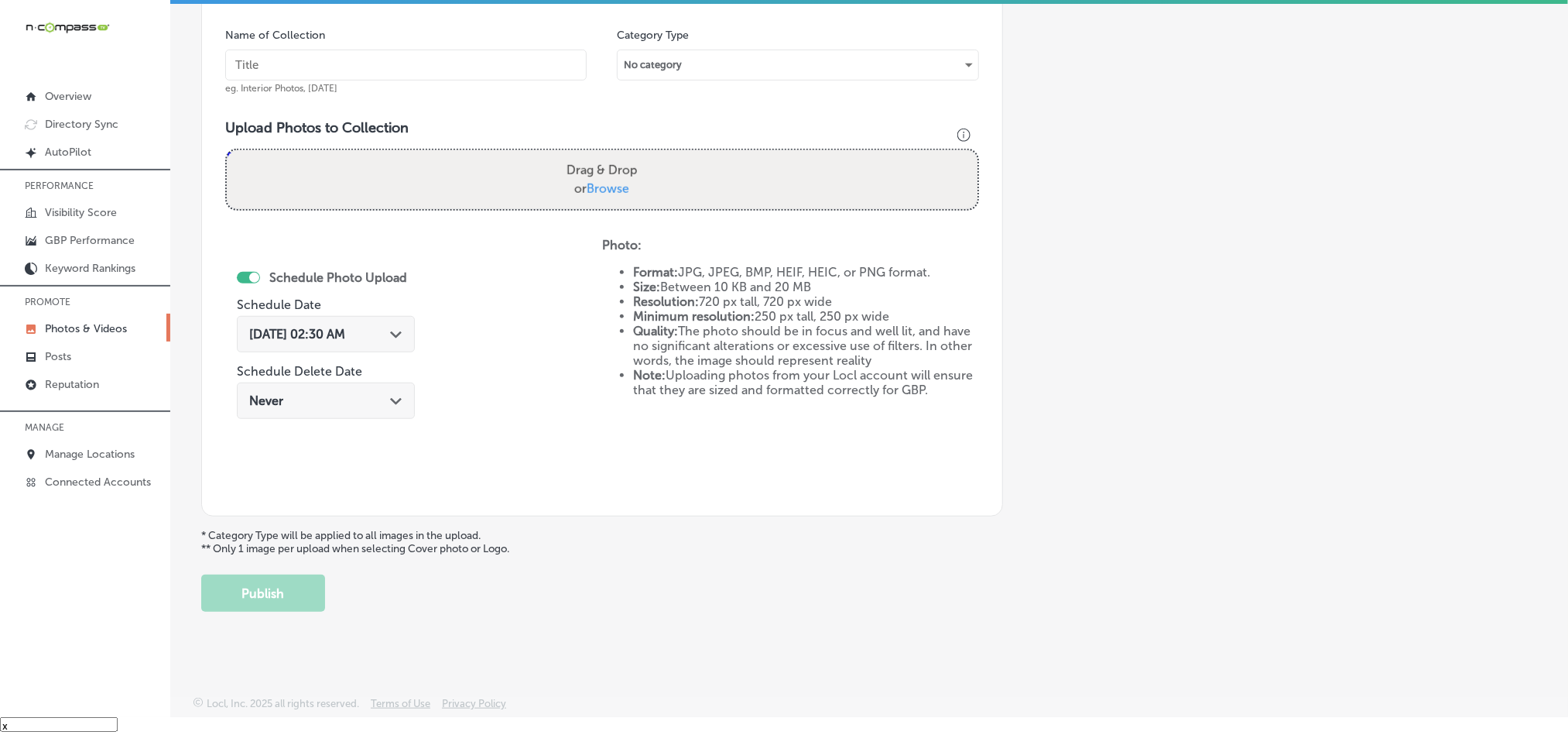
click at [400, 61] on input "text" at bounding box center [407, 65] width 362 height 31
paste input "Whispers-on-[GEOGRAPHIC_DATA]-Karaoke-with-live-DJ"
type input "Whispers-on-[GEOGRAPHIC_DATA]-Karaoke-with-live-DJ"
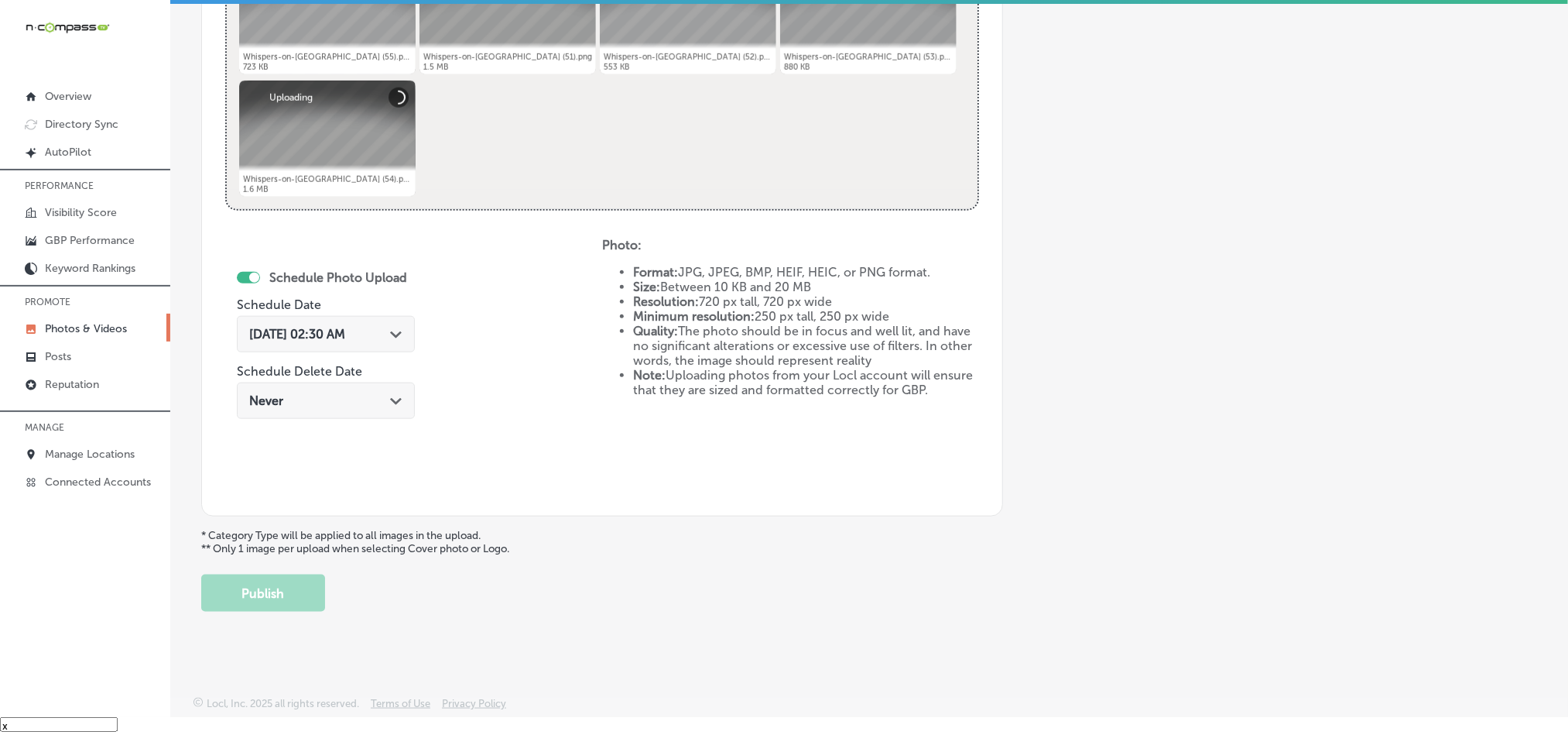
scroll to position [693, 0]
click at [400, 332] on icon "Path Created with Sketch." at bounding box center [396, 335] width 12 height 7
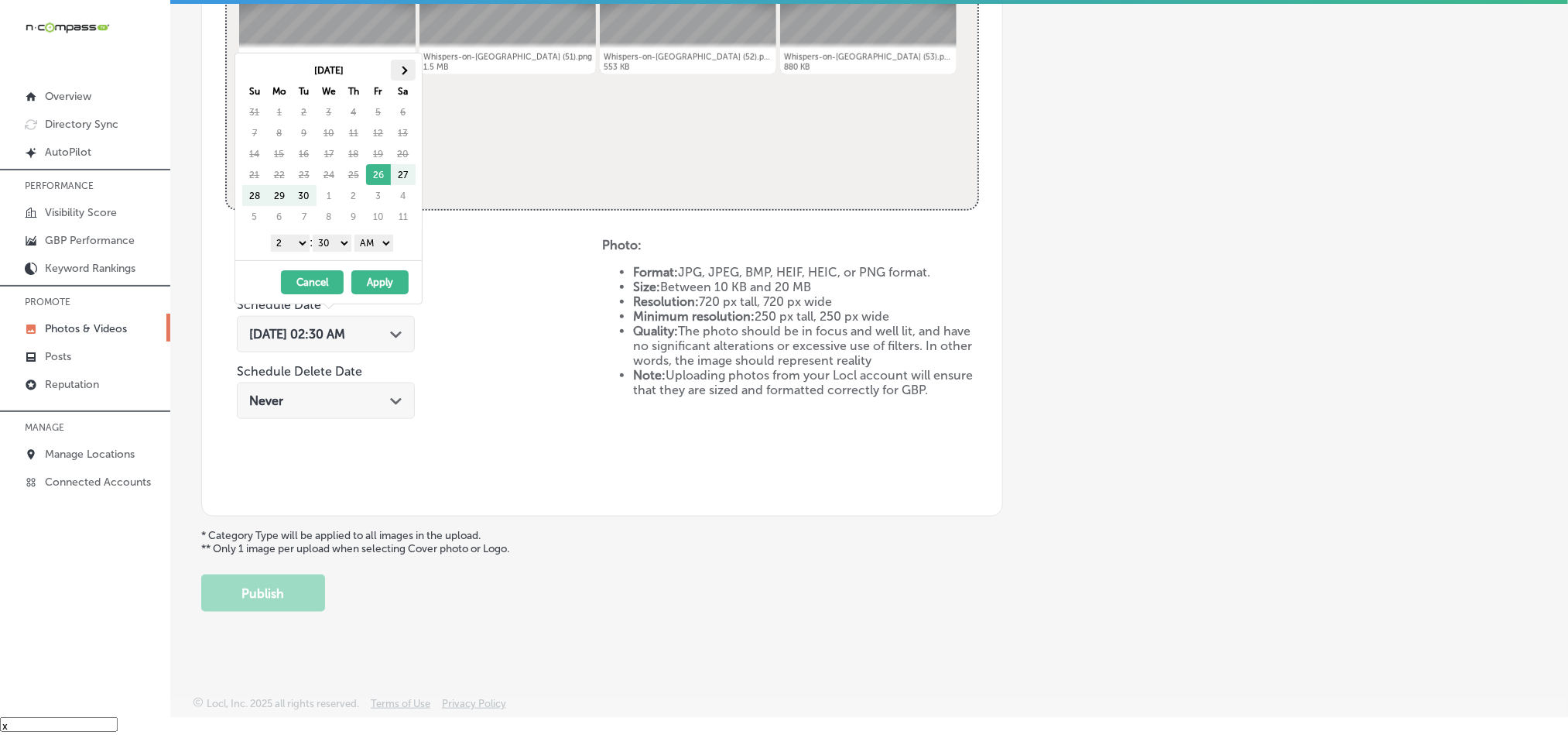
click at [402, 66] on span at bounding box center [403, 70] width 8 height 8
click at [290, 247] on select "1 2 3 4 5 6 7 8 9 10 11 12" at bounding box center [290, 243] width 39 height 17
click at [319, 237] on select "00 10 20 30 40 50" at bounding box center [332, 243] width 39 height 17
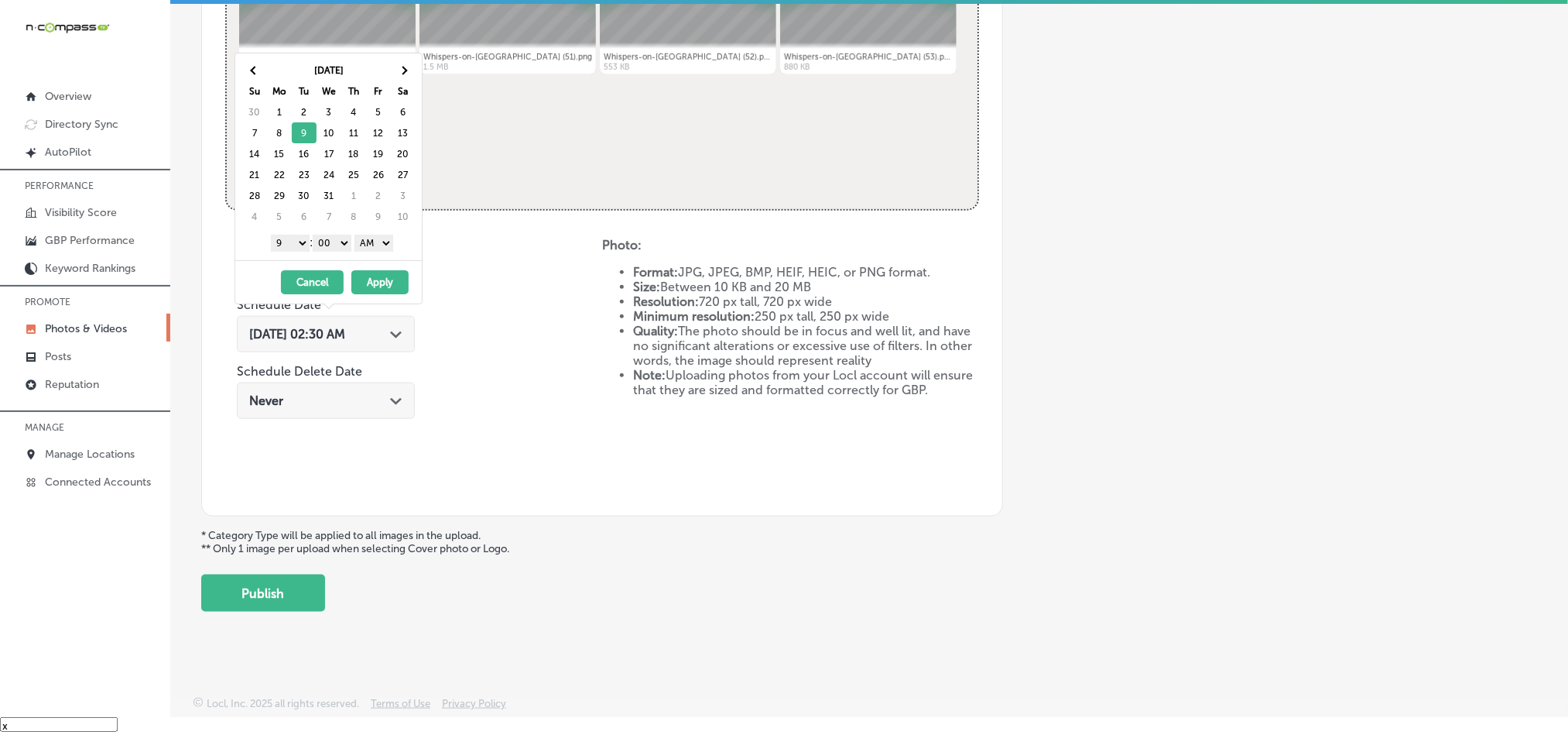
click at [383, 240] on select "AM PM" at bounding box center [374, 243] width 39 height 17
click at [372, 286] on button "Apply" at bounding box center [380, 282] width 57 height 24
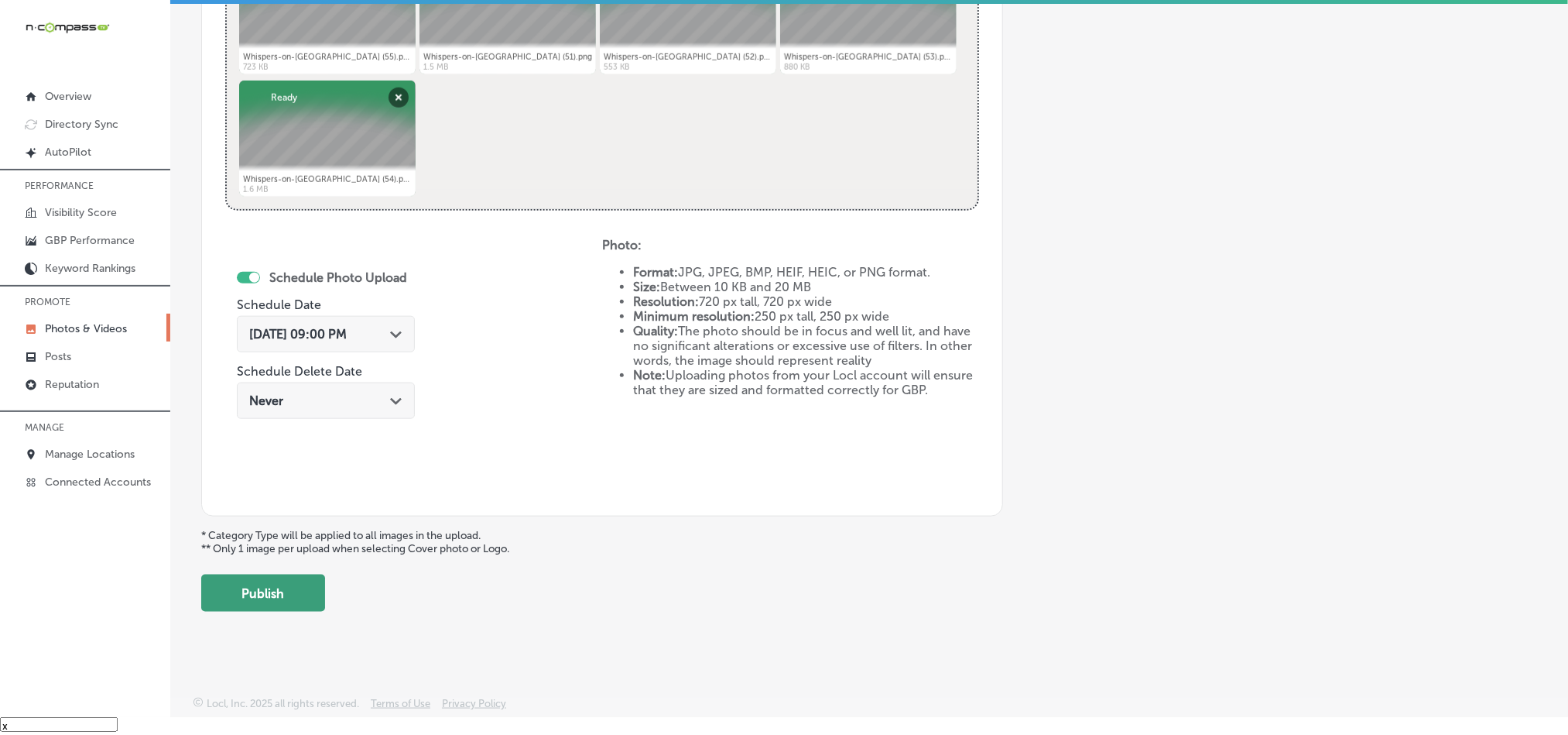
click at [258, 597] on button "Publish" at bounding box center [263, 593] width 124 height 37
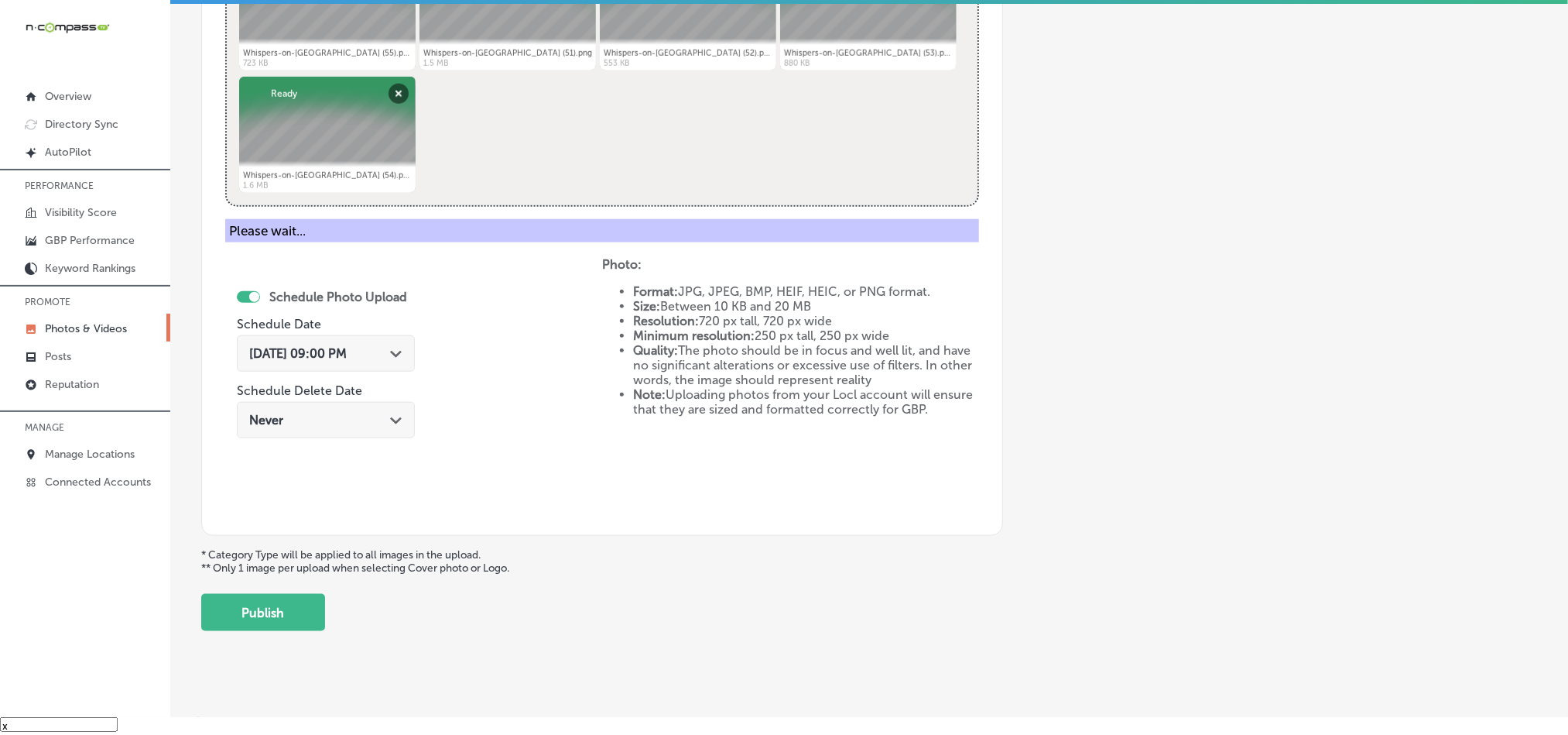
scroll to position [442, 0]
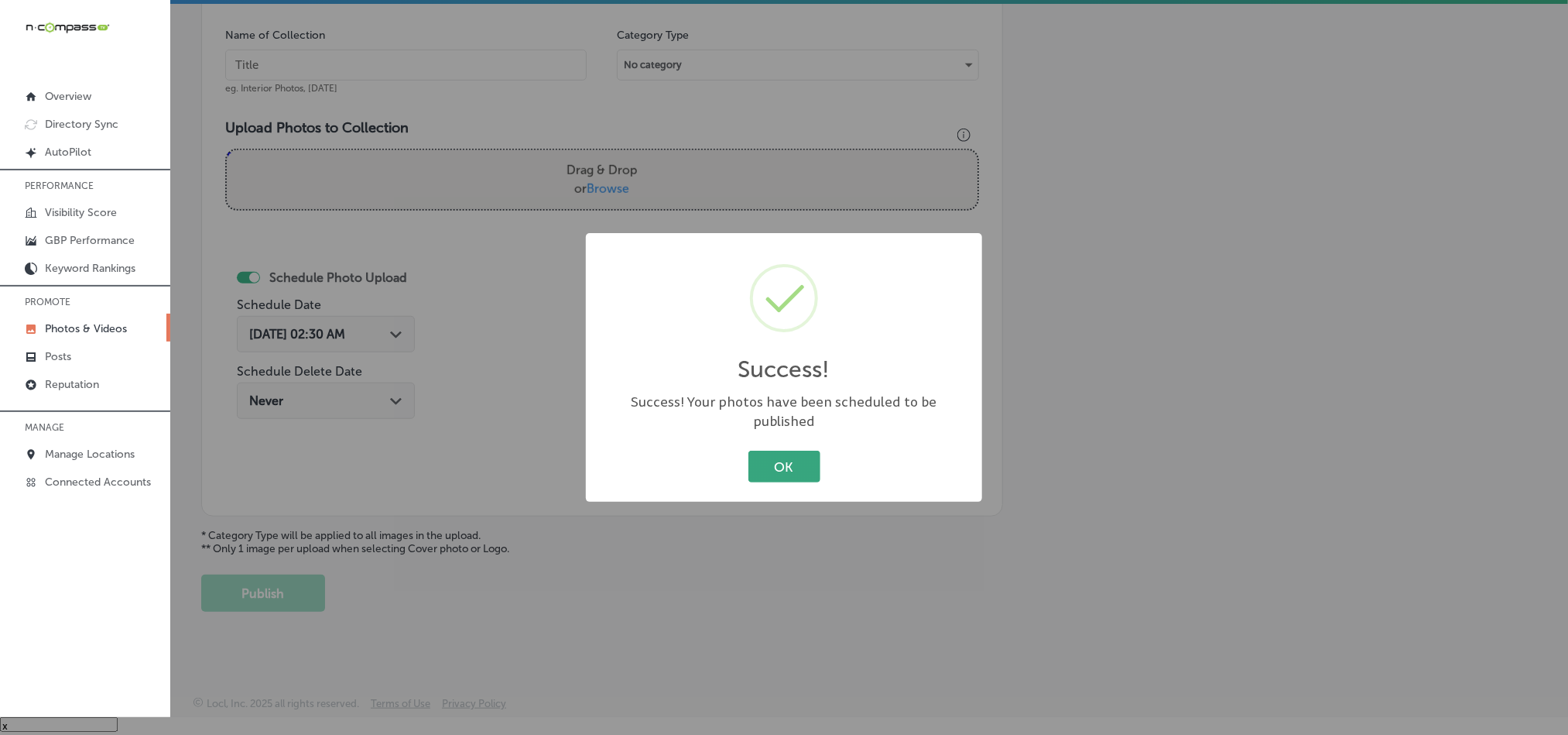
click at [780, 450] on button "OK" at bounding box center [784, 466] width 72 height 32
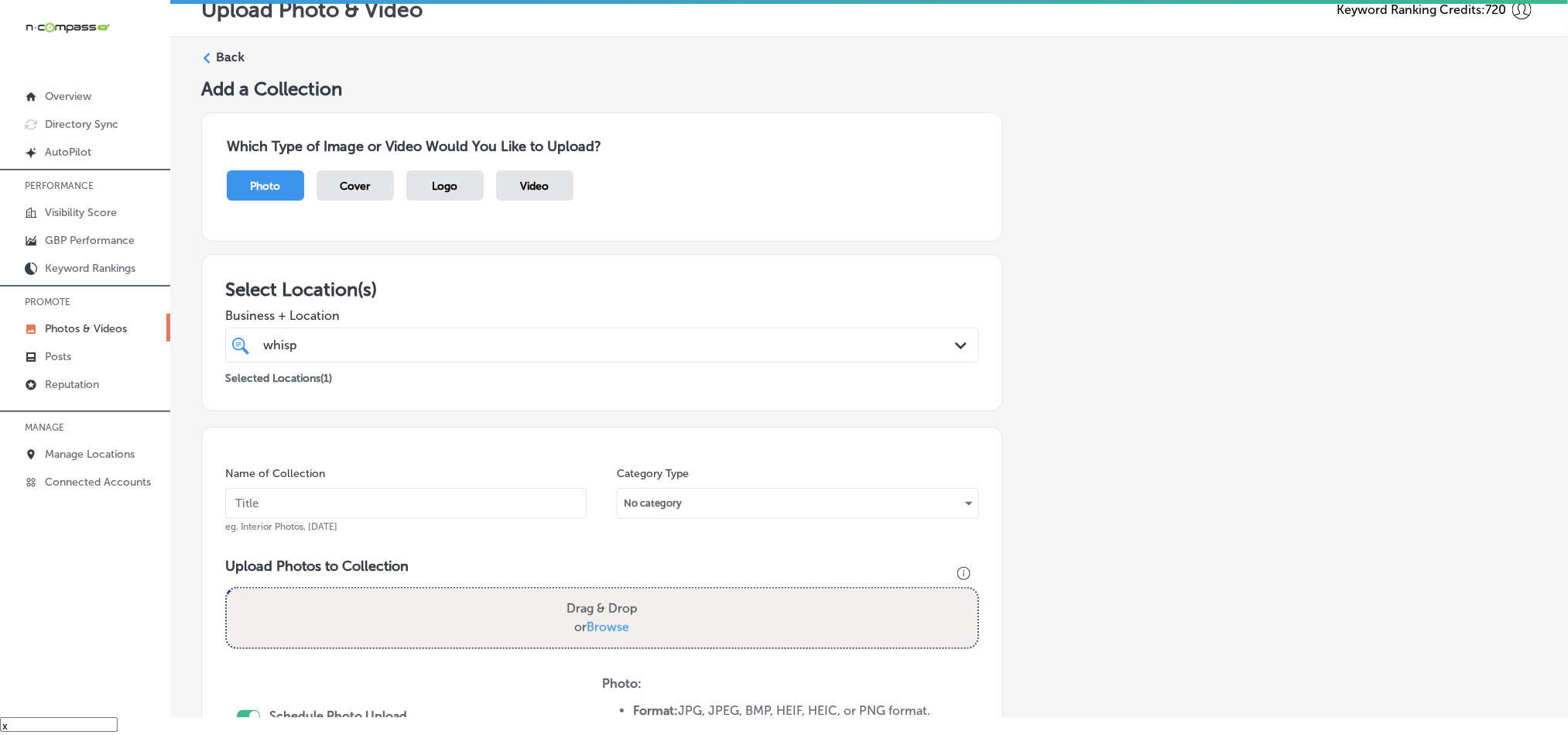
scroll to position [0, 0]
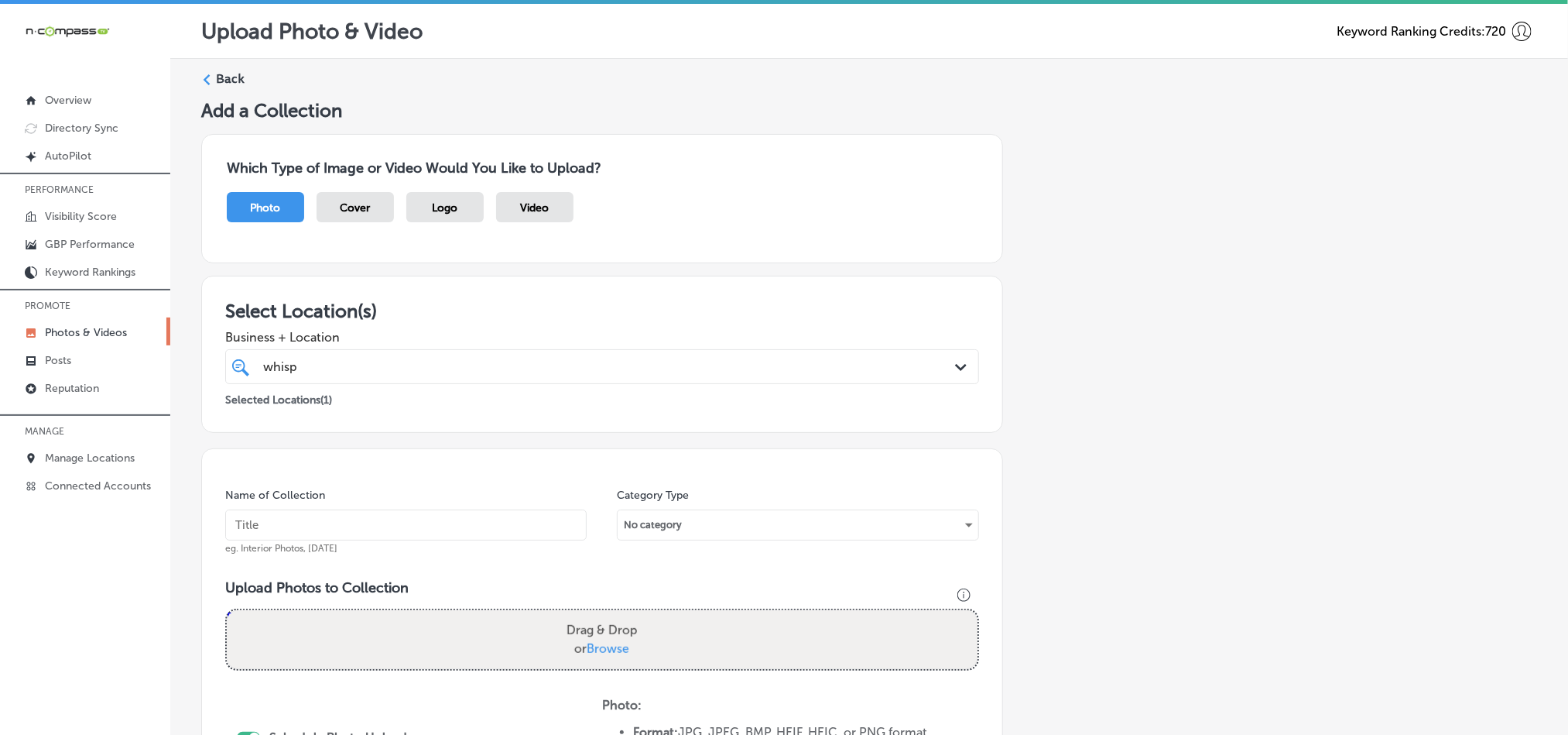
click at [236, 80] on label "Back" at bounding box center [231, 79] width 29 height 17
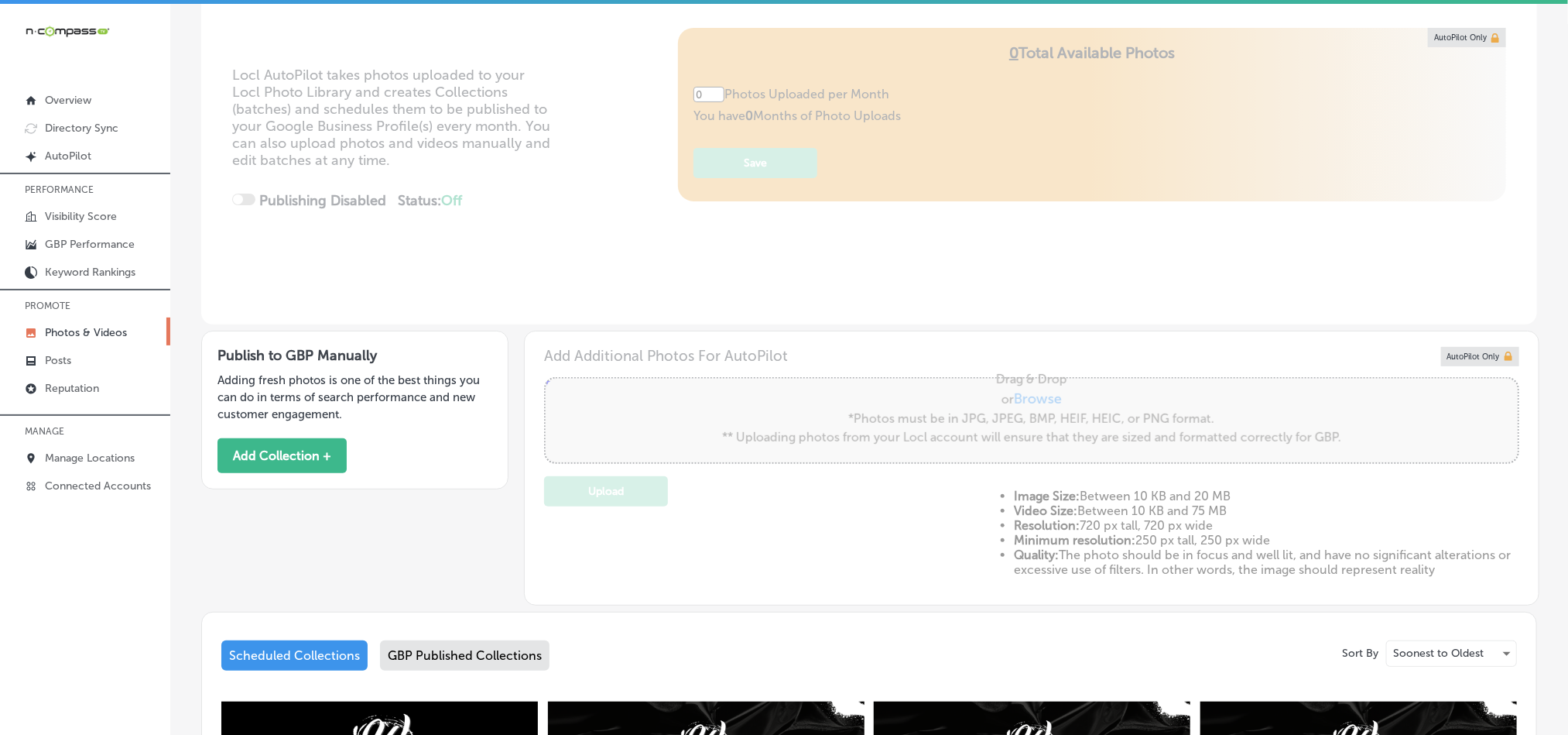
type input "5"
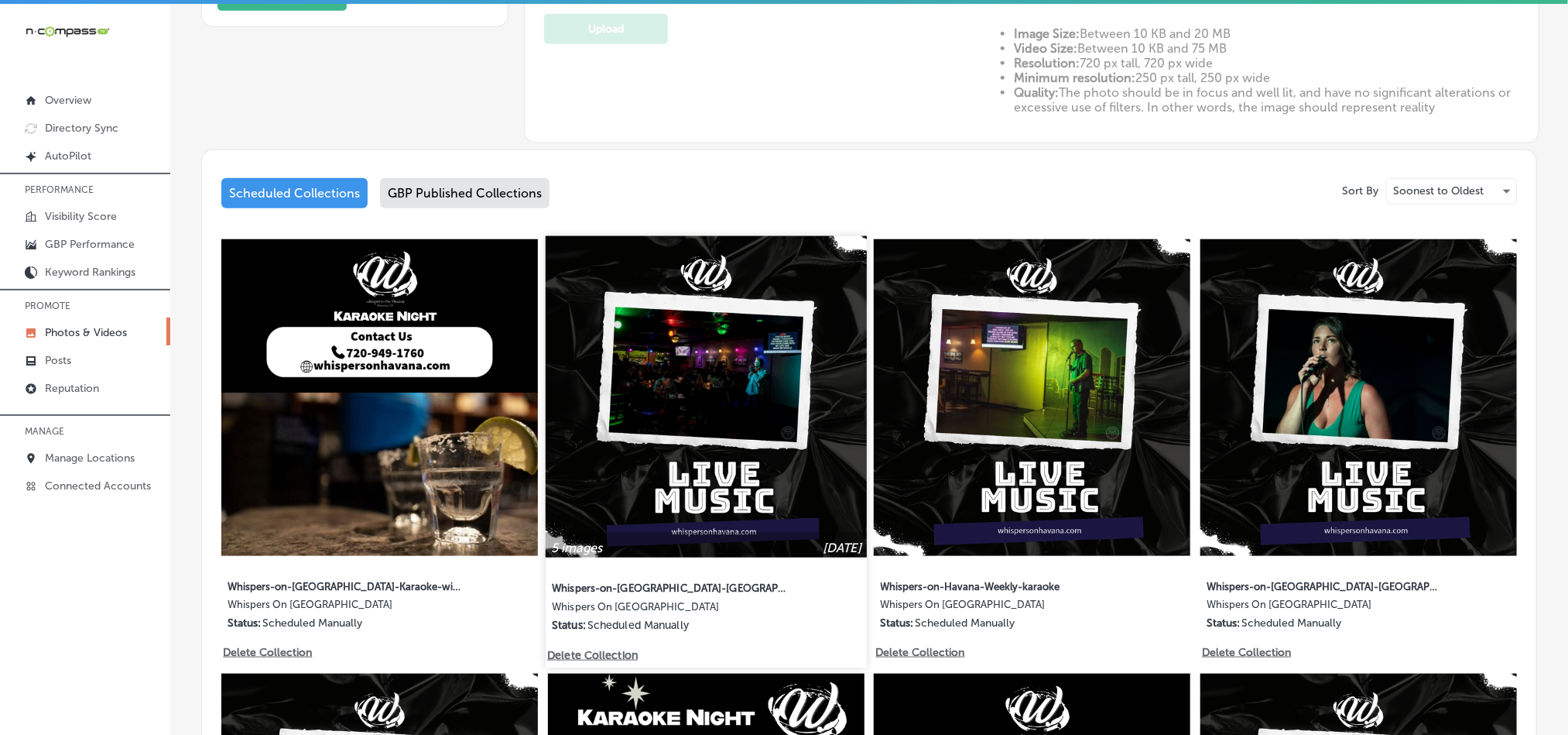
scroll to position [697, 0]
